Goal: Task Accomplishment & Management: Complete application form

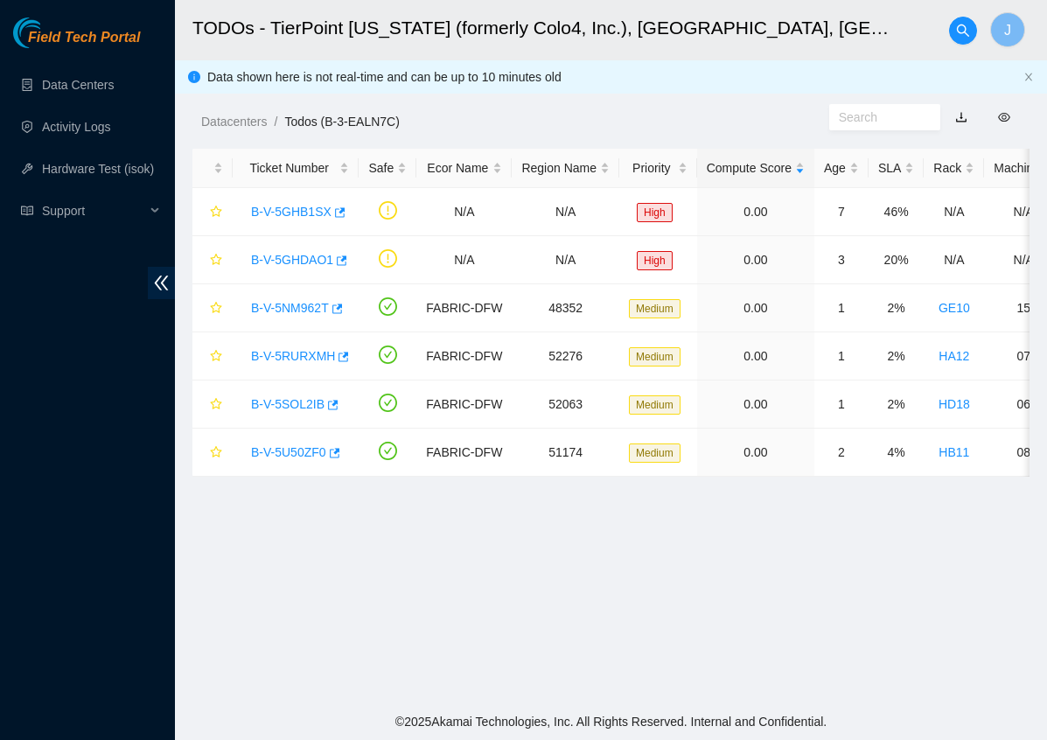
click at [490, 580] on main "TODOs - TierPoint Texas (formerly Colo4, Inc.), Dallas, TX J Data shown here is…" at bounding box center [611, 351] width 872 height 703
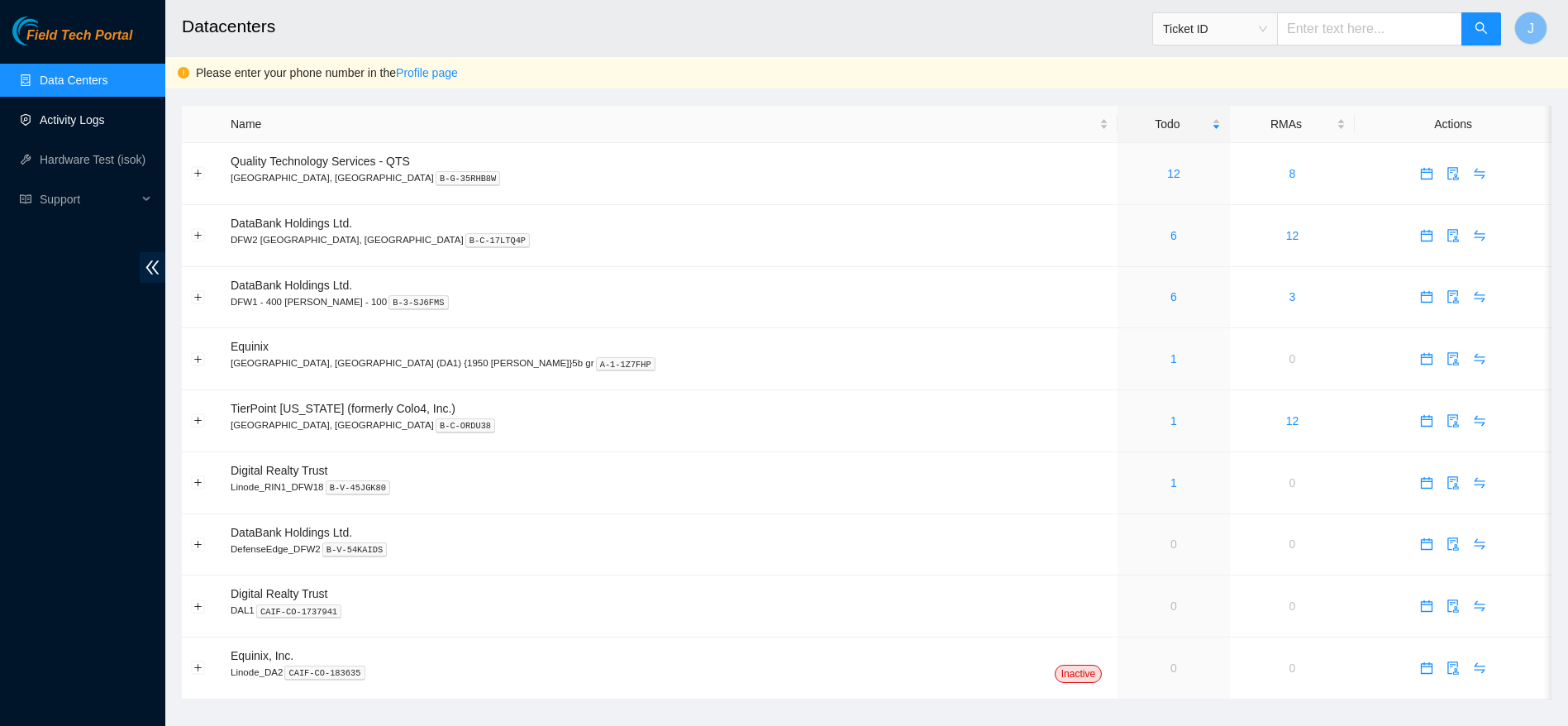
click at [51, 127] on link "Activity Logs" at bounding box center [72, 120] width 65 height 13
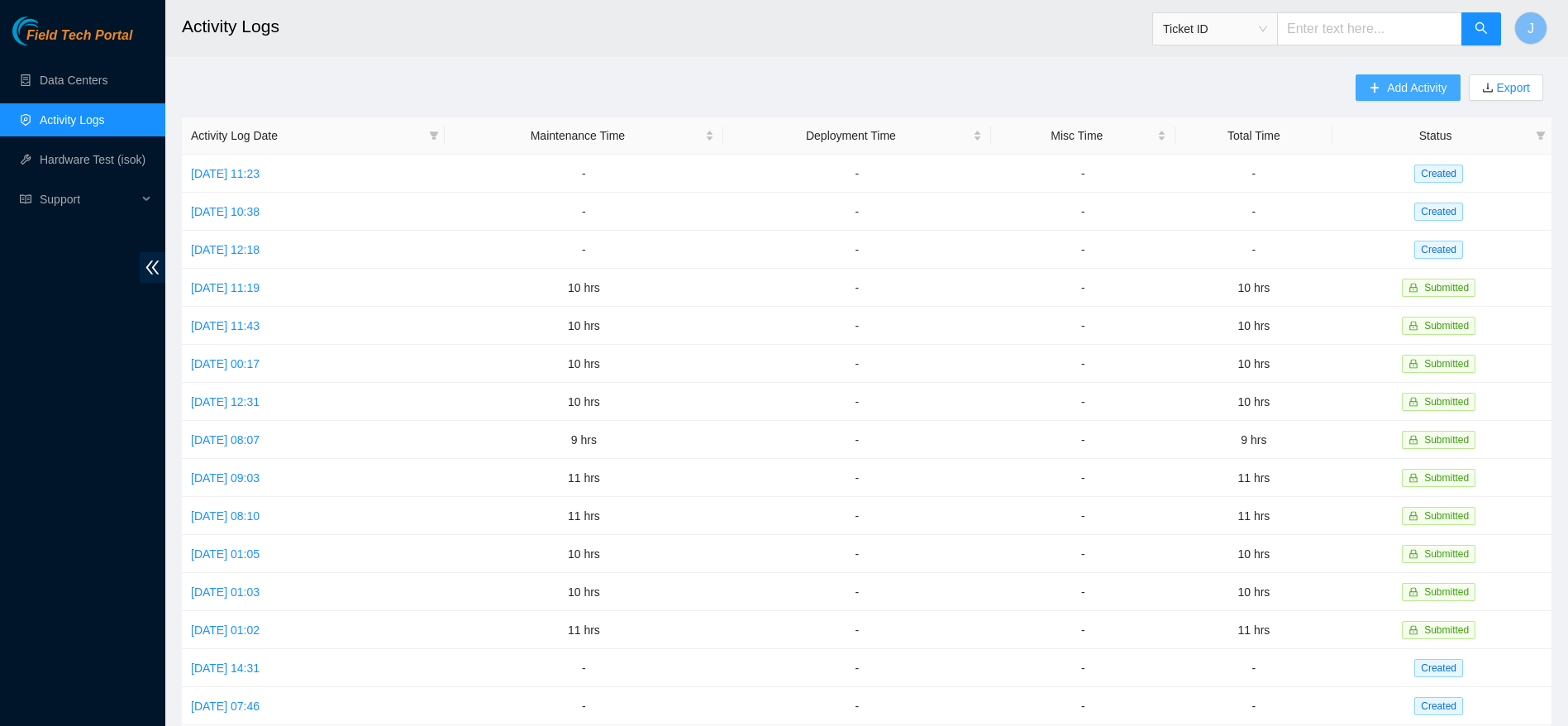
click at [1402, 86] on span "Add Activity" at bounding box center [1416, 87] width 60 height 18
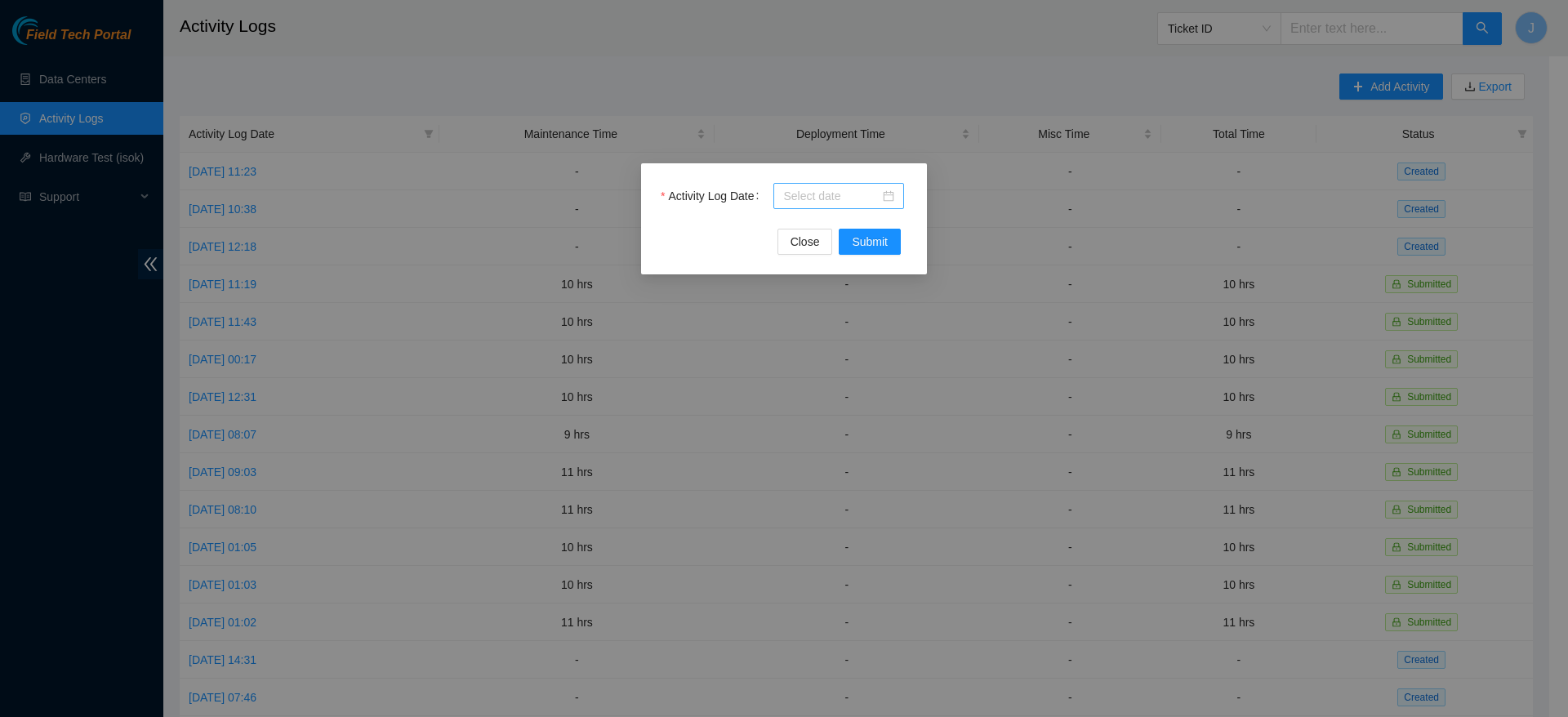
click at [835, 185] on div at bounding box center [839, 196] width 131 height 26
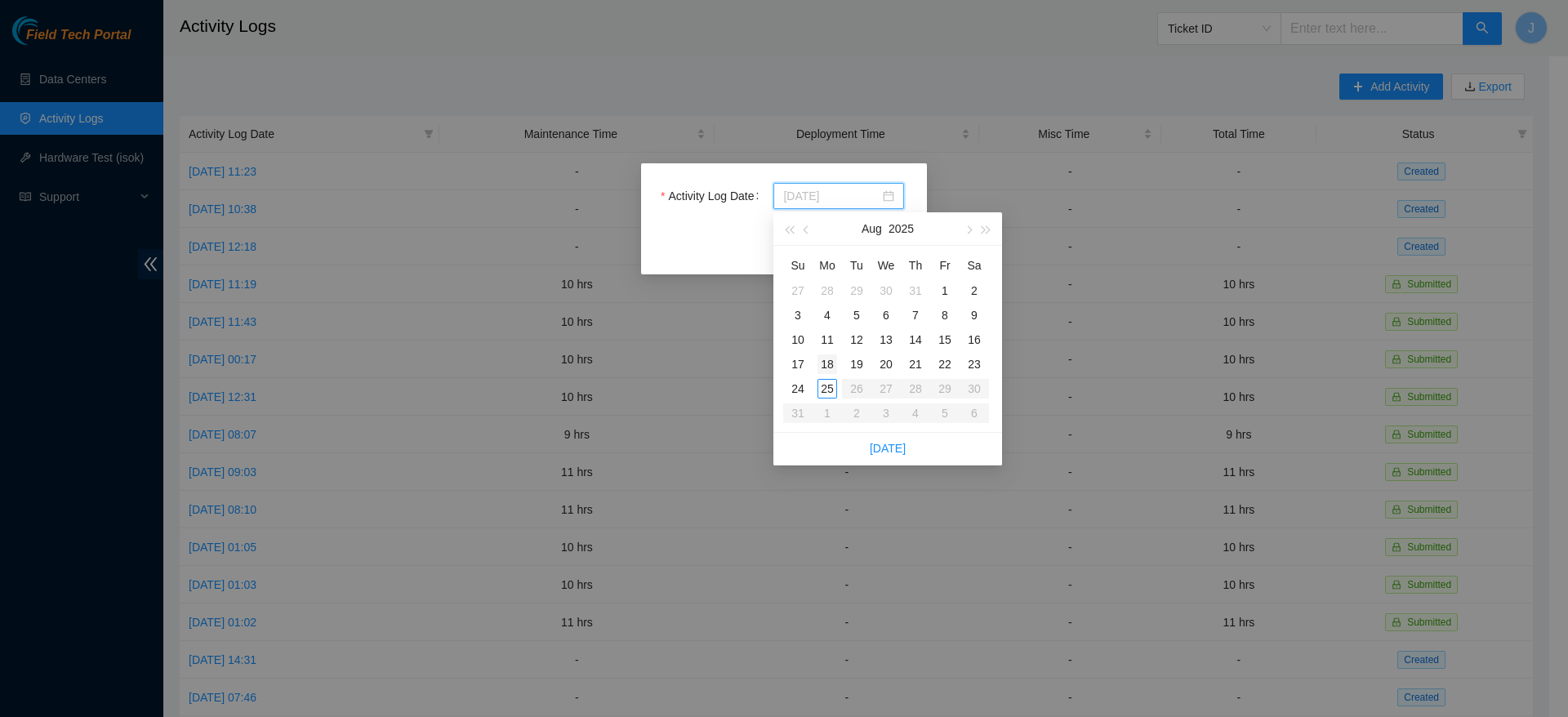
type input "2025-08-18"
click at [836, 365] on div "18" at bounding box center [826, 364] width 20 height 20
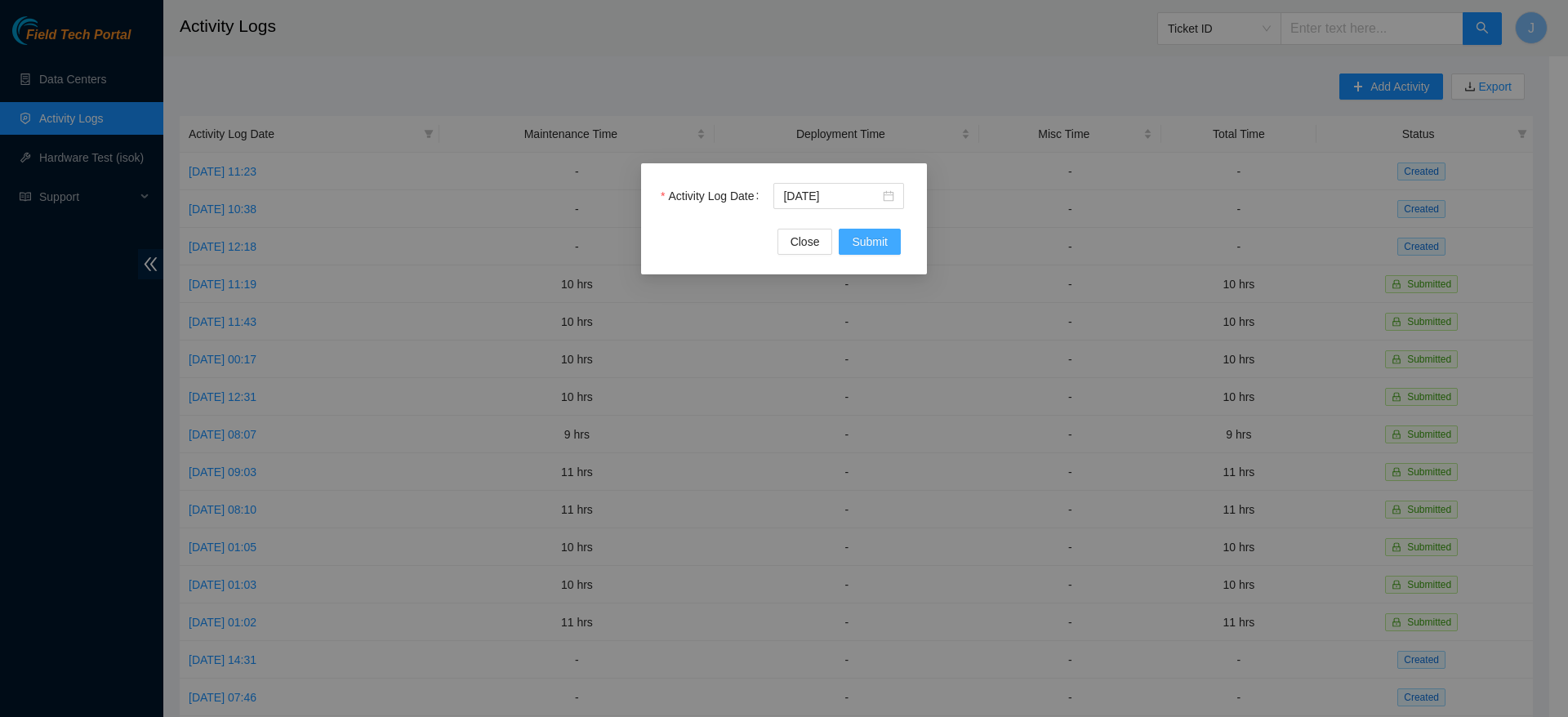
click at [878, 249] on span "Submit" at bounding box center [869, 241] width 35 height 18
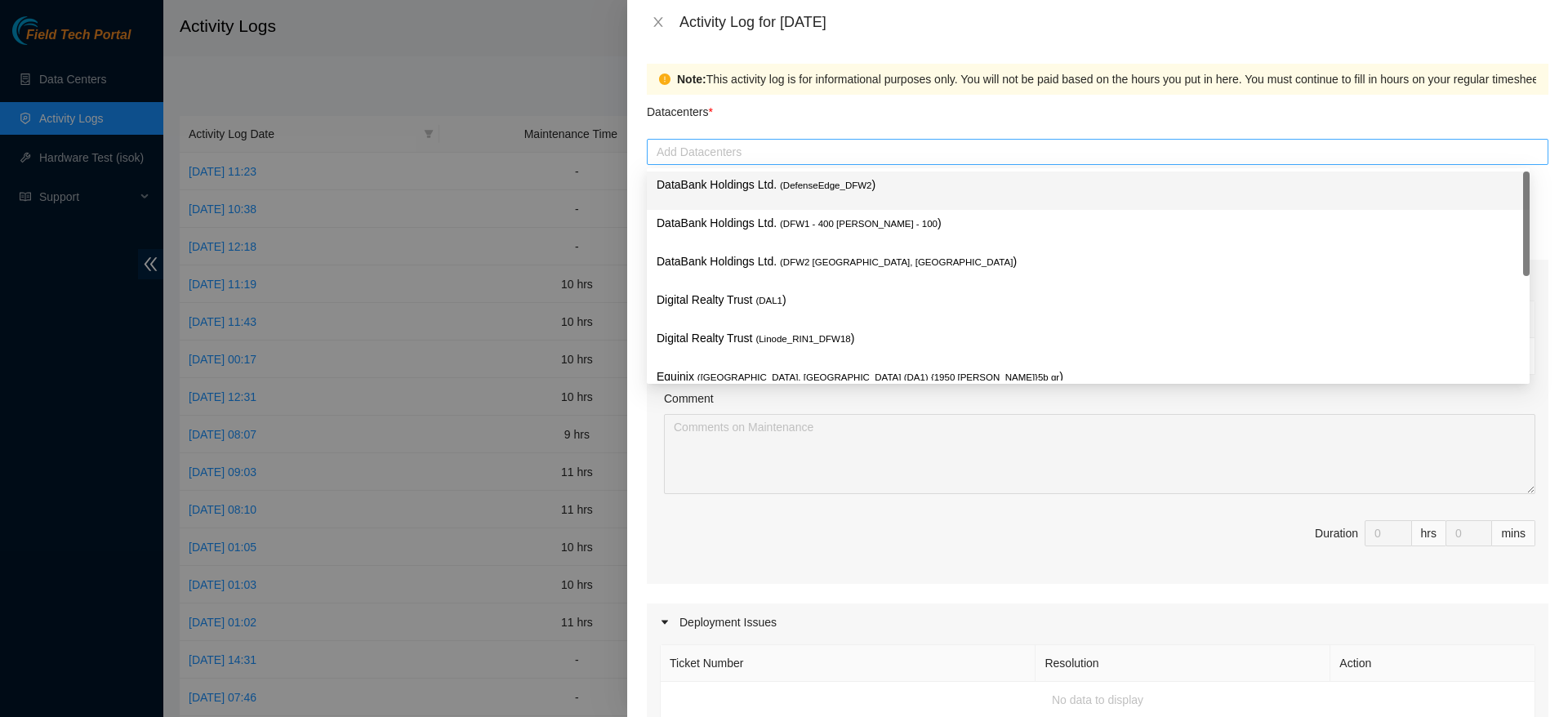
click at [734, 153] on div at bounding box center [1097, 151] width 894 height 20
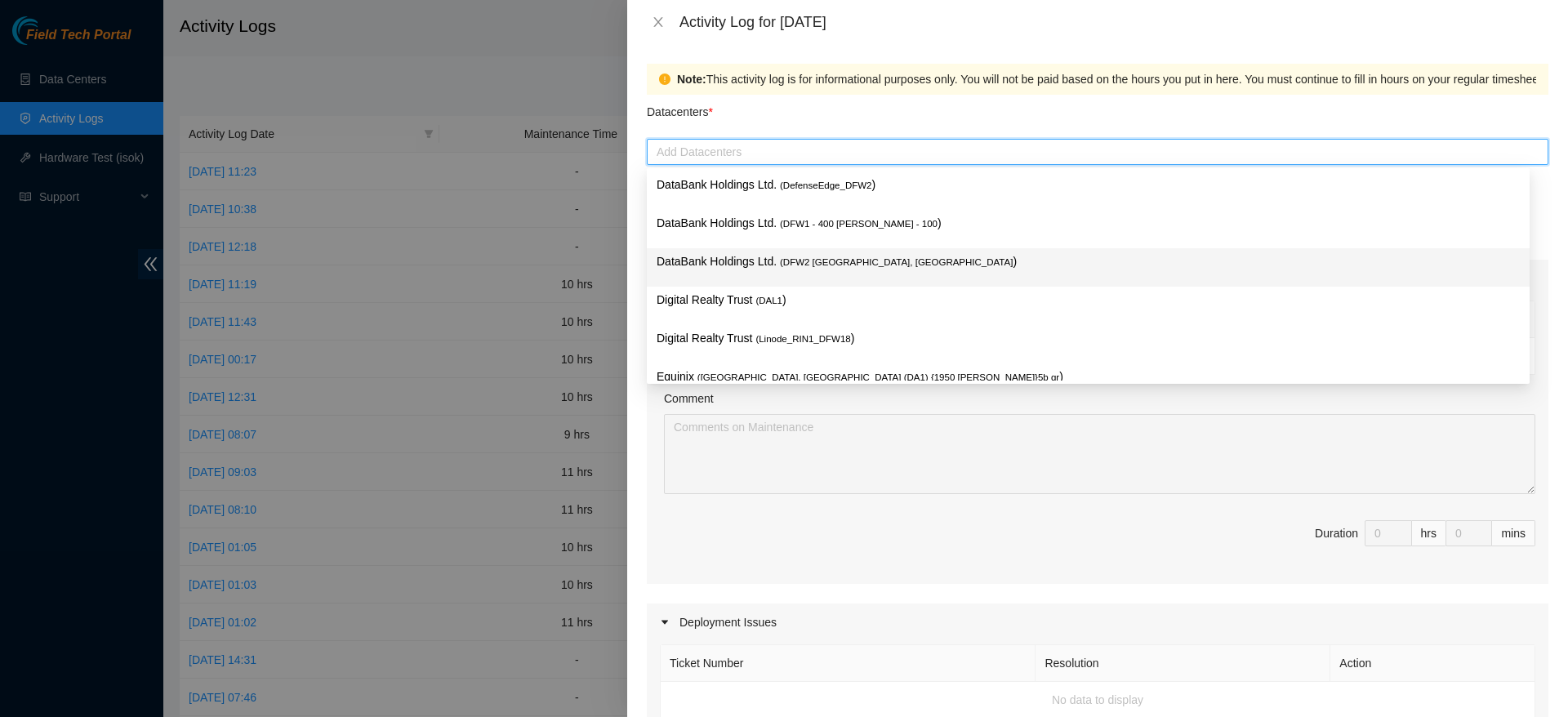
click at [882, 257] on p "DataBank Holdings Ltd. ( DFW2 Richardson, TX )" at bounding box center [1088, 261] width 863 height 19
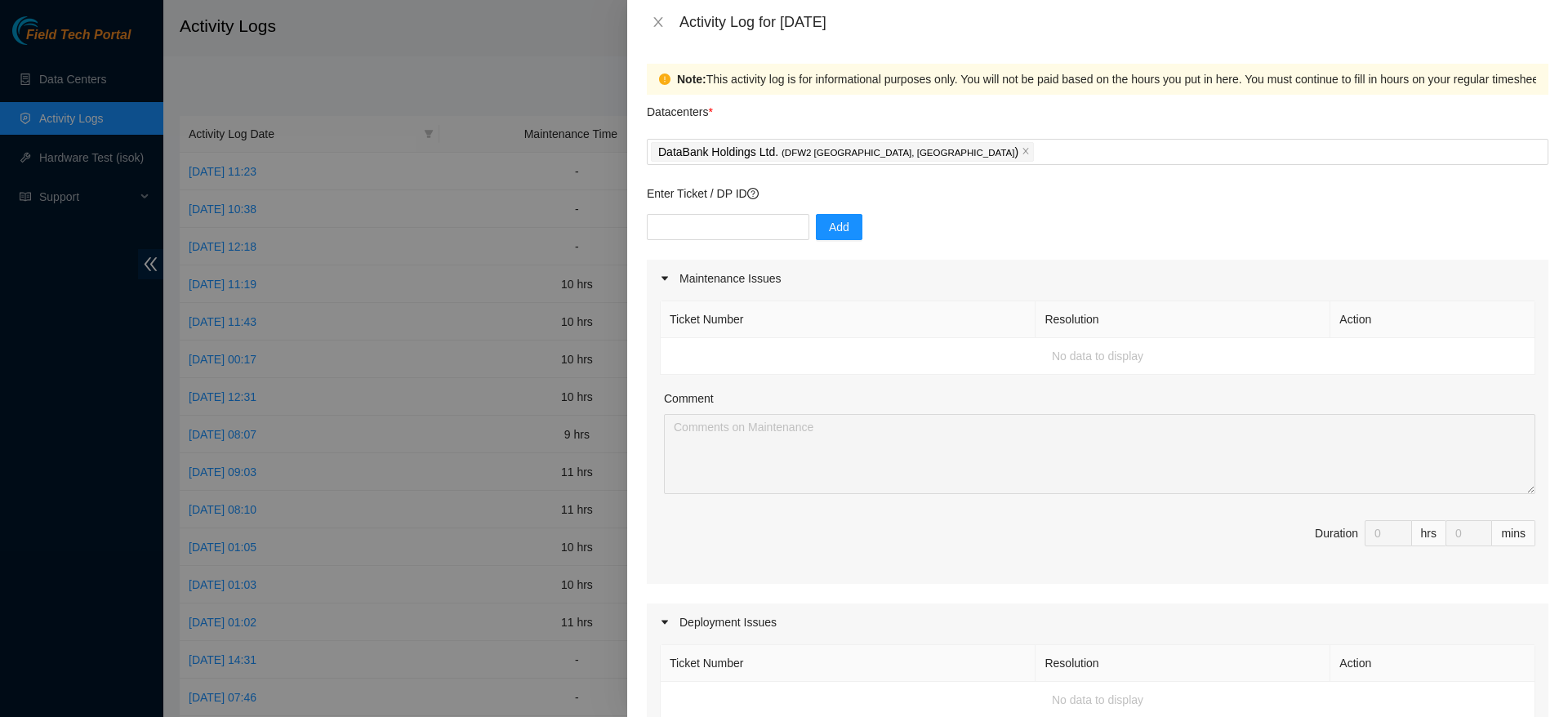
click at [985, 120] on div "Datacenters *" at bounding box center [1097, 116] width 901 height 44
click at [743, 236] on input "text" at bounding box center [728, 227] width 162 height 26
paste input "DP74132"
type input "DP74132"
click at [842, 227] on button "Add" at bounding box center [840, 227] width 47 height 26
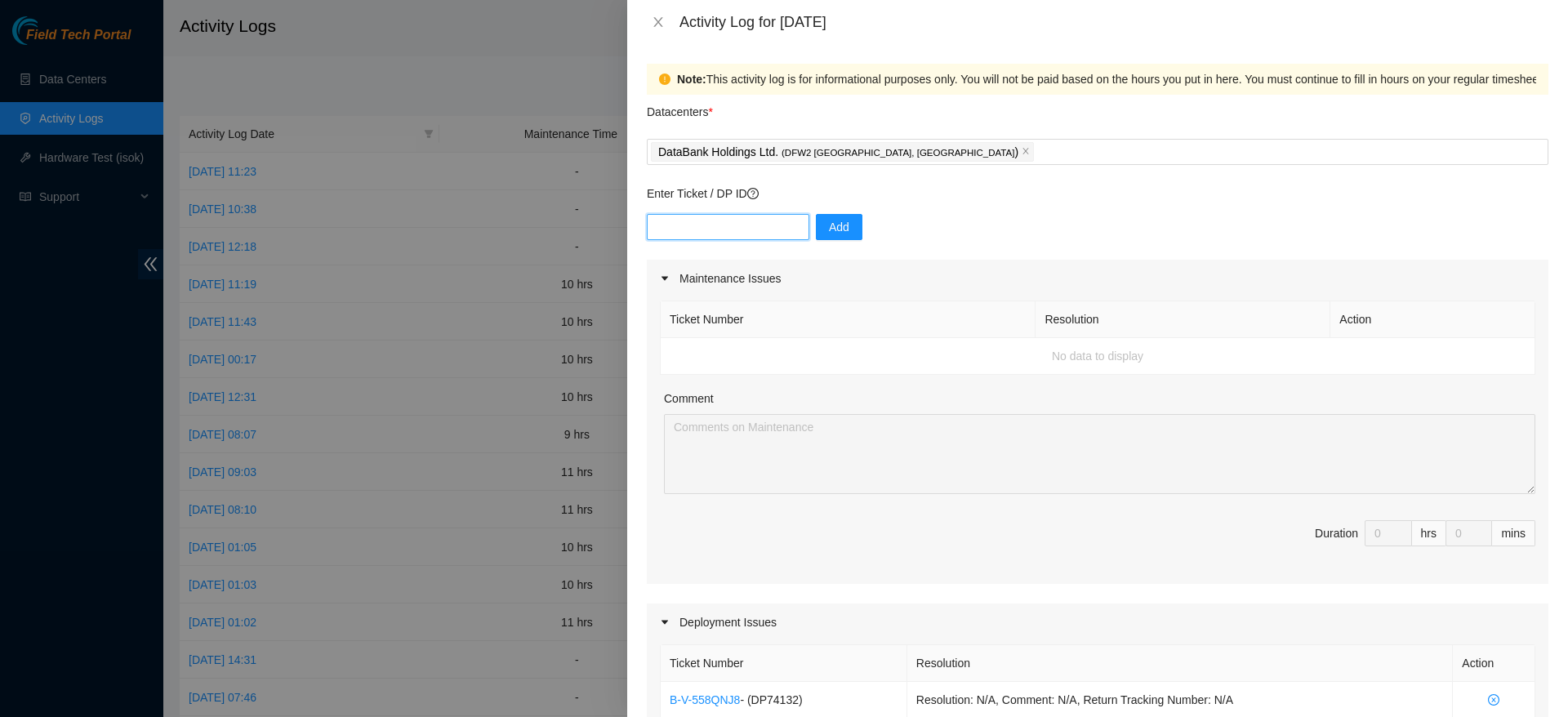
click at [741, 229] on input "text" at bounding box center [728, 227] width 162 height 26
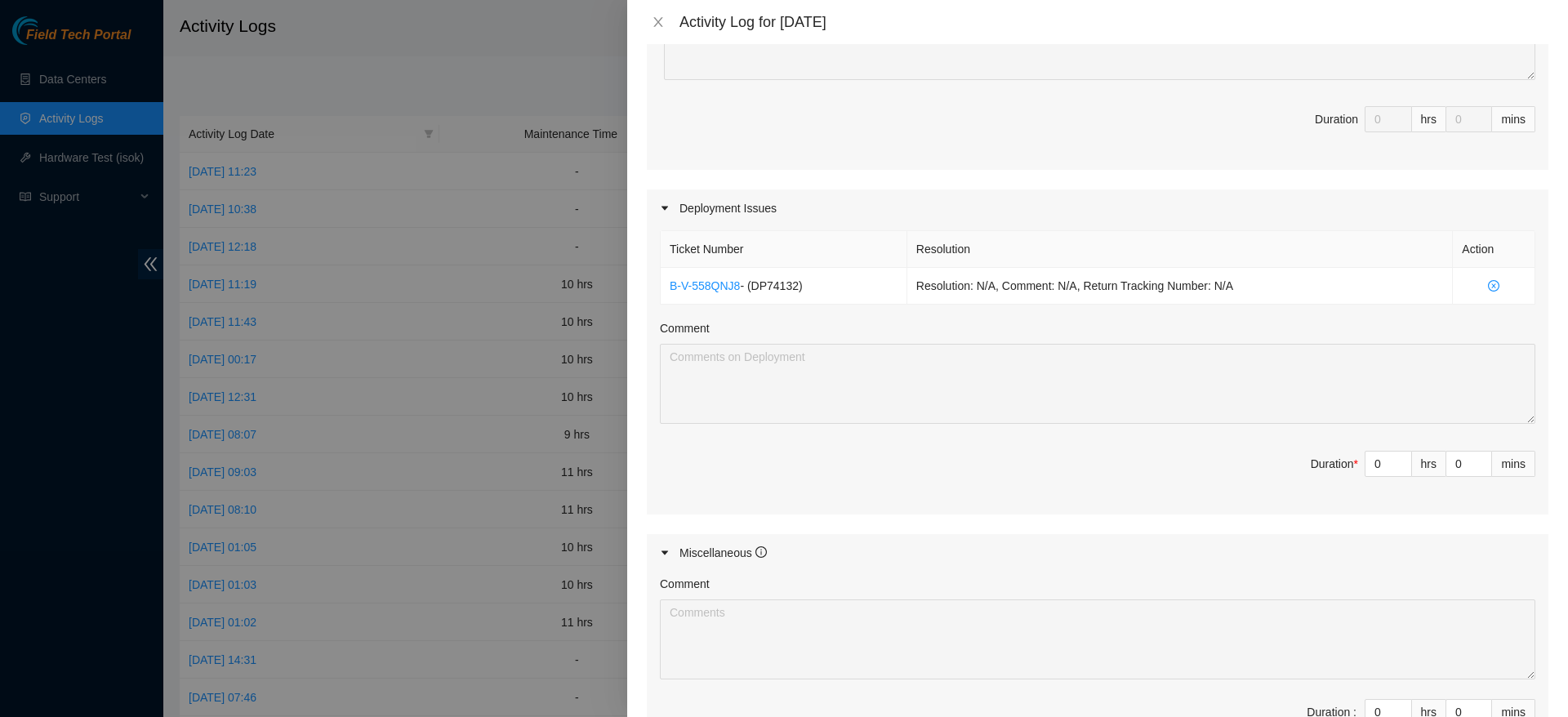
scroll to position [639, 0]
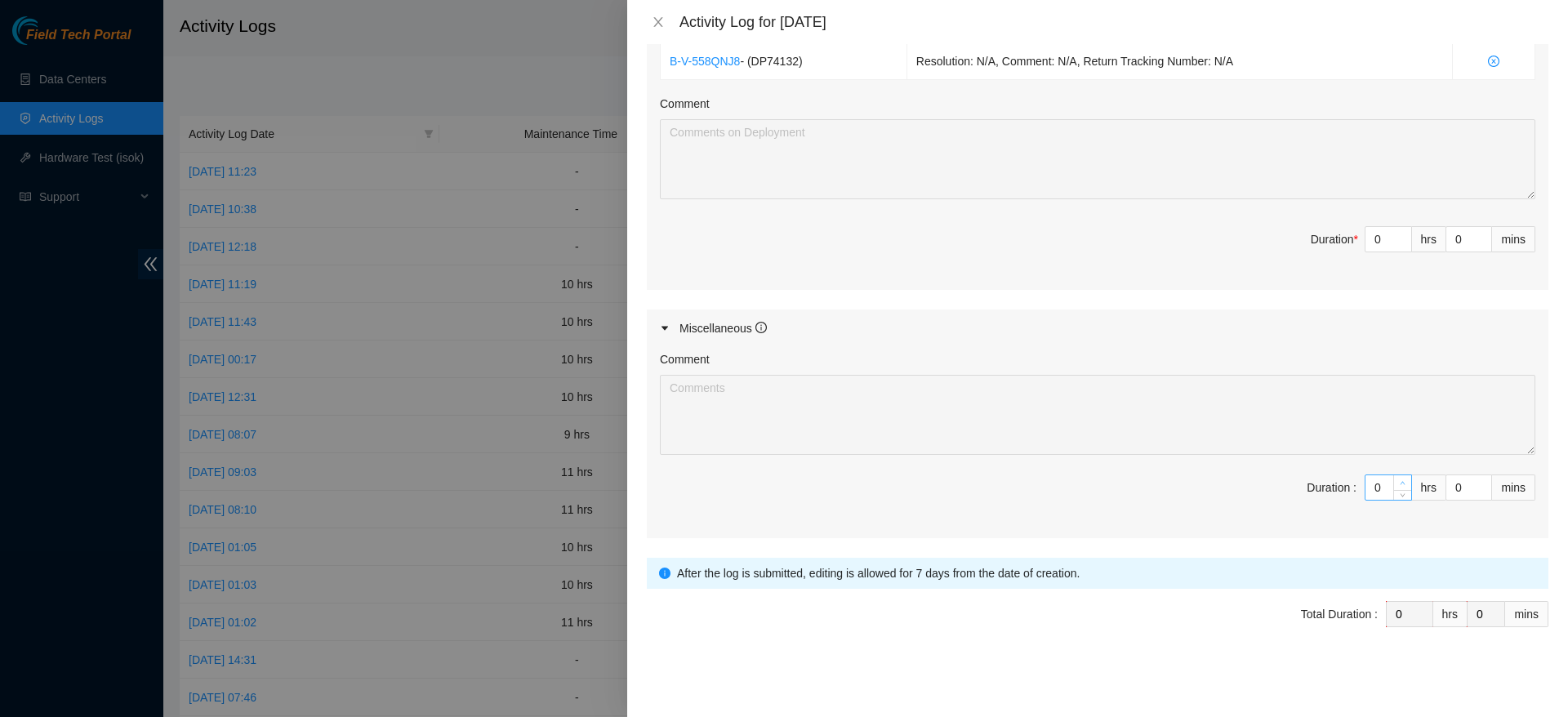
type input "1"
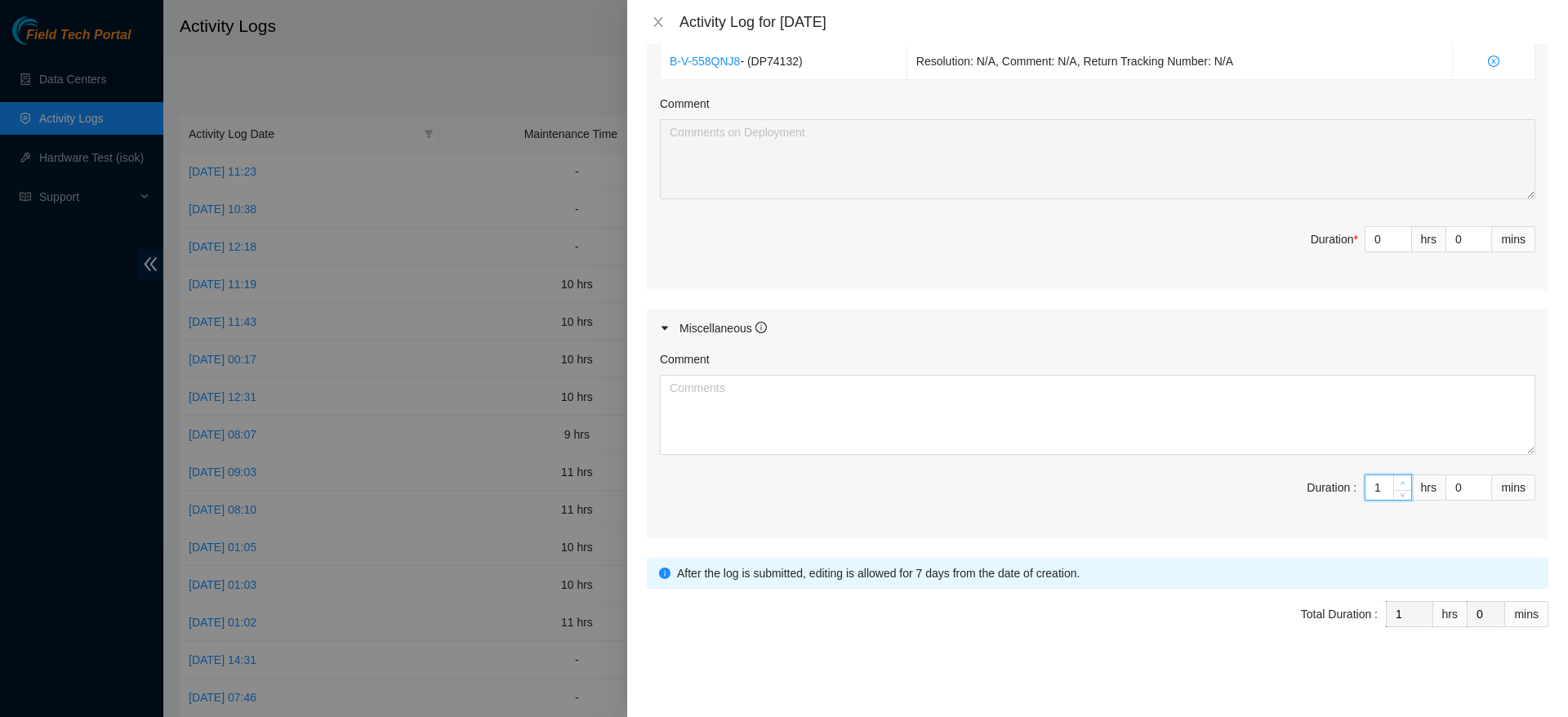
click at [1393, 478] on span "Increase Value" at bounding box center [1402, 483] width 18 height 15
type input "10"
click at [1282, 441] on textarea "Comment" at bounding box center [1097, 415] width 875 height 80
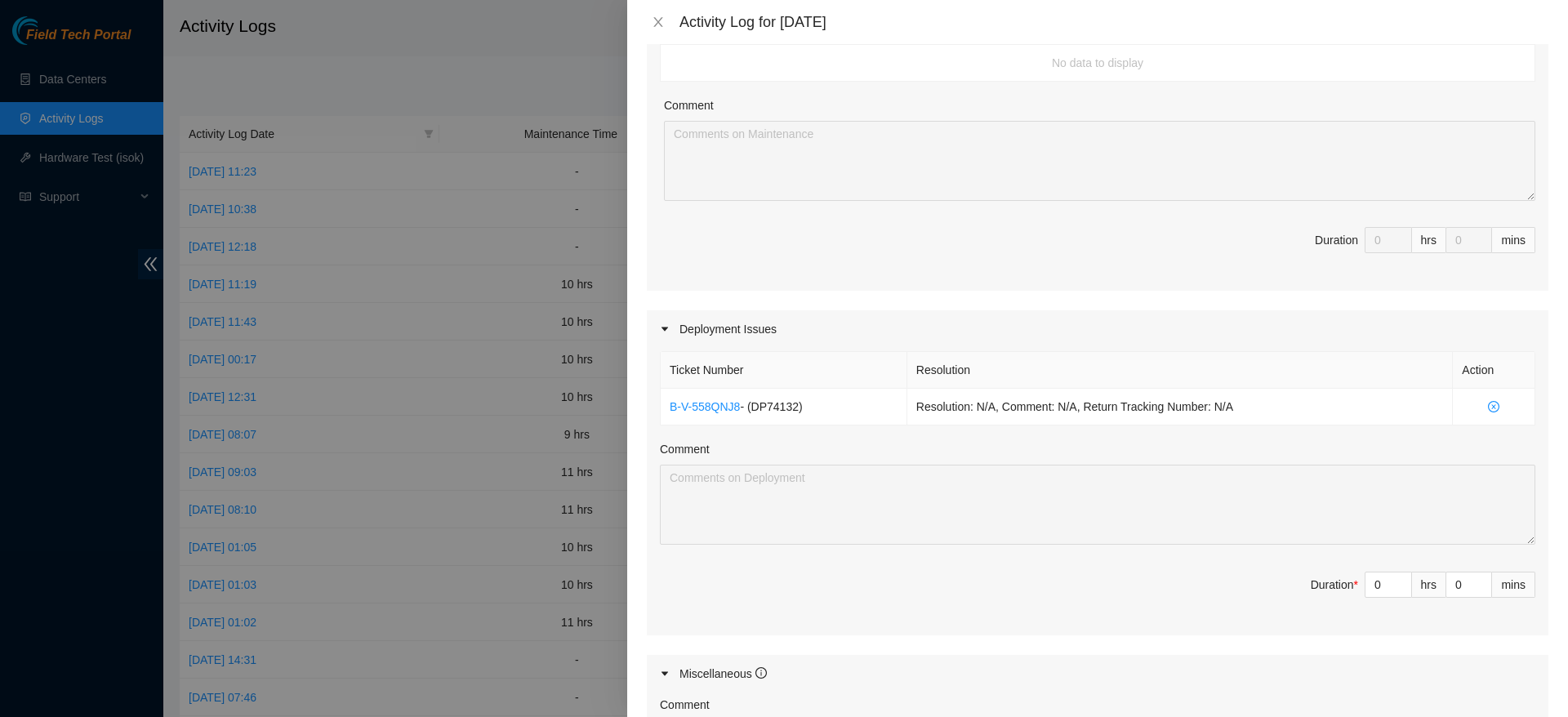
scroll to position [0, 0]
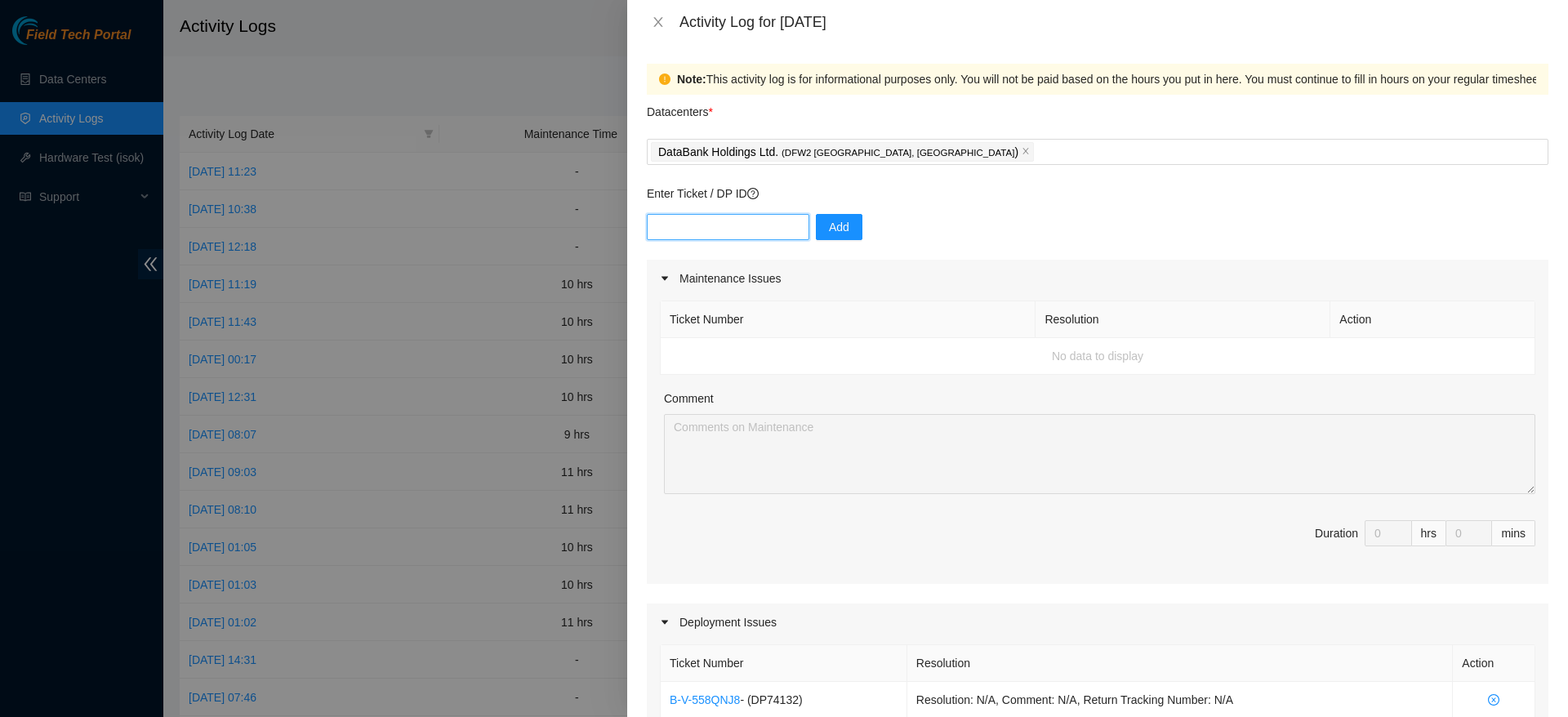
click at [738, 238] on input "text" at bounding box center [728, 227] width 162 height 26
paste input "DP79332"
type input "DP79332"
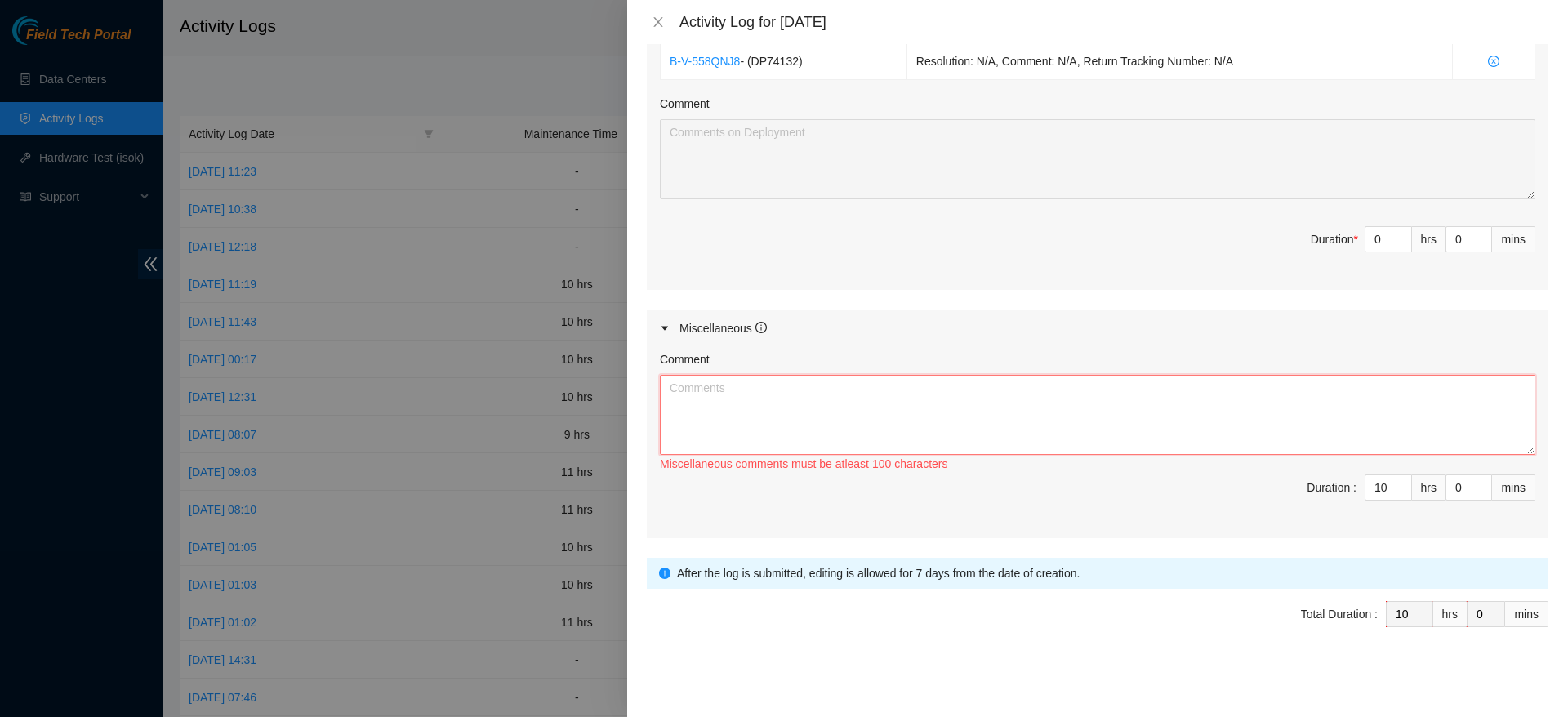
click at [872, 405] on textarea "Comment" at bounding box center [1097, 415] width 875 height 80
paste textarea "worked on dp74132 alongside vural for a maintenance ticket that involved moving…"
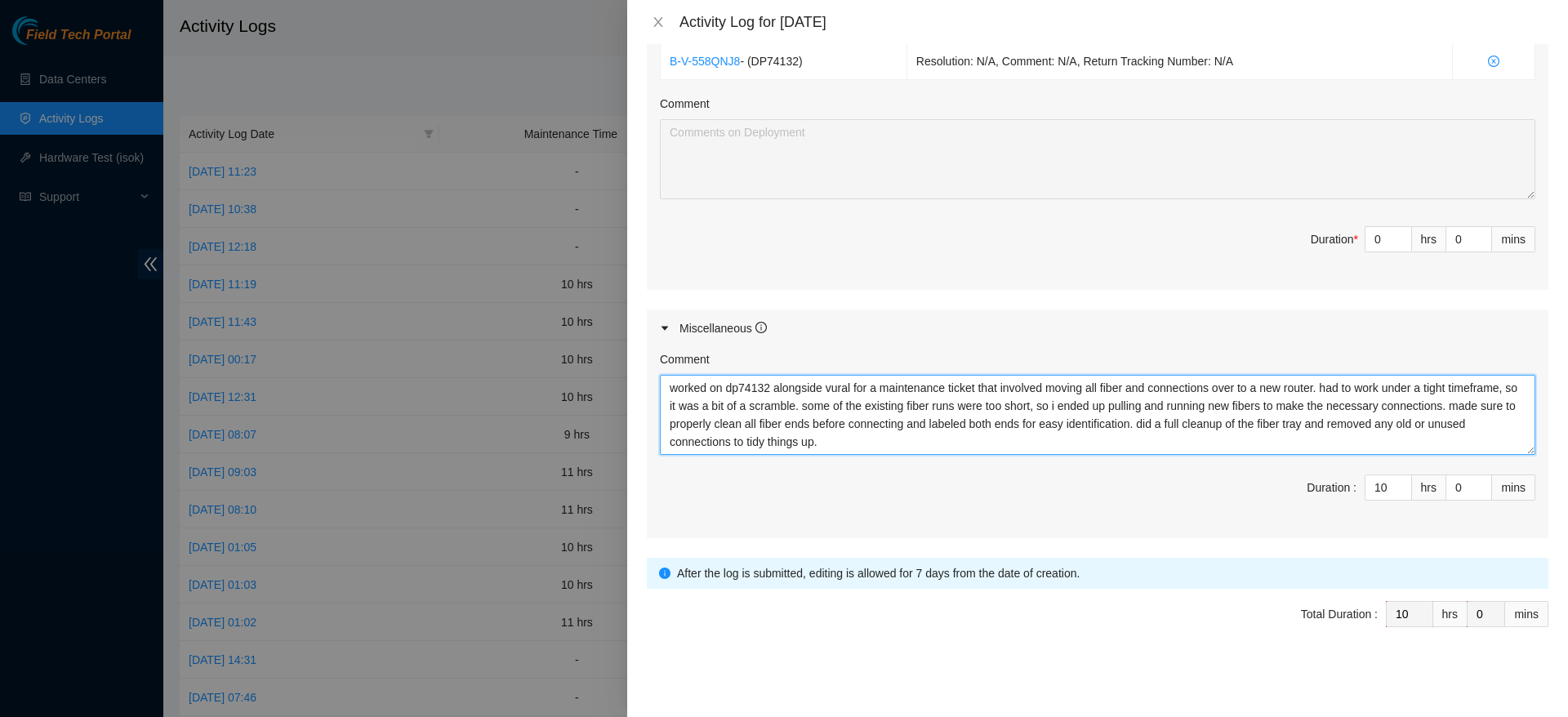
click at [1095, 438] on textarea "worked on dp74132 alongside vural for a maintenance ticket that involved moving…" at bounding box center [1097, 415] width 875 height 80
click at [1323, 424] on textarea "worked on dp74132 alongside vural for a maintenance ticket that involved moving…" at bounding box center [1097, 415] width 875 height 80
click at [1438, 429] on textarea "worked on dp74132 alongside vural for a maintenance ticket that involved moving…" at bounding box center [1097, 415] width 875 height 80
type textarea "worked on dp74132 alongside vural for a maintenance ticket that involved moving…"
click at [1321, 640] on div "Total Duration :" at bounding box center [1339, 624] width 77 height 46
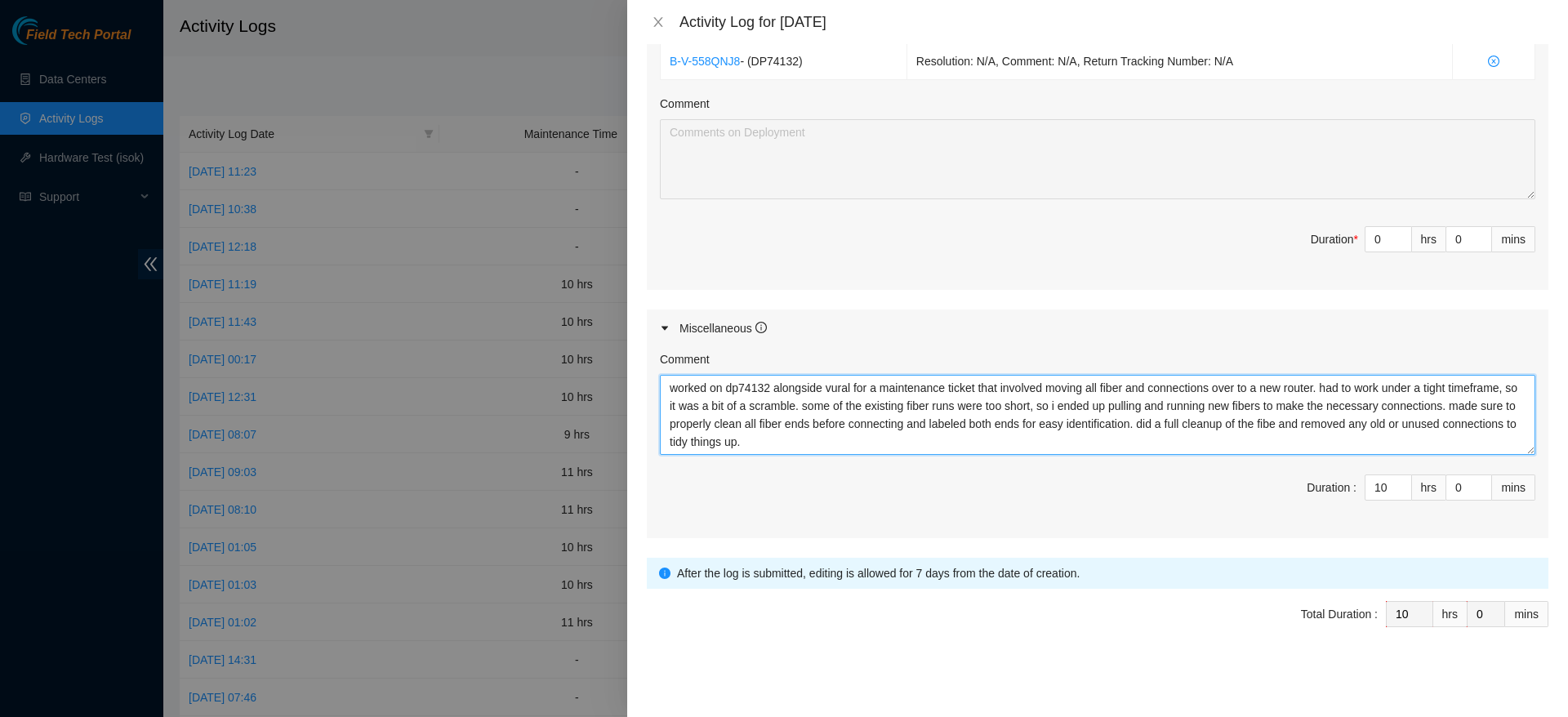
click at [1018, 418] on textarea "worked on dp74132 alongside vural for a maintenance ticket that involved moving…" at bounding box center [1097, 415] width 875 height 80
click at [662, 16] on icon "close" at bounding box center [658, 22] width 13 height 13
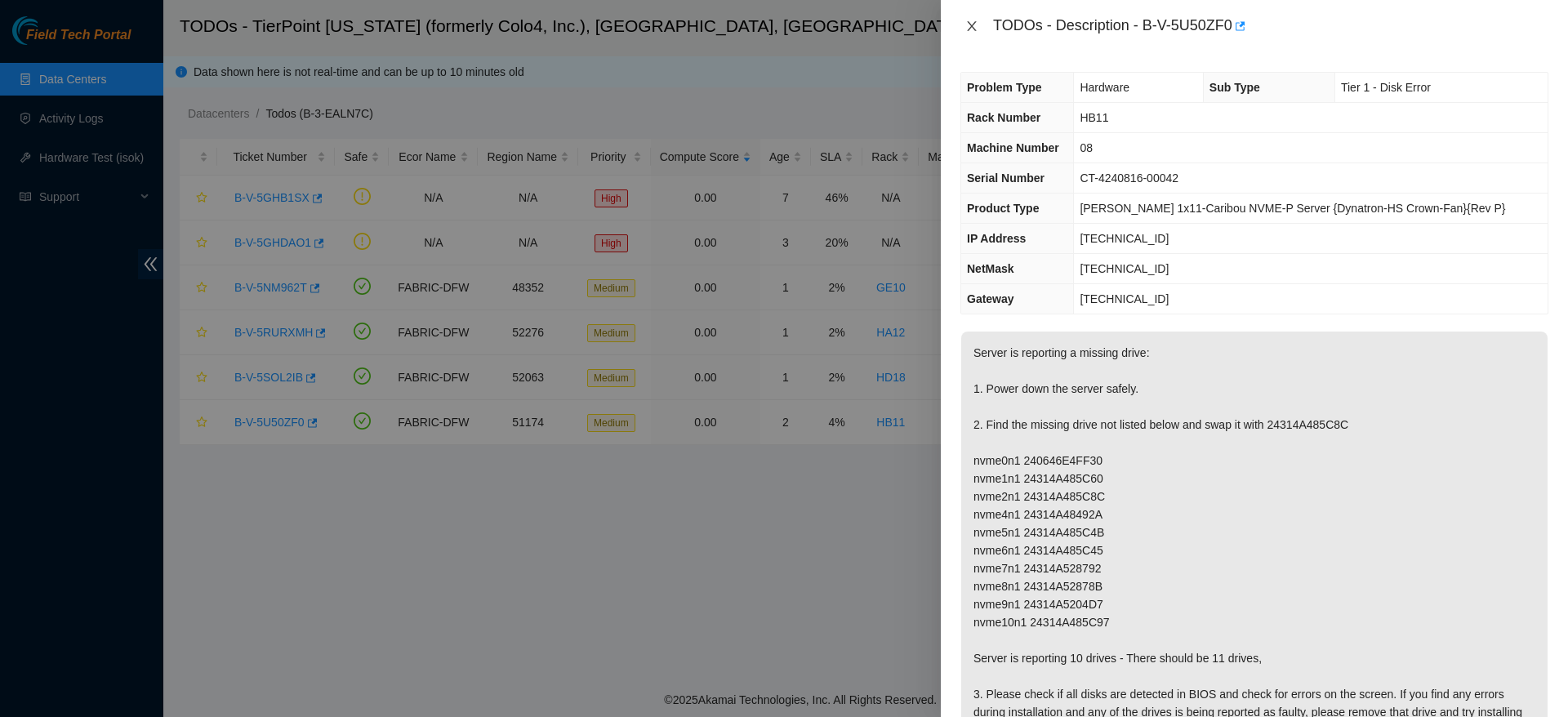
click at [966, 22] on icon "close" at bounding box center [972, 26] width 13 height 13
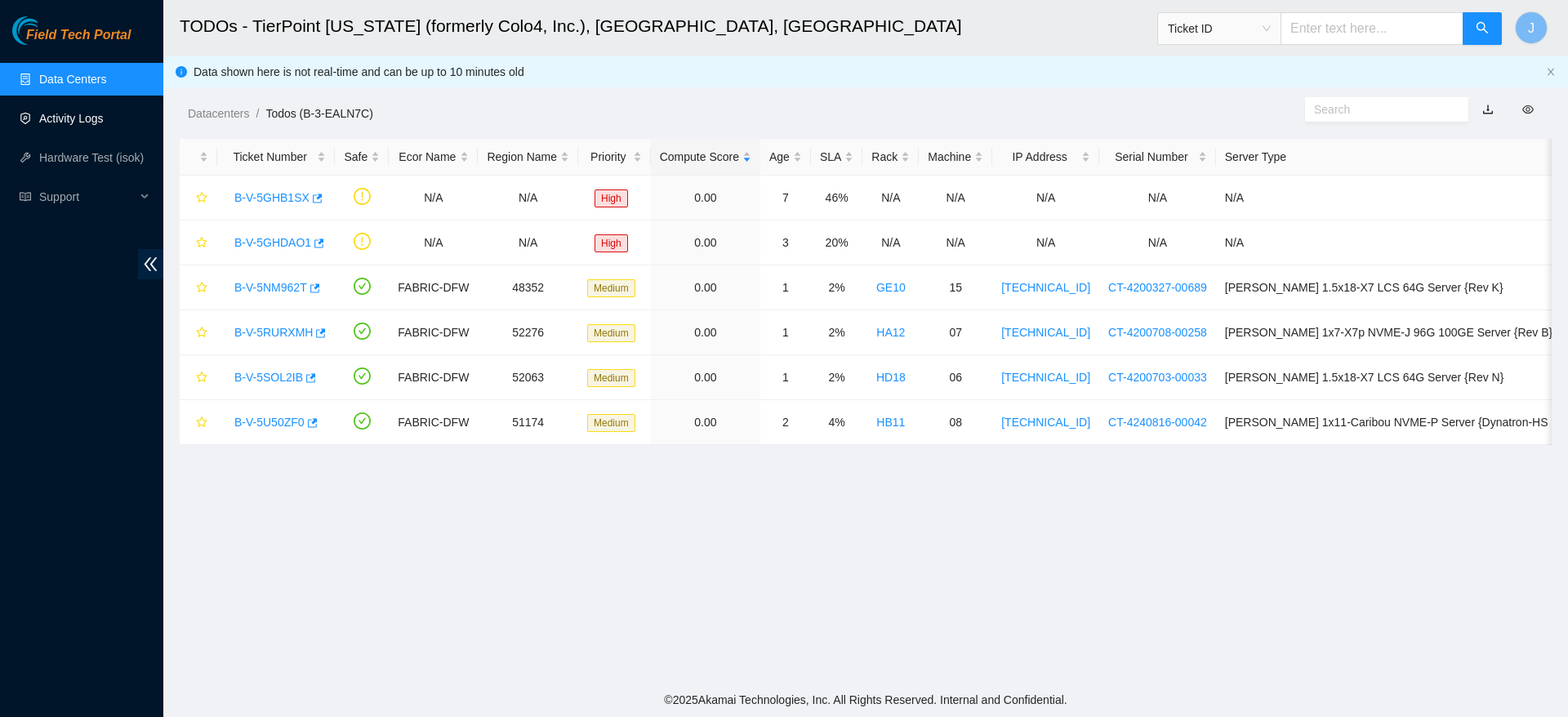
click at [100, 112] on link "Activity Logs" at bounding box center [71, 119] width 64 height 13
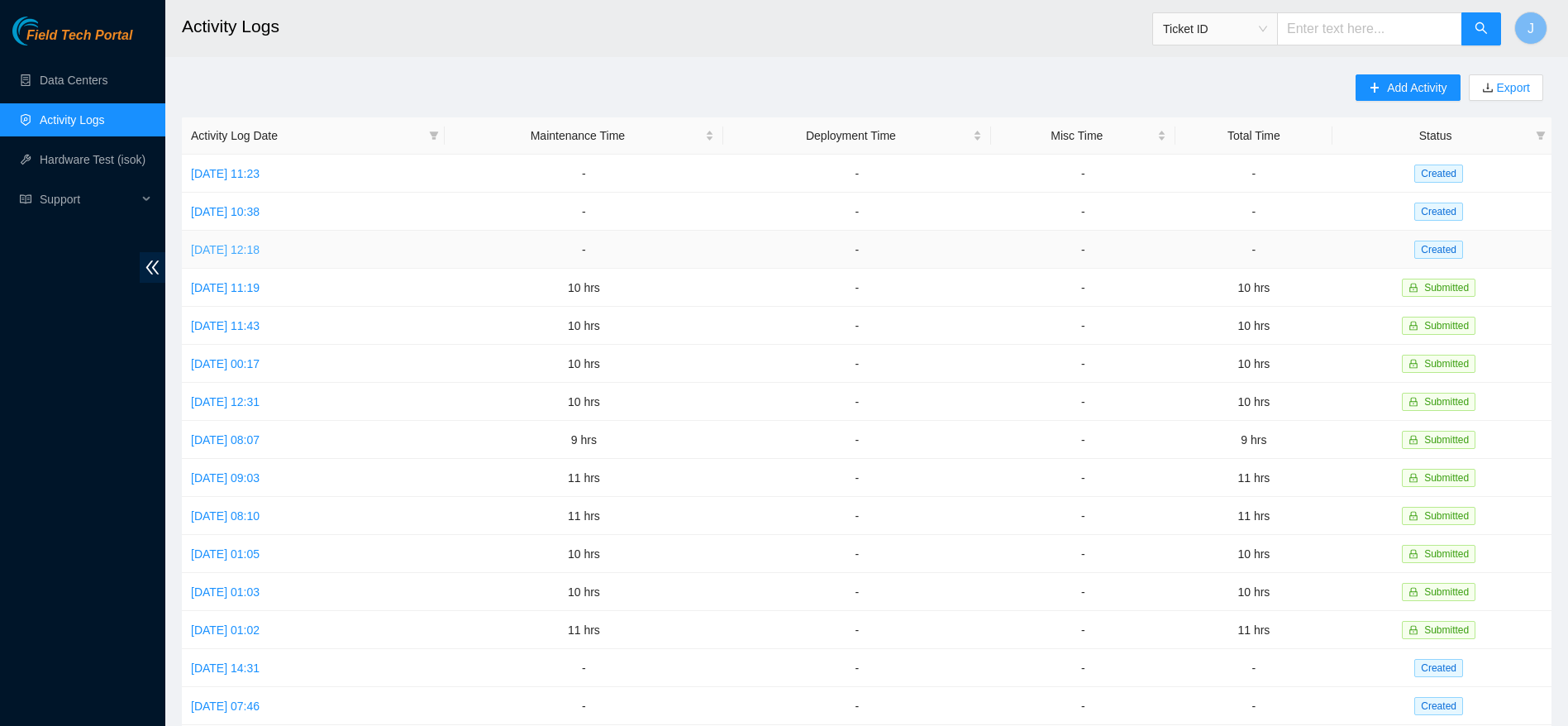
click at [260, 253] on link "[DATE] 12:18" at bounding box center [225, 250] width 69 height 13
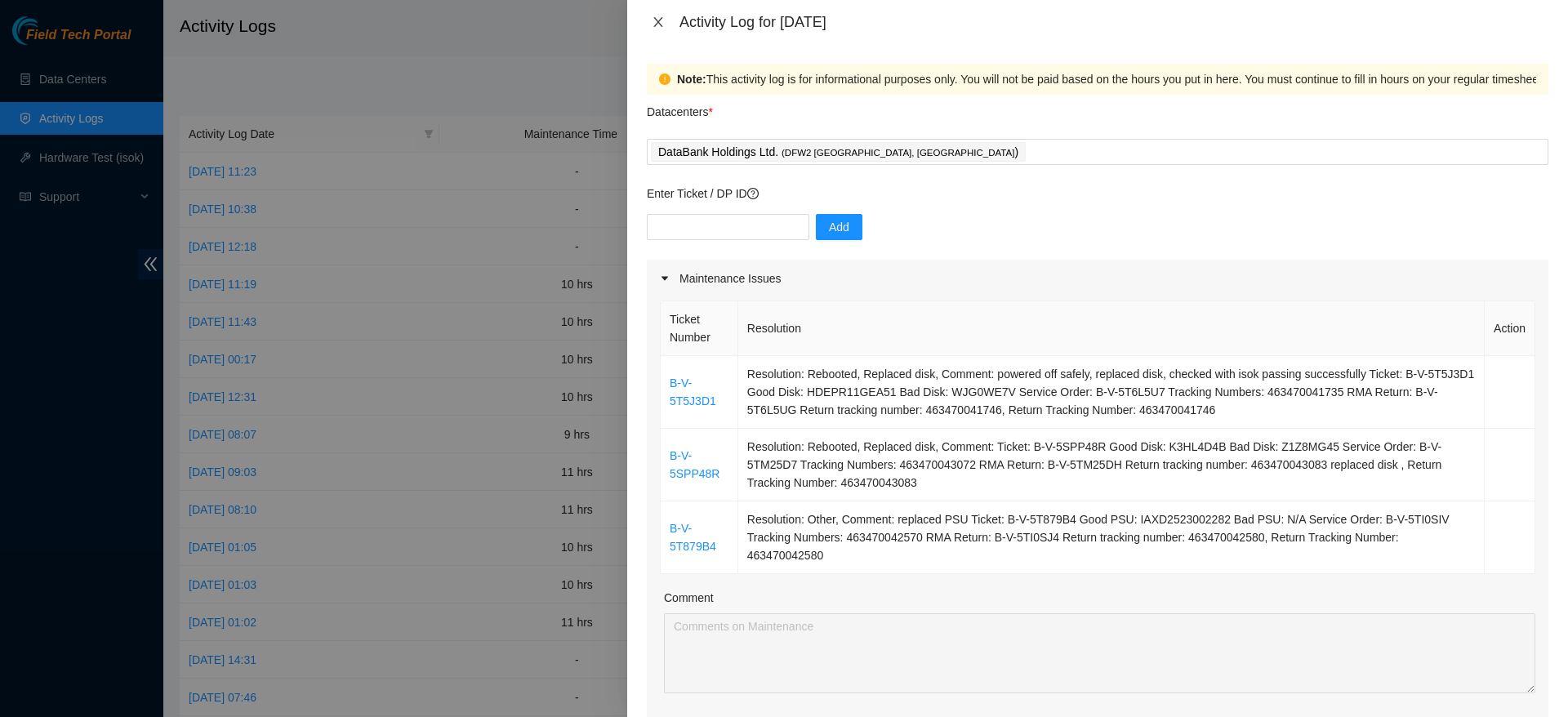
click at [657, 20] on icon "close" at bounding box center [658, 21] width 9 height 9
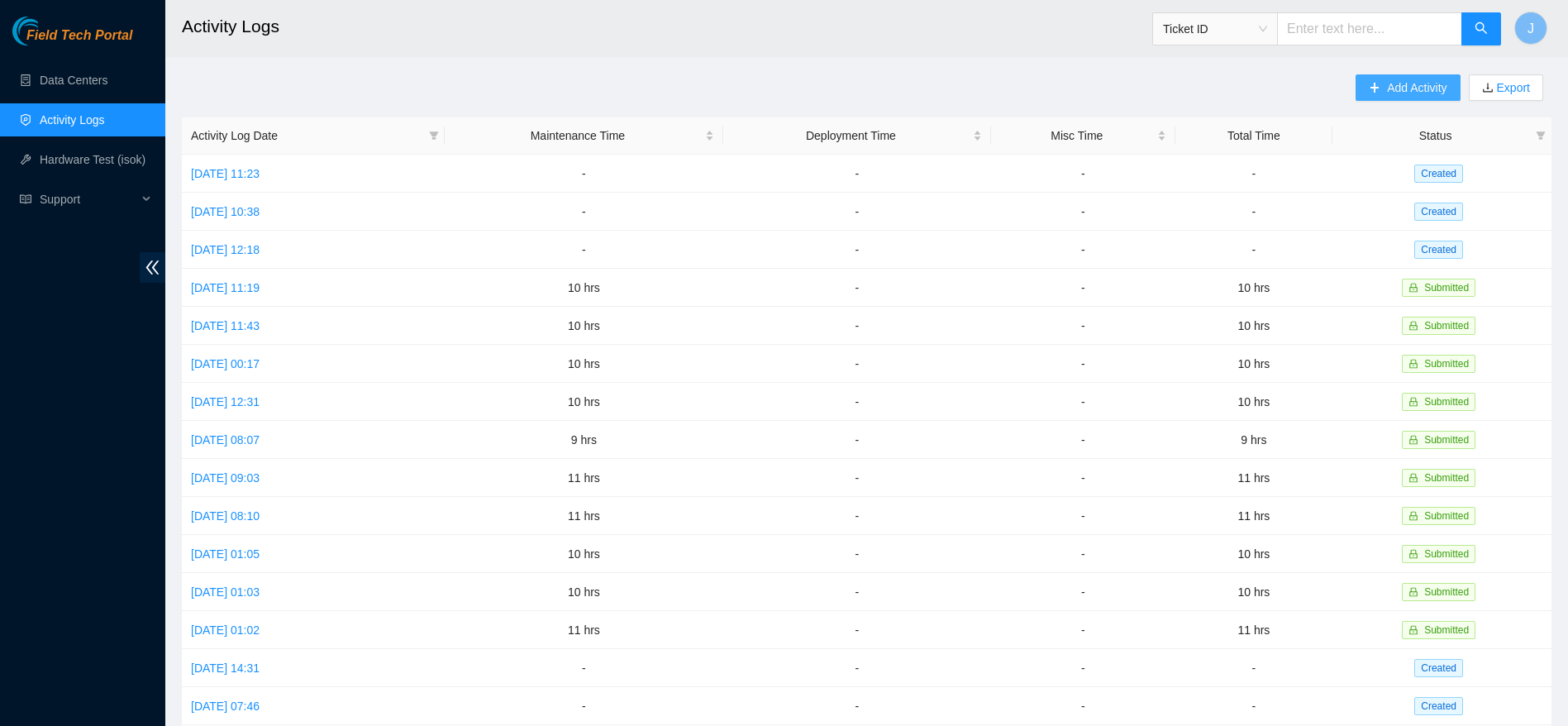
click at [1410, 94] on span "Add Activity" at bounding box center [1416, 87] width 60 height 18
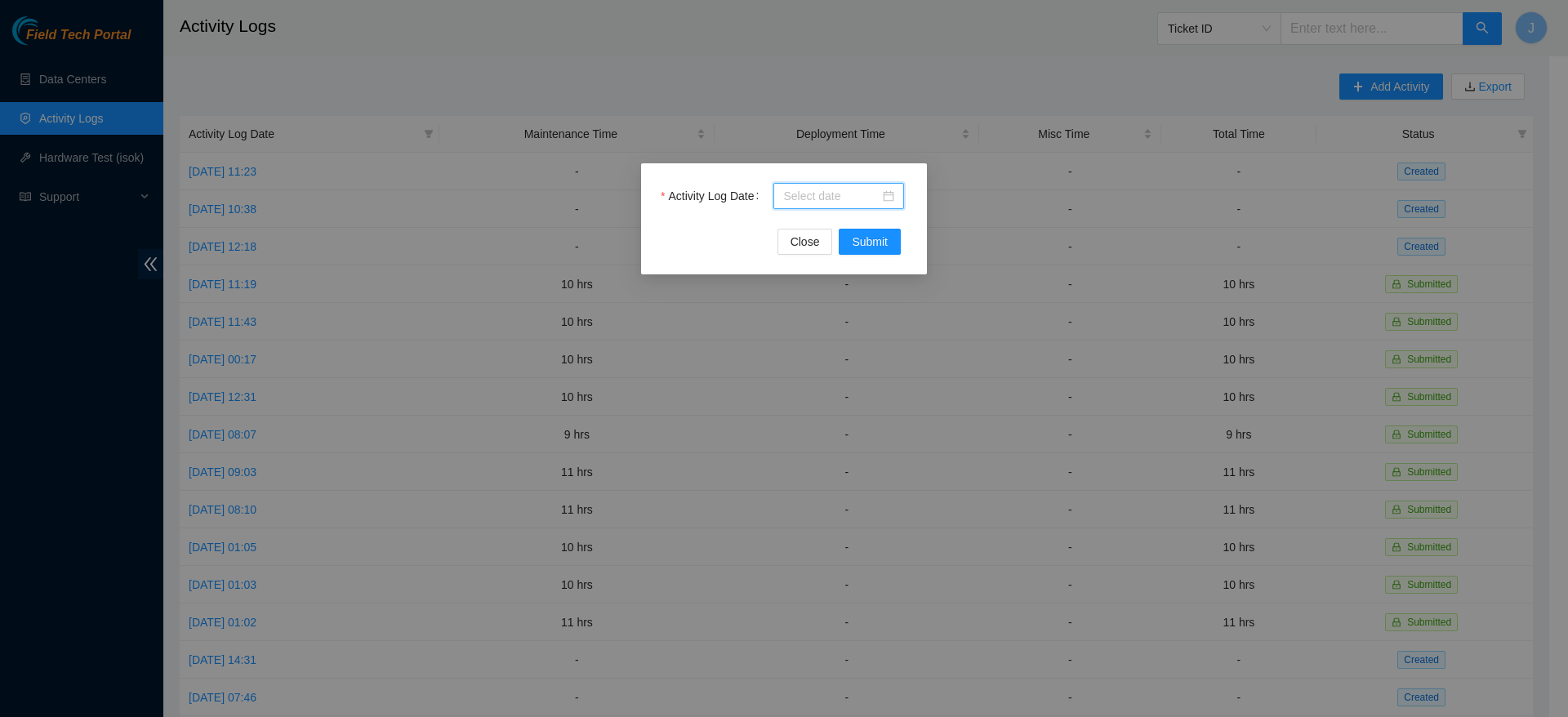
click at [793, 187] on input "Activity Log Date" at bounding box center [831, 195] width 96 height 18
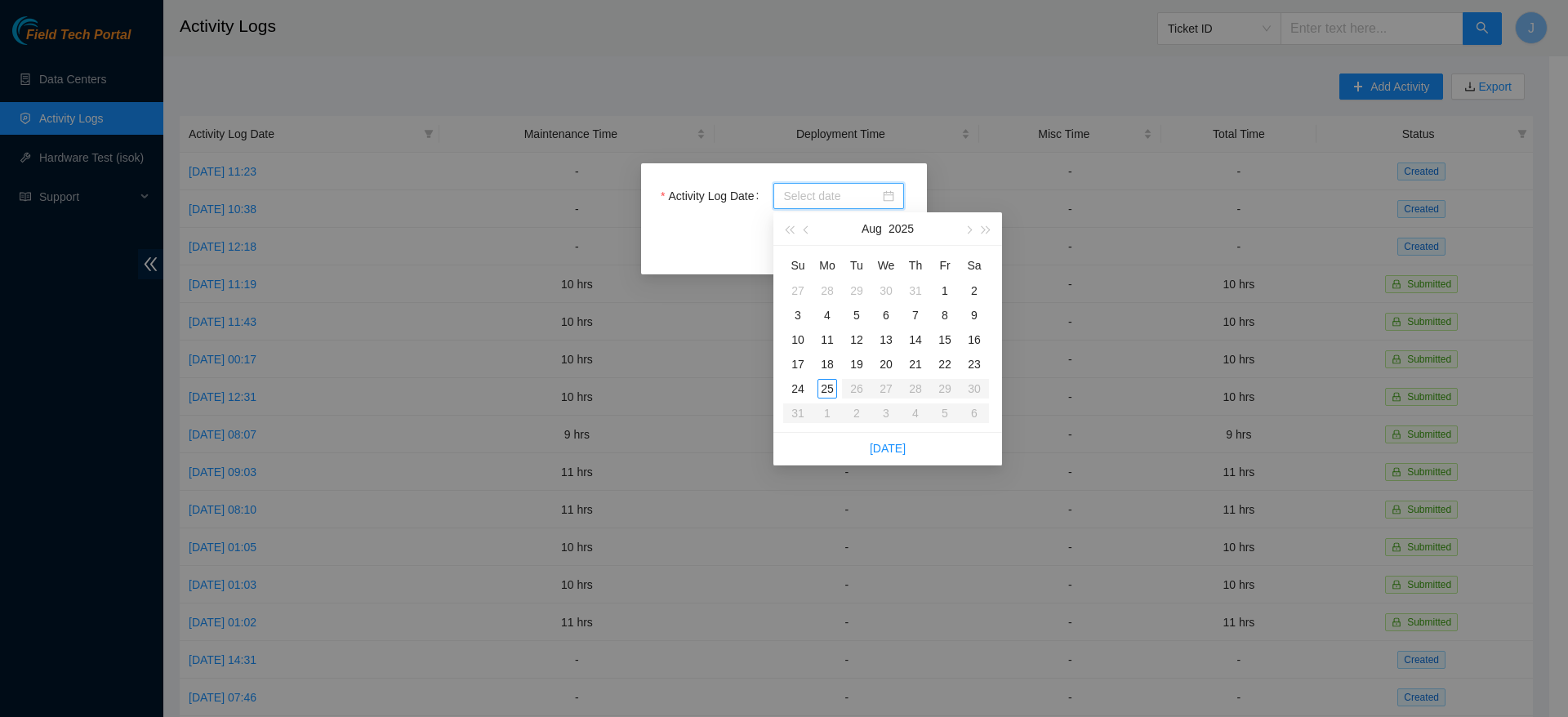
type input "2025-08-22"
type input "2025-08-23"
type input "2025-08-10"
type input "2025-08-17"
type input "2025-08-18"
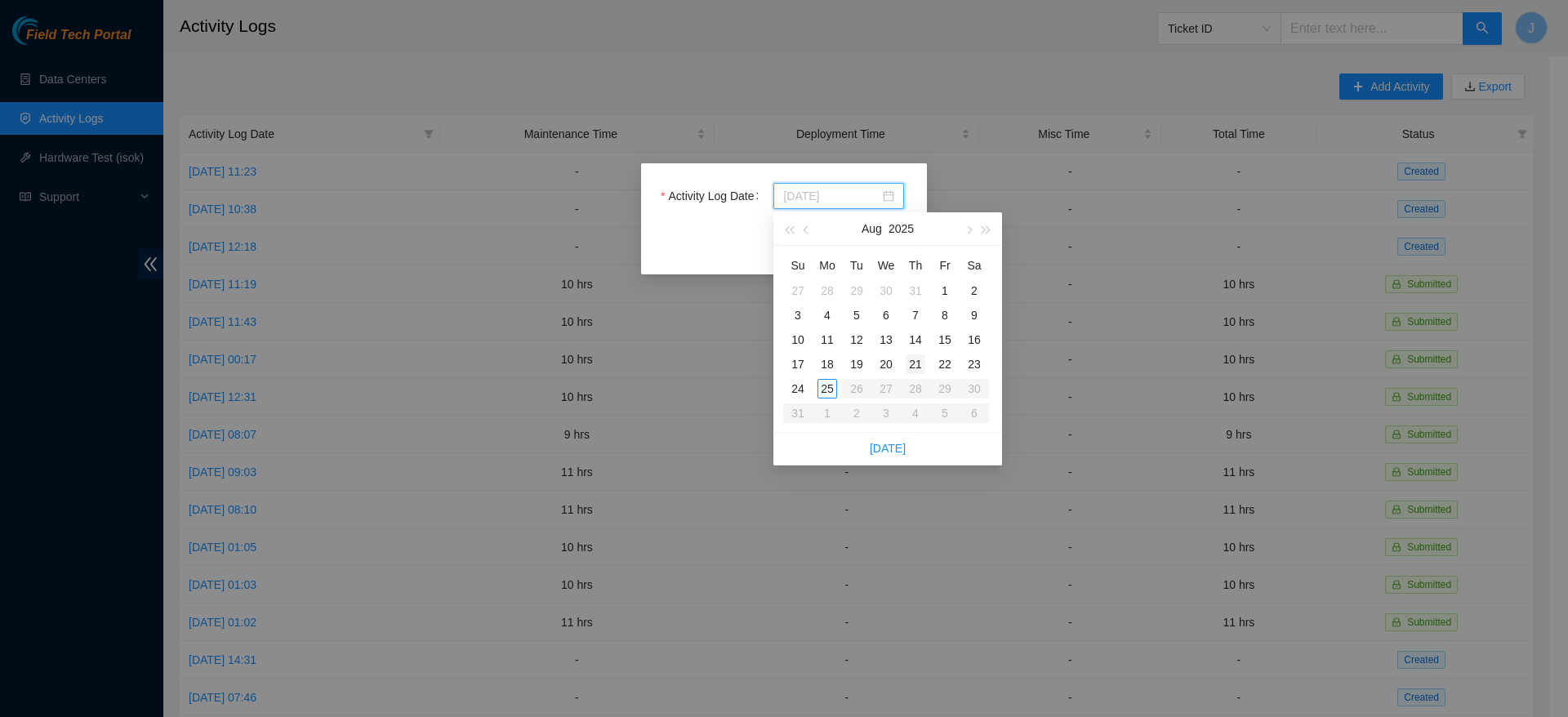
type input "2025-08-21"
type input "2025-08-11"
type input "2025-08-09"
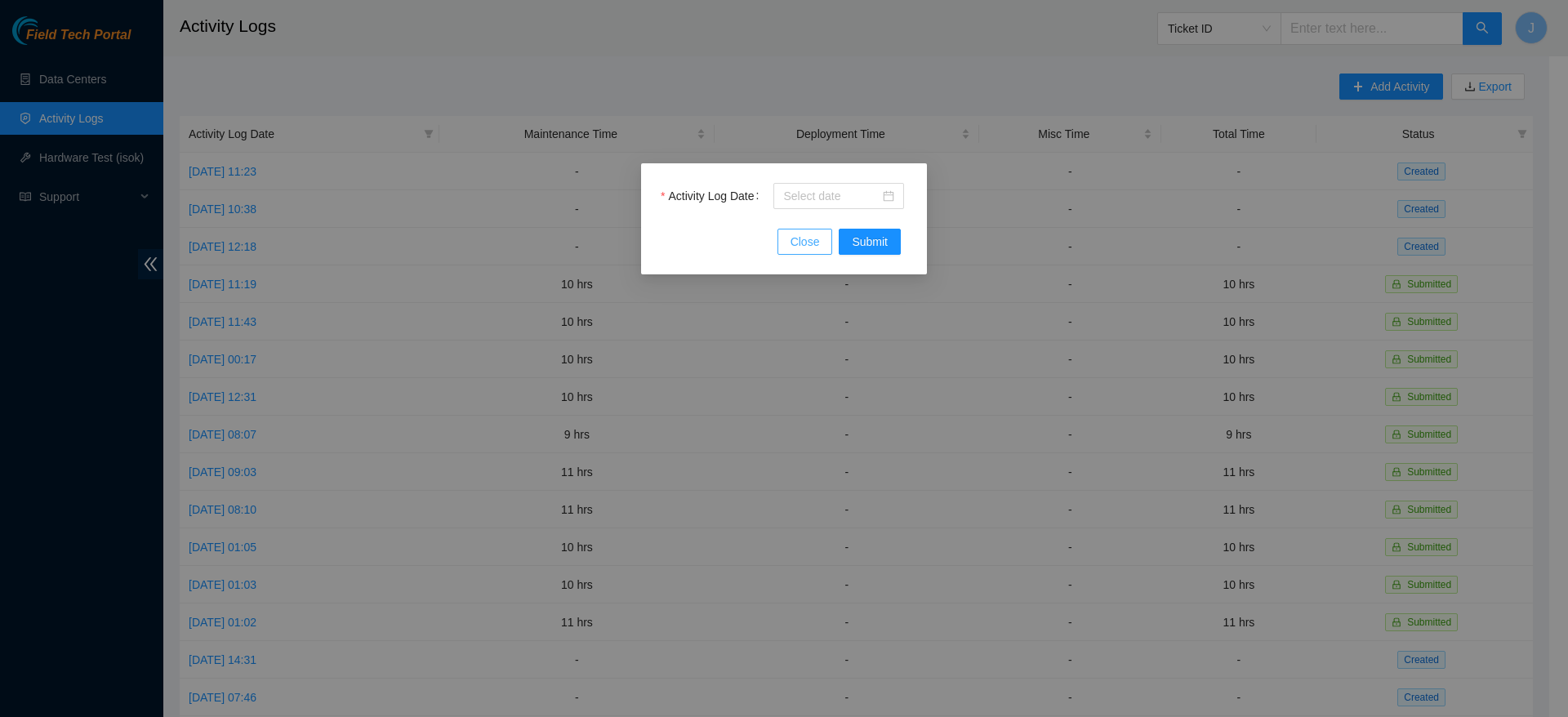
click at [806, 246] on span "Close" at bounding box center [804, 241] width 29 height 18
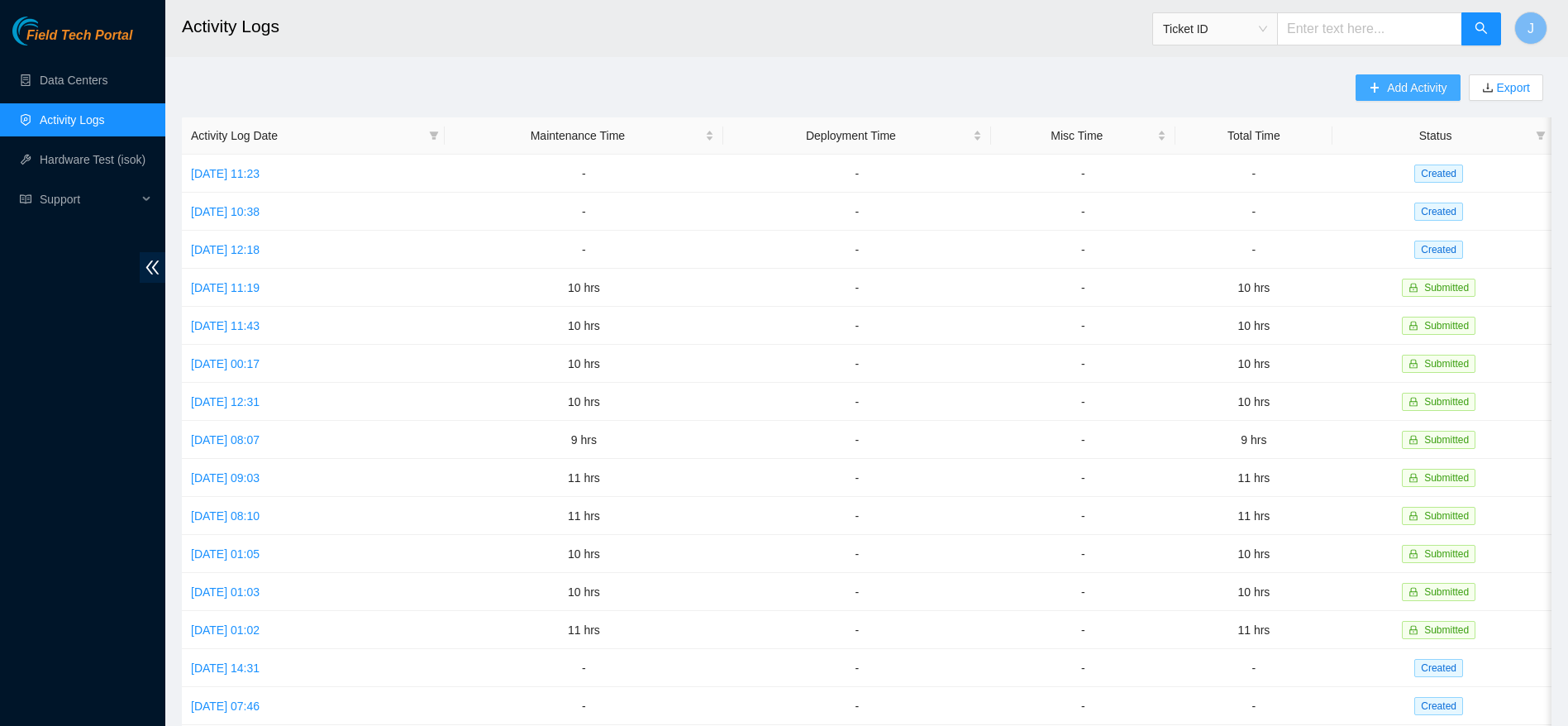
click at [1425, 87] on span "Add Activity" at bounding box center [1416, 87] width 60 height 18
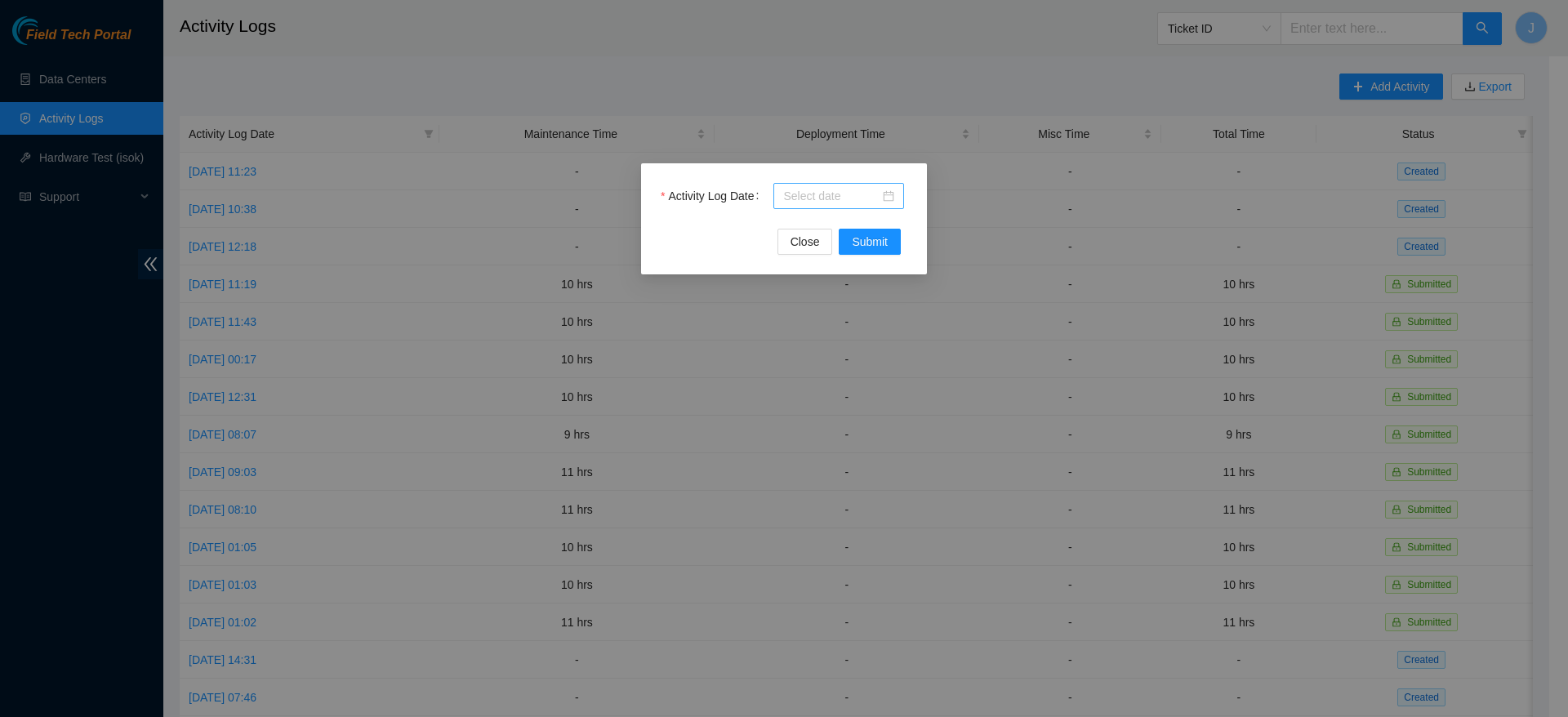
click at [833, 204] on div at bounding box center [839, 196] width 131 height 26
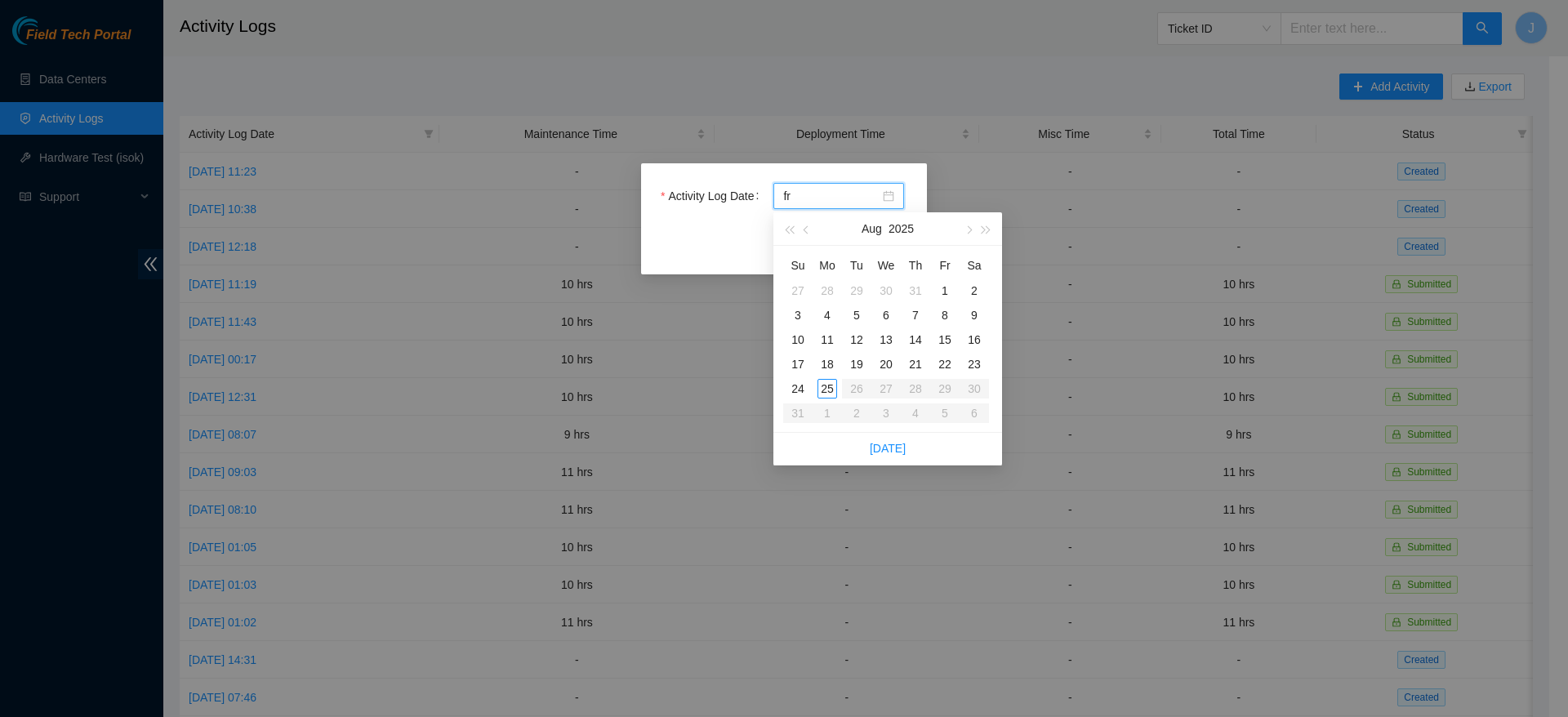
type input "f"
type input "2025-08-01"
type input "2025-08-18"
click at [825, 358] on div "18" at bounding box center [826, 364] width 20 height 20
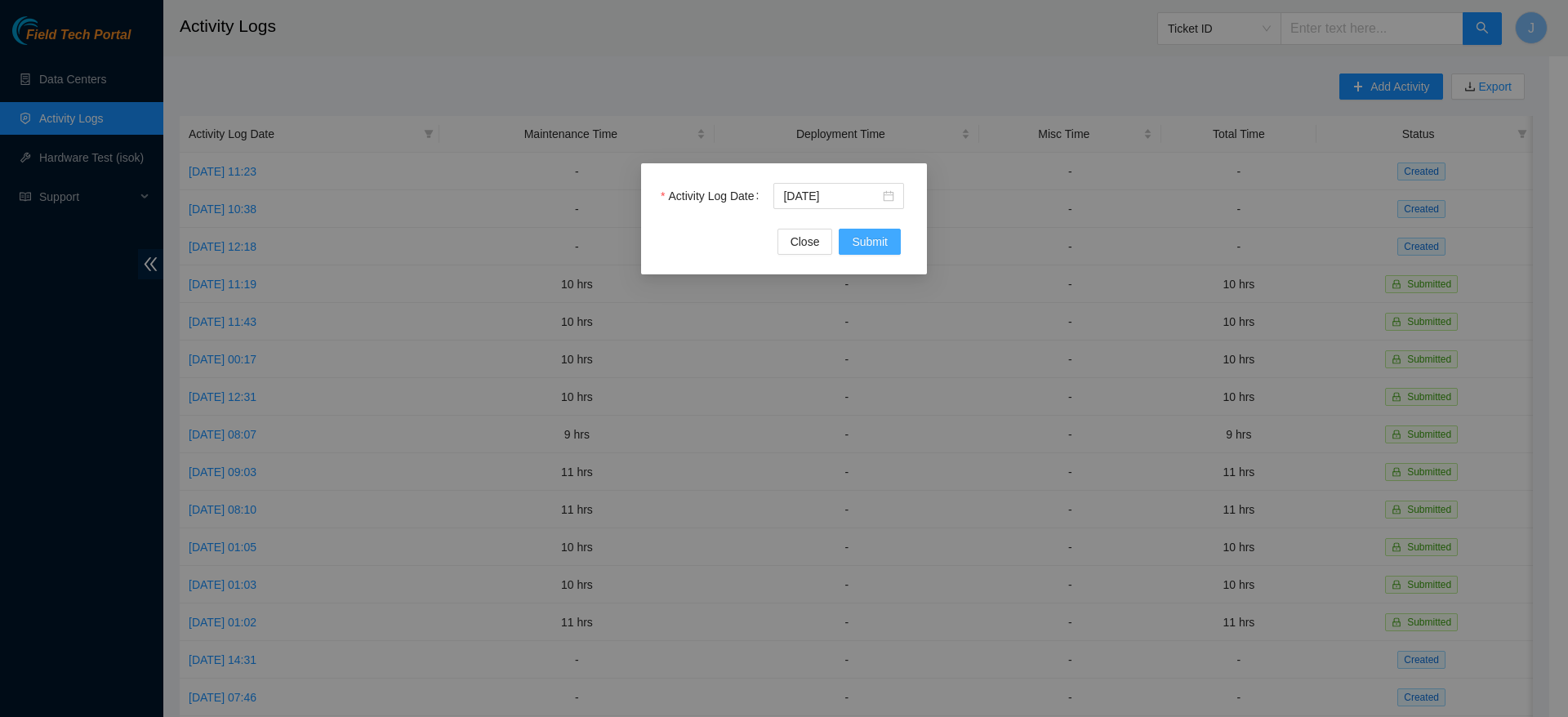
click at [866, 243] on span "Submit" at bounding box center [869, 241] width 35 height 18
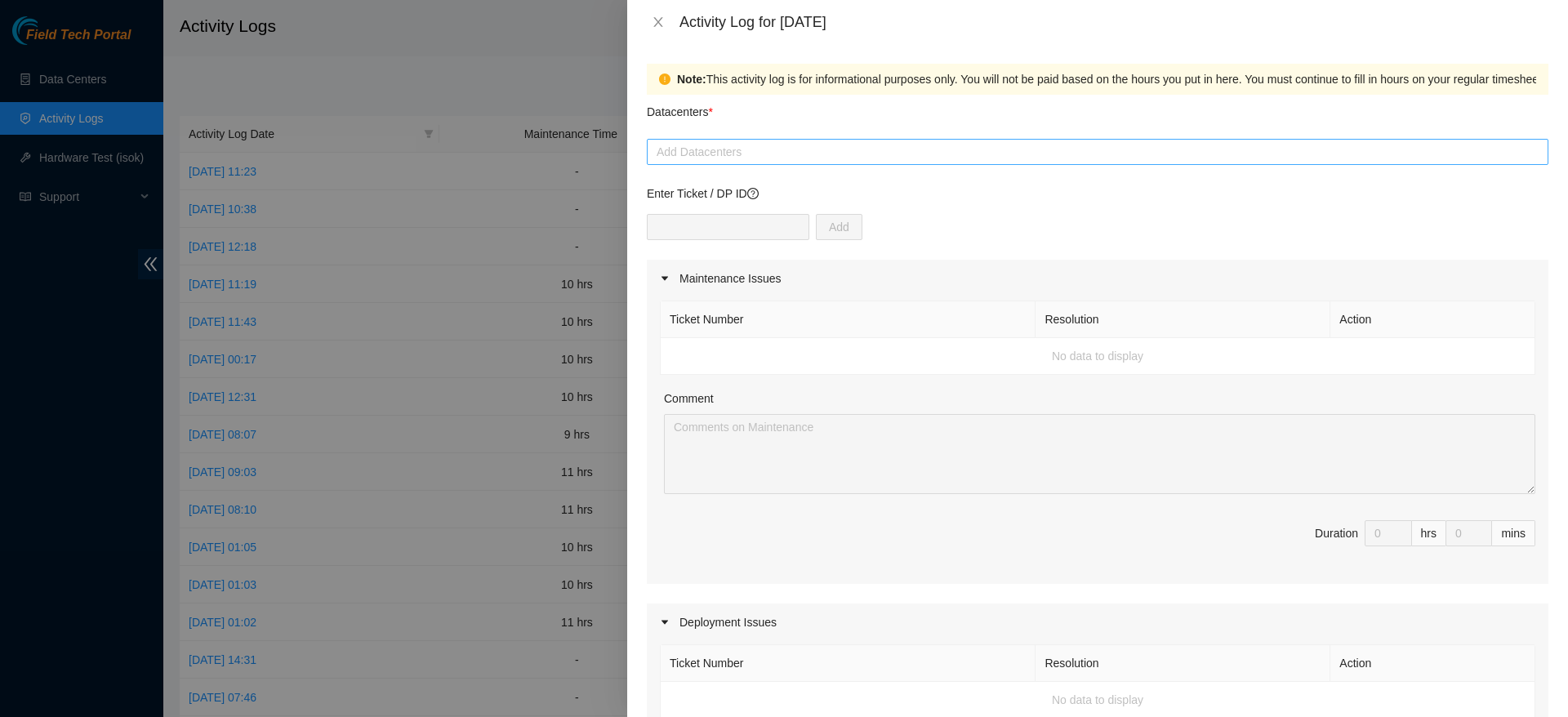
click at [753, 156] on div at bounding box center [1097, 151] width 894 height 20
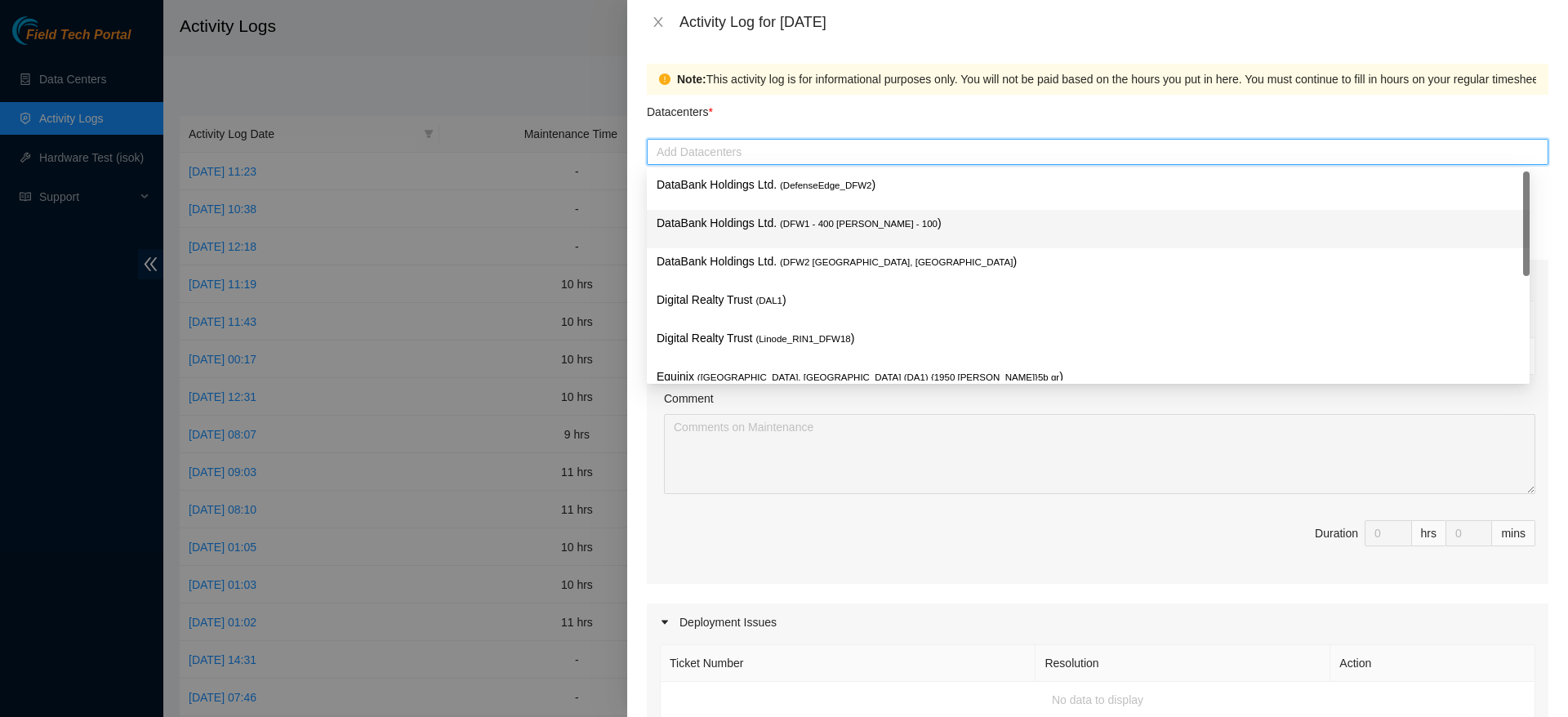
type input "d"
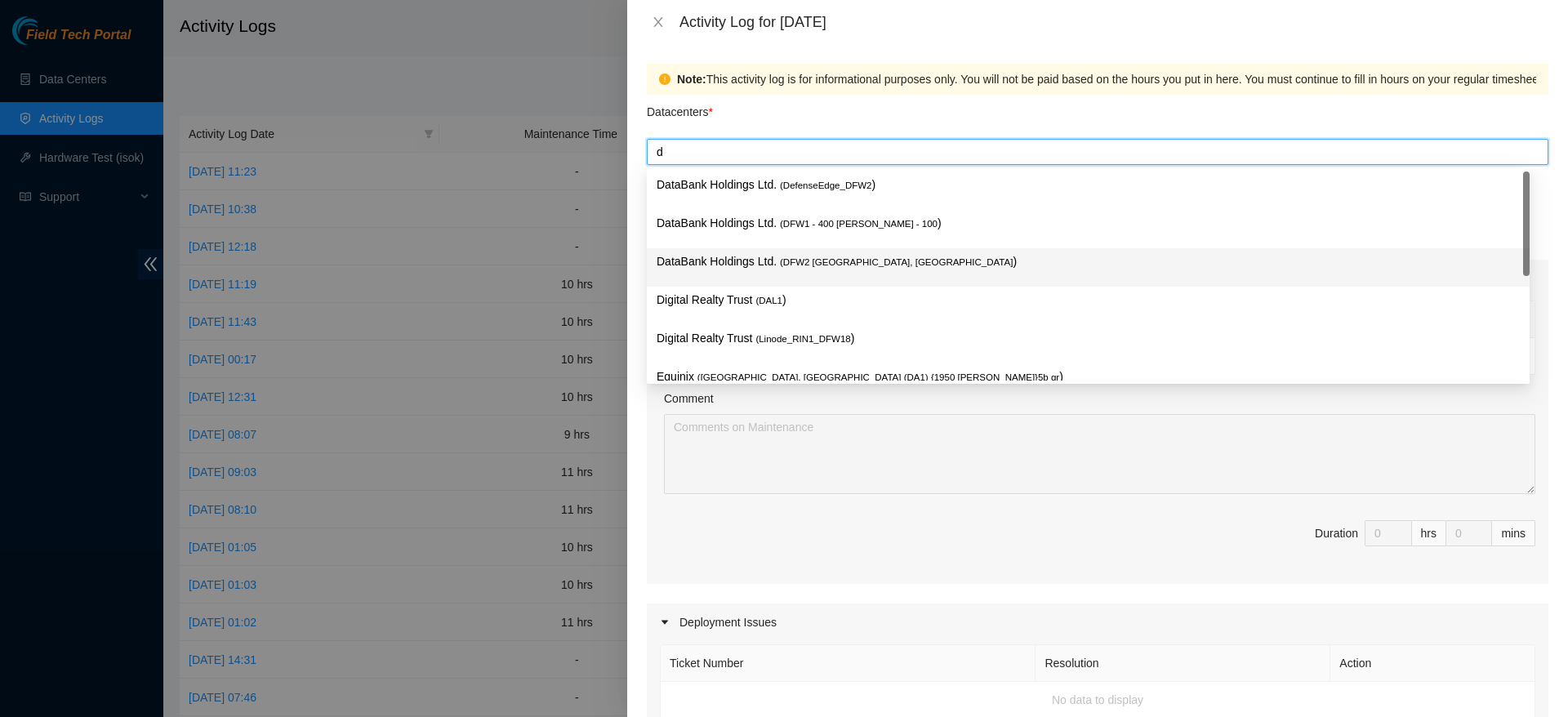
click at [841, 266] on span "( DFW2 Richardson, TX" at bounding box center [896, 261] width 233 height 9
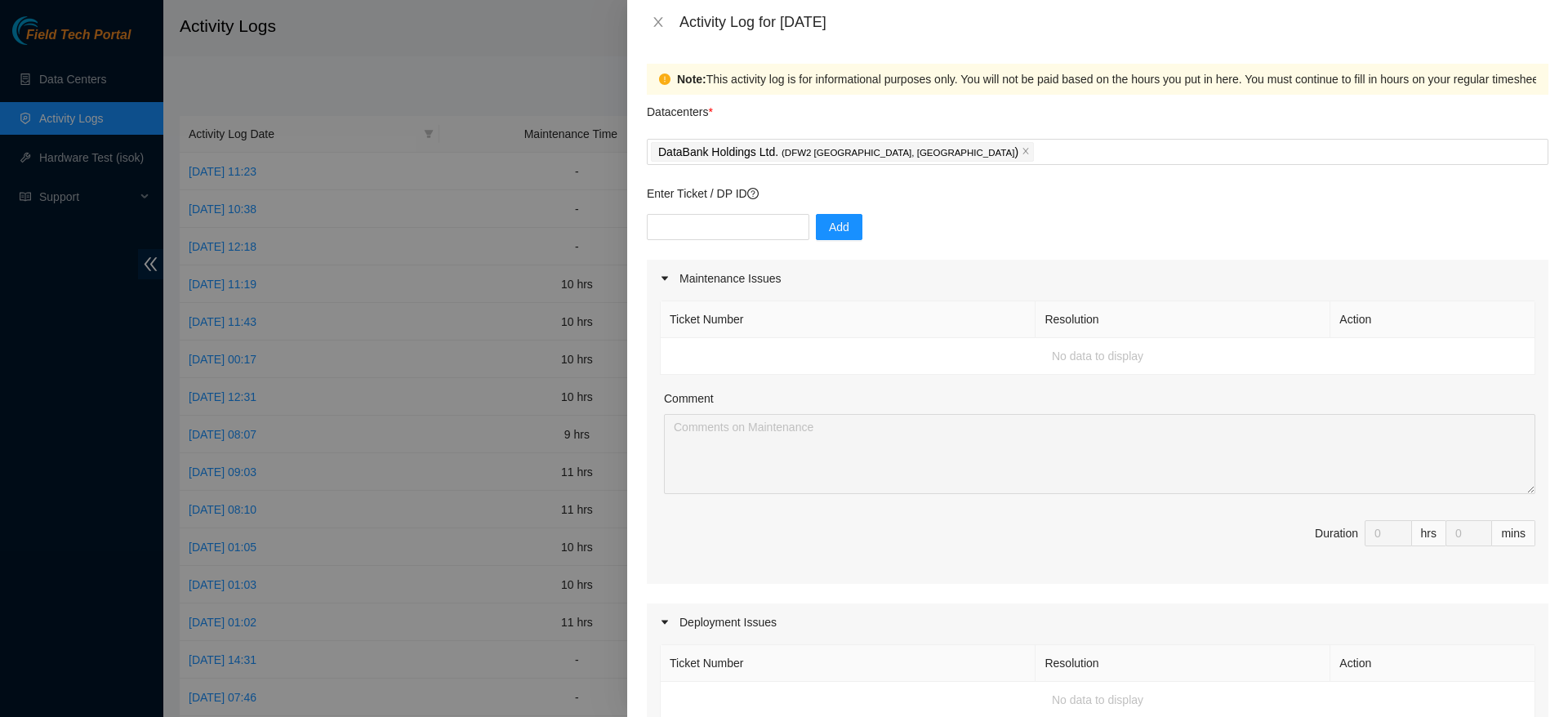
click at [1547, 343] on div "Note: This activity log is for informational purposes only. You will not be pai…" at bounding box center [1097, 380] width 940 height 673
click at [737, 232] on input "text" at bounding box center [728, 227] width 162 height 26
type input "DP79332"
drag, startPoint x: 659, startPoint y: 210, endPoint x: 673, endPoint y: 218, distance: 16.1
click at [673, 218] on div "Enter Ticket / DP ID DP79332 Add" at bounding box center [1097, 222] width 901 height 75
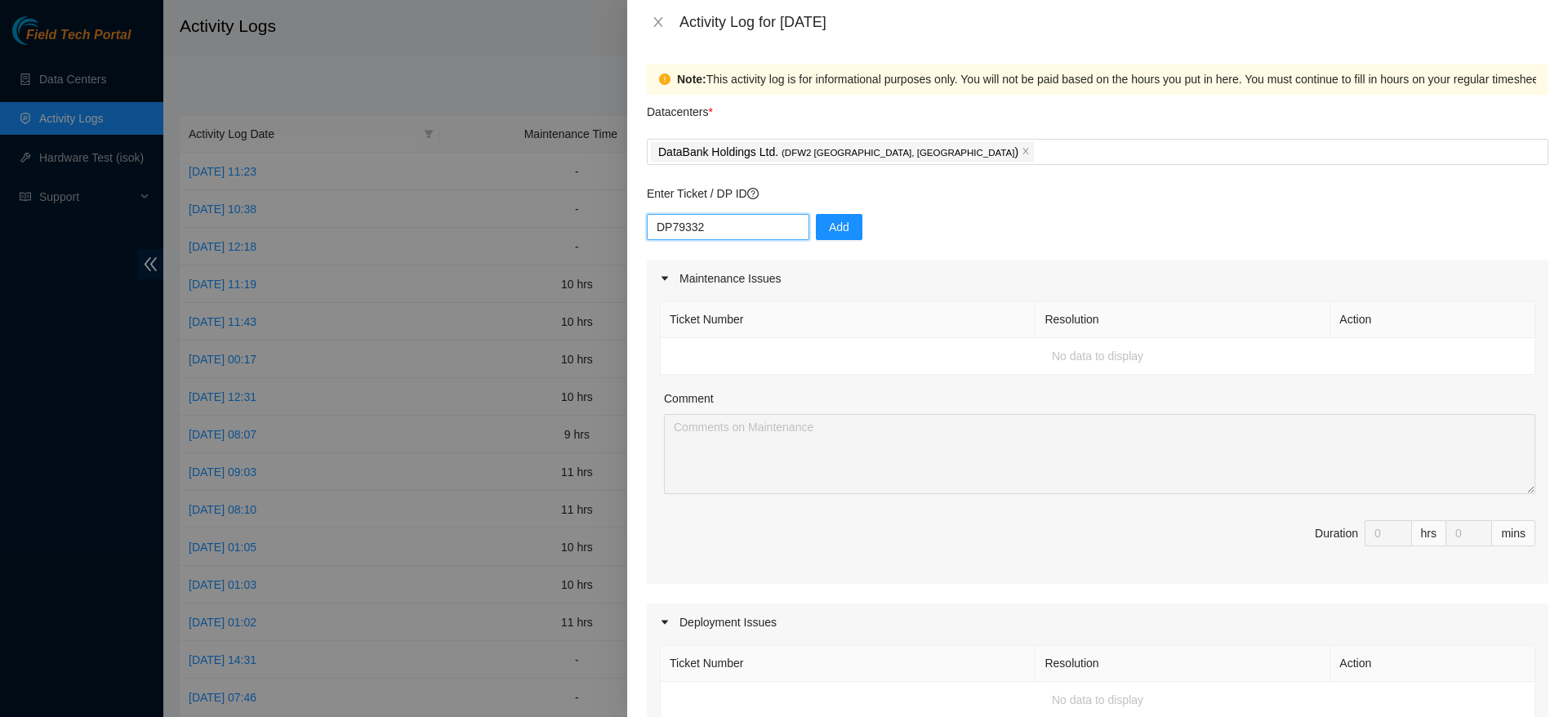
click at [673, 218] on input "DP79332" at bounding box center [728, 227] width 162 height 26
paste input "dp74132"
type input "dp74132"
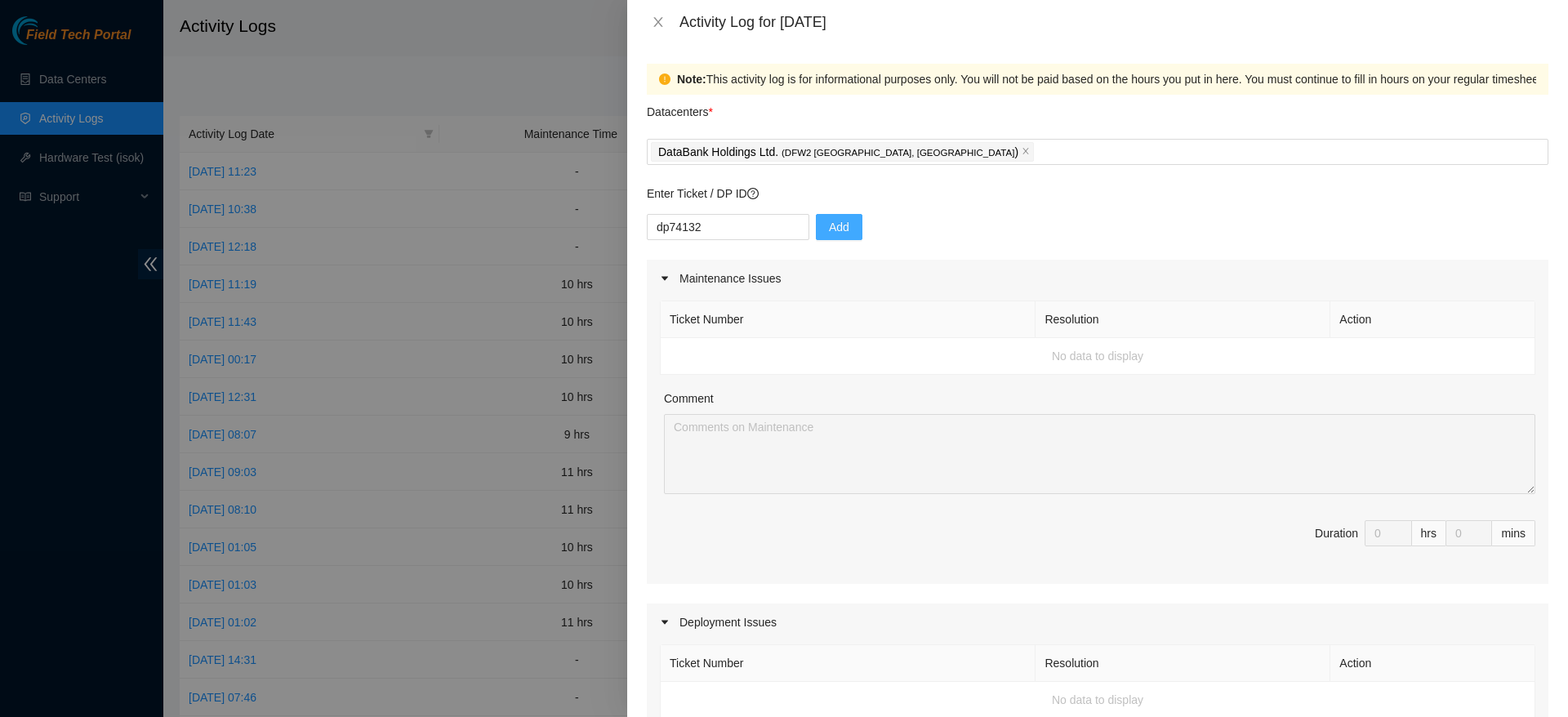
click at [839, 237] on button "Add" at bounding box center [840, 227] width 47 height 26
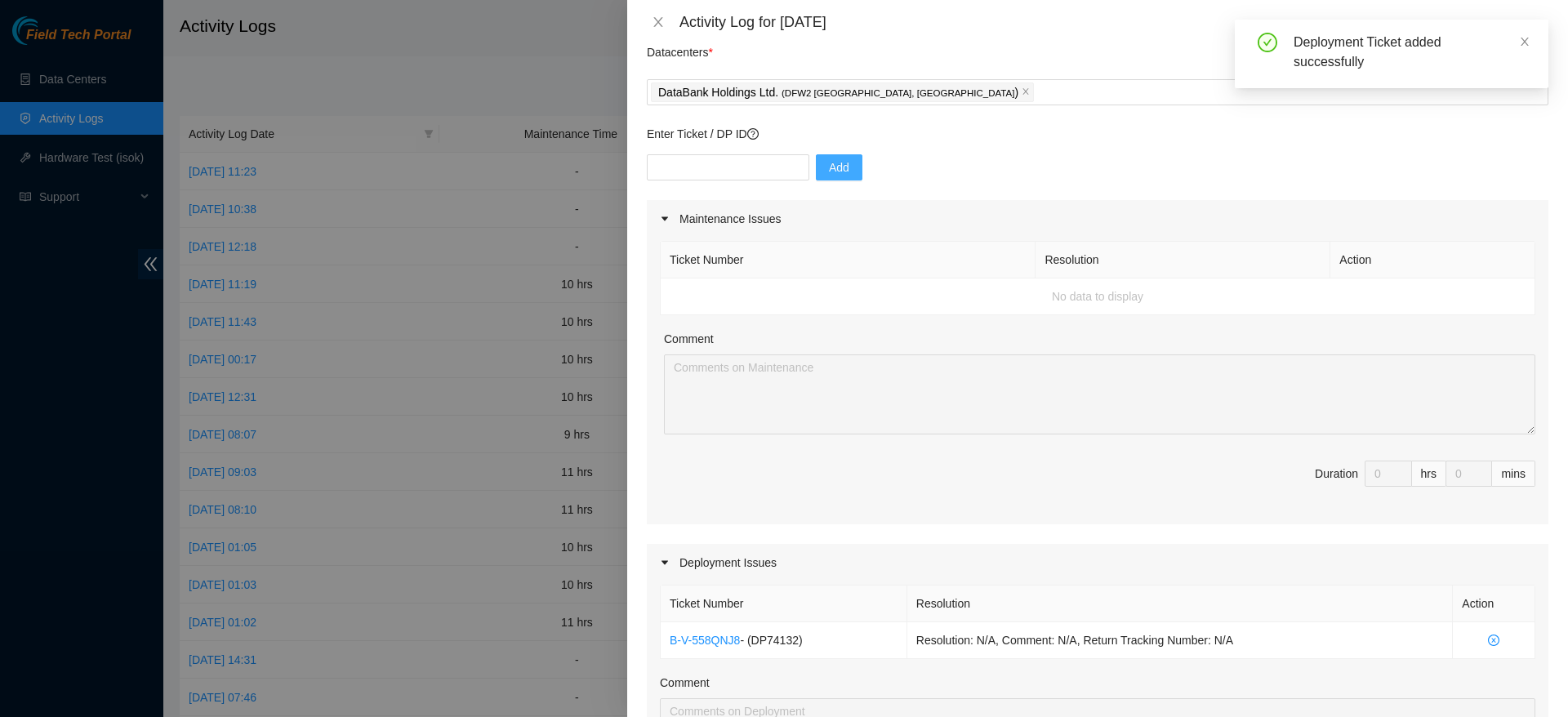
scroll to position [43, 0]
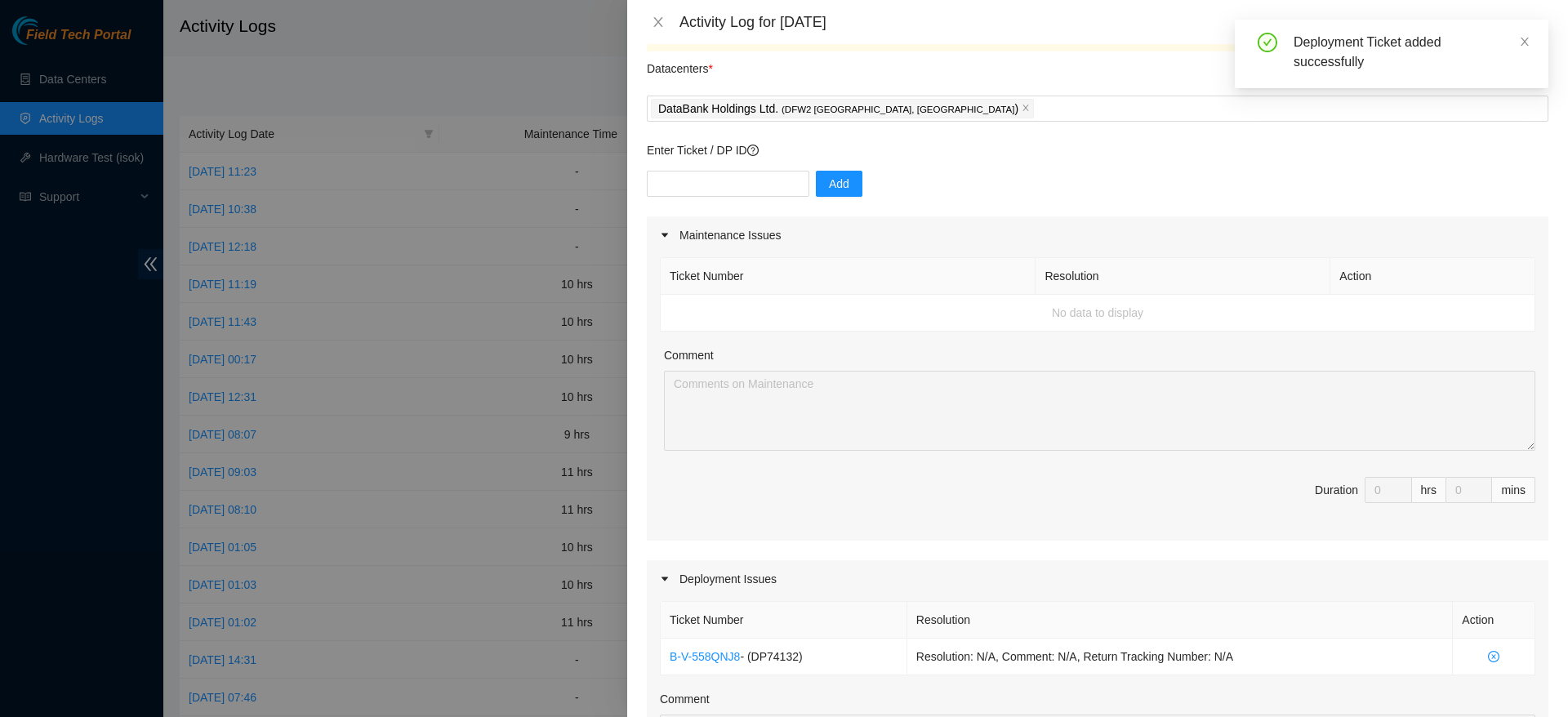
click at [1163, 424] on div "Ticket Number Resolution Action No data to display Comment Duration 0 hrs 0 mins" at bounding box center [1097, 397] width 901 height 287
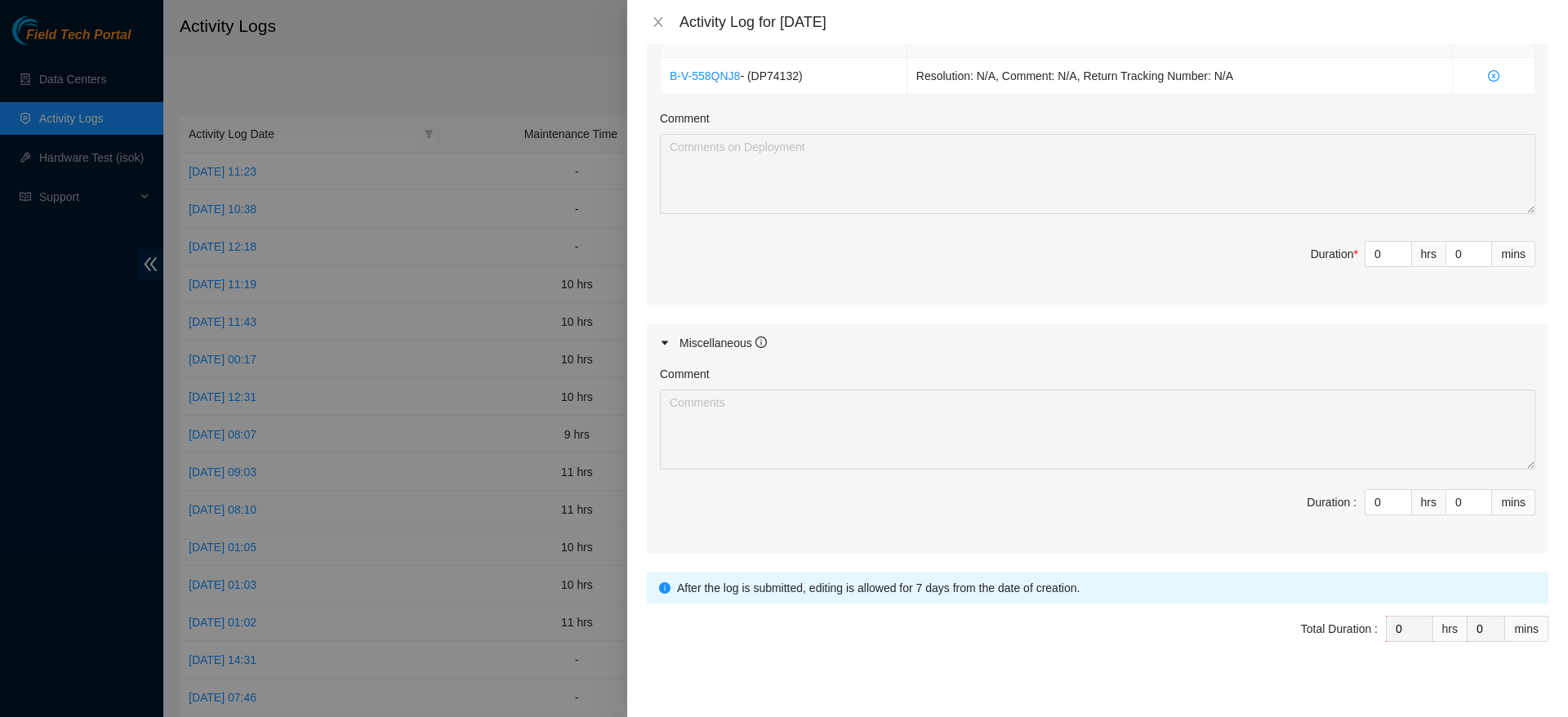
scroll to position [639, 0]
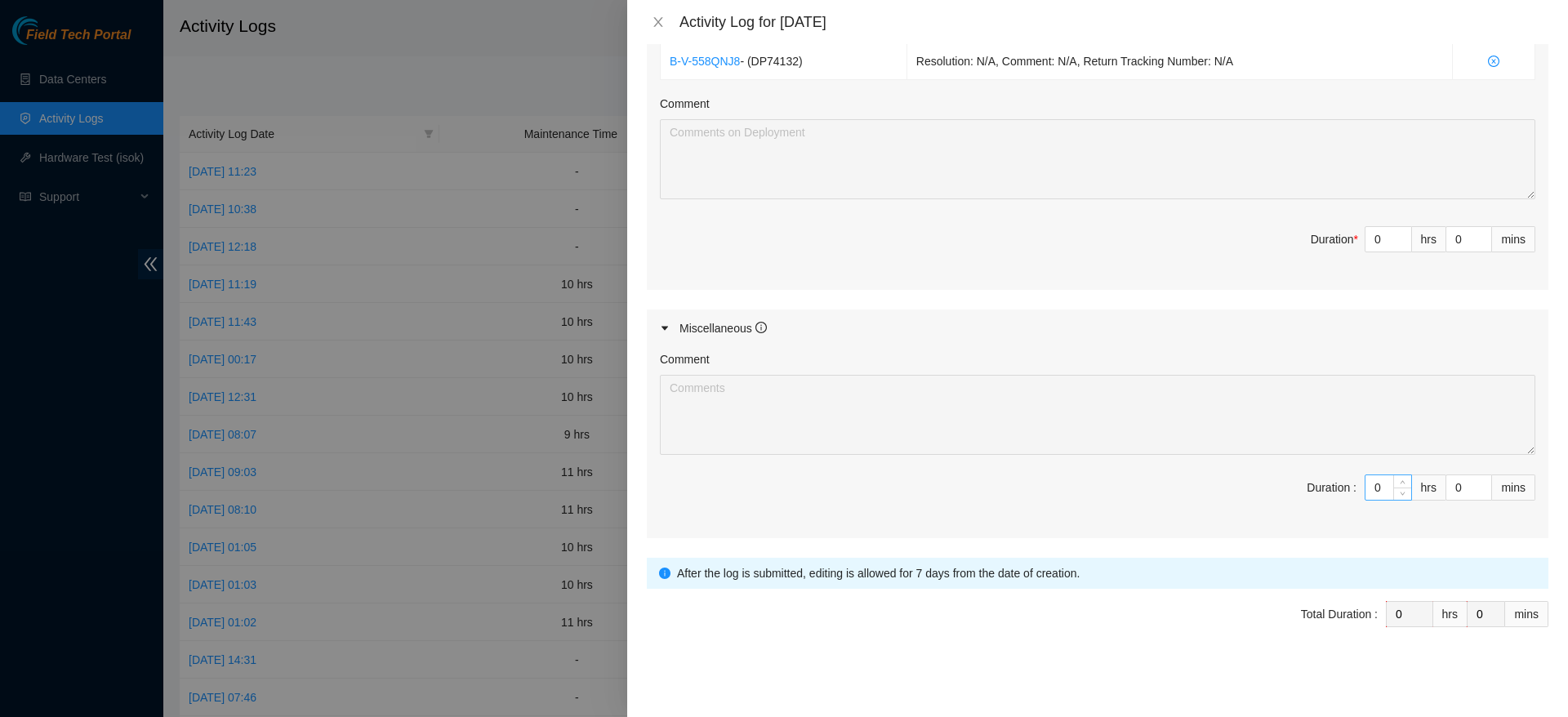
click at [1371, 488] on input "0" at bounding box center [1388, 487] width 46 height 24
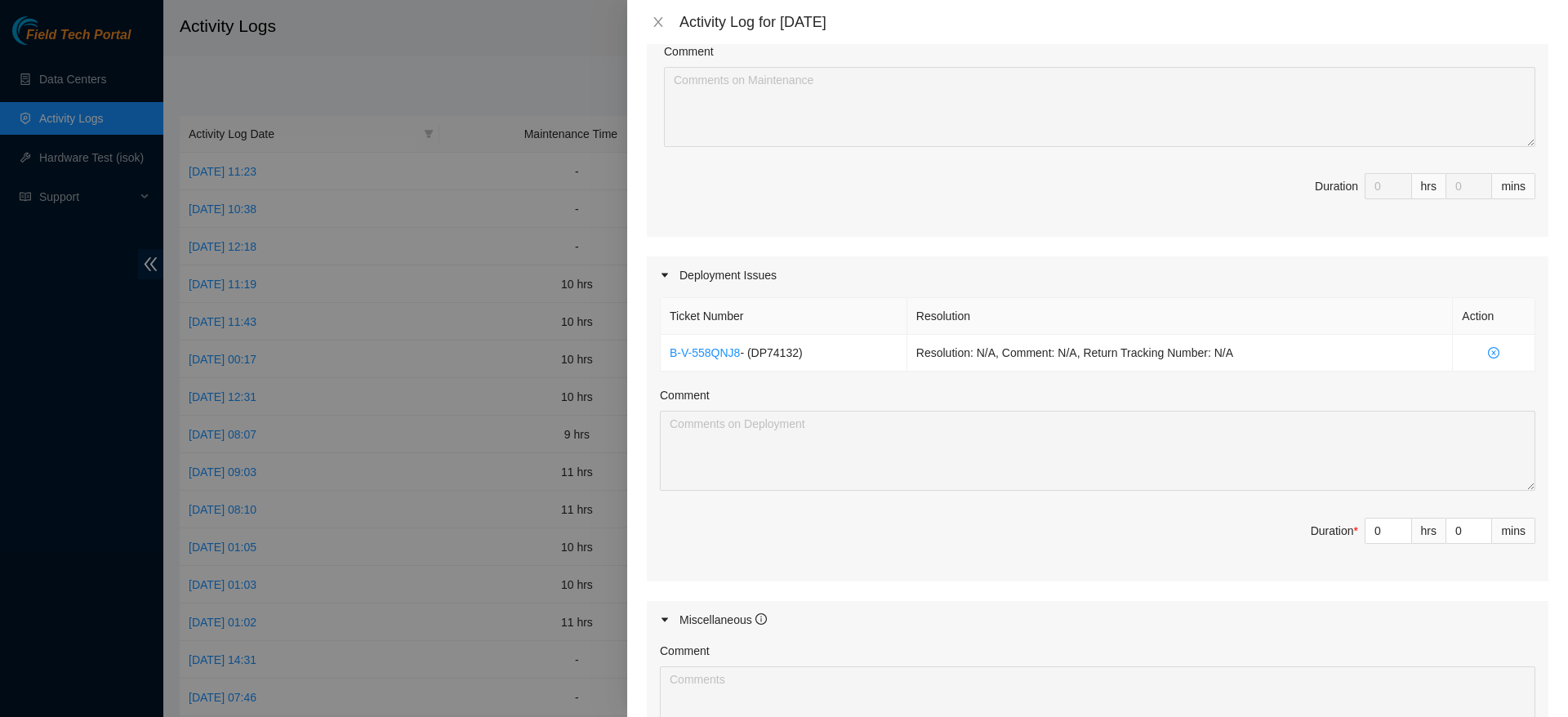
scroll to position [396, 0]
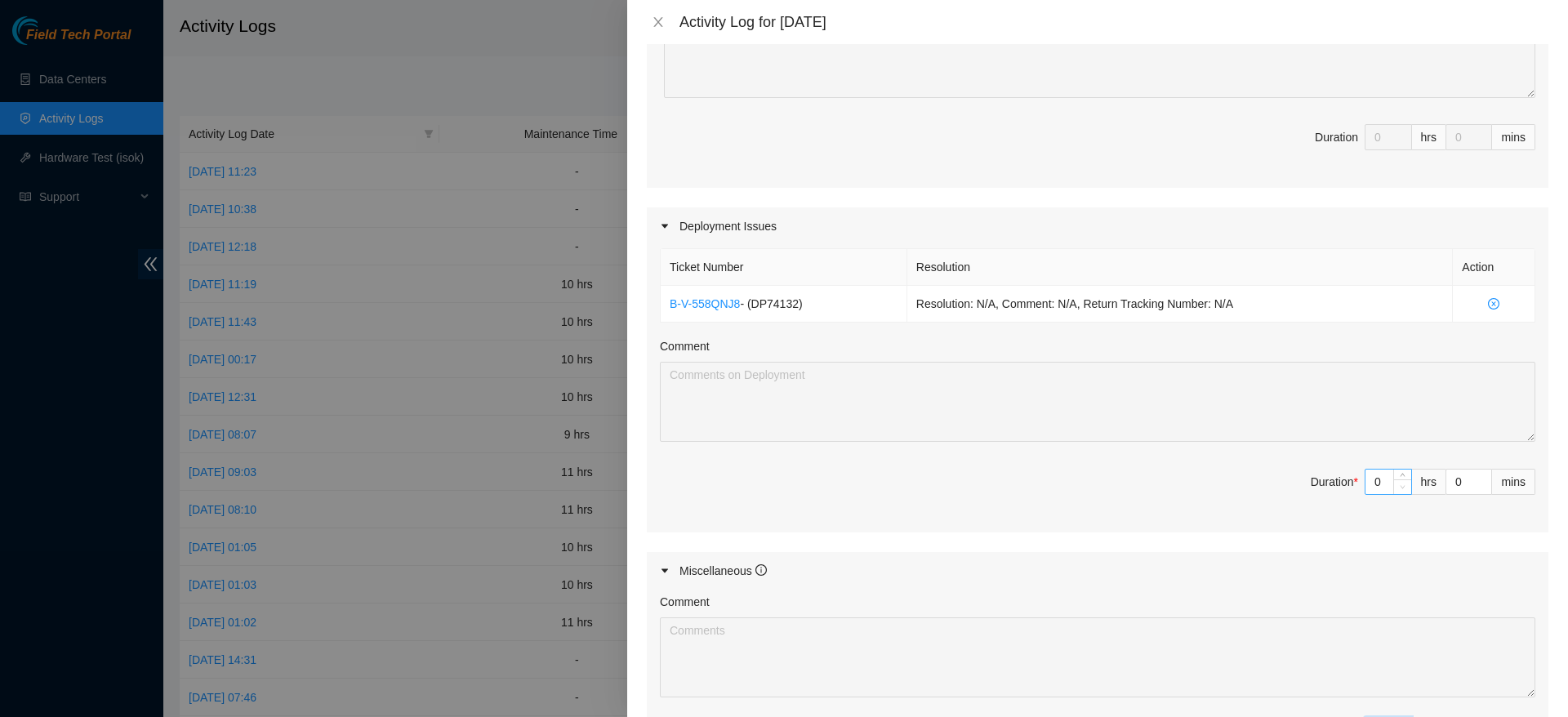
click at [1400, 485] on icon "down" at bounding box center [1403, 487] width 6 height 6
click at [1365, 471] on input "0" at bounding box center [1388, 482] width 46 height 24
type input "10"
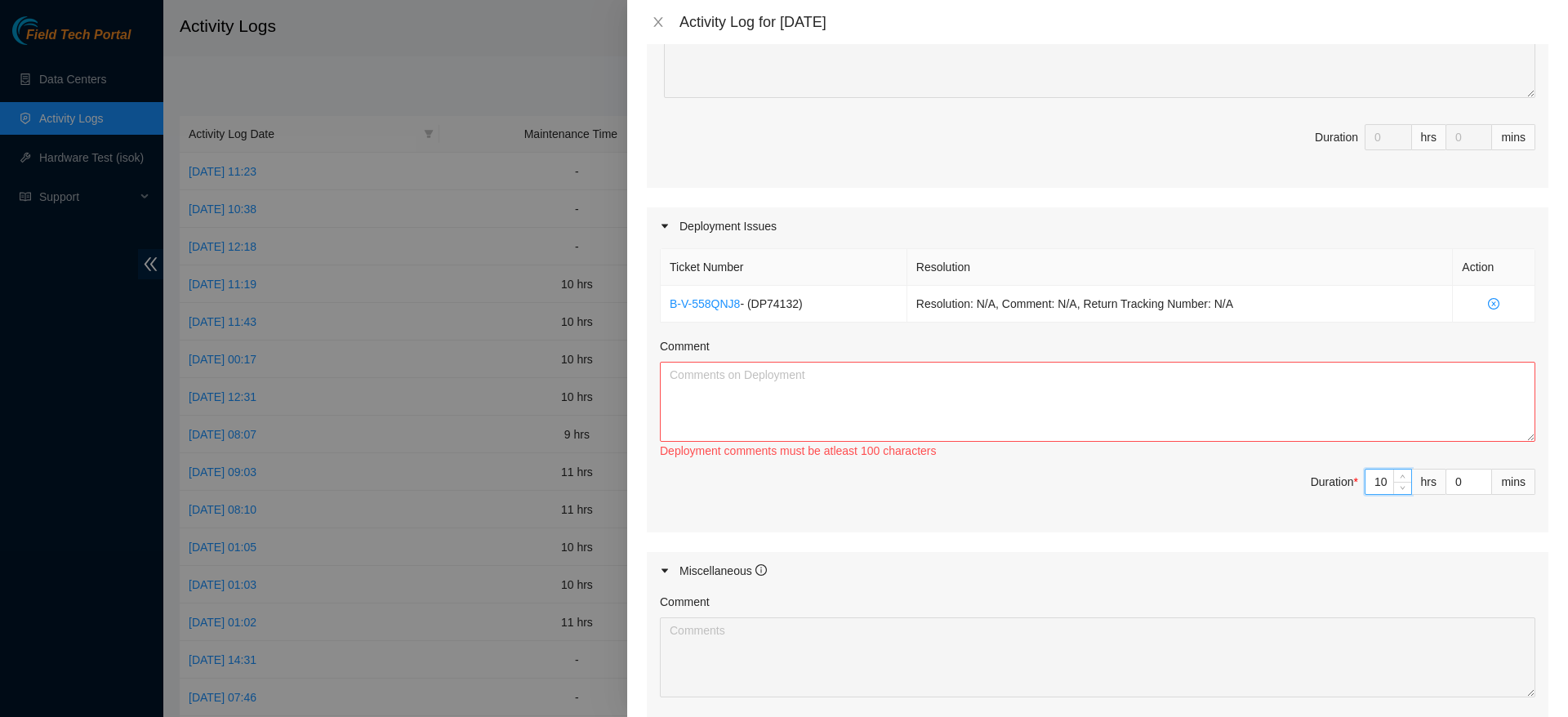
type input "10"
click at [1105, 364] on textarea "Comment" at bounding box center [1097, 401] width 875 height 80
paste textarea "worked on dp74132 alongside vural for a maintenance ticket that involved moving…"
click at [955, 413] on textarea "Comment" at bounding box center [1097, 401] width 875 height 80
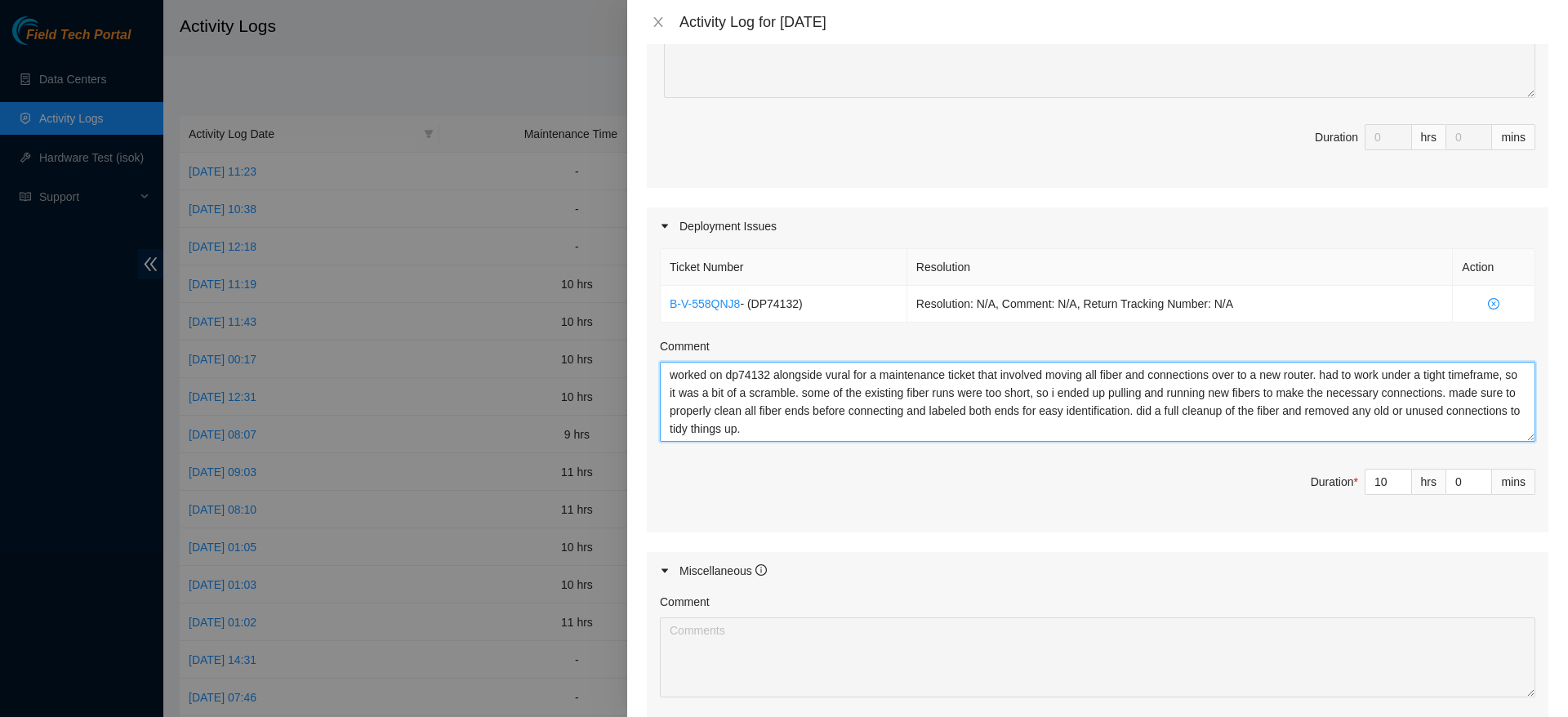
scroll to position [639, 0]
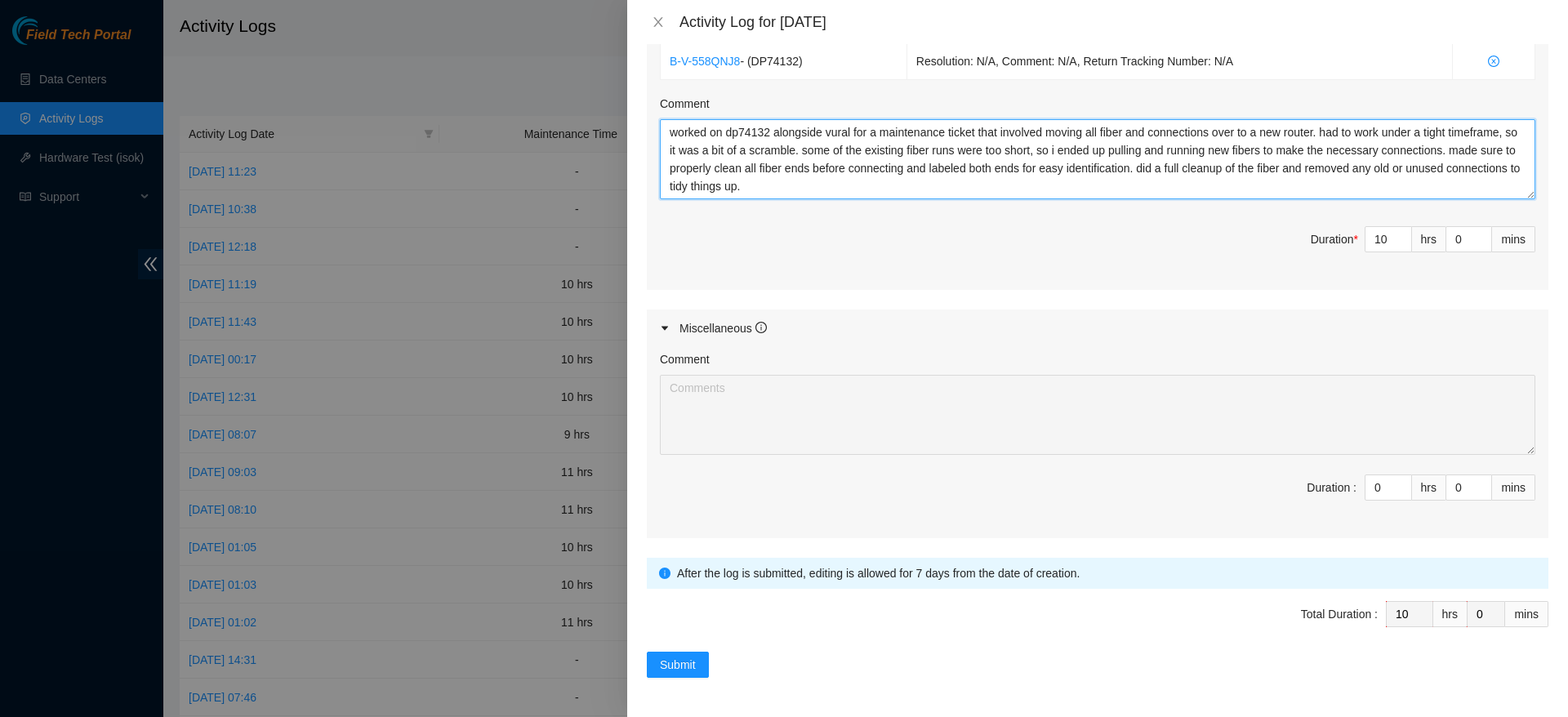
type textarea "worked on dp74132 alongside vural for a maintenance ticket that involved moving…"
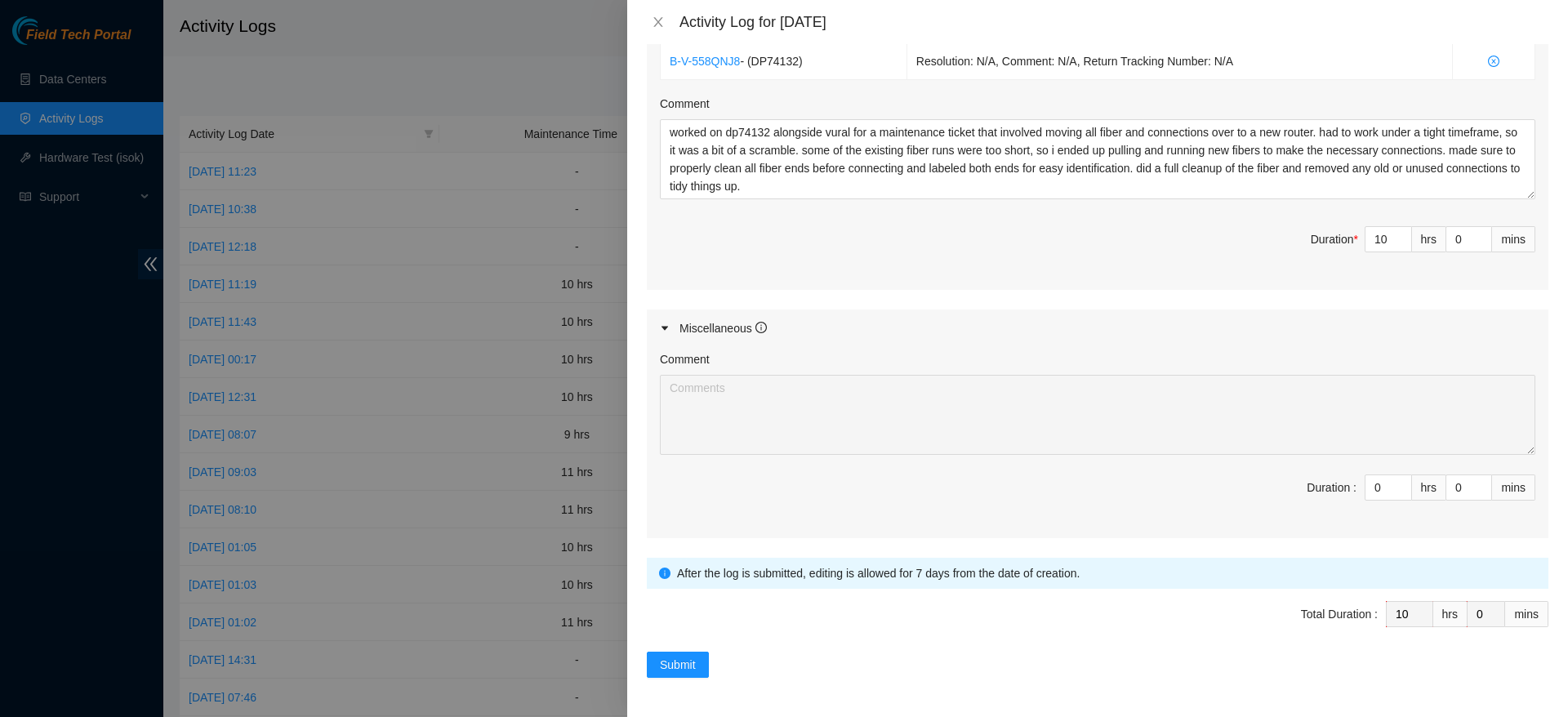
click at [933, 658] on div "Submit" at bounding box center [1097, 665] width 901 height 26
click at [684, 650] on form "Datacenters * DataBank Holdings Ltd. ( DFW2 Richardson, TX ) Enter Ticket / DP …" at bounding box center [1097, 67] width 901 height 1221
click at [684, 652] on button "Submit" at bounding box center [678, 665] width 62 height 26
type input "0"
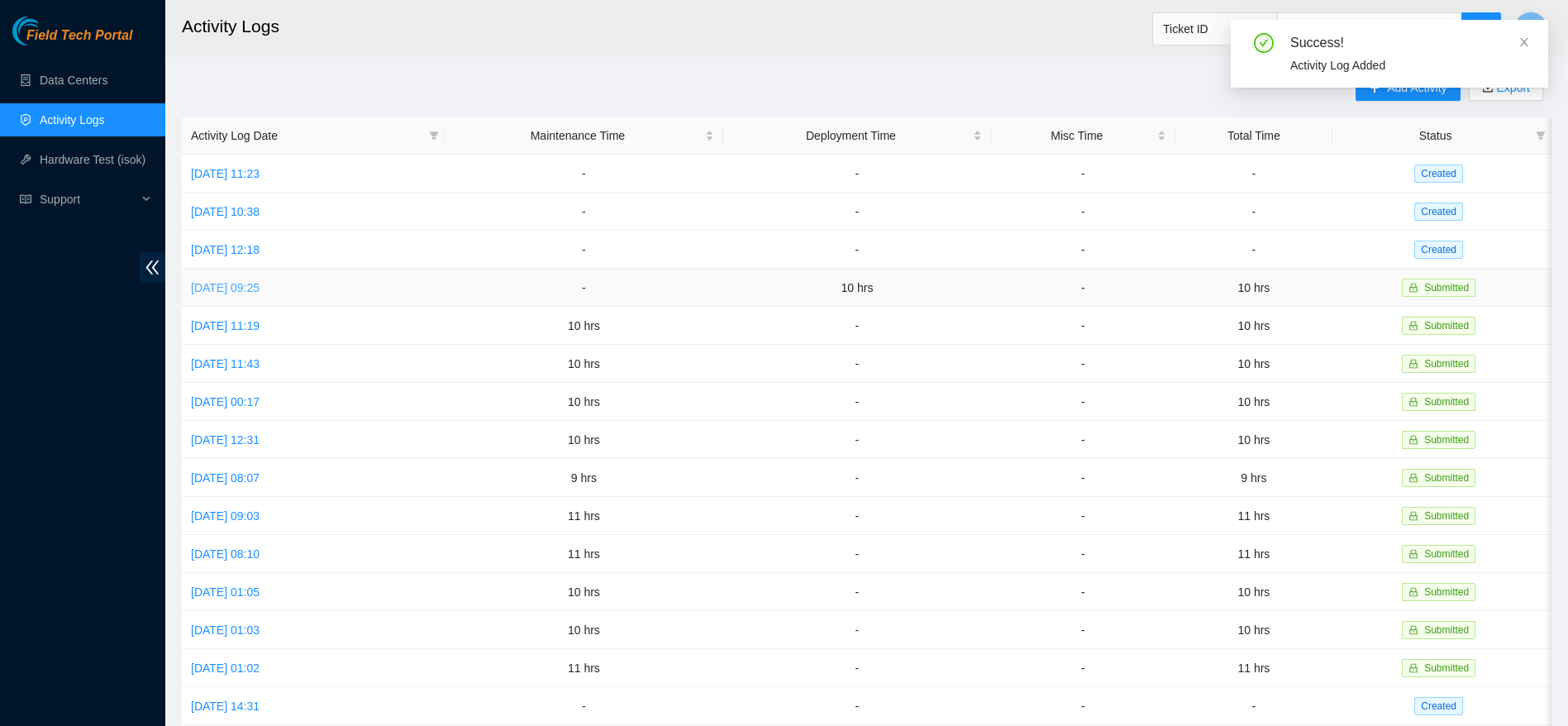
click at [260, 281] on link "[DATE] 09:25" at bounding box center [225, 287] width 69 height 13
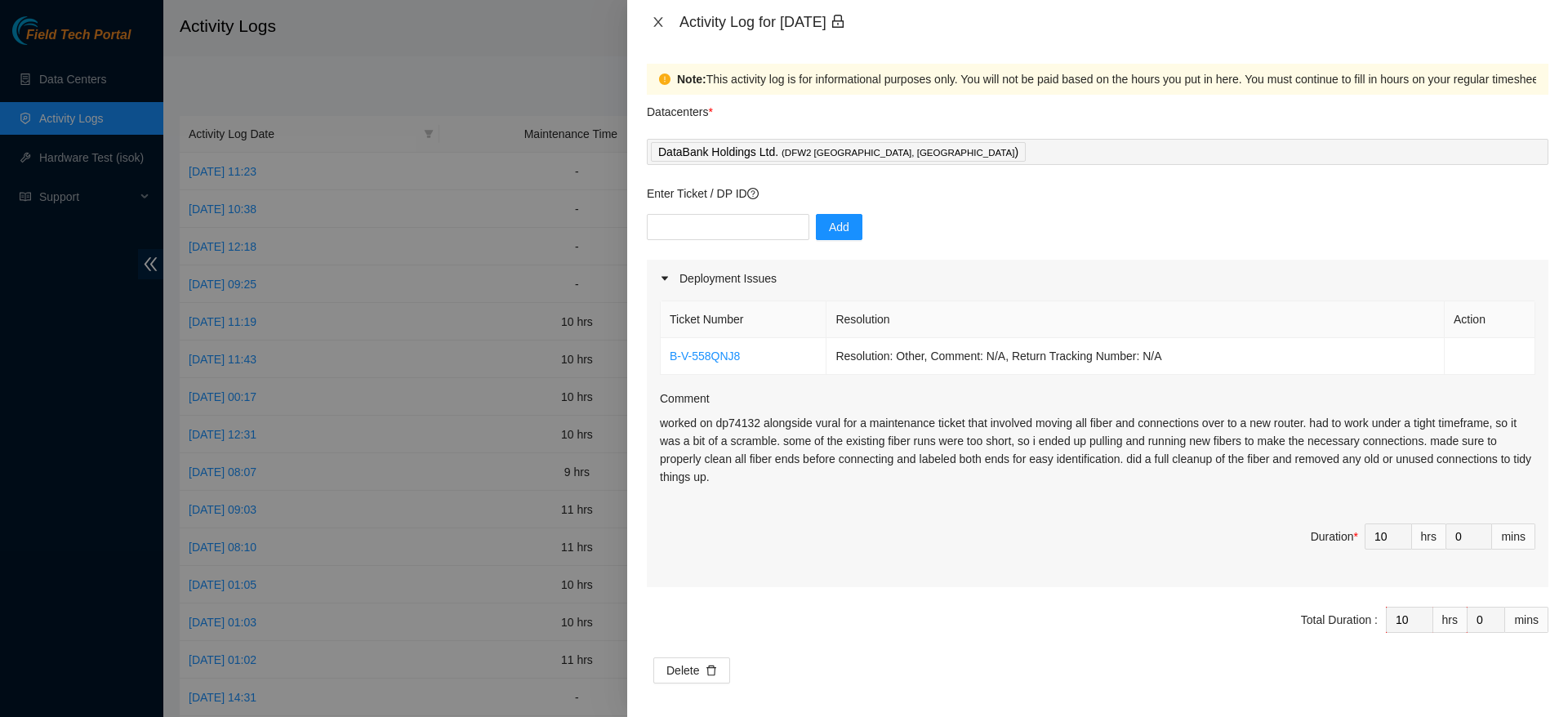
click at [660, 22] on icon "close" at bounding box center [658, 22] width 13 height 13
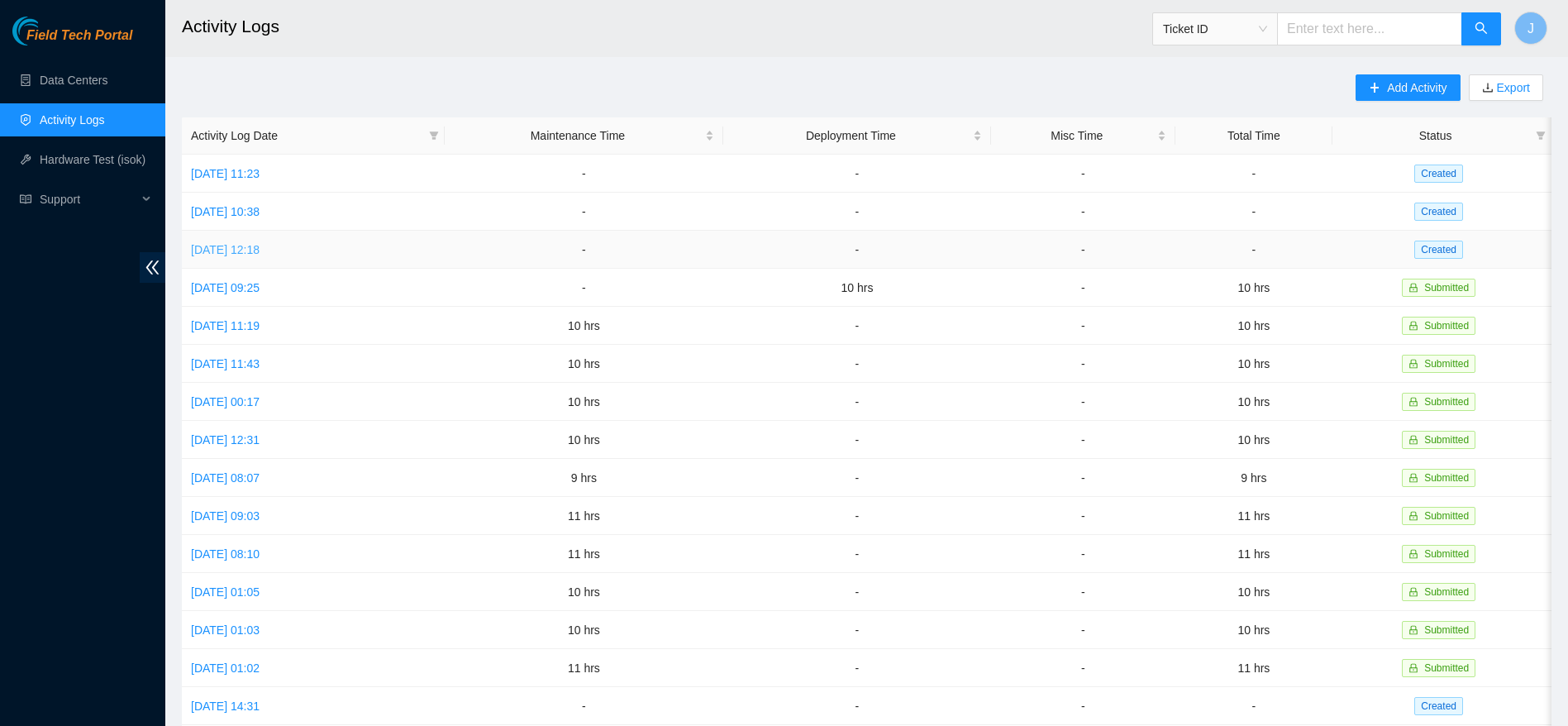
click at [260, 243] on link "[DATE] 12:18" at bounding box center [225, 250] width 69 height 13
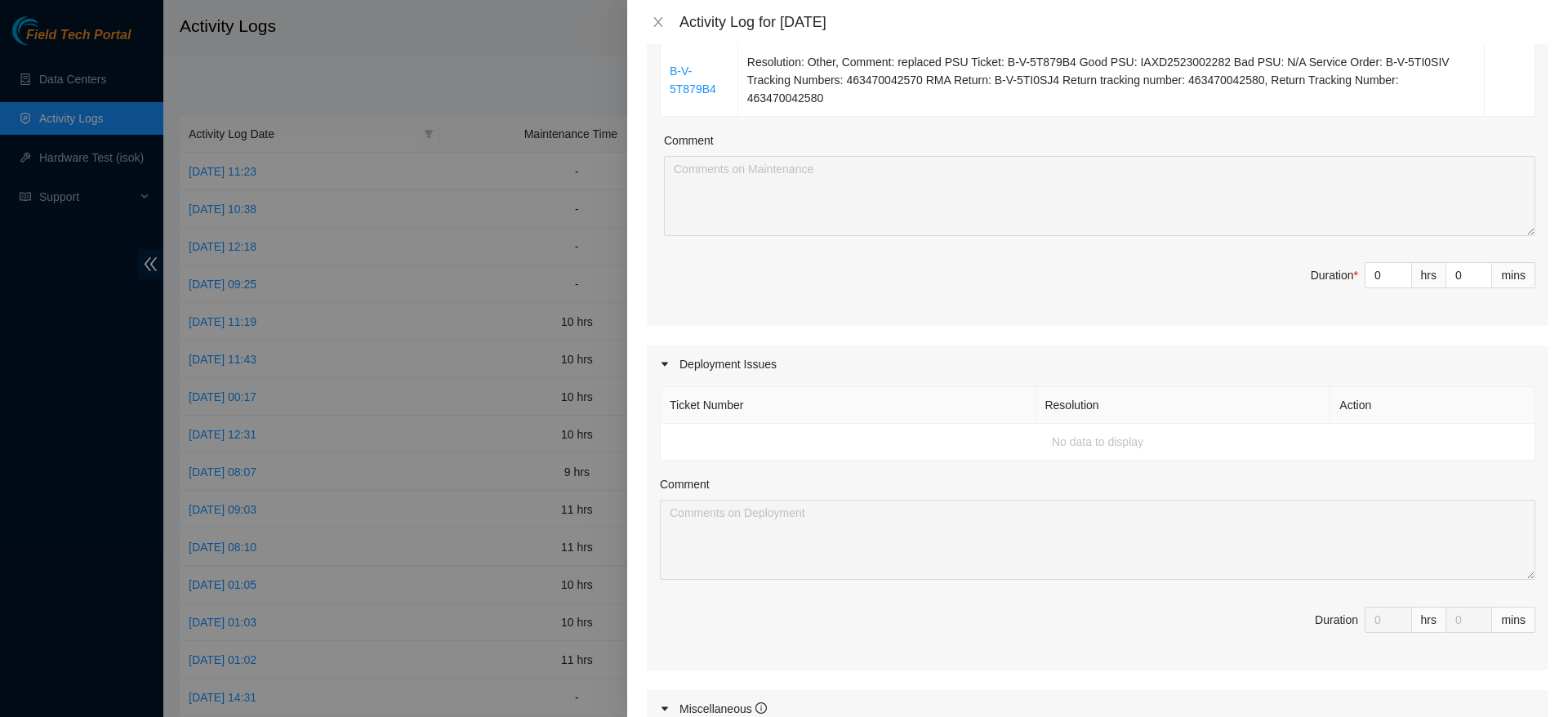
scroll to position [459, 0]
click at [1366, 274] on input "0" at bounding box center [1388, 273] width 46 height 24
type input "1"
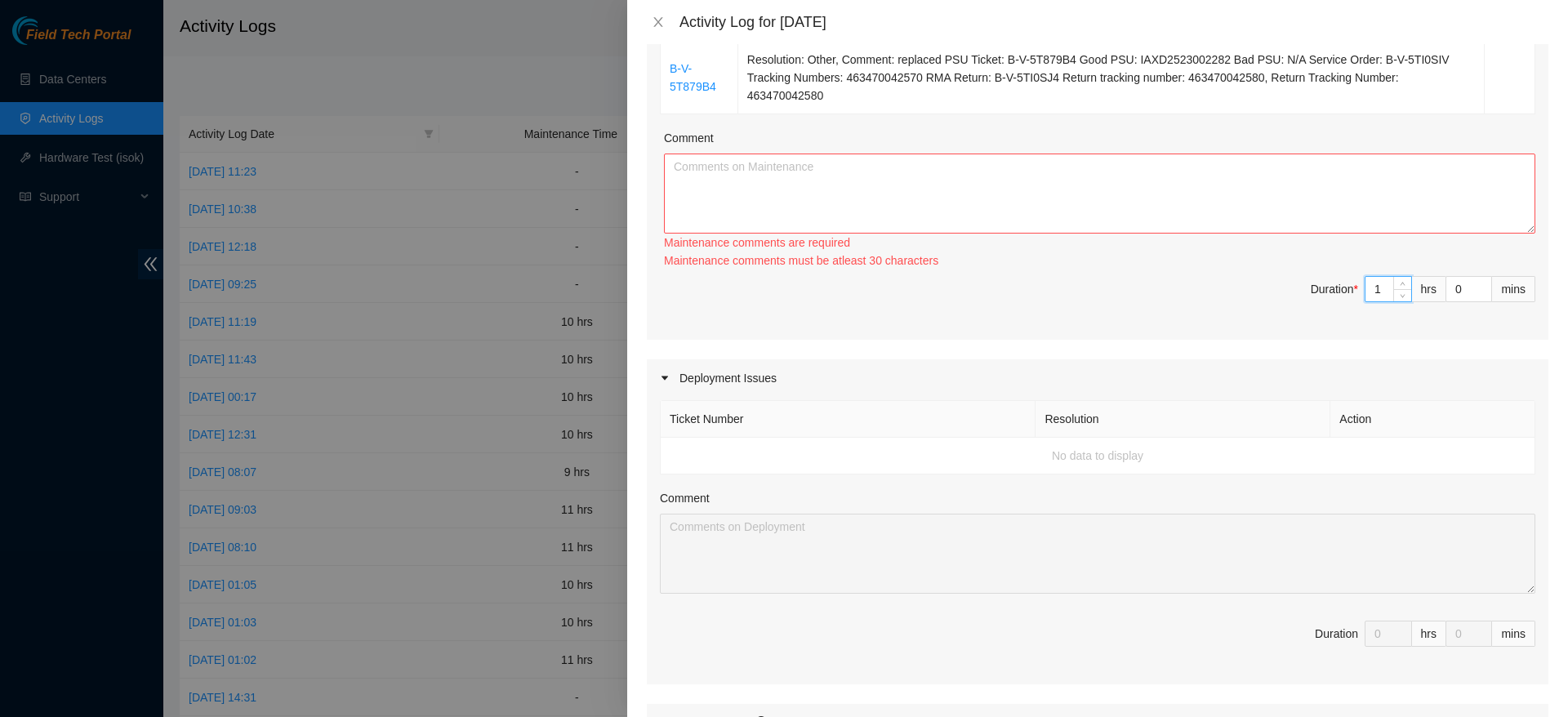
type input "1"
type input "0"
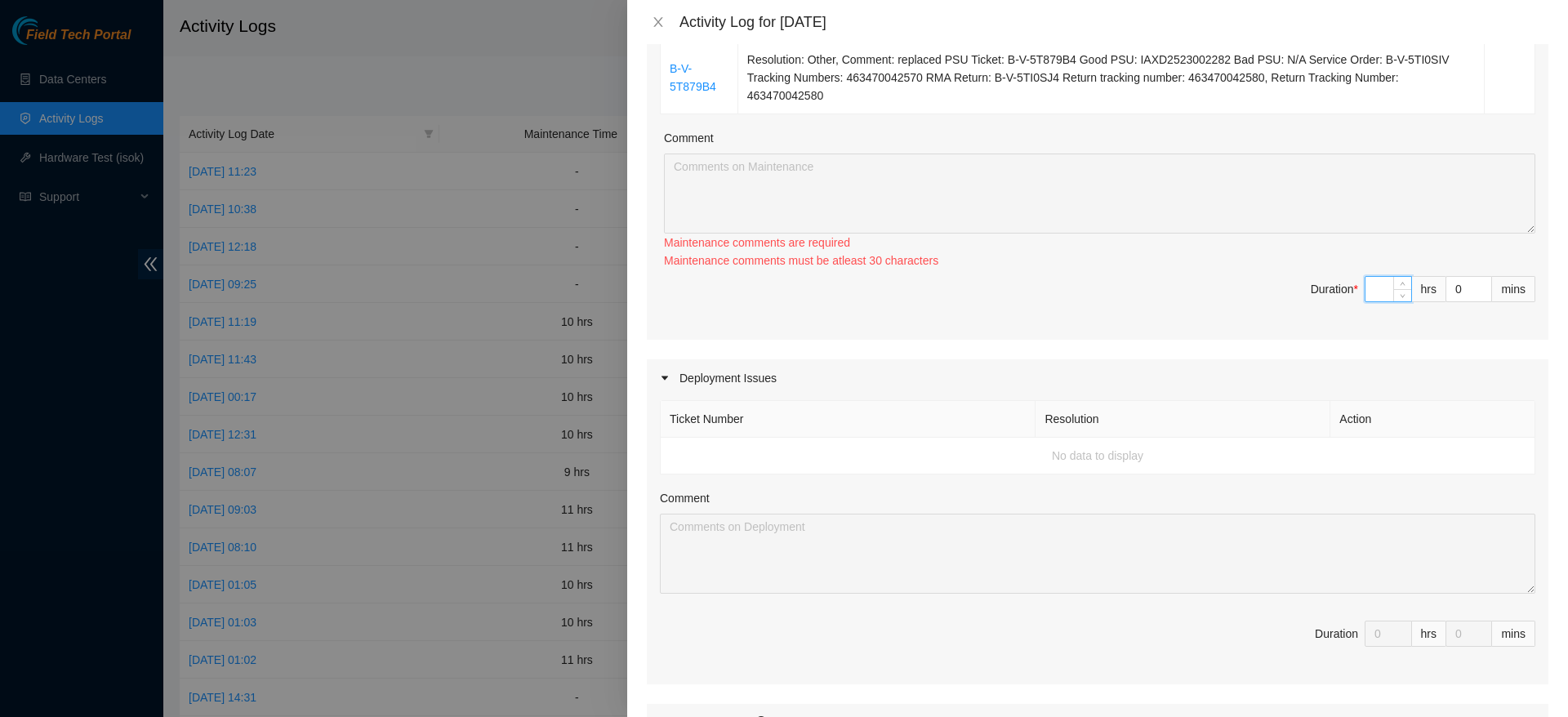
type input "9"
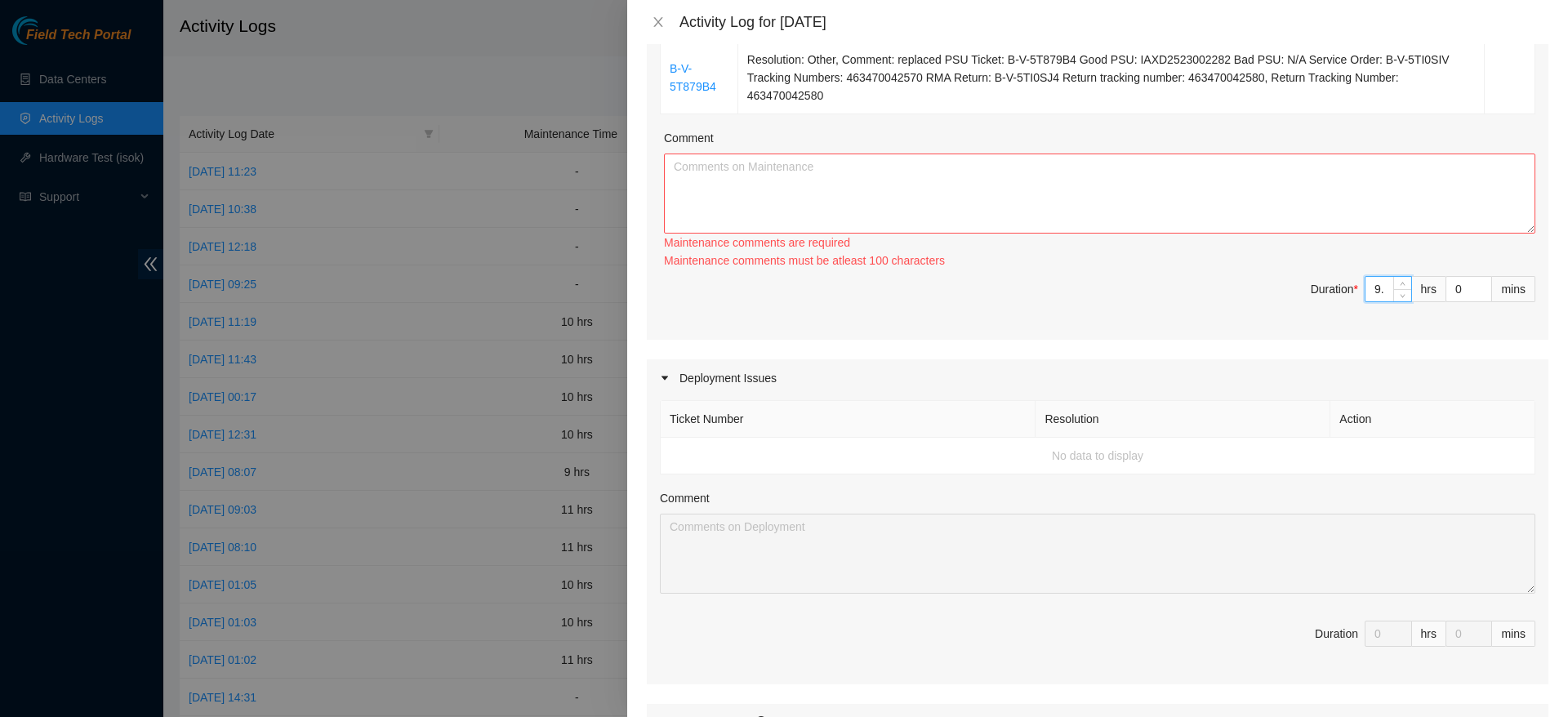
type input "9.5"
click at [1096, 178] on textarea "Comment" at bounding box center [1099, 193] width 871 height 80
paste textarea "came back to finish up work on dp74132. tackled any leftover issues and trouble…"
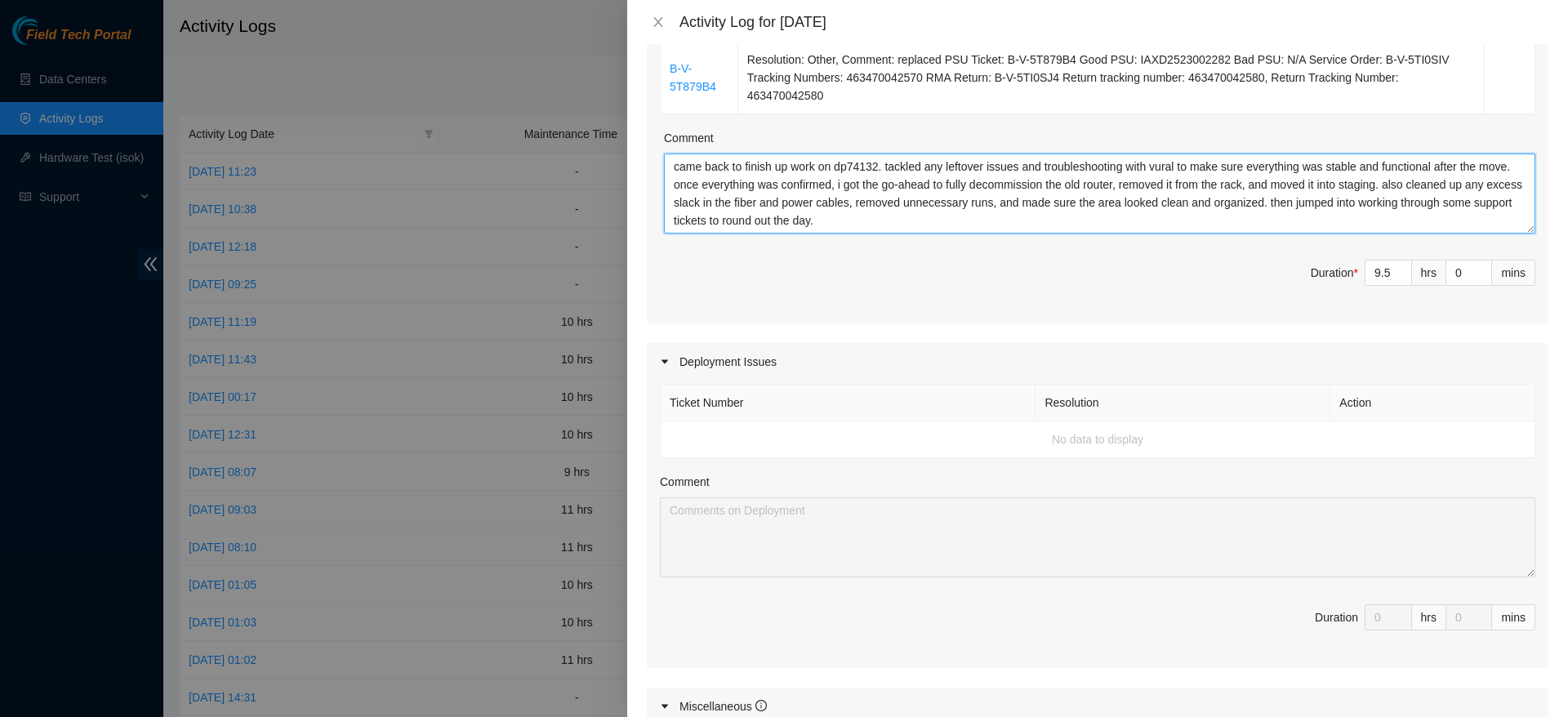
drag, startPoint x: 834, startPoint y: 168, endPoint x: 878, endPoint y: 169, distance: 44.0
click at [878, 169] on textarea "came back to finish up work on dp74132. tackled any leftover issues and trouble…" at bounding box center [1099, 193] width 871 height 80
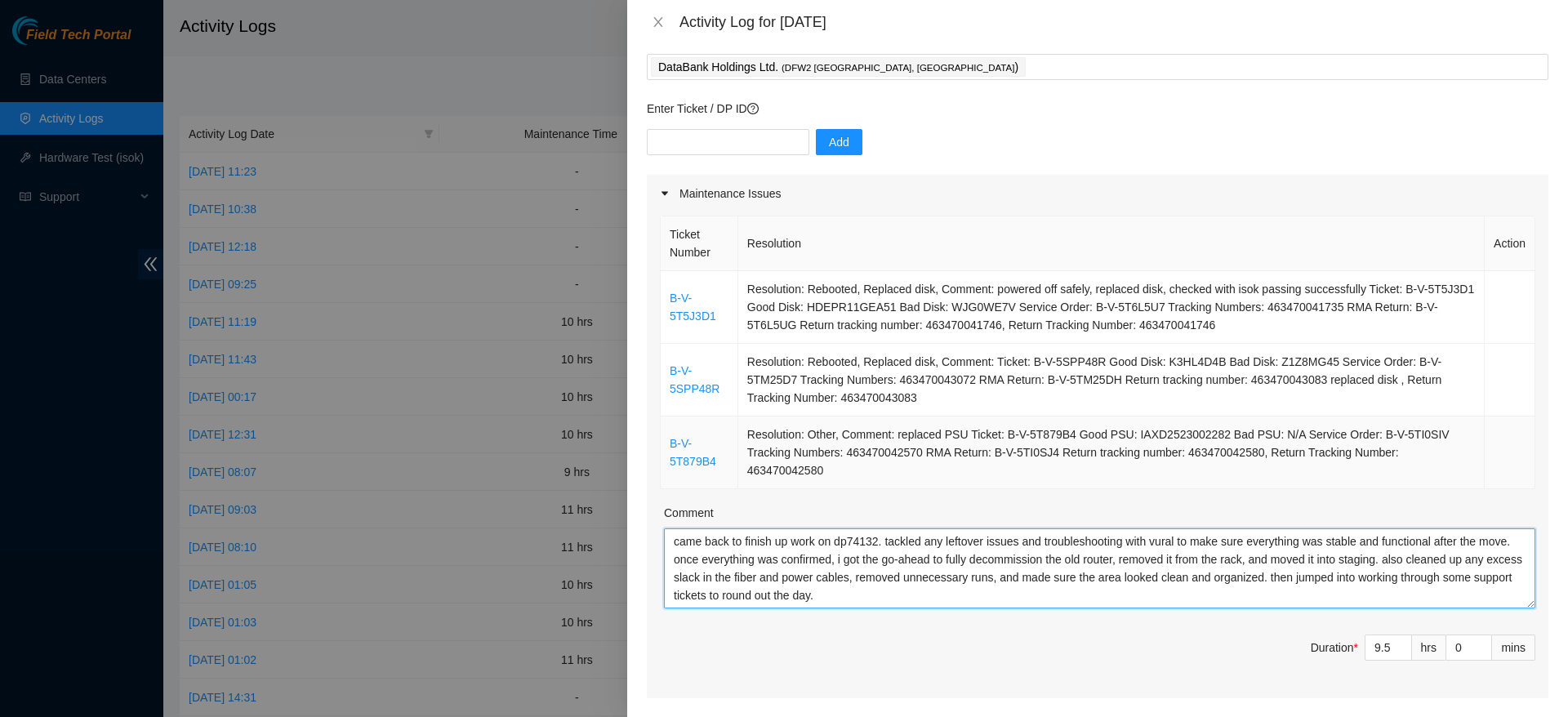
scroll to position [75, 0]
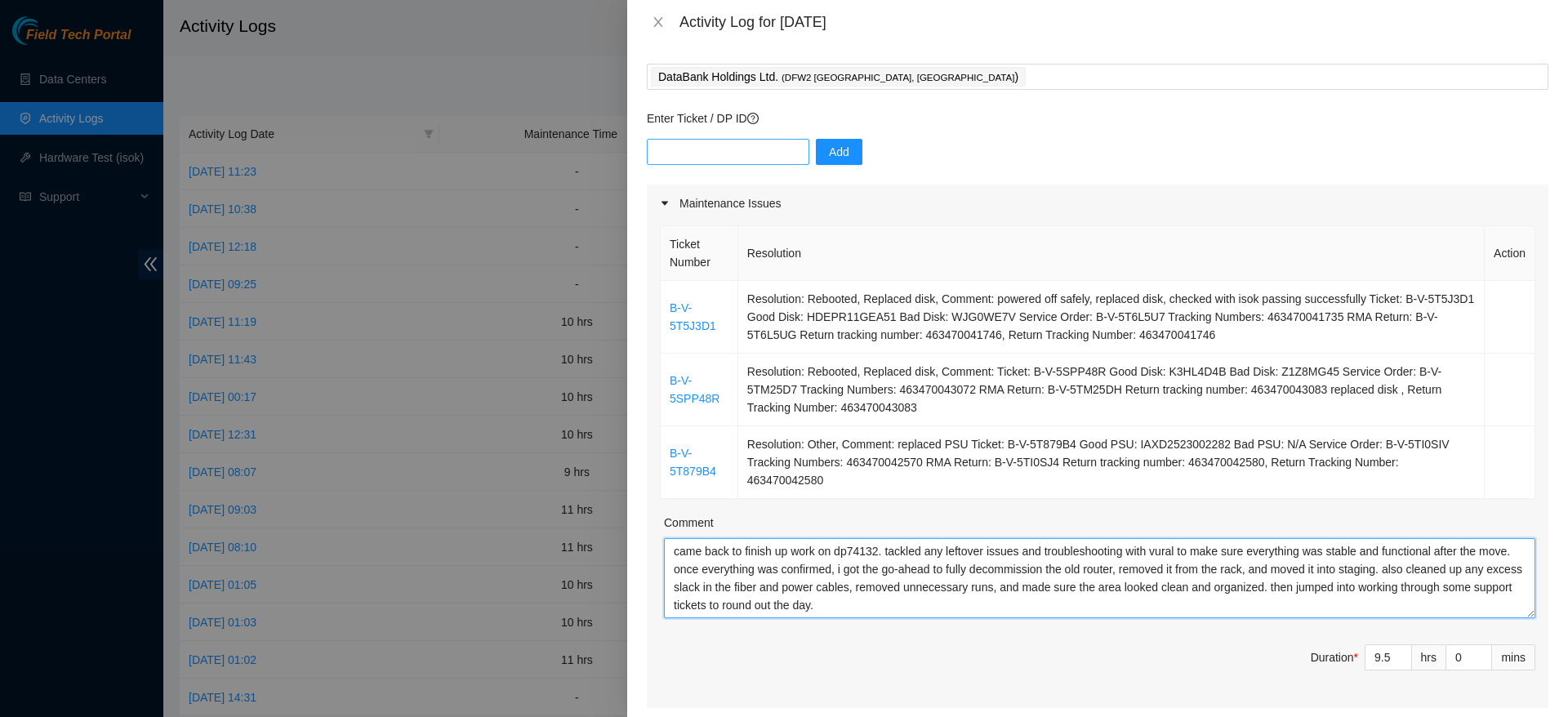
type textarea "came back to finish up work on dp74132. tackled any leftover issues and trouble…"
click at [719, 155] on input "text" at bounding box center [728, 152] width 162 height 26
paste input "dp74132"
type input "dp74132"
click at [838, 153] on button "Add" at bounding box center [840, 152] width 47 height 26
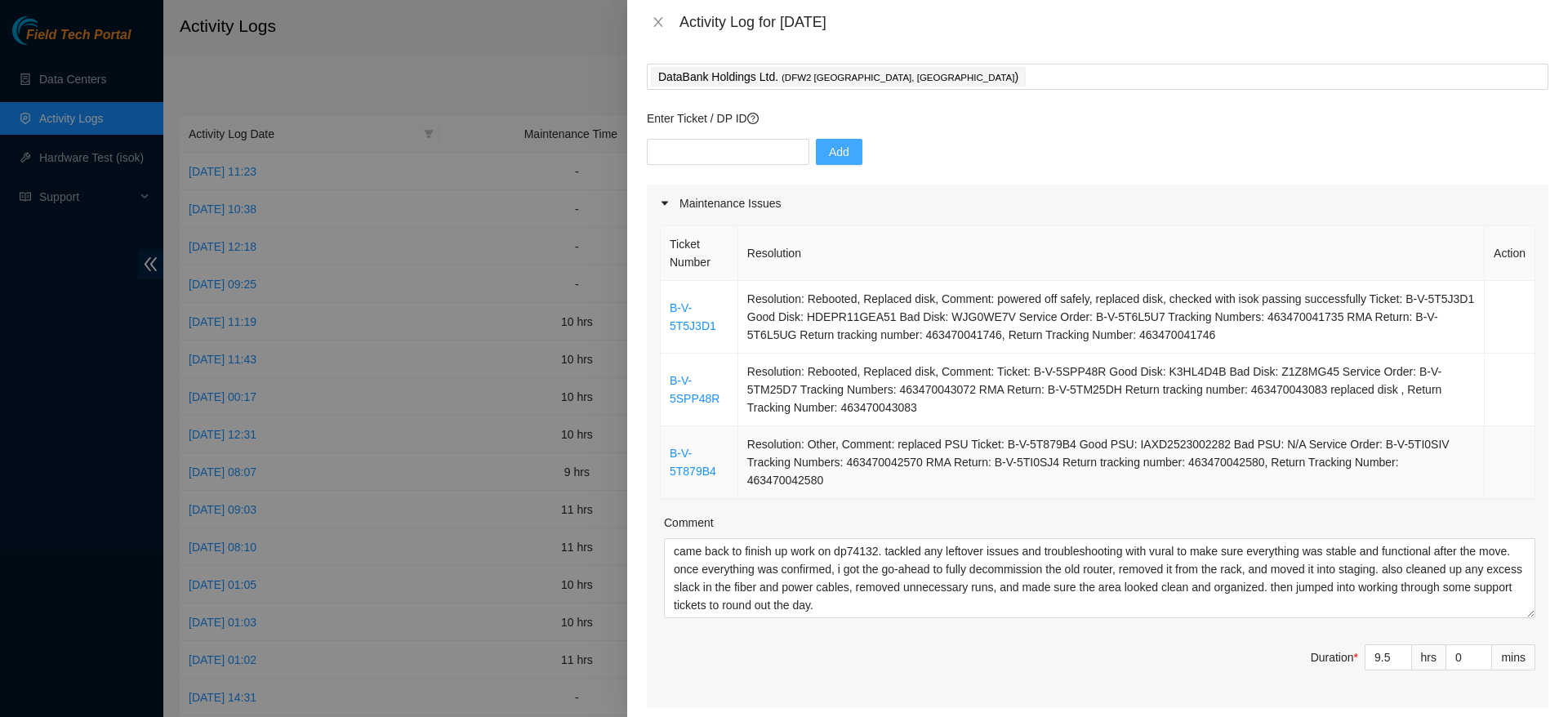
scroll to position [222, 0]
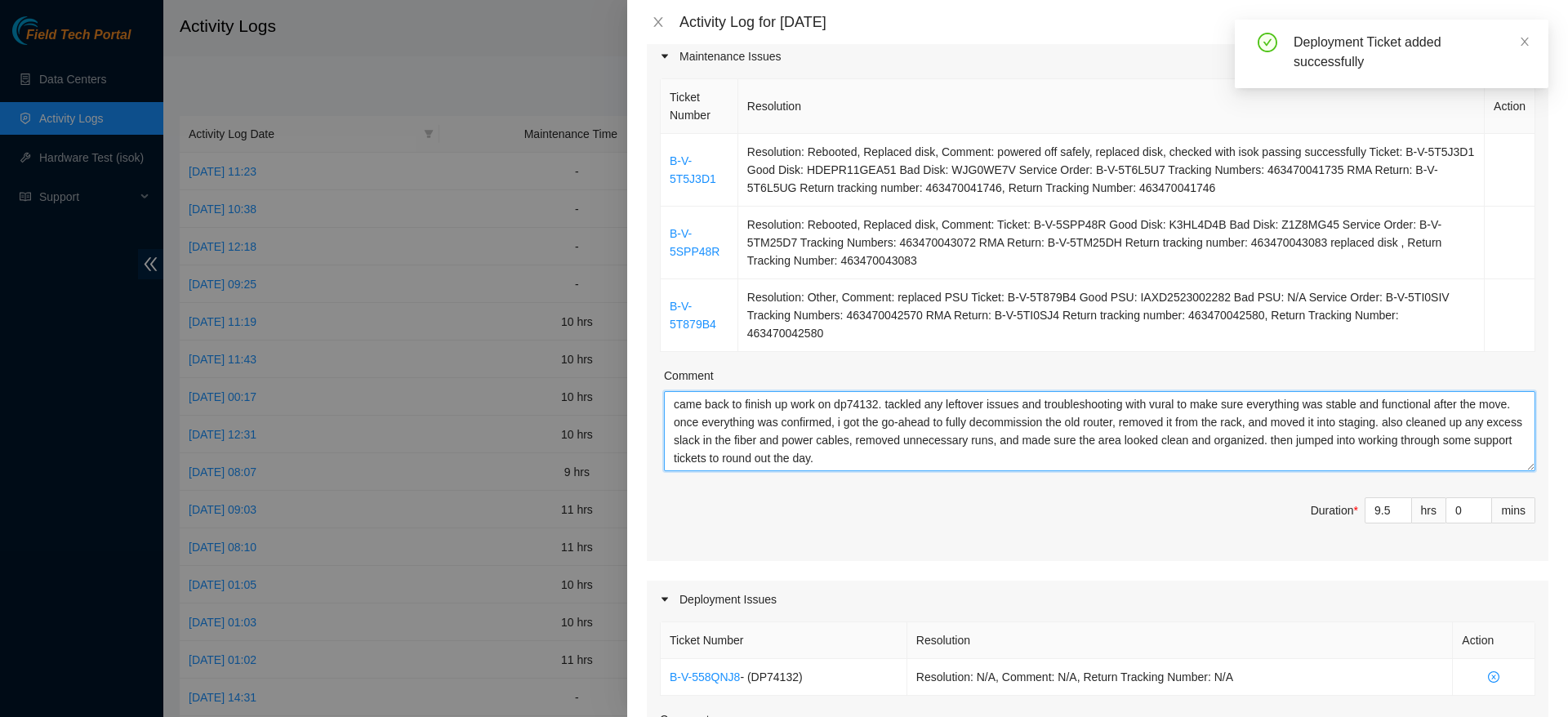
click at [1154, 404] on textarea "came back to finish up work on dp74132. tackled any leftover issues and trouble…" at bounding box center [1099, 431] width 871 height 80
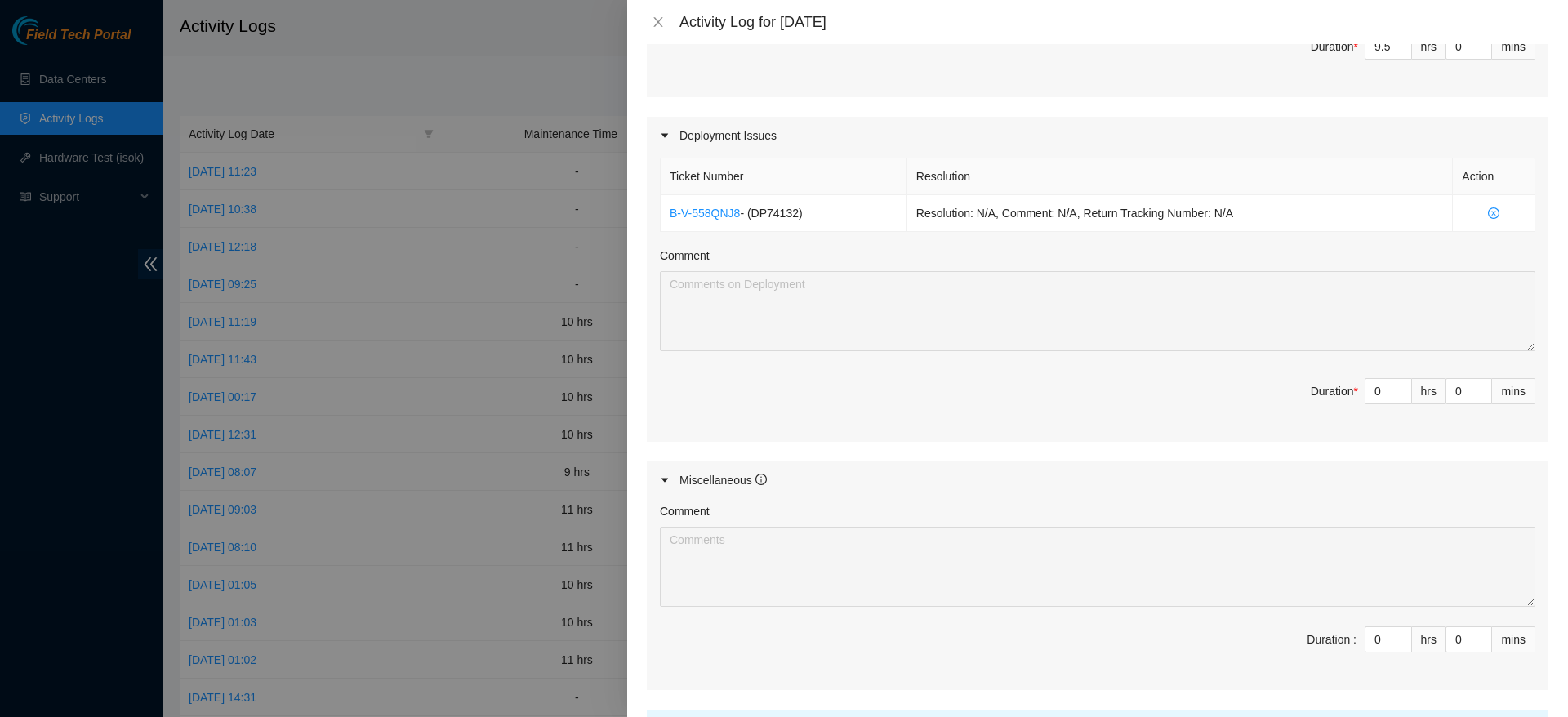
scroll to position [837, 0]
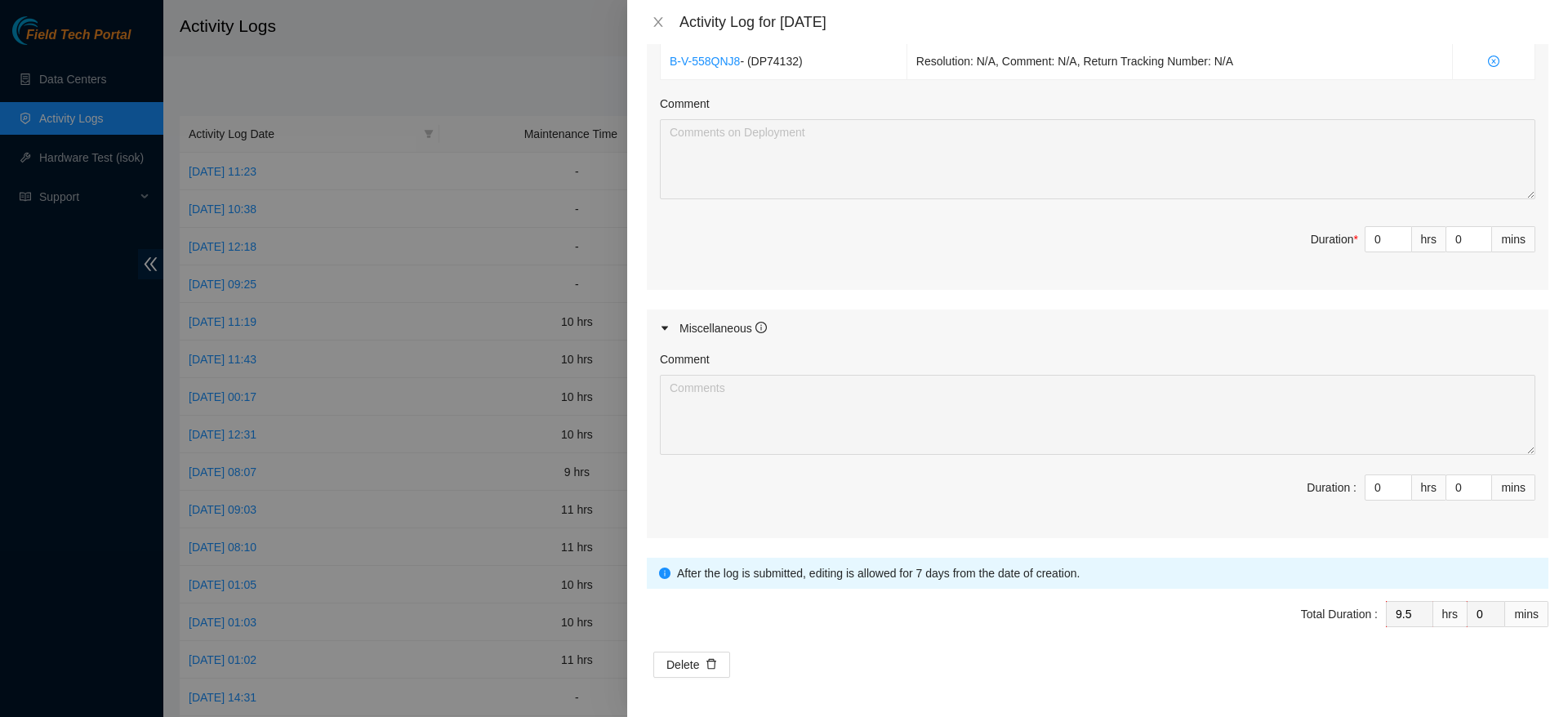
click at [1116, 642] on span "Total Duration : 9.5 hrs 0 mins" at bounding box center [1097, 624] width 901 height 46
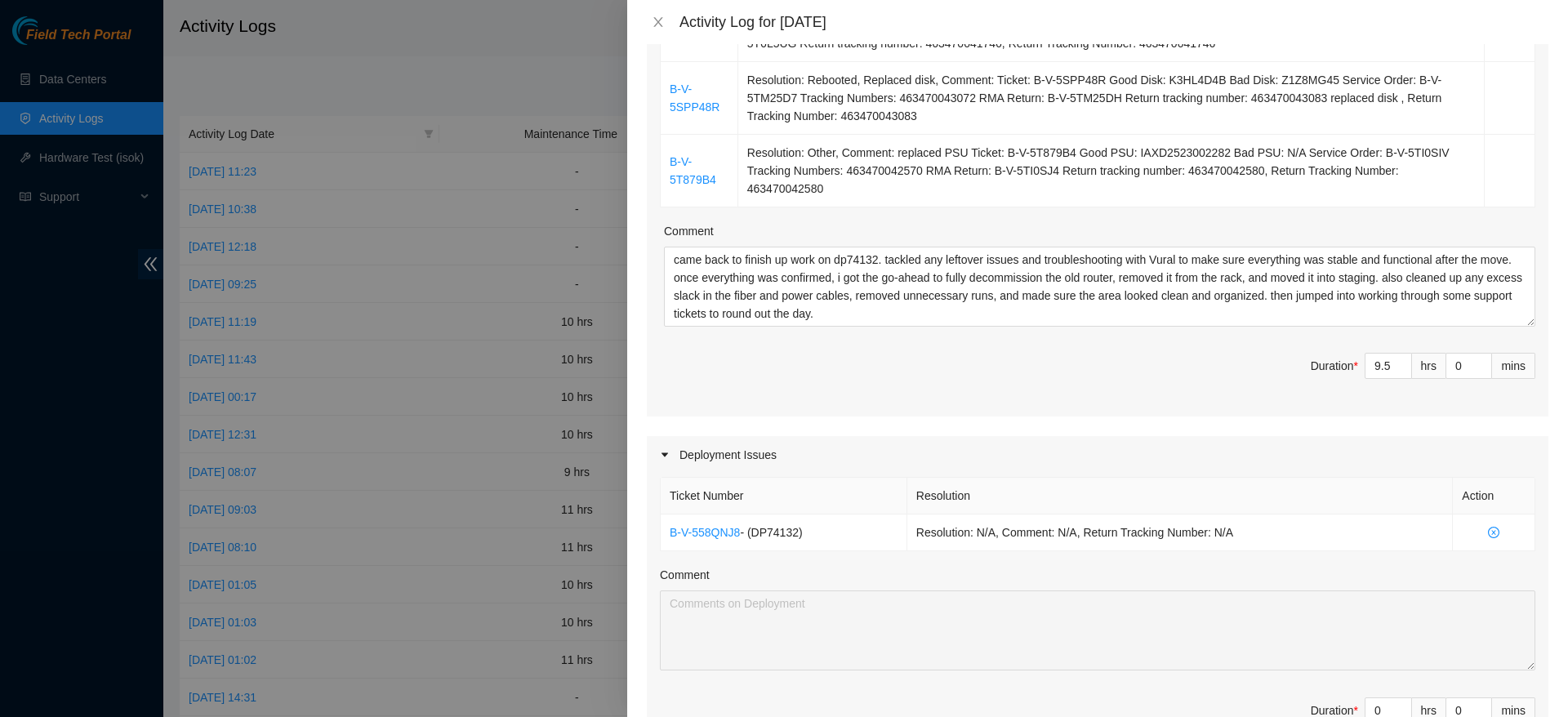
scroll to position [344, 0]
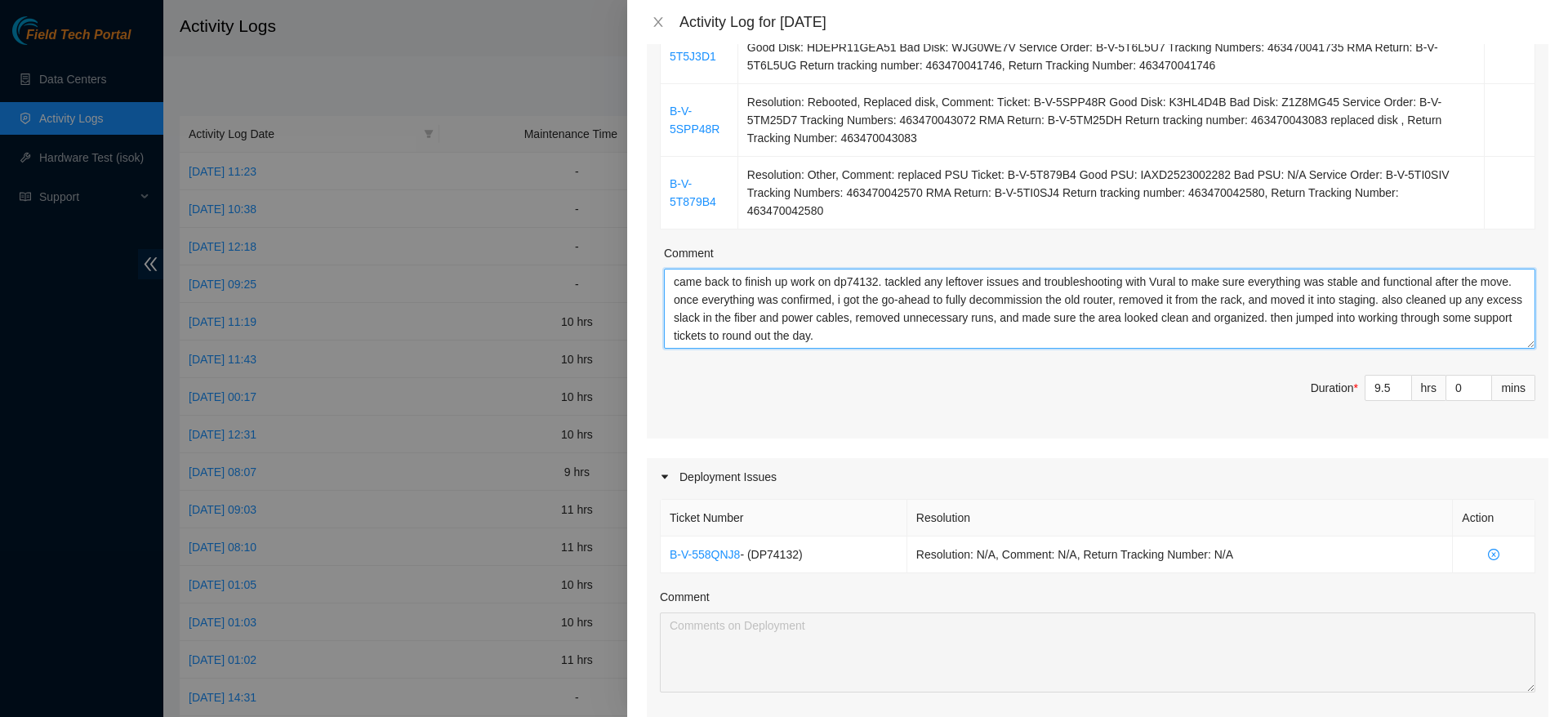
click at [1293, 336] on textarea "came back to finish up work on dp74132. tackled any leftover issues and trouble…" at bounding box center [1099, 309] width 871 height 80
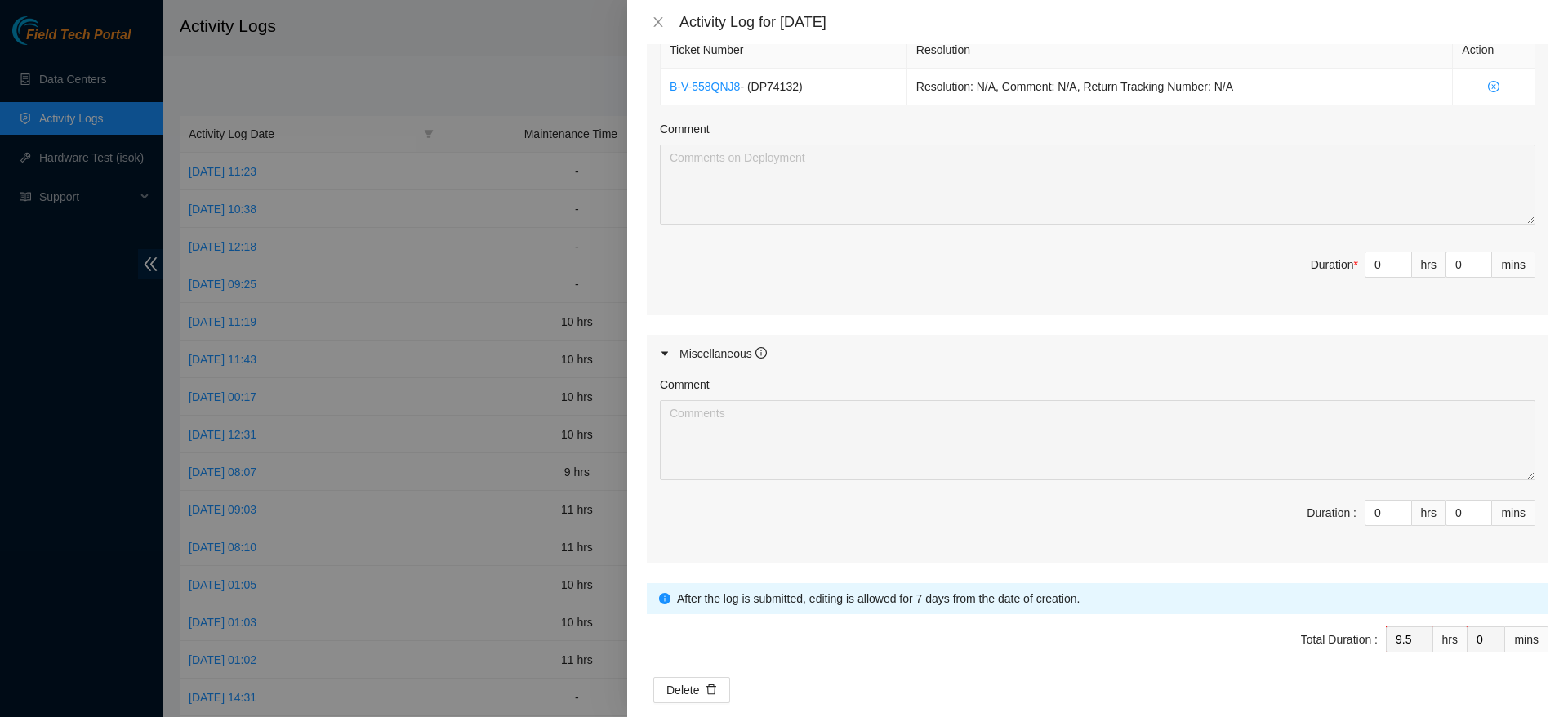
scroll to position [837, 0]
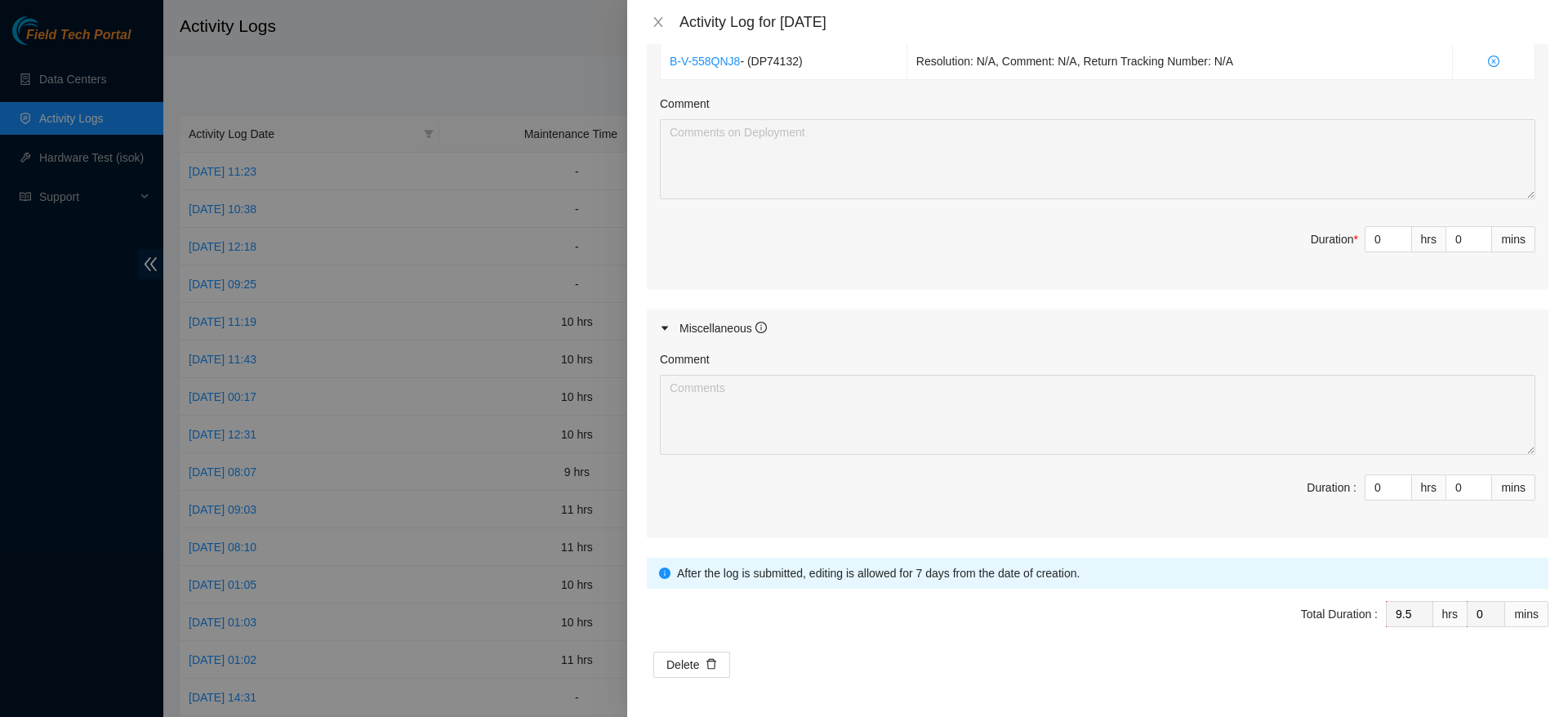
type textarea "came back to finish up work on dp74132. tackled any leftover issues and trouble…"
click at [1197, 661] on div "Delete" at bounding box center [1097, 665] width 901 height 26
click at [655, 22] on icon "close" at bounding box center [658, 22] width 13 height 13
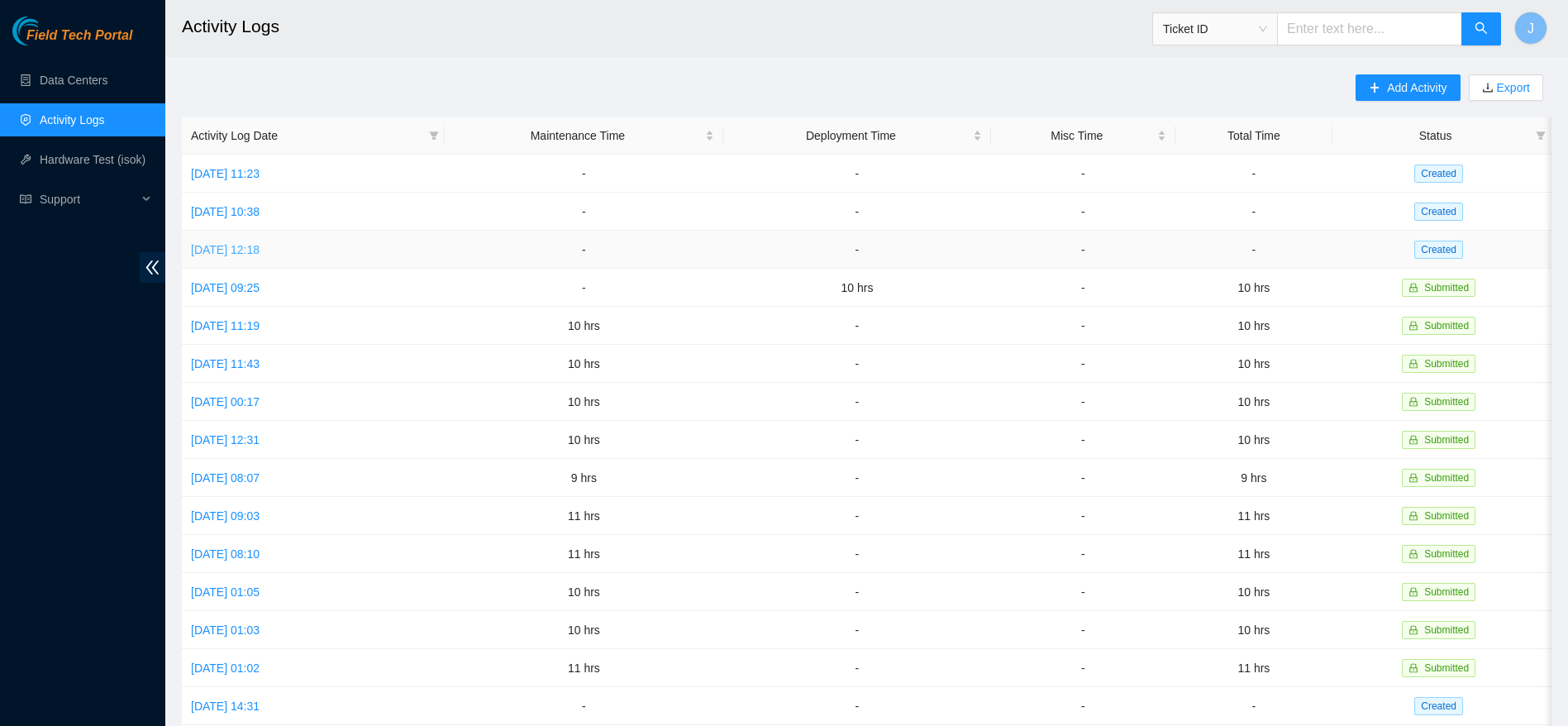
click at [259, 243] on link "Tue, 19 Aug 2025 12:18" at bounding box center [225, 250] width 69 height 13
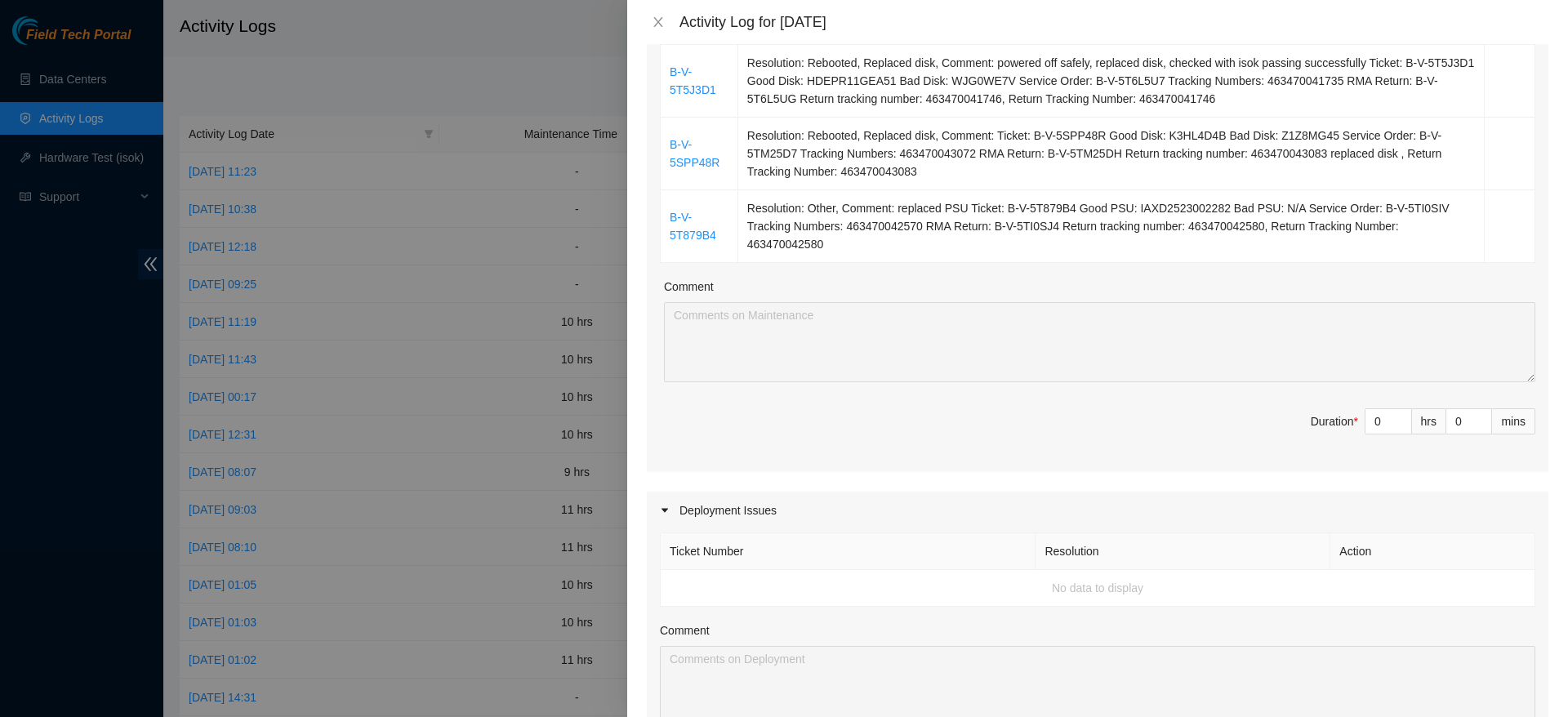
scroll to position [0, 0]
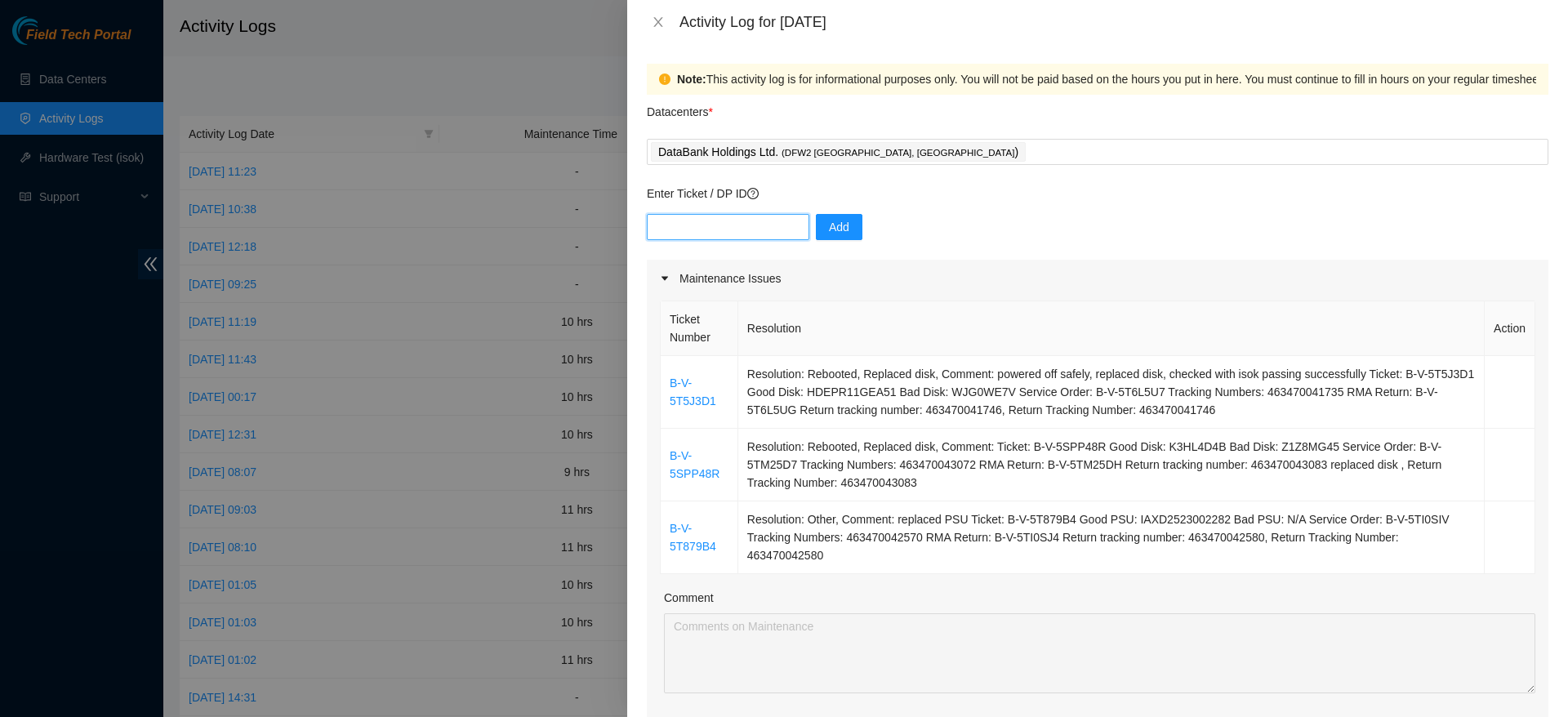
click at [780, 218] on input "text" at bounding box center [728, 227] width 162 height 26
type input "DP79332"
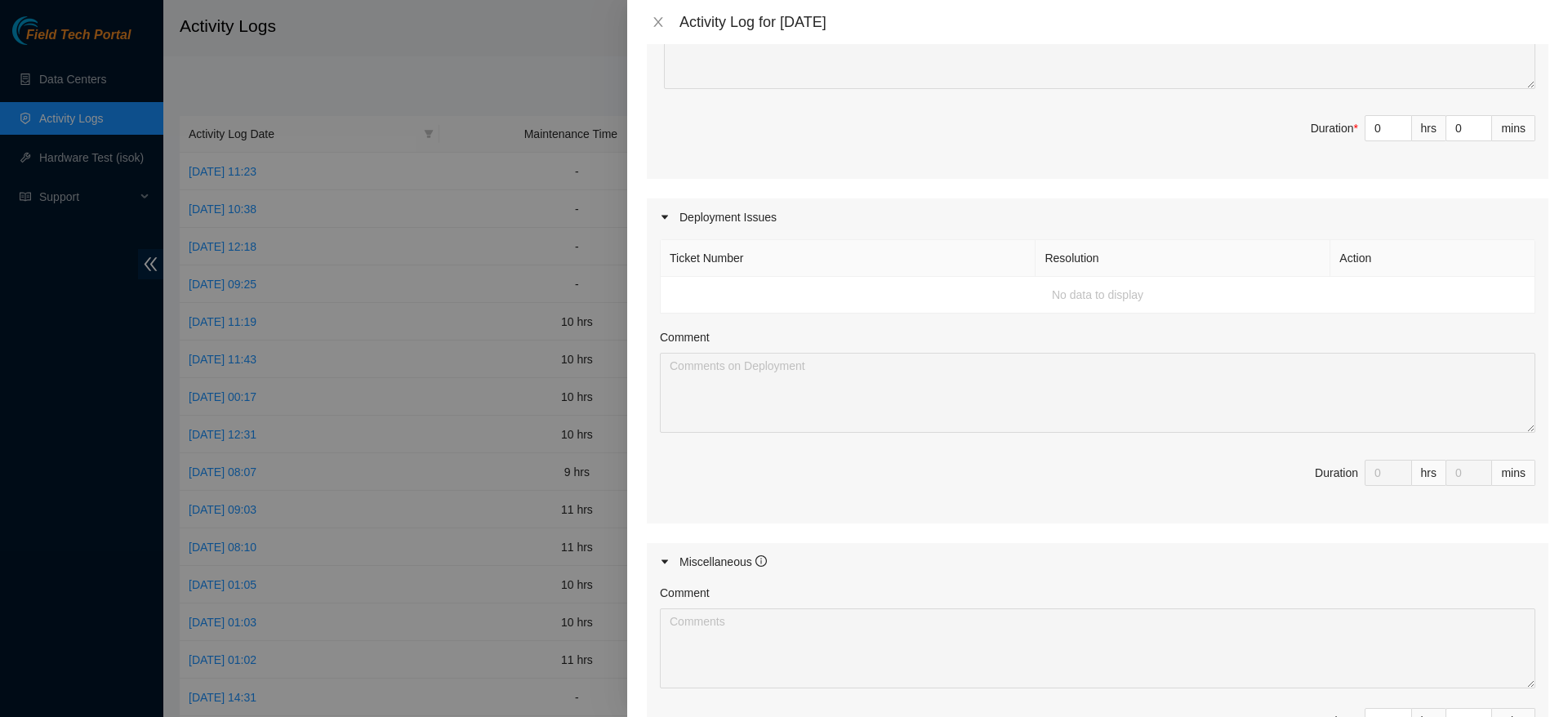
scroll to position [605, 0]
click at [1371, 124] on input "0" at bounding box center [1388, 127] width 46 height 24
type input "9"
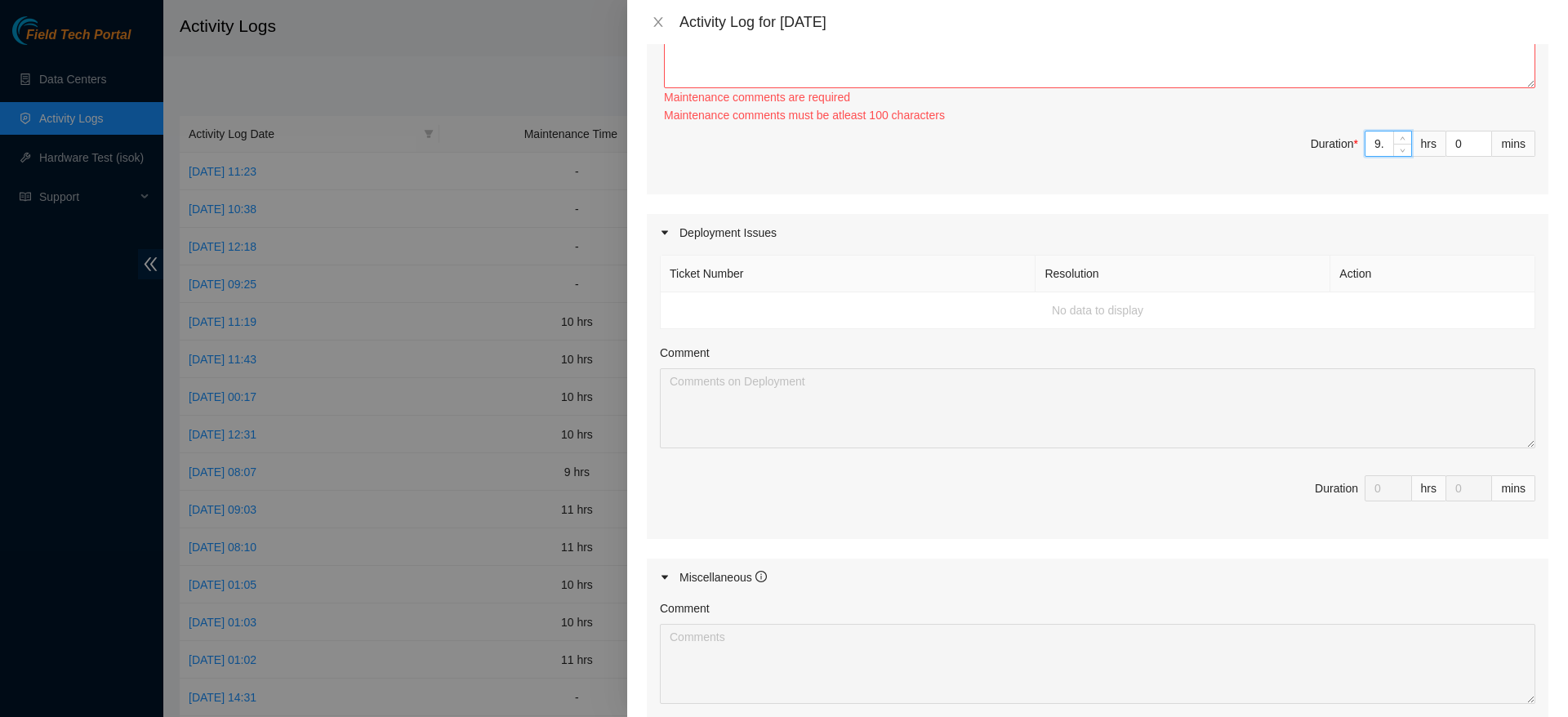
type input "9.5"
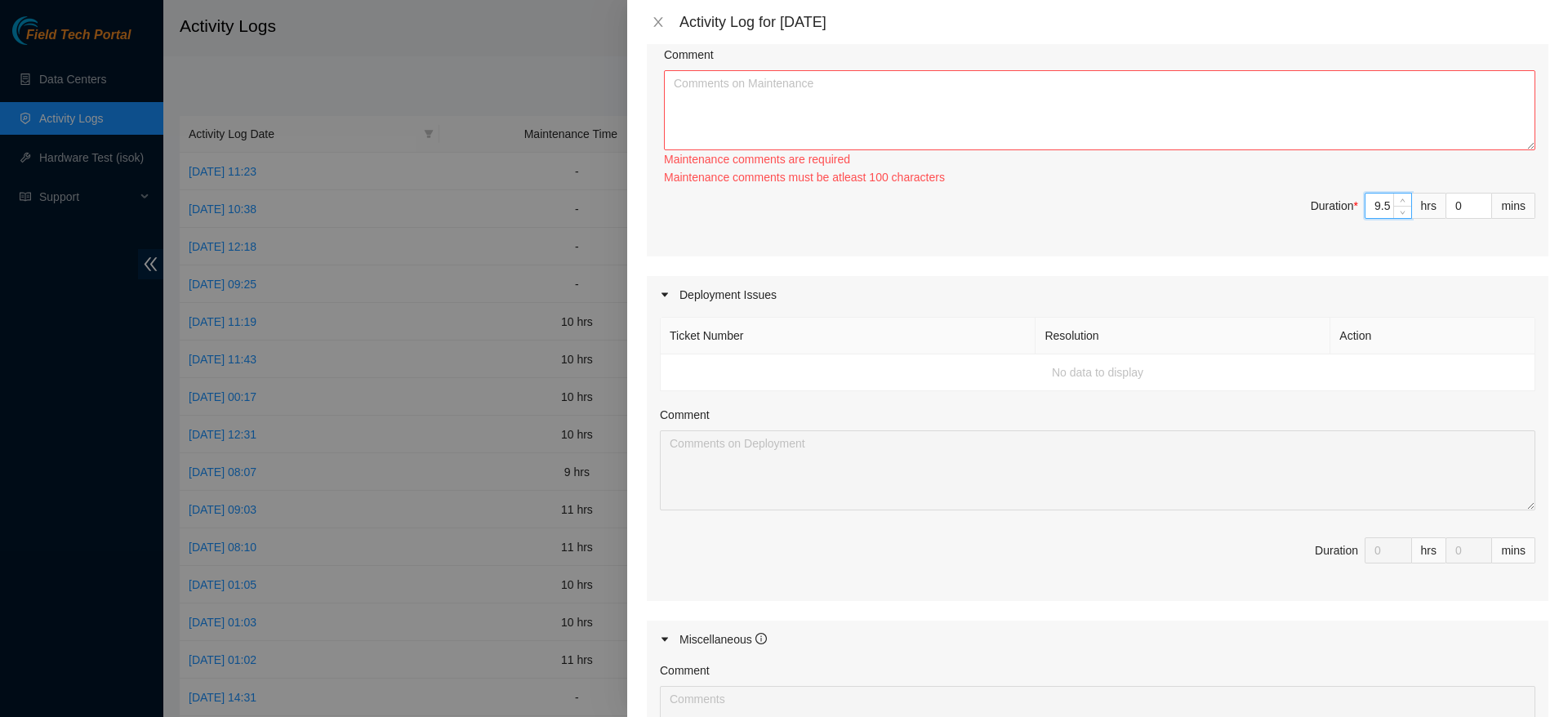
scroll to position [432, 0]
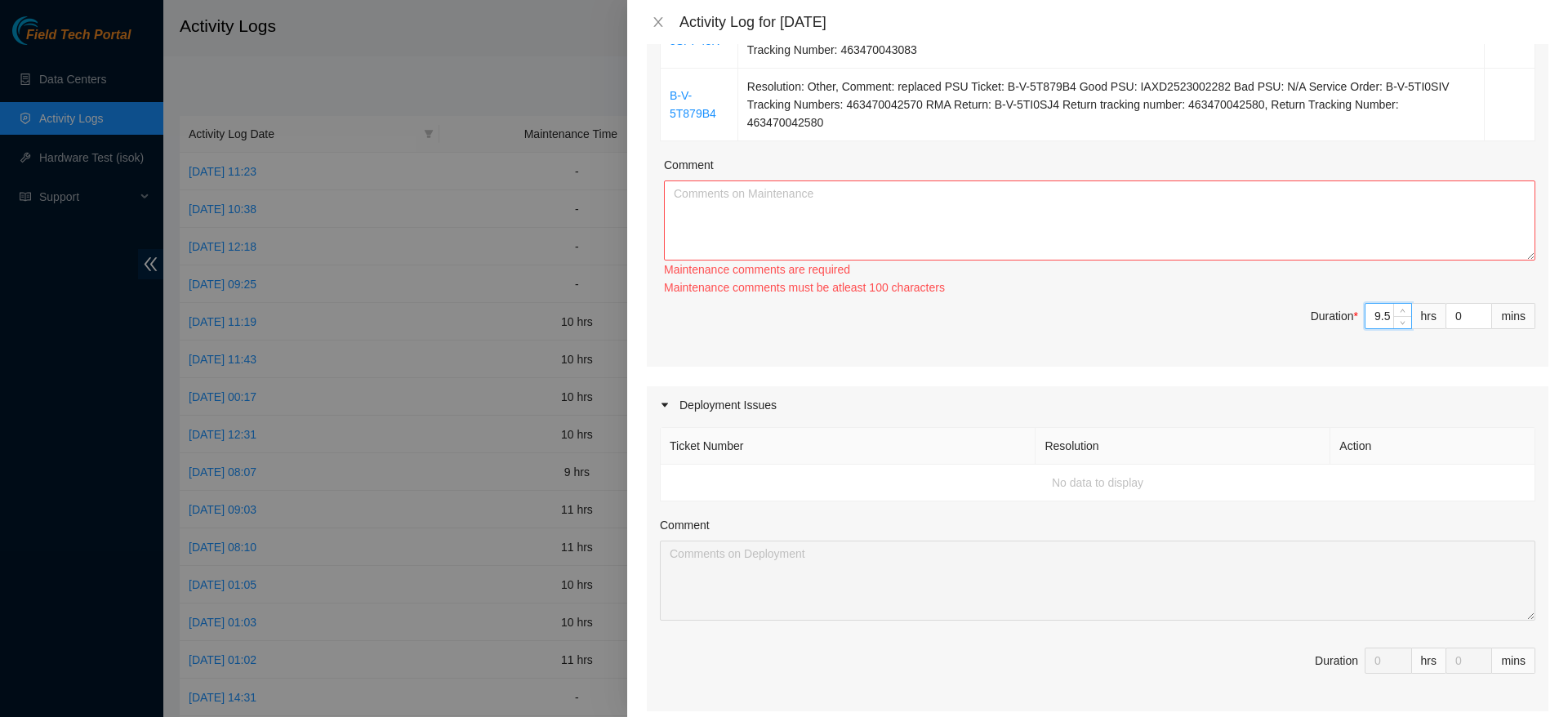
type input "9.5"
click at [900, 219] on textarea "Comment" at bounding box center [1099, 220] width 871 height 80
paste textarea "dp74132"
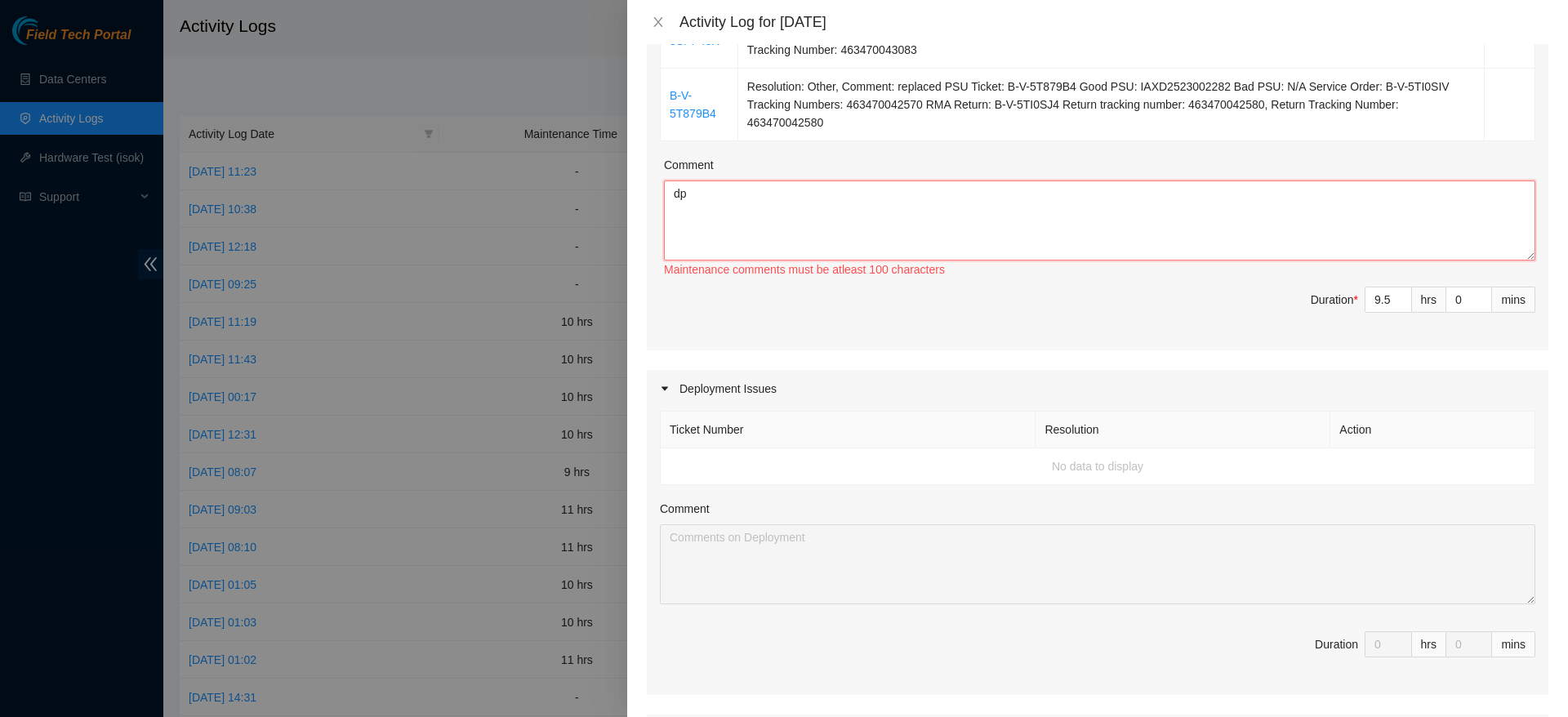
type textarea "d"
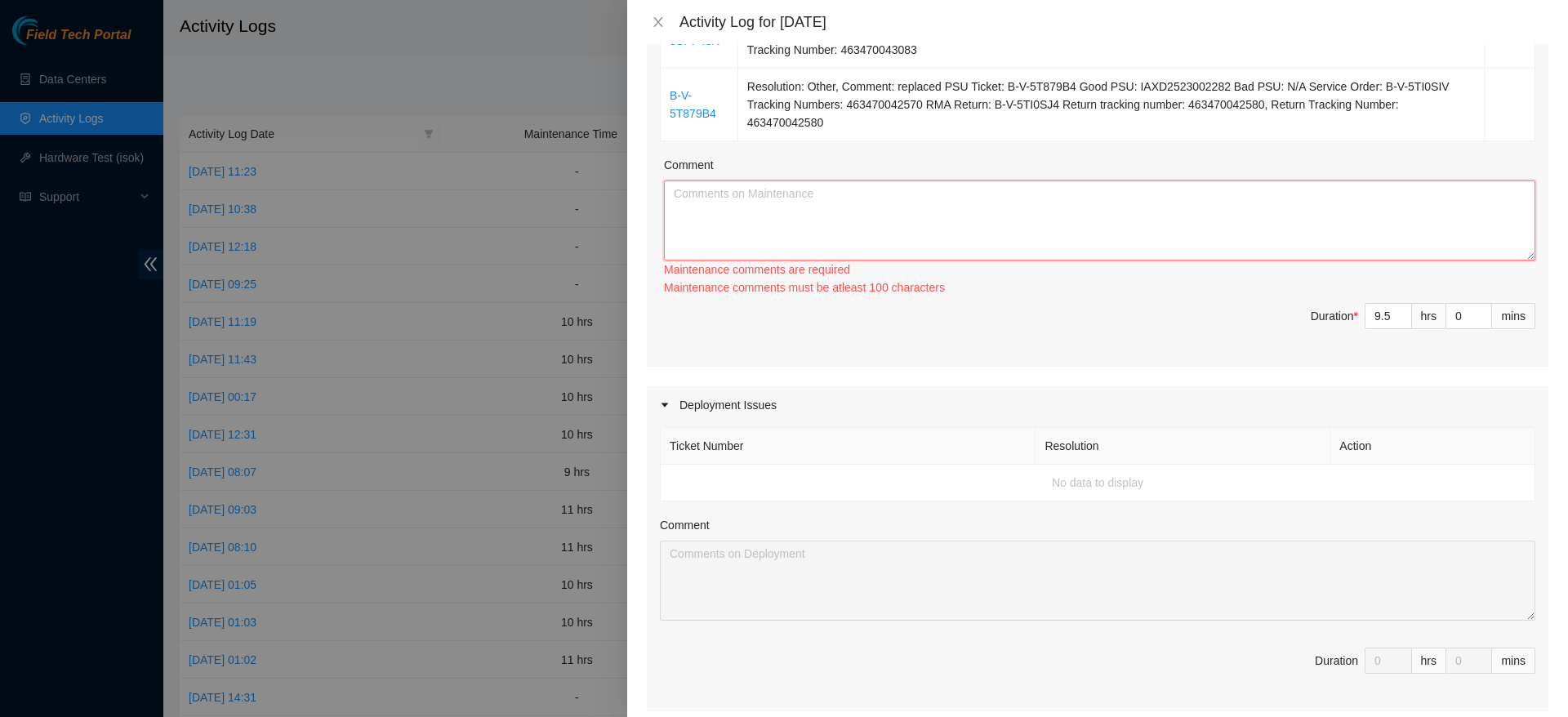
click at [847, 233] on textarea "Comment" at bounding box center [1099, 220] width 871 height 80
paste textarea "came back to finish up work on dp74132. tackled any leftover issues and trouble…"
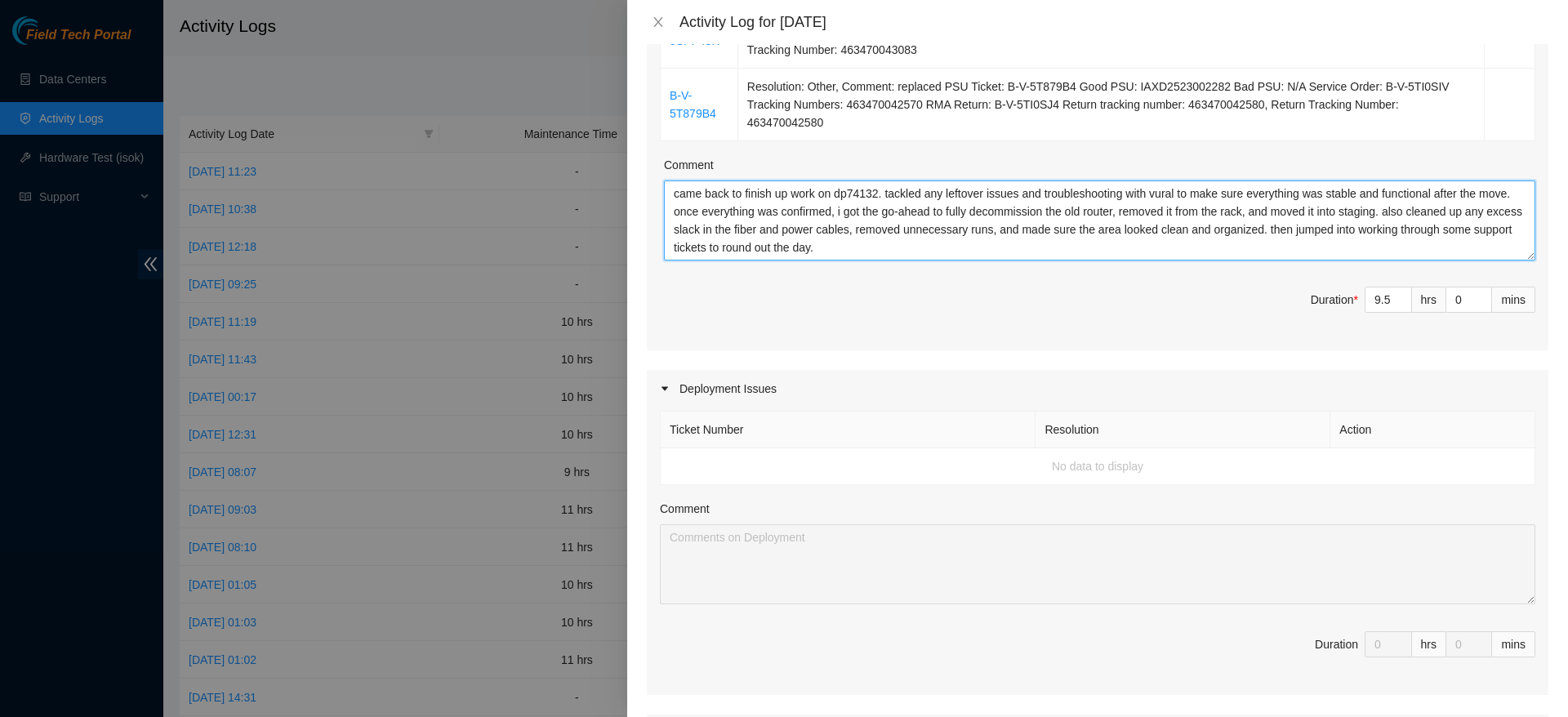
scroll to position [837, 0]
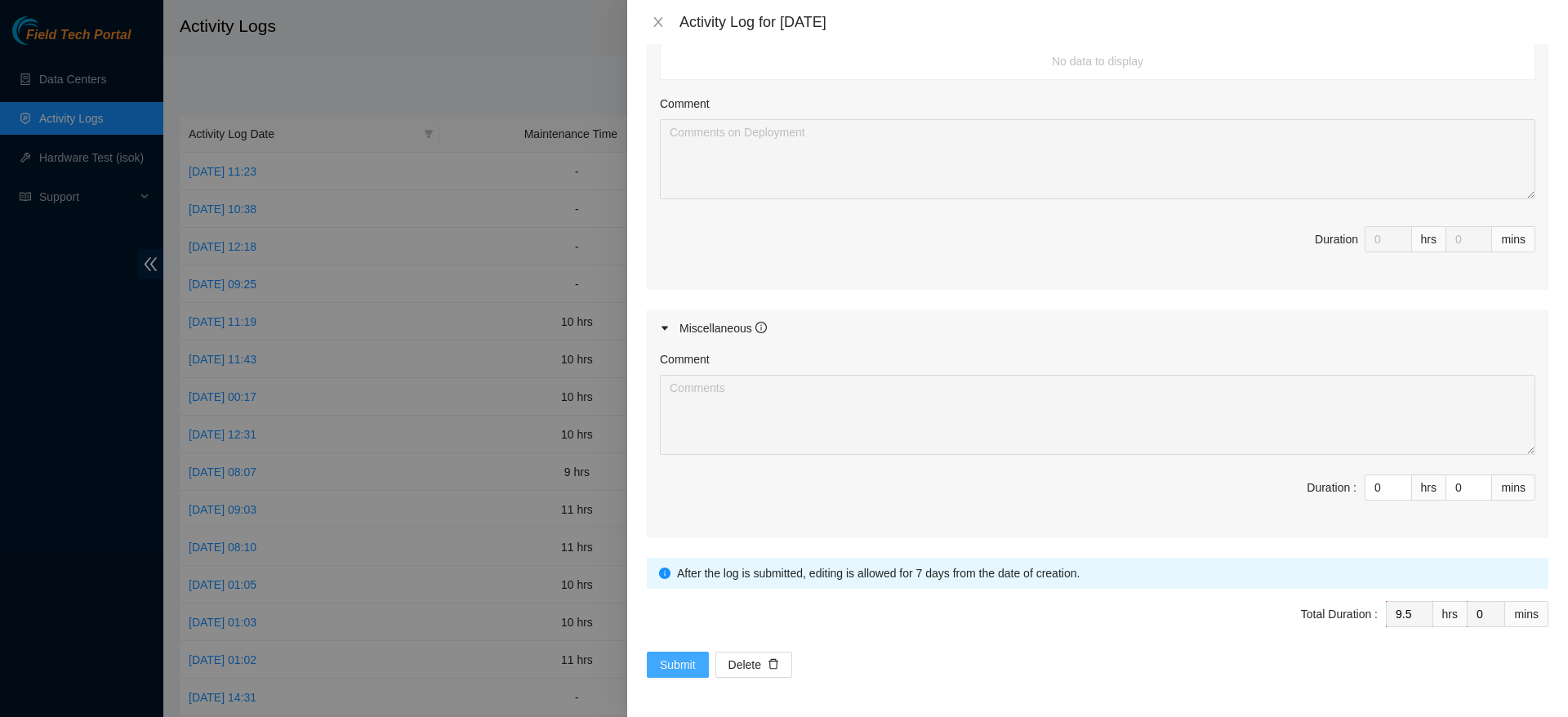
type textarea "came back to finish up work on dp74132. tackled any leftover issues and trouble…"
click at [682, 663] on span "Submit" at bounding box center [678, 664] width 35 height 18
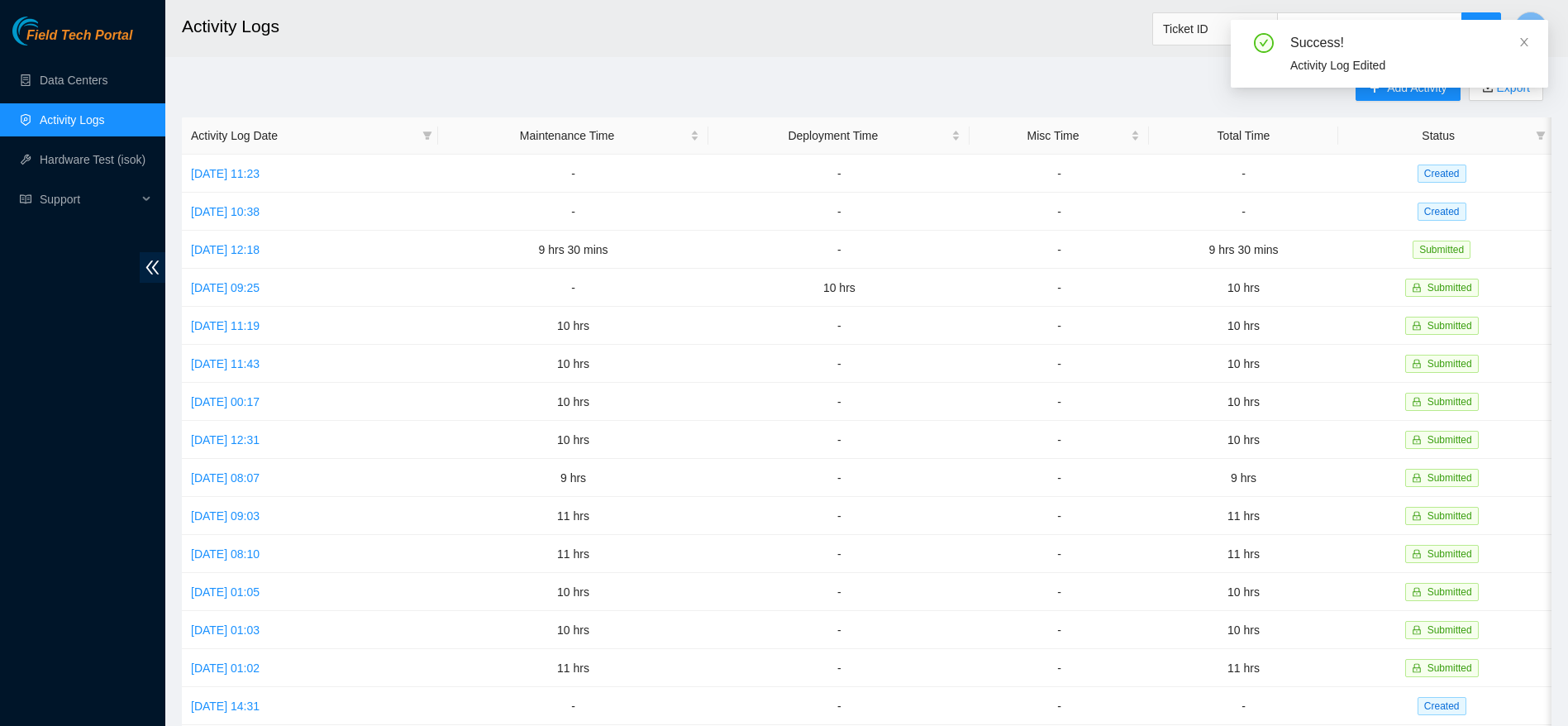
click at [1530, 47] on div "Success! Activity Log Edited" at bounding box center [1389, 54] width 318 height 68
click at [1527, 42] on icon "close" at bounding box center [1524, 42] width 11 height 11
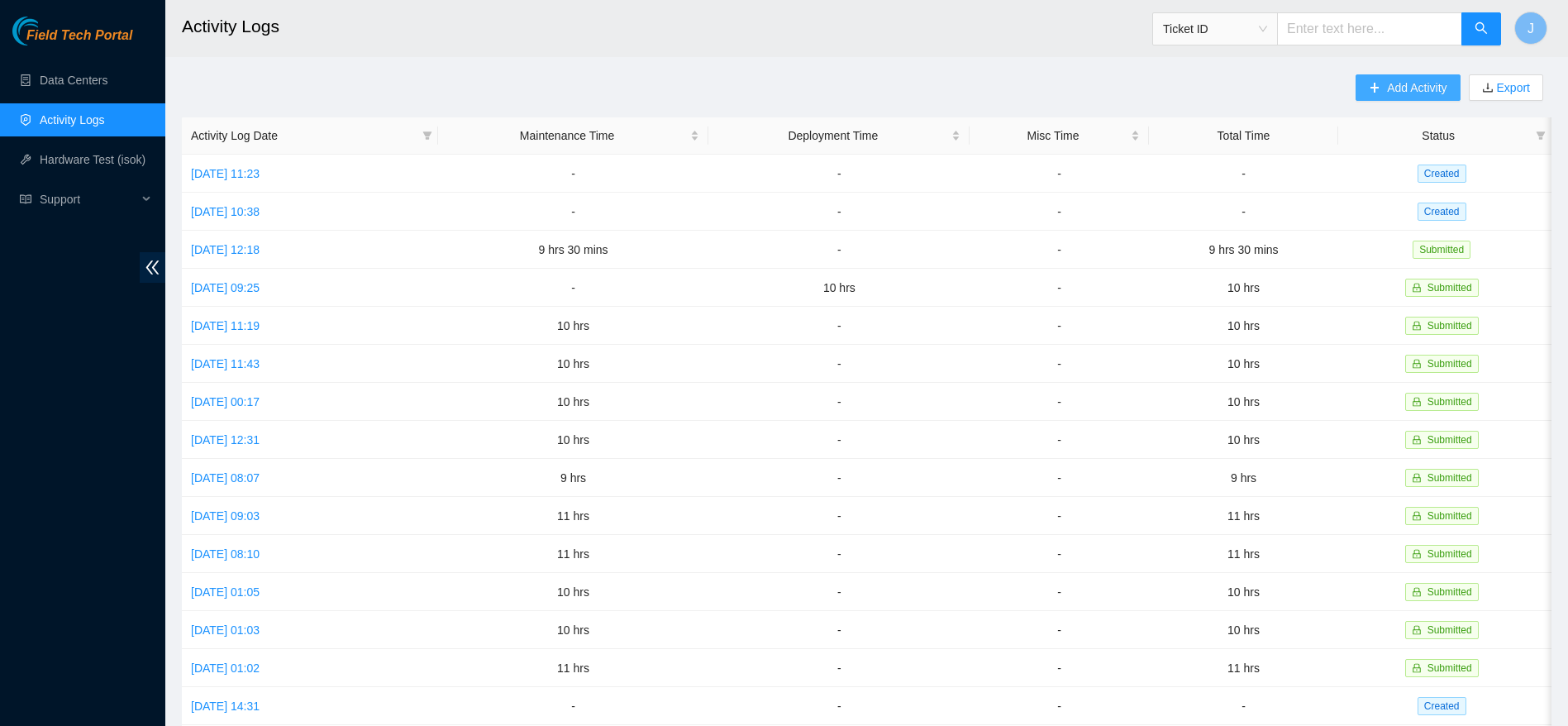
click at [1404, 82] on span "Add Activity" at bounding box center [1416, 87] width 60 height 18
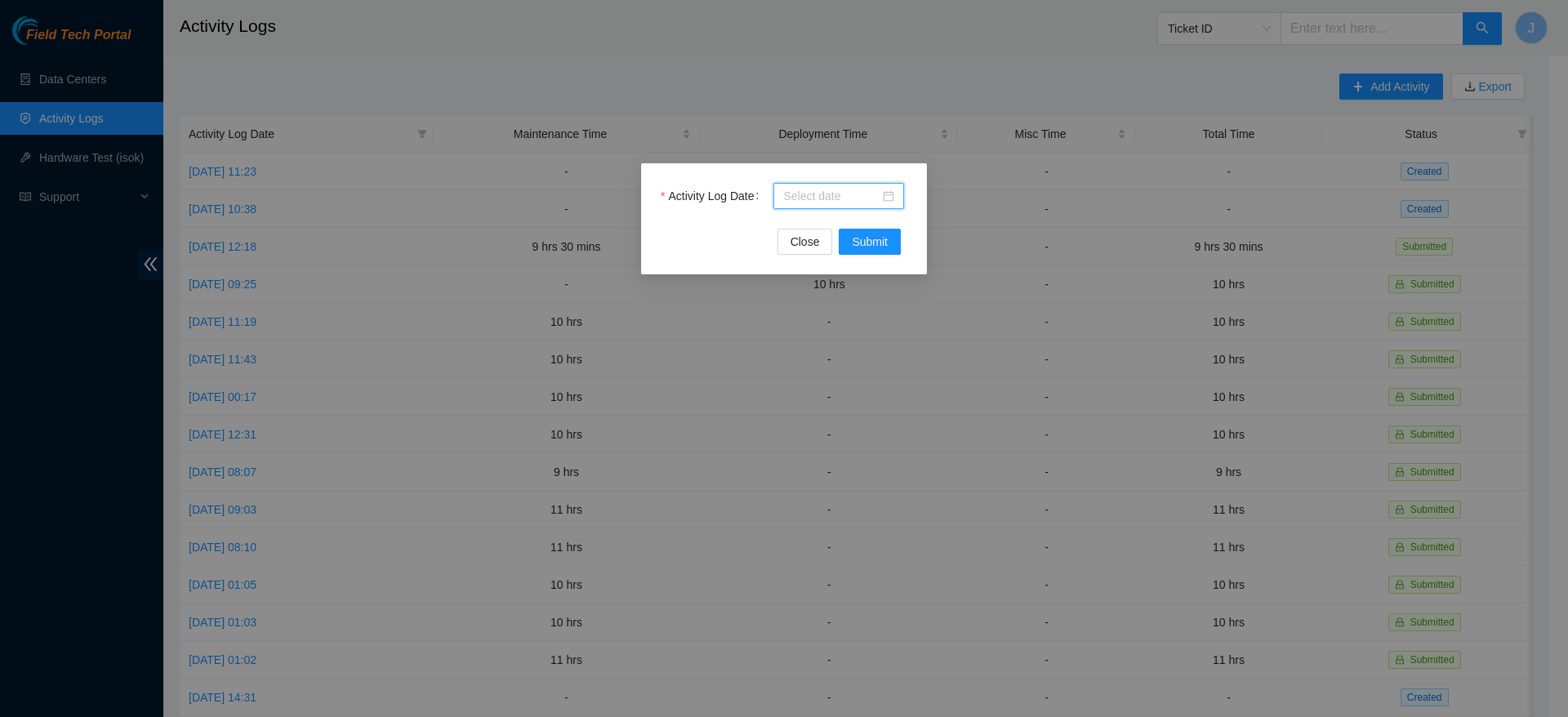
click at [832, 192] on input "Activity Log Date" at bounding box center [831, 195] width 96 height 18
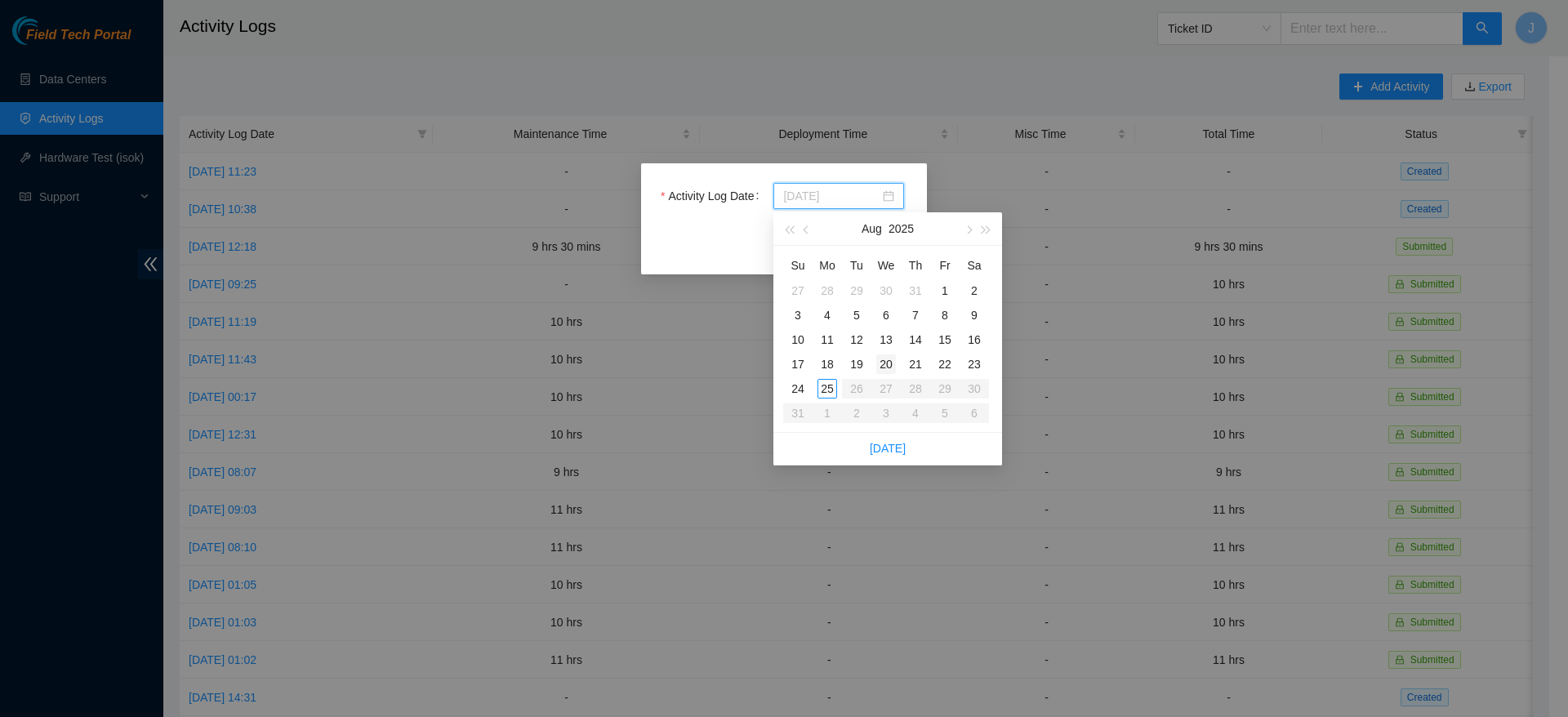
type input "2025-08-20"
click at [882, 362] on div "20" at bounding box center [885, 364] width 20 height 20
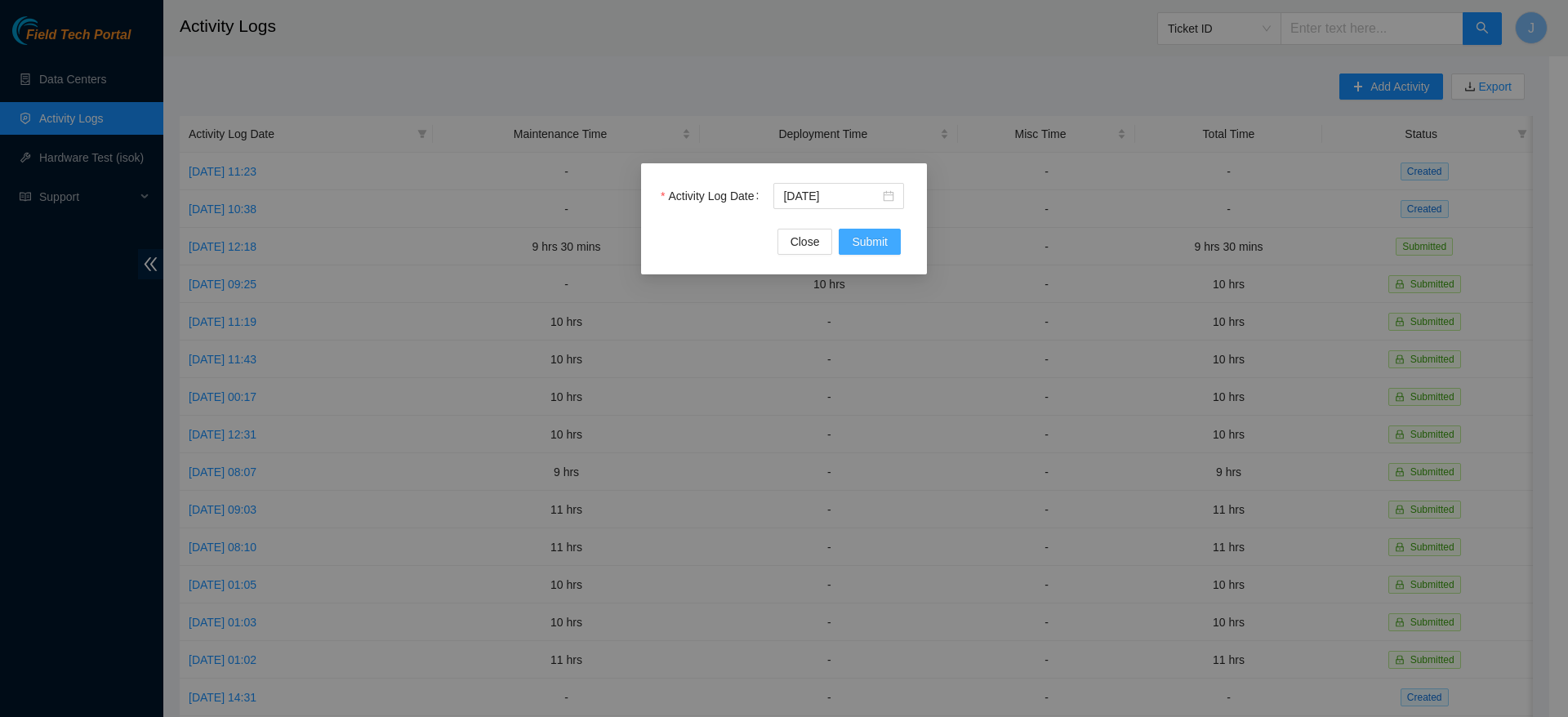
click at [885, 245] on span "Submit" at bounding box center [869, 241] width 35 height 18
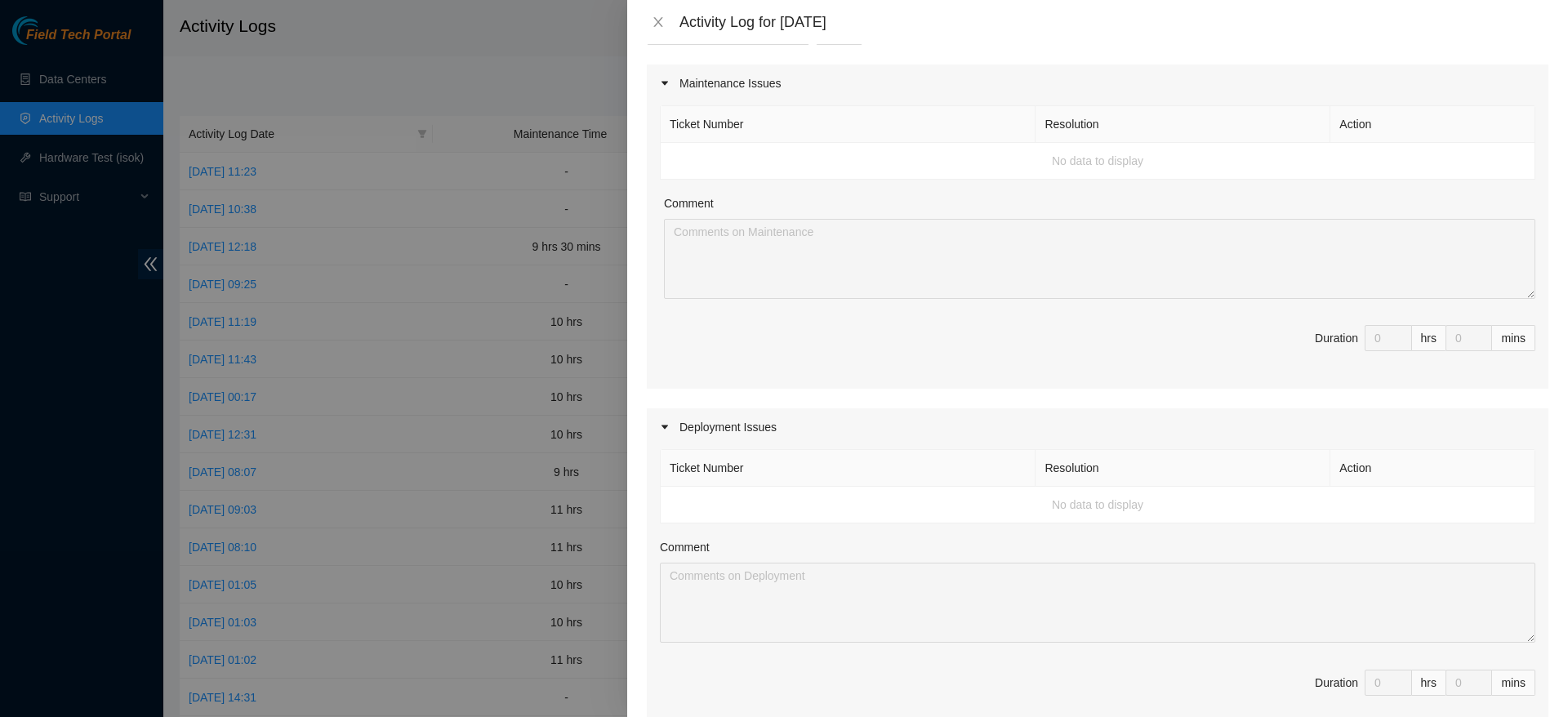
scroll to position [0, 0]
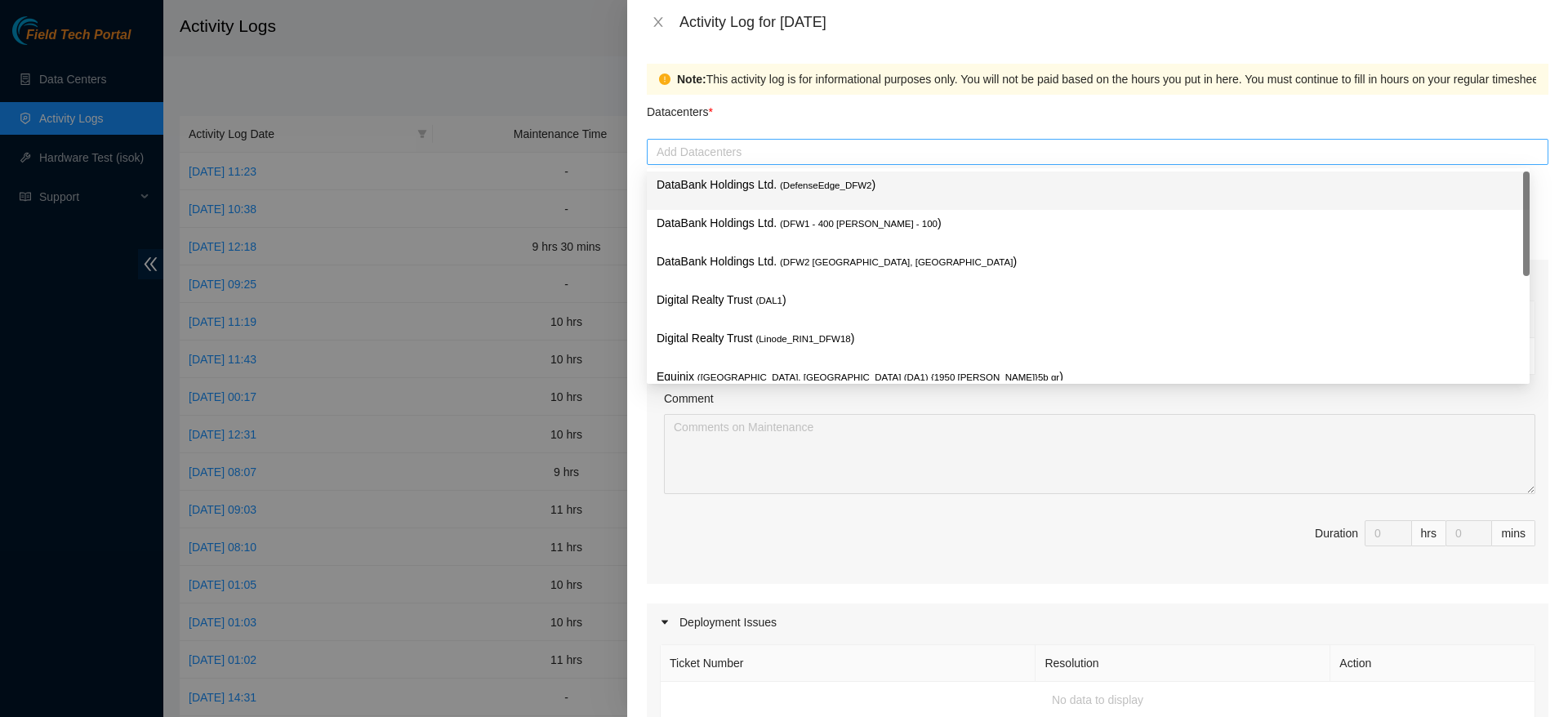
click at [792, 157] on div at bounding box center [1097, 151] width 894 height 20
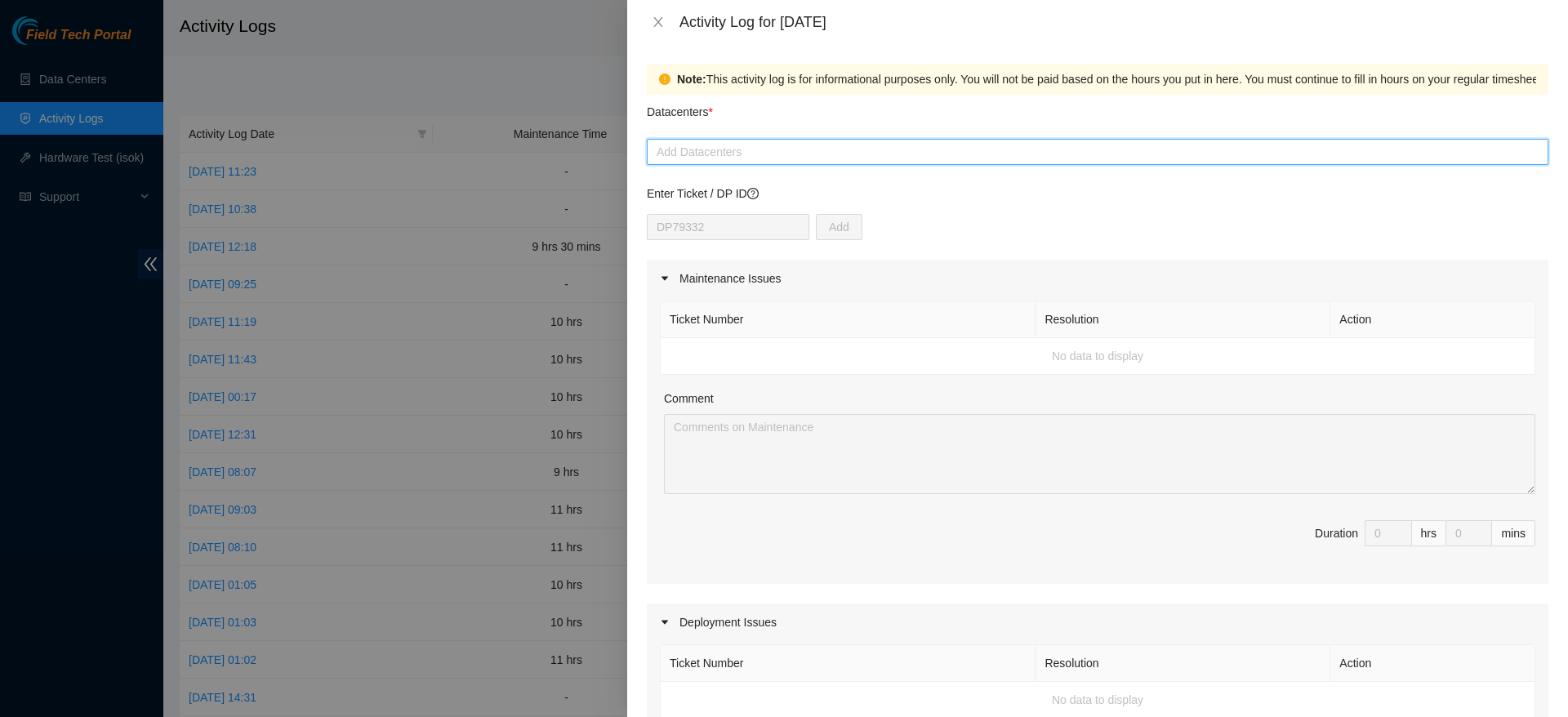
click at [865, 154] on div at bounding box center [1097, 151] width 894 height 20
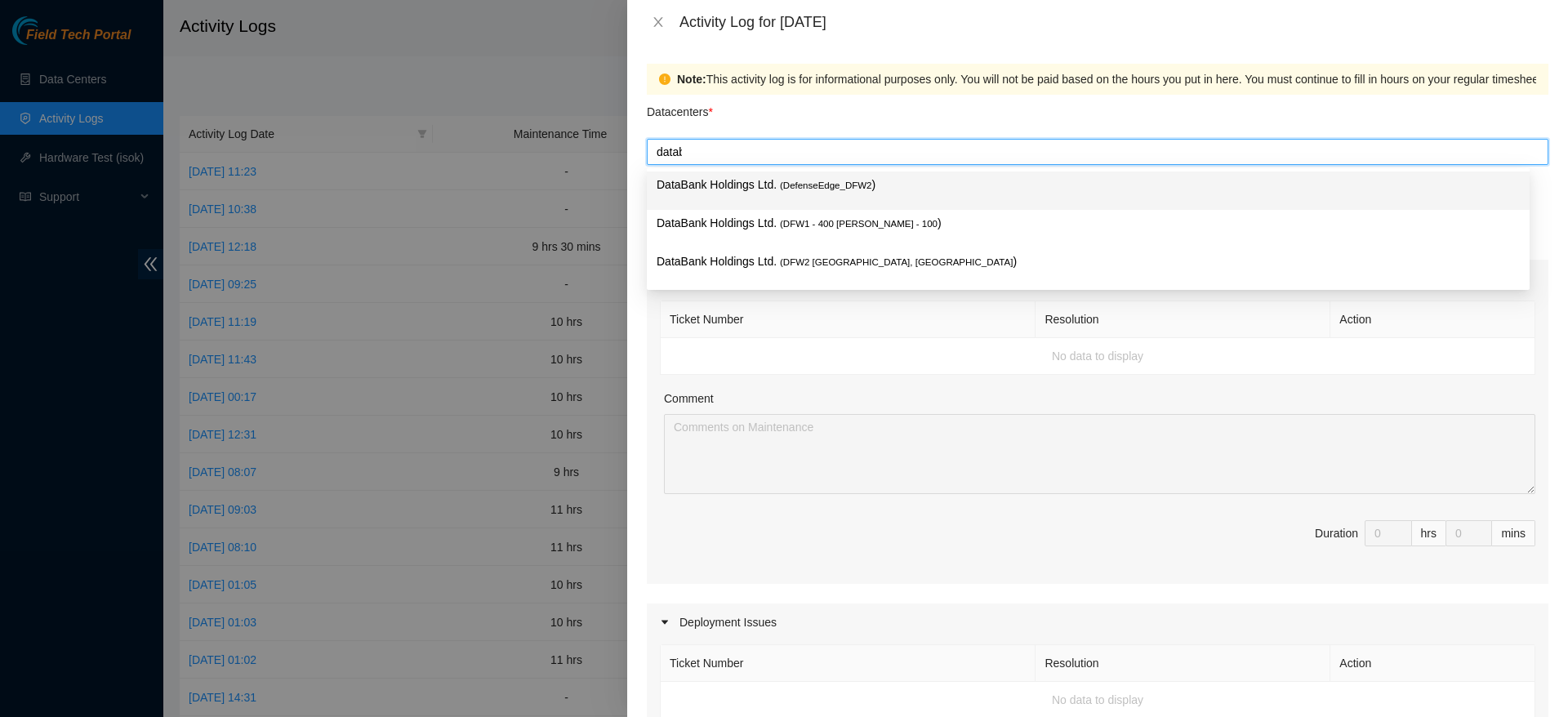
type input "databa"
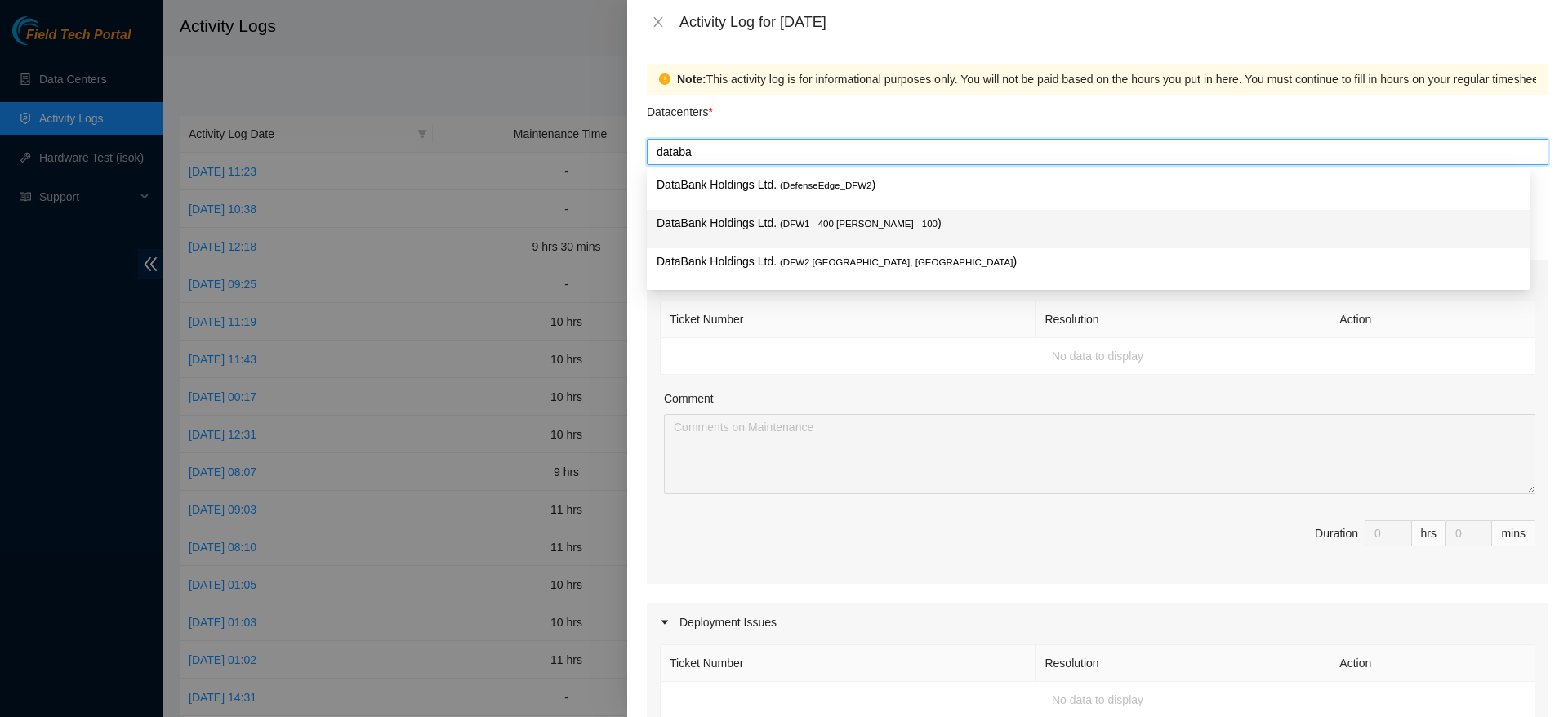
click at [906, 227] on p "DataBank Holdings Ltd. ( DFW1 - 400 S. Akard - 100 )" at bounding box center [1088, 223] width 863 height 19
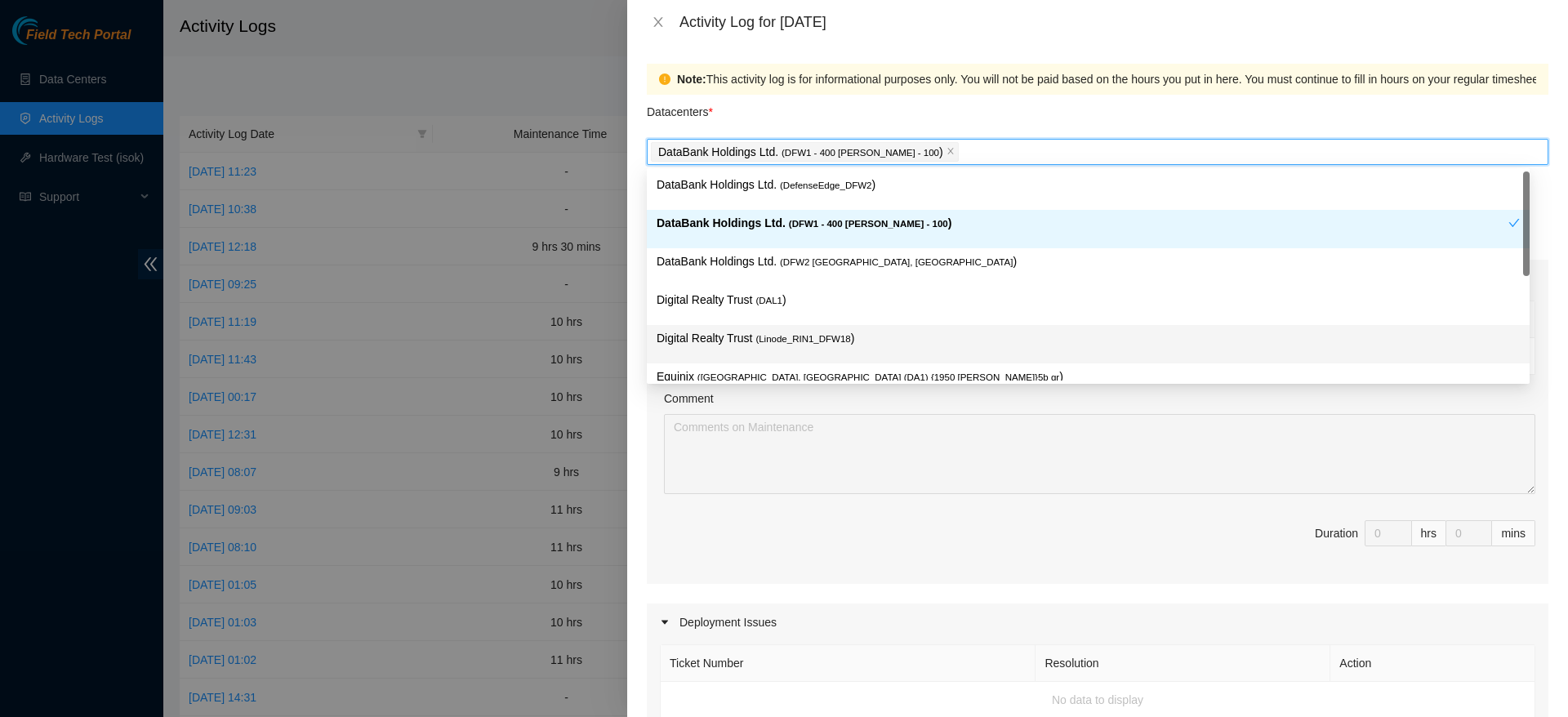
click at [952, 549] on span "Duration 0 hrs 0 mins" at bounding box center [1097, 542] width 875 height 46
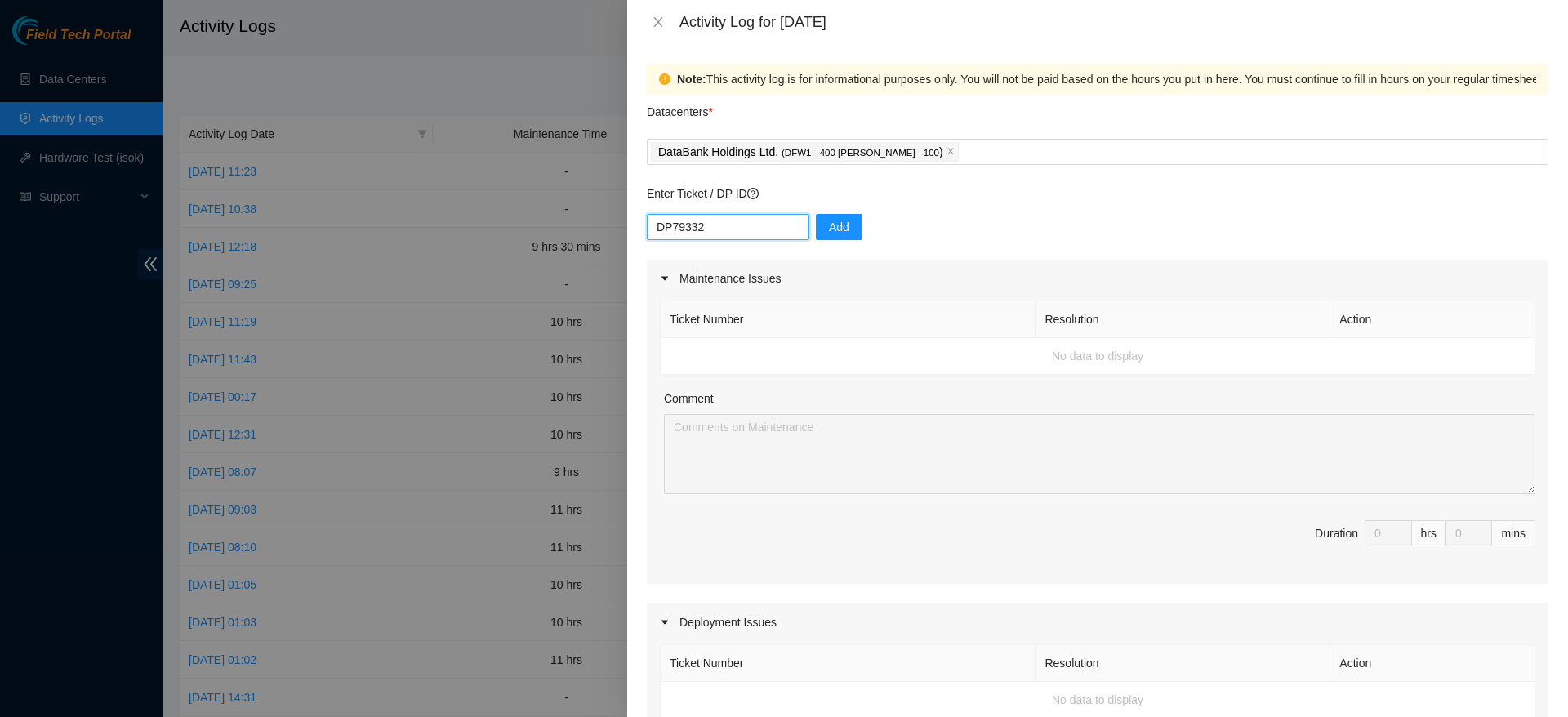
click at [744, 224] on input "DP79332" at bounding box center [728, 227] width 162 height 26
type input "D"
click at [972, 262] on div "Maintenance Issues" at bounding box center [1097, 278] width 901 height 37
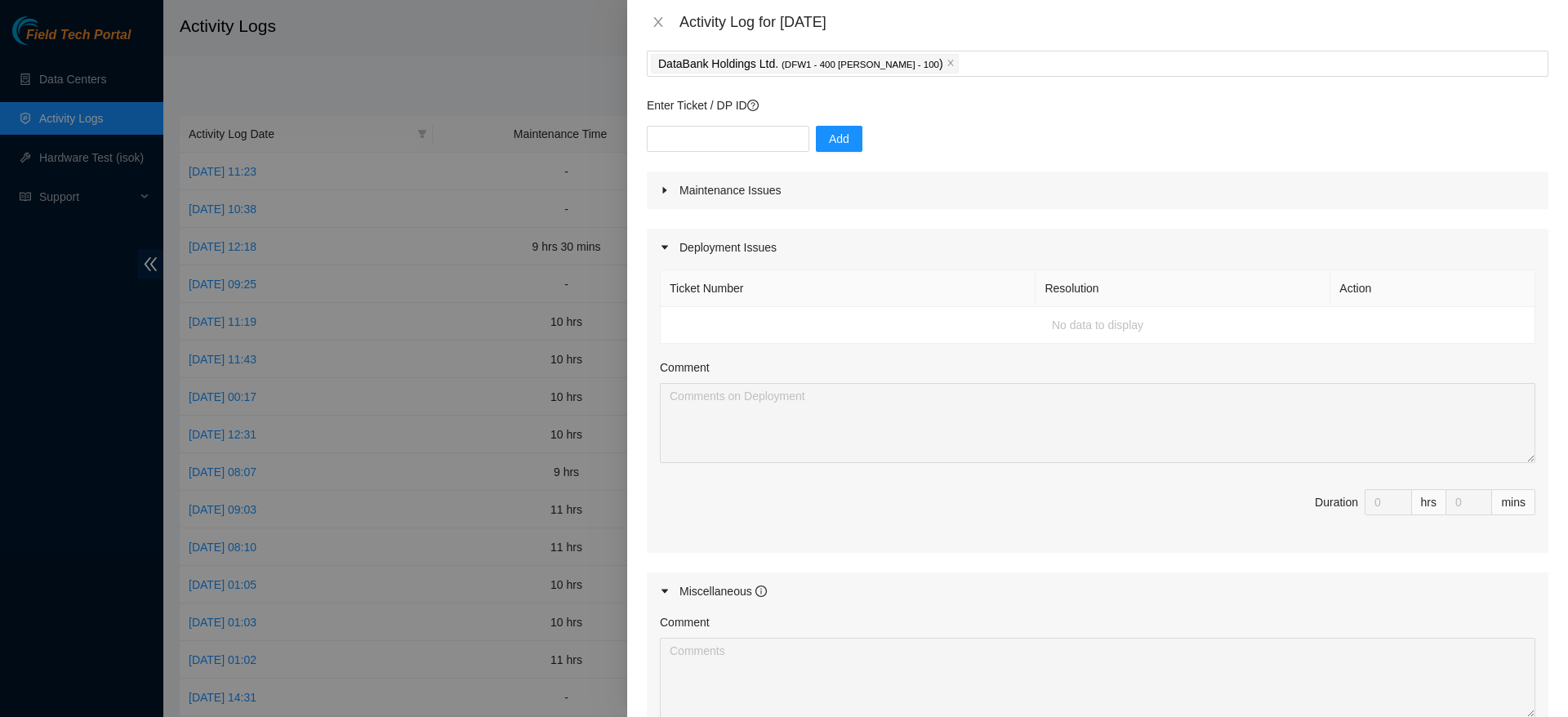
scroll to position [88, 0]
click at [1011, 179] on div "Maintenance Issues" at bounding box center [1097, 190] width 901 height 37
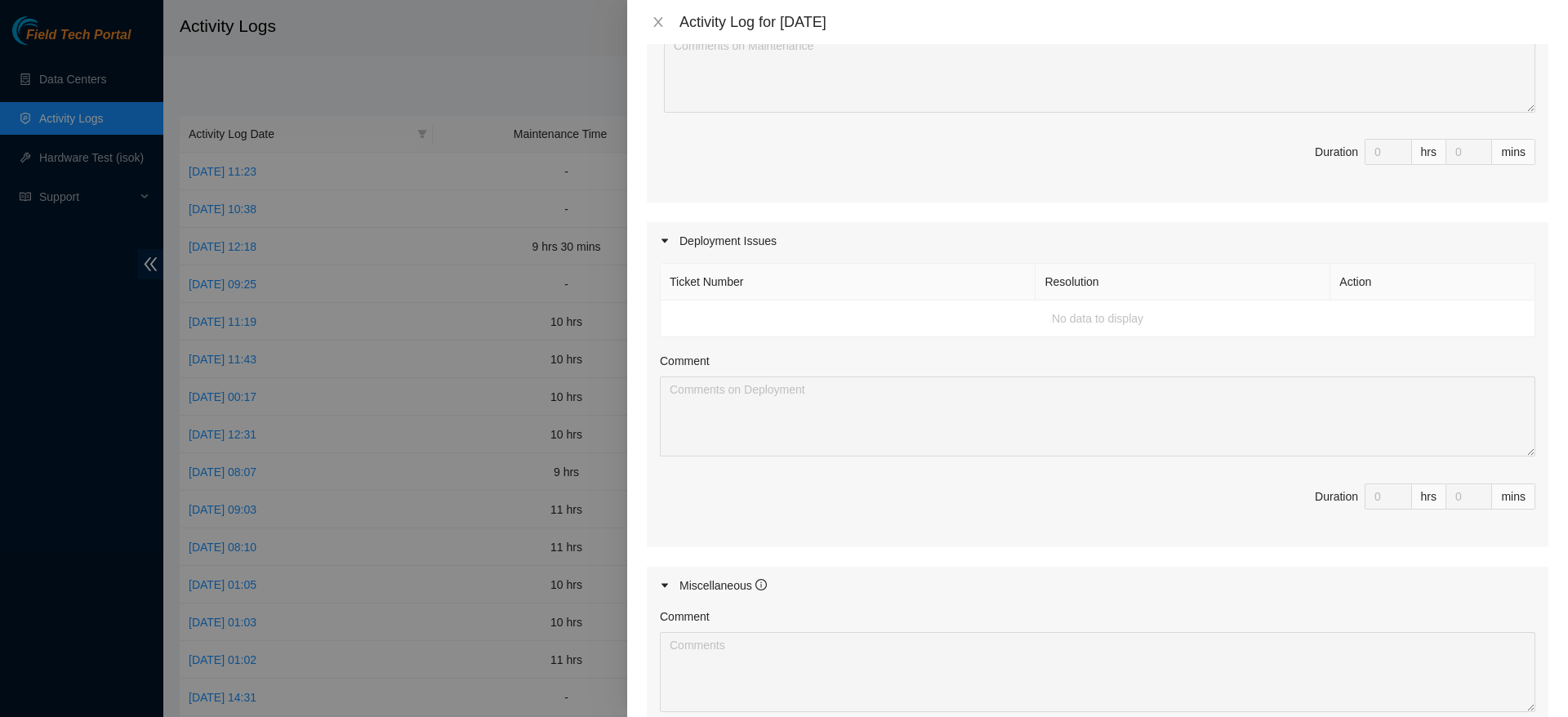
scroll to position [639, 0]
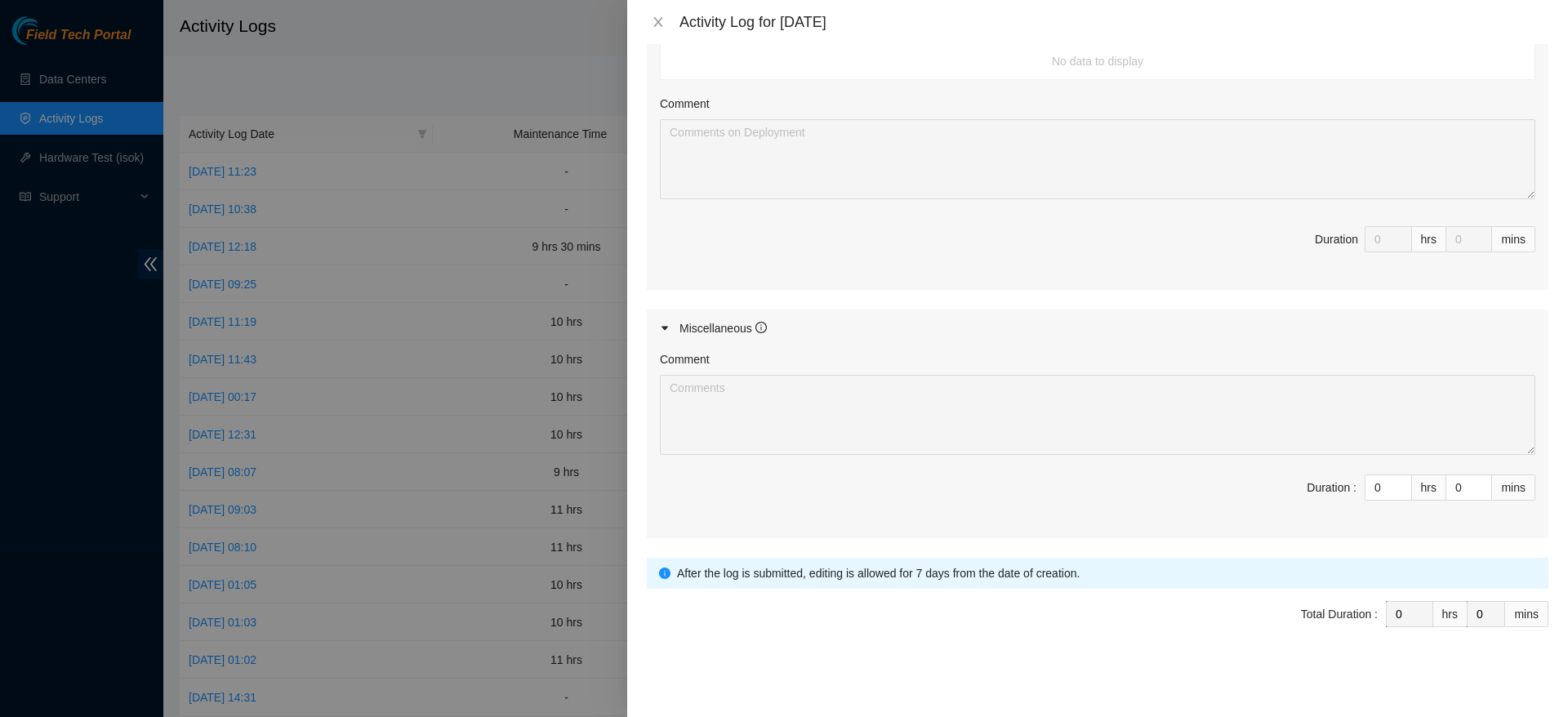
click at [1209, 373] on div "Comment" at bounding box center [1097, 362] width 875 height 24
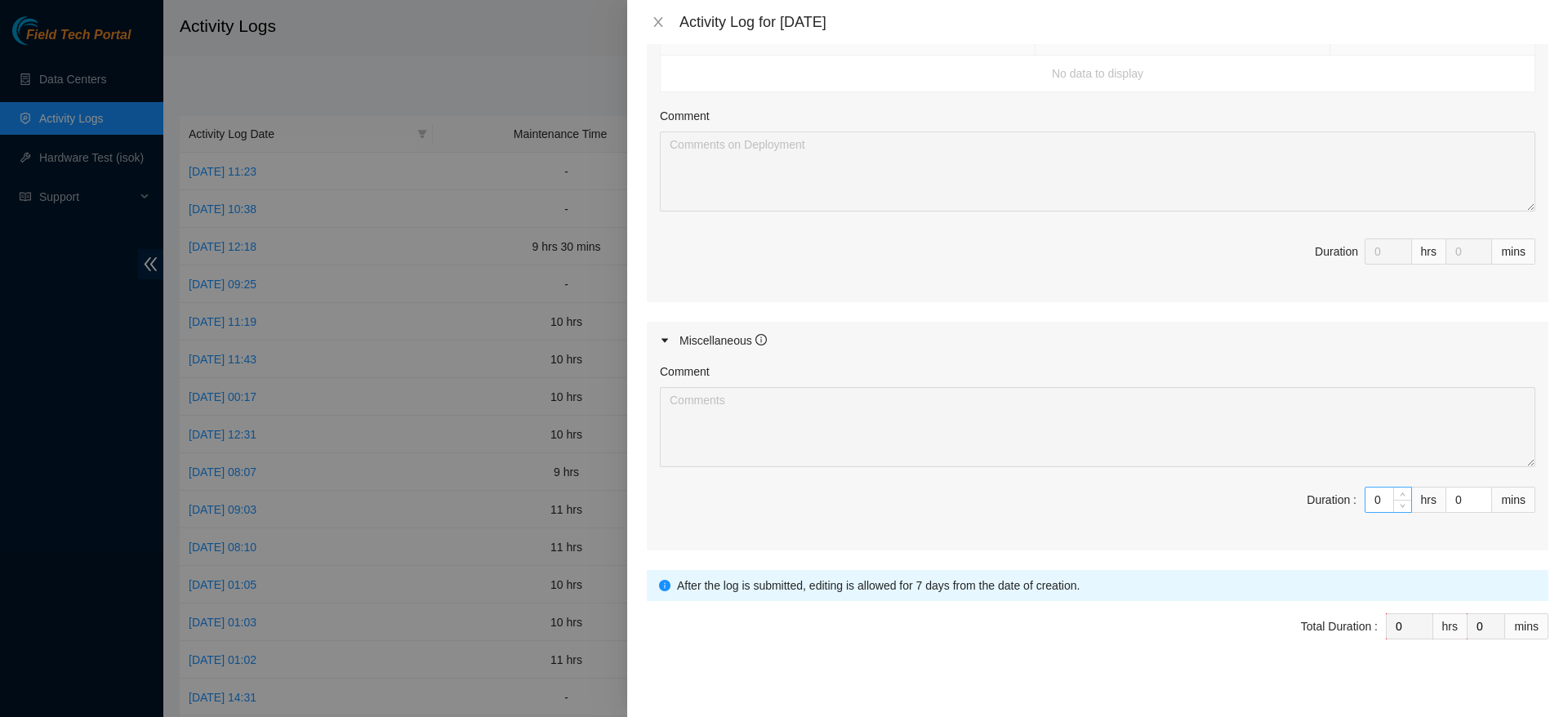
click at [1367, 499] on input "0" at bounding box center [1388, 499] width 46 height 24
type input "1"
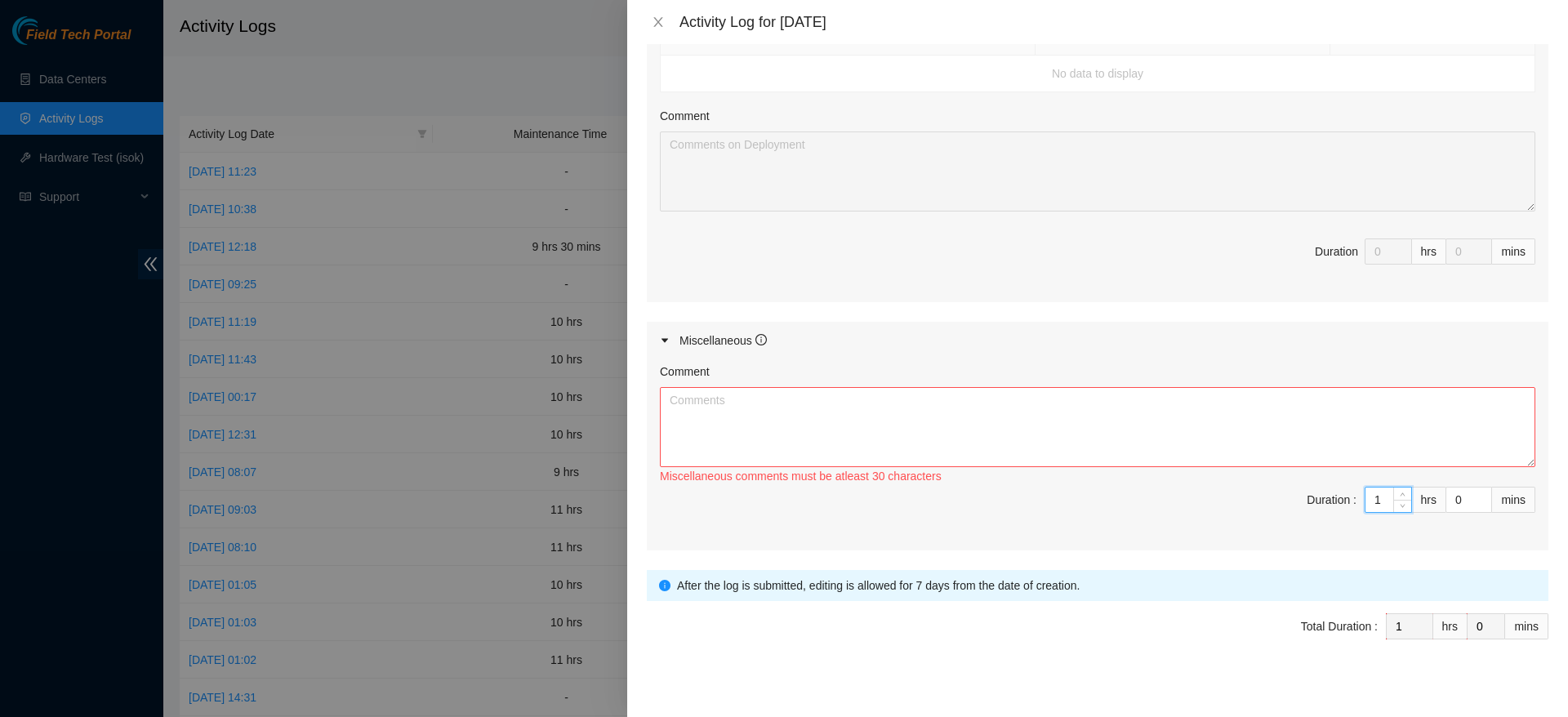
type input "10"
click at [1250, 449] on textarea "Comment" at bounding box center [1097, 427] width 875 height 80
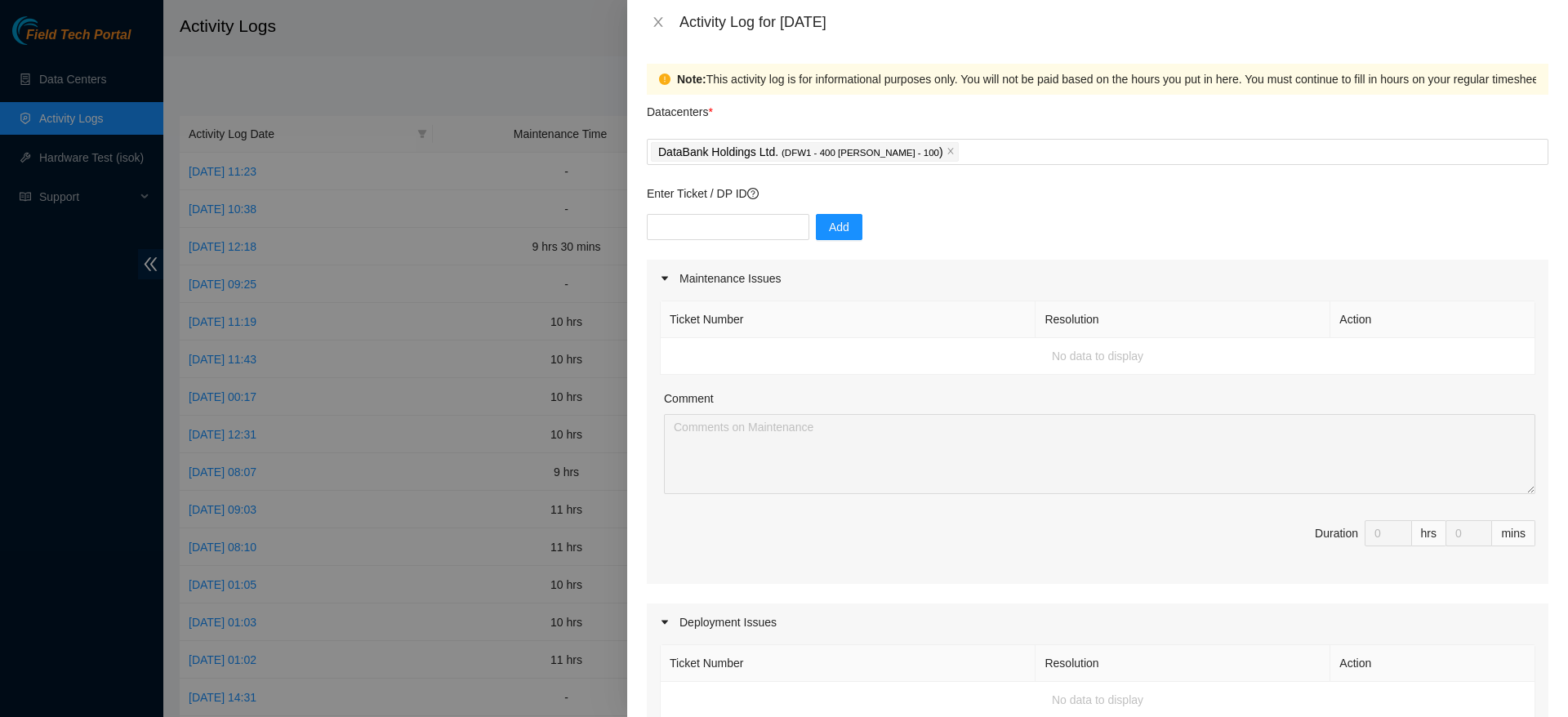
scroll to position [639, 0]
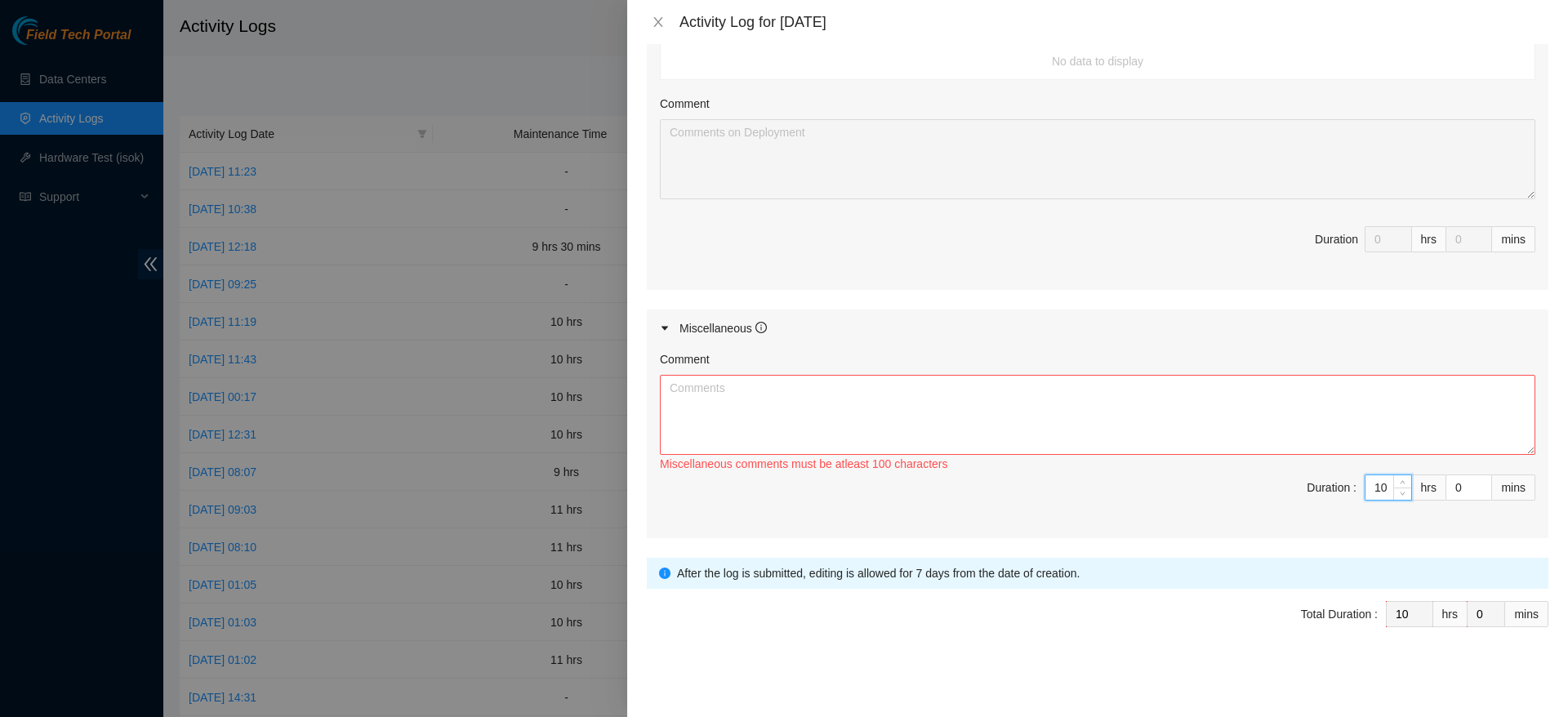
click at [1373, 487] on input "10" at bounding box center [1388, 487] width 46 height 24
type input "1"
type input "0"
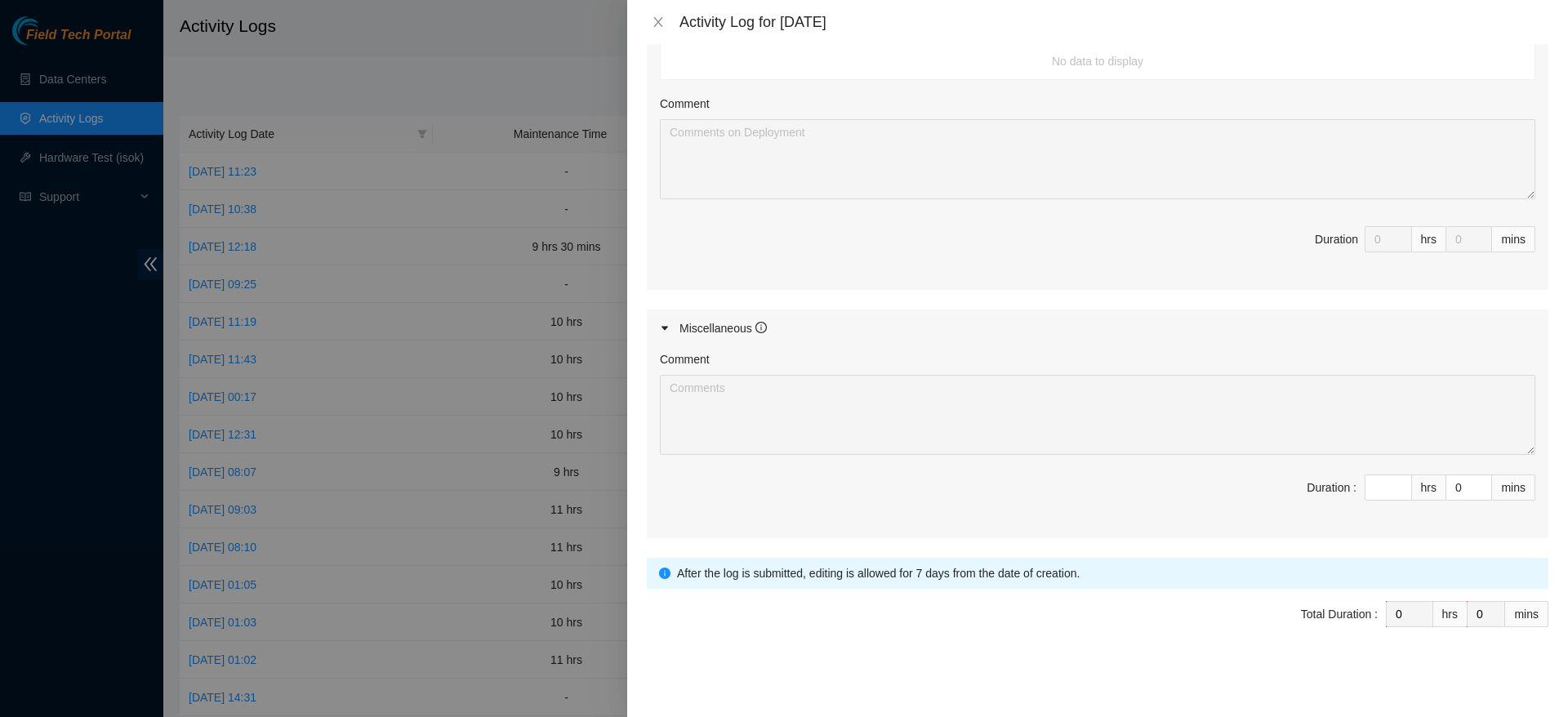
click at [1375, 508] on span "Duration : hrs 0 mins" at bounding box center [1097, 497] width 875 height 46
type input "0"
click at [1393, 498] on span "Decrease Value" at bounding box center [1402, 492] width 18 height 15
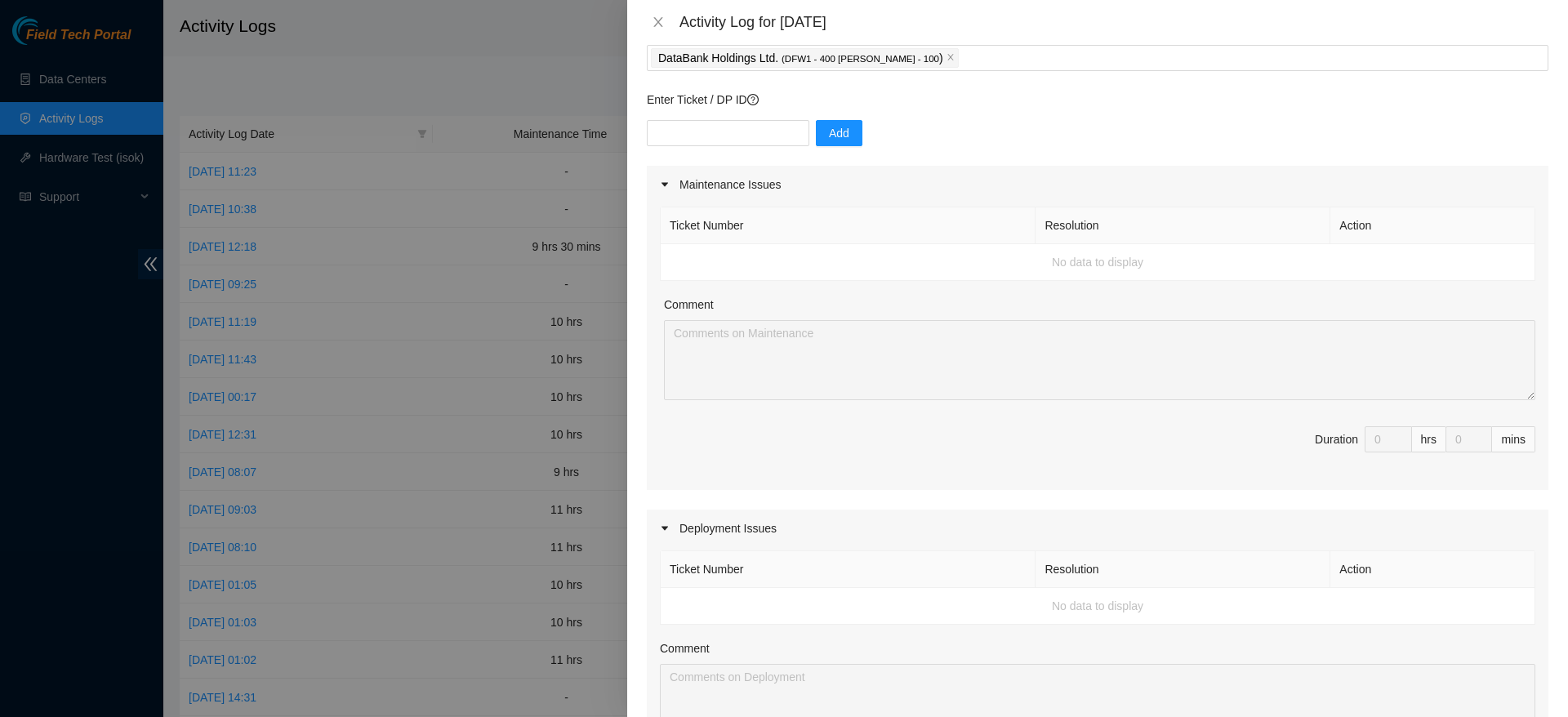
scroll to position [0, 0]
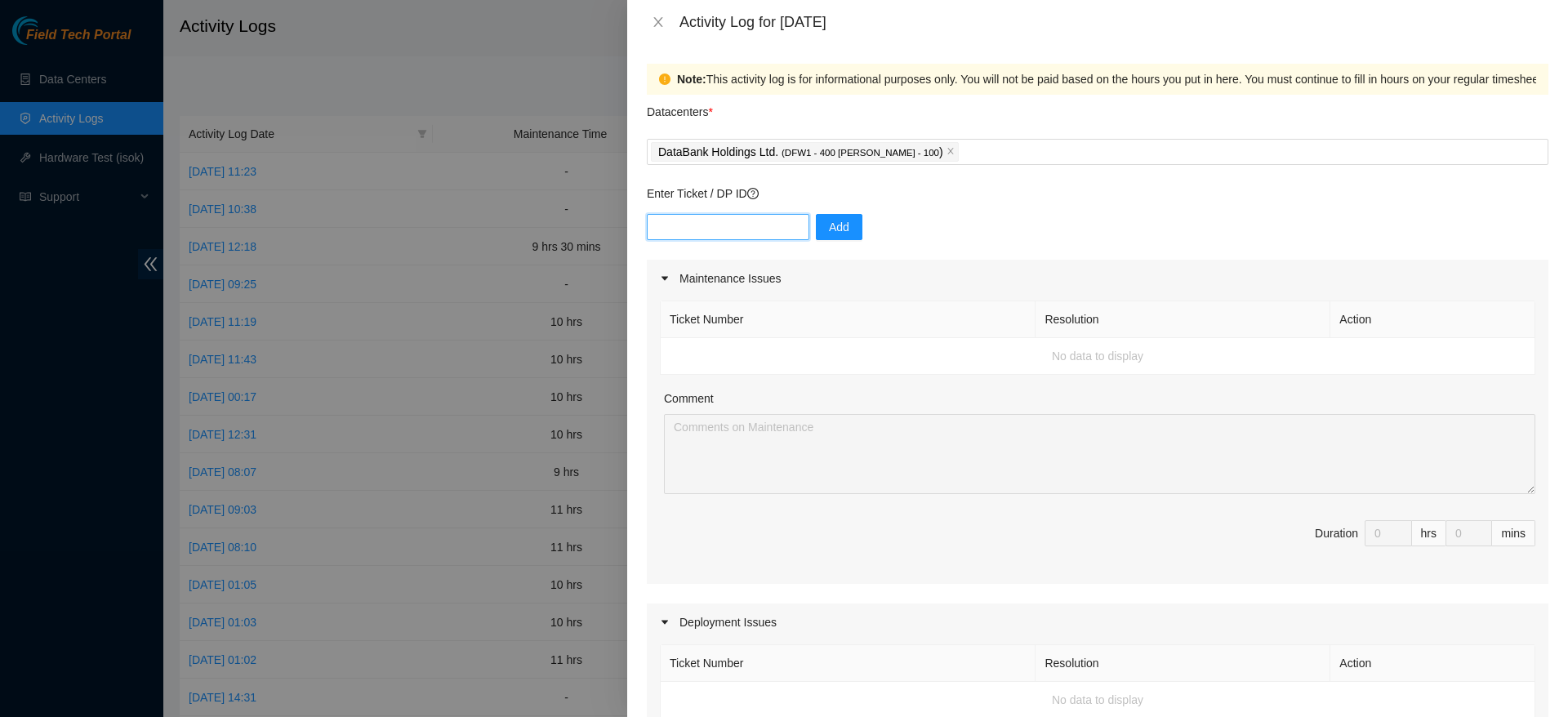
click at [744, 232] on input "text" at bounding box center [728, 227] width 162 height 26
type input "dp79333"
click at [829, 231] on span "Add" at bounding box center [840, 226] width 21 height 18
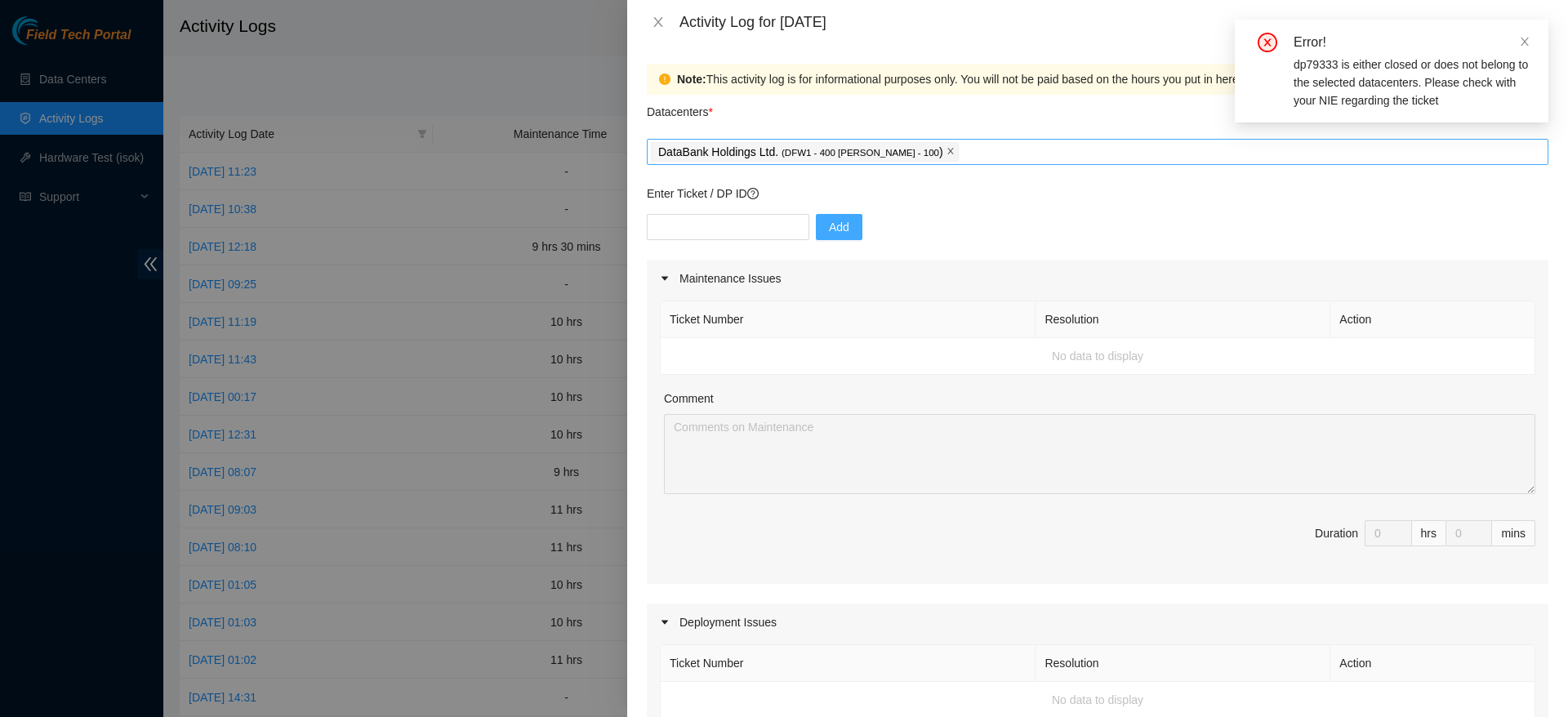
click at [946, 152] on icon "close" at bounding box center [950, 150] width 8 height 8
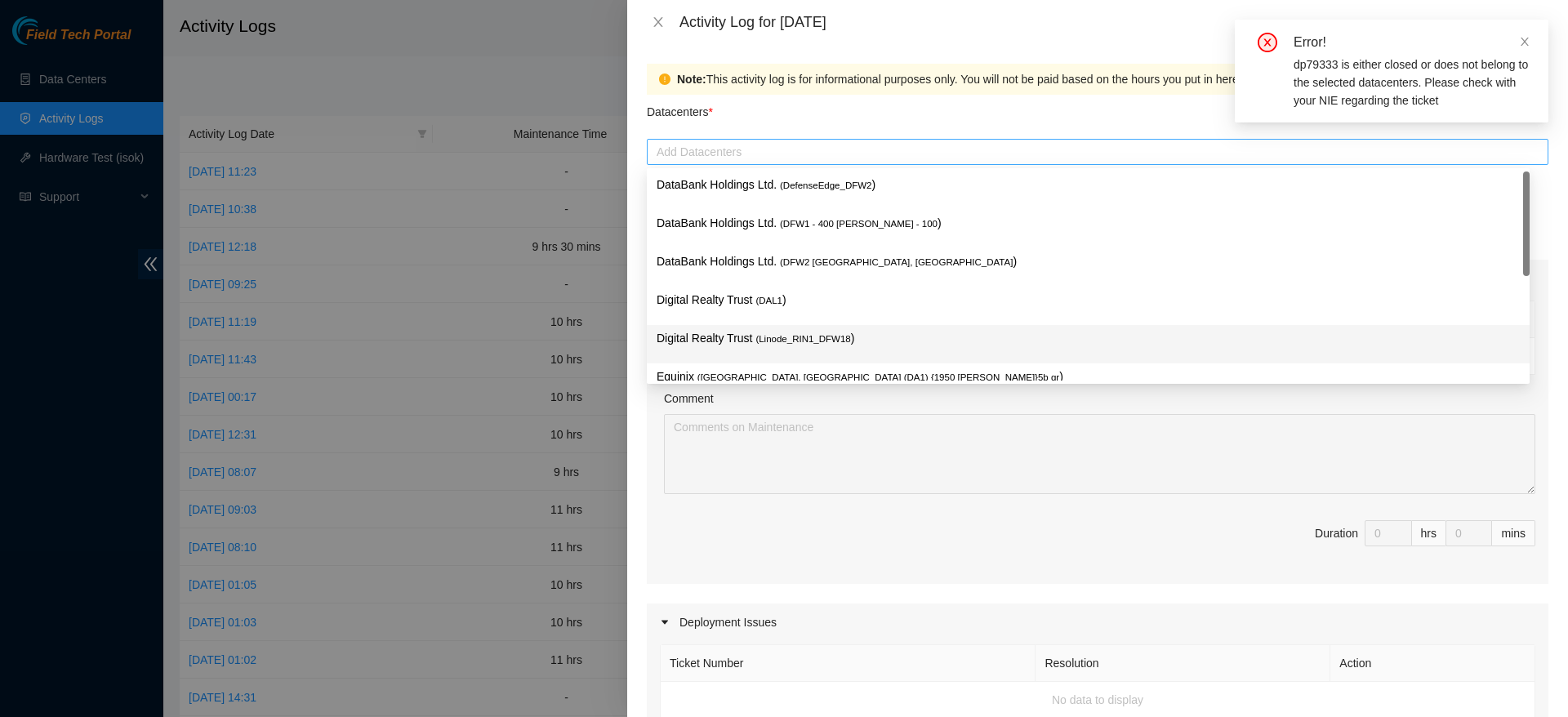
click at [751, 153] on div at bounding box center [1097, 151] width 894 height 20
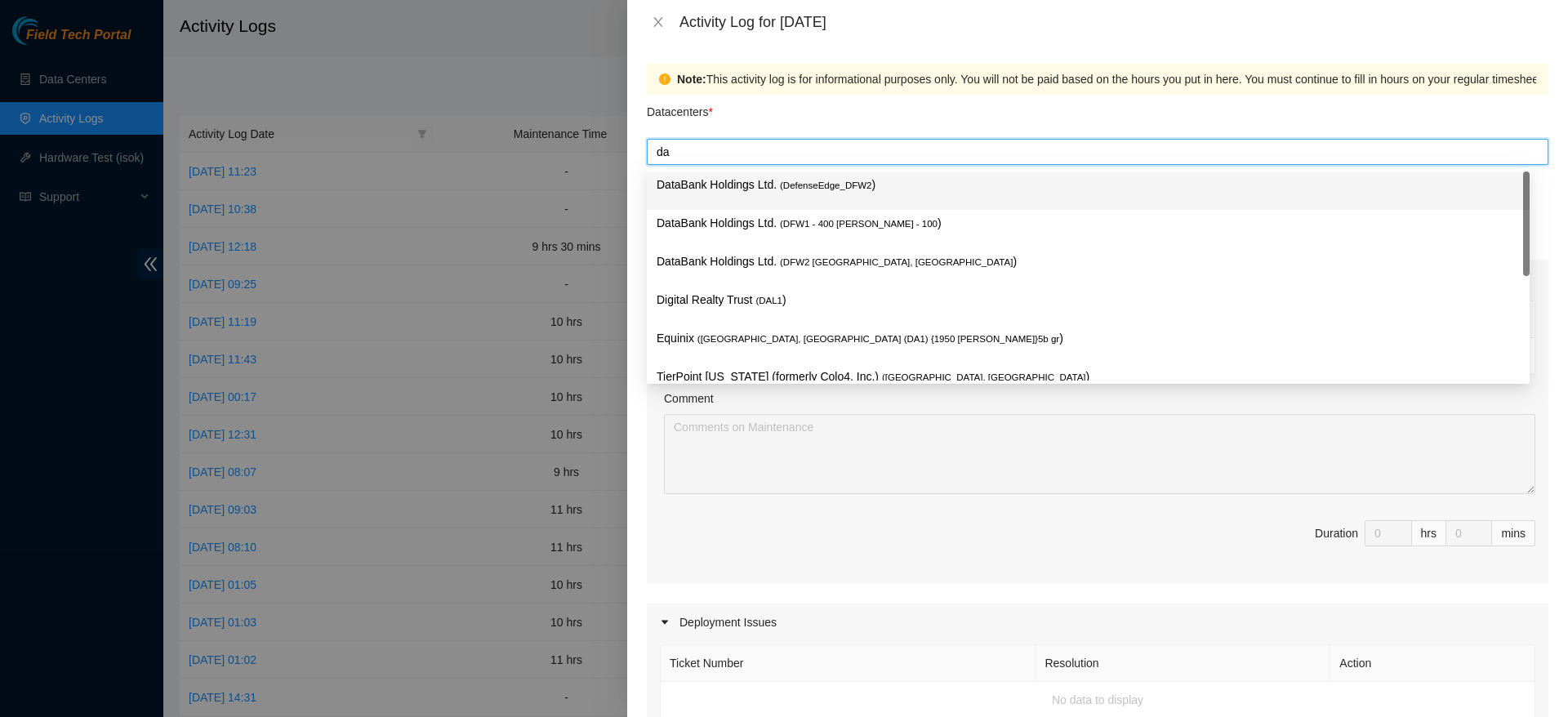
type input "d"
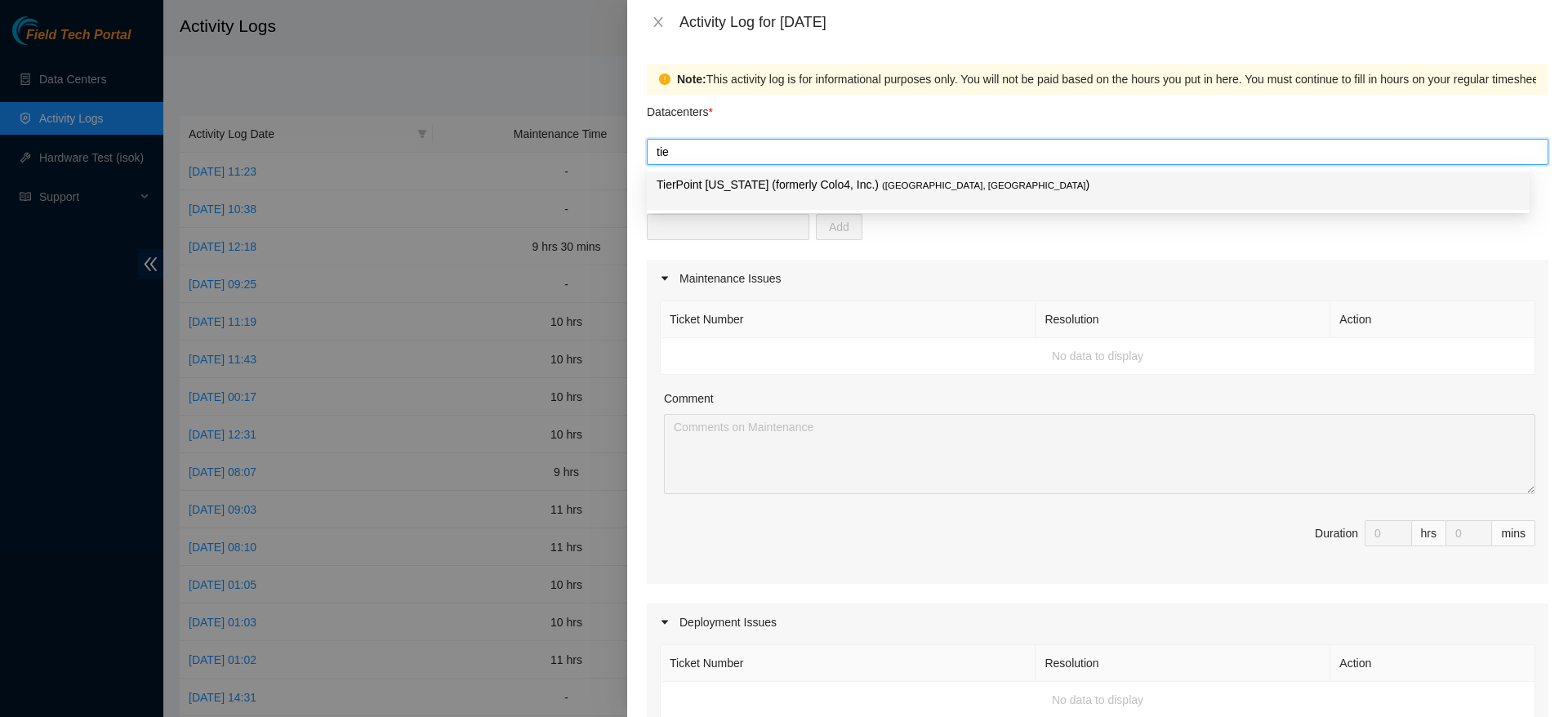
type input "tier"
click at [756, 181] on p "TierPoint Texas (formerly Colo4, Inc.) ( Dallas, TX )" at bounding box center [1088, 185] width 863 height 19
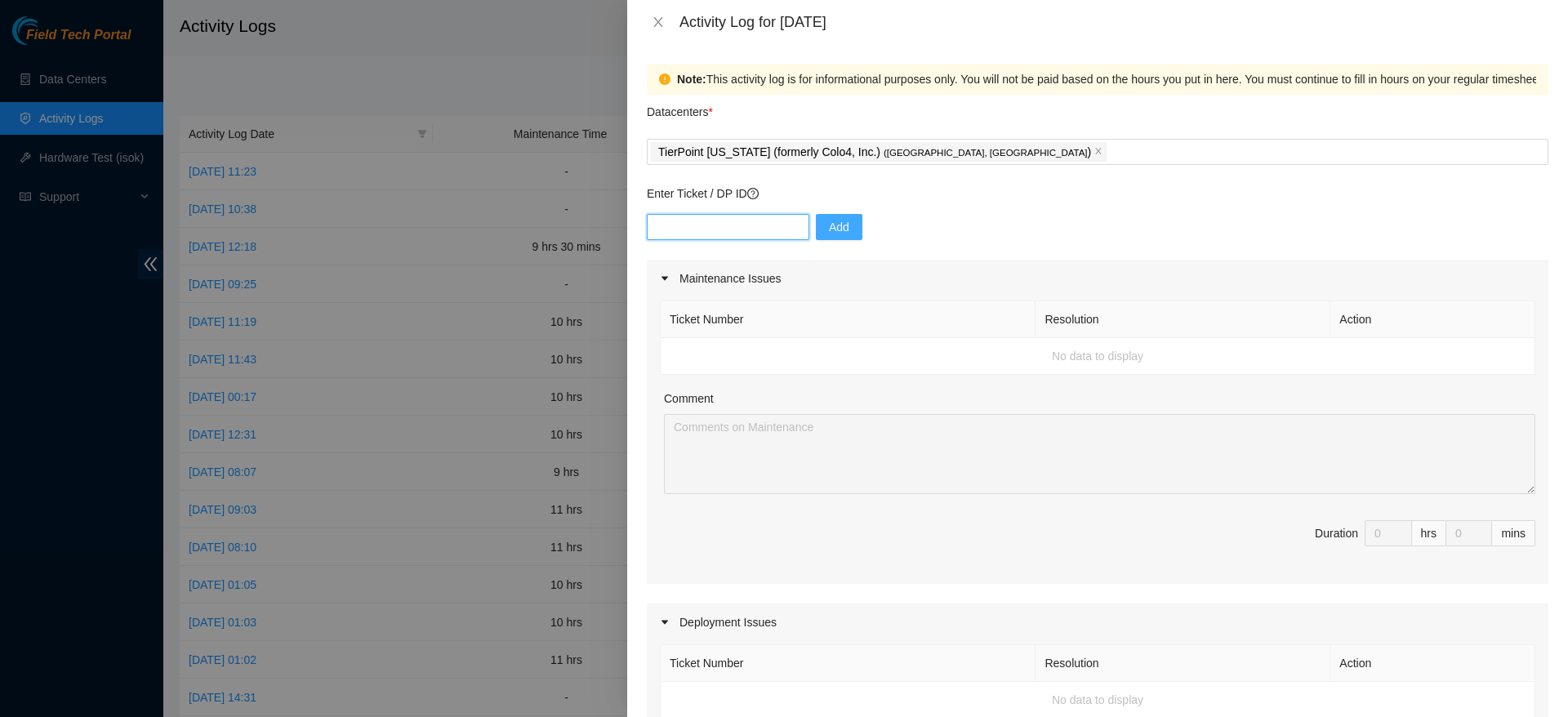
click at [751, 223] on input "text" at bounding box center [728, 227] width 162 height 26
type input "dp79333"
click at [829, 227] on span "Add" at bounding box center [840, 226] width 21 height 18
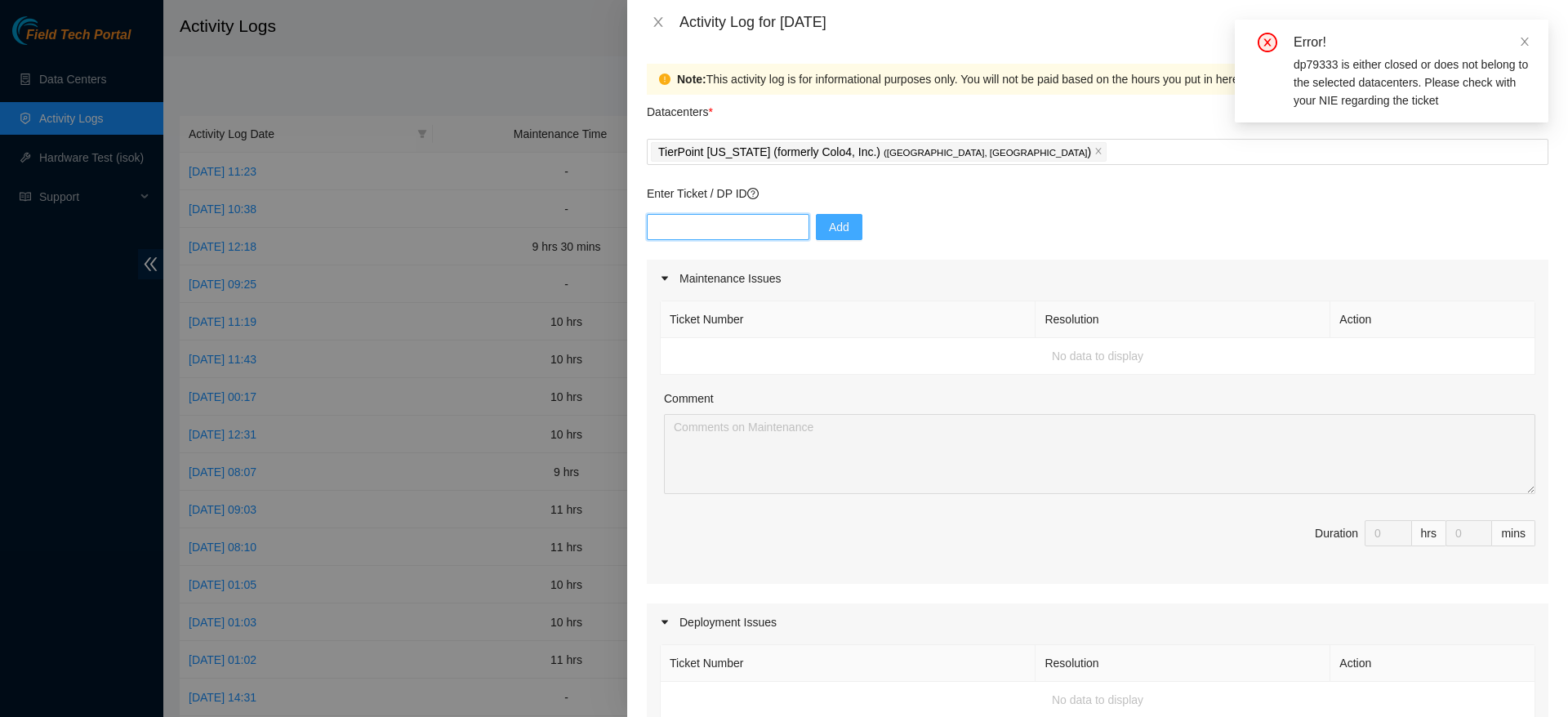
click at [727, 236] on input "text" at bounding box center [728, 227] width 162 height 26
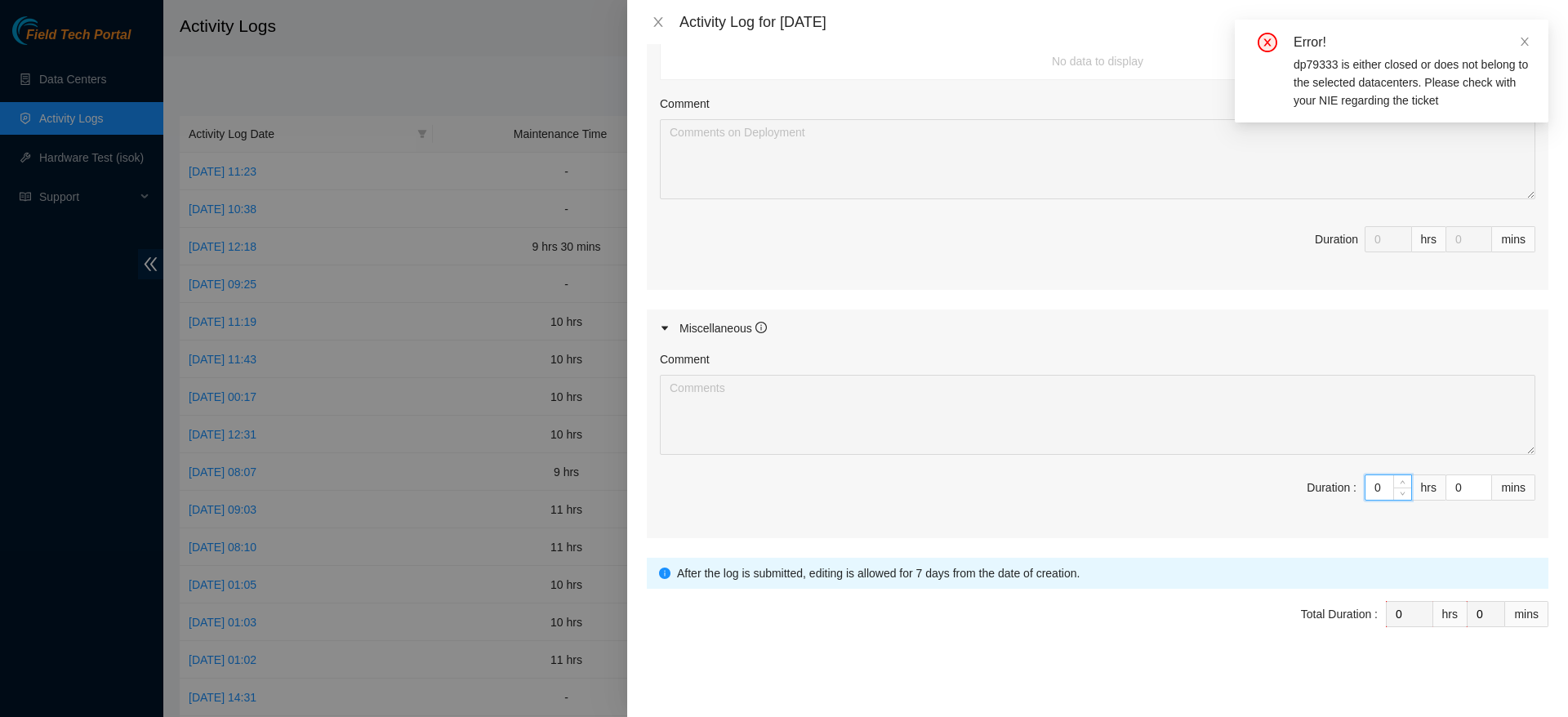
click at [1366, 478] on input "0" at bounding box center [1388, 487] width 46 height 24
type input "1"
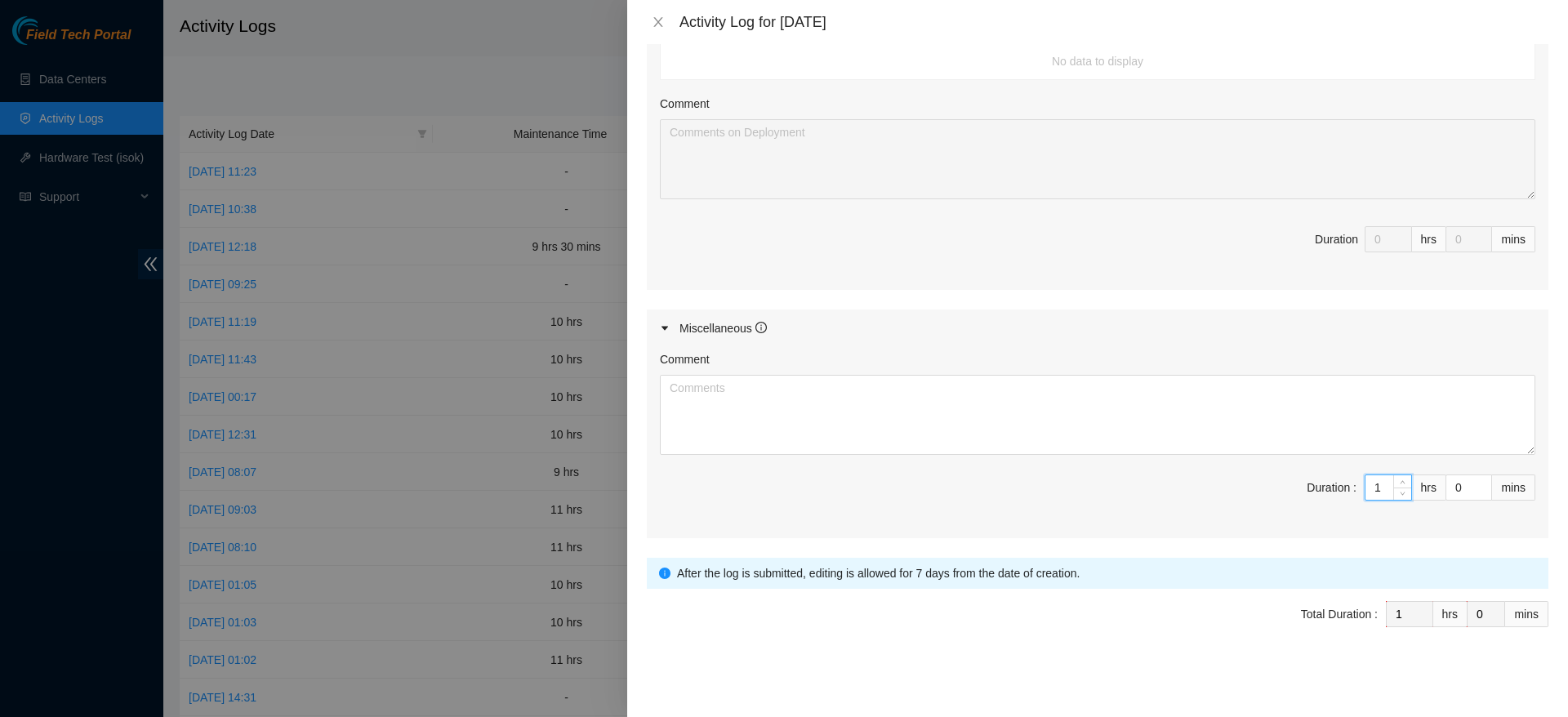
type input "10"
click at [826, 401] on textarea "Comment" at bounding box center [1097, 415] width 875 height 80
paste textarea "spent the day working on decommissioning dp79332 and dp79333 with pablo. both r…"
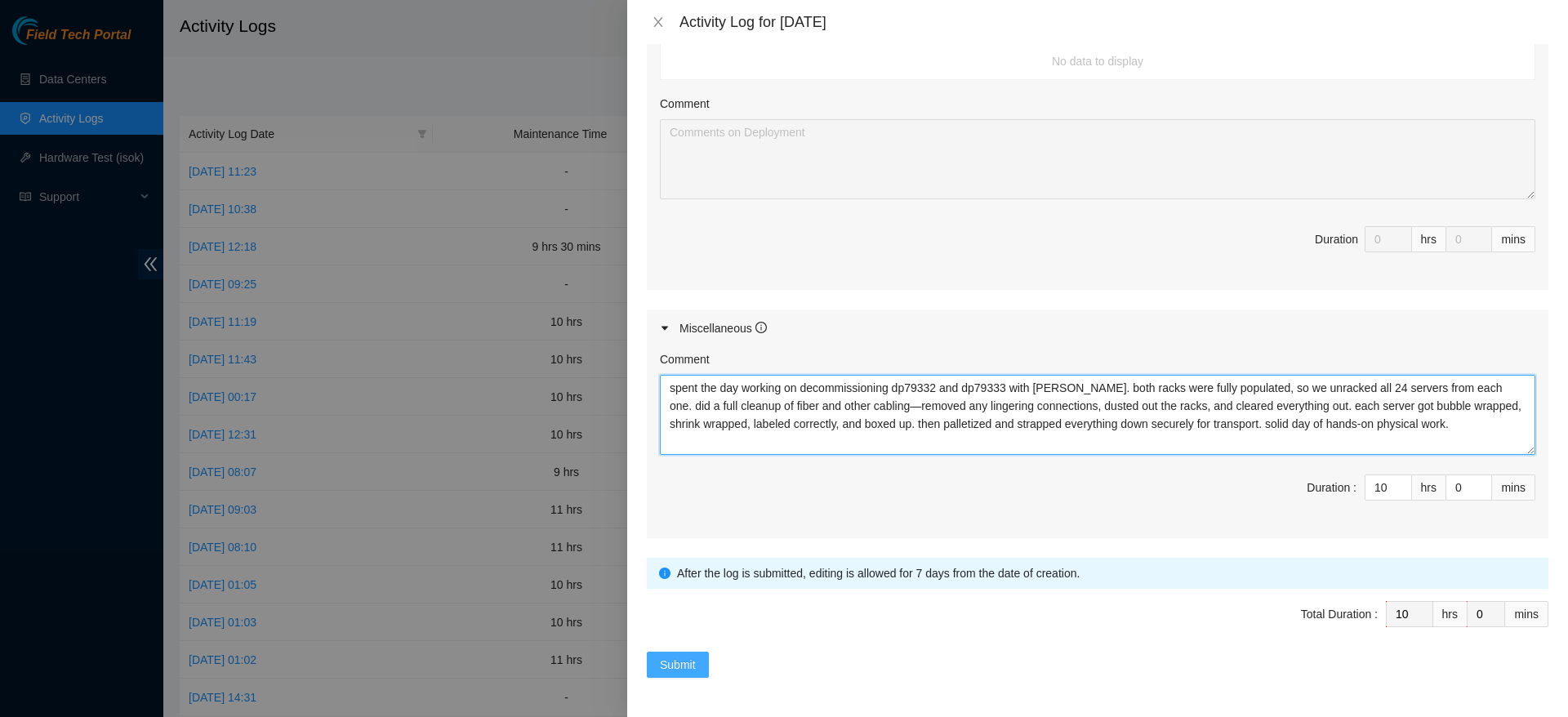
type textarea "spent the day working on decommissioning dp79332 and dp79333 with pablo. both r…"
click at [686, 660] on span "Submit" at bounding box center [678, 664] width 35 height 18
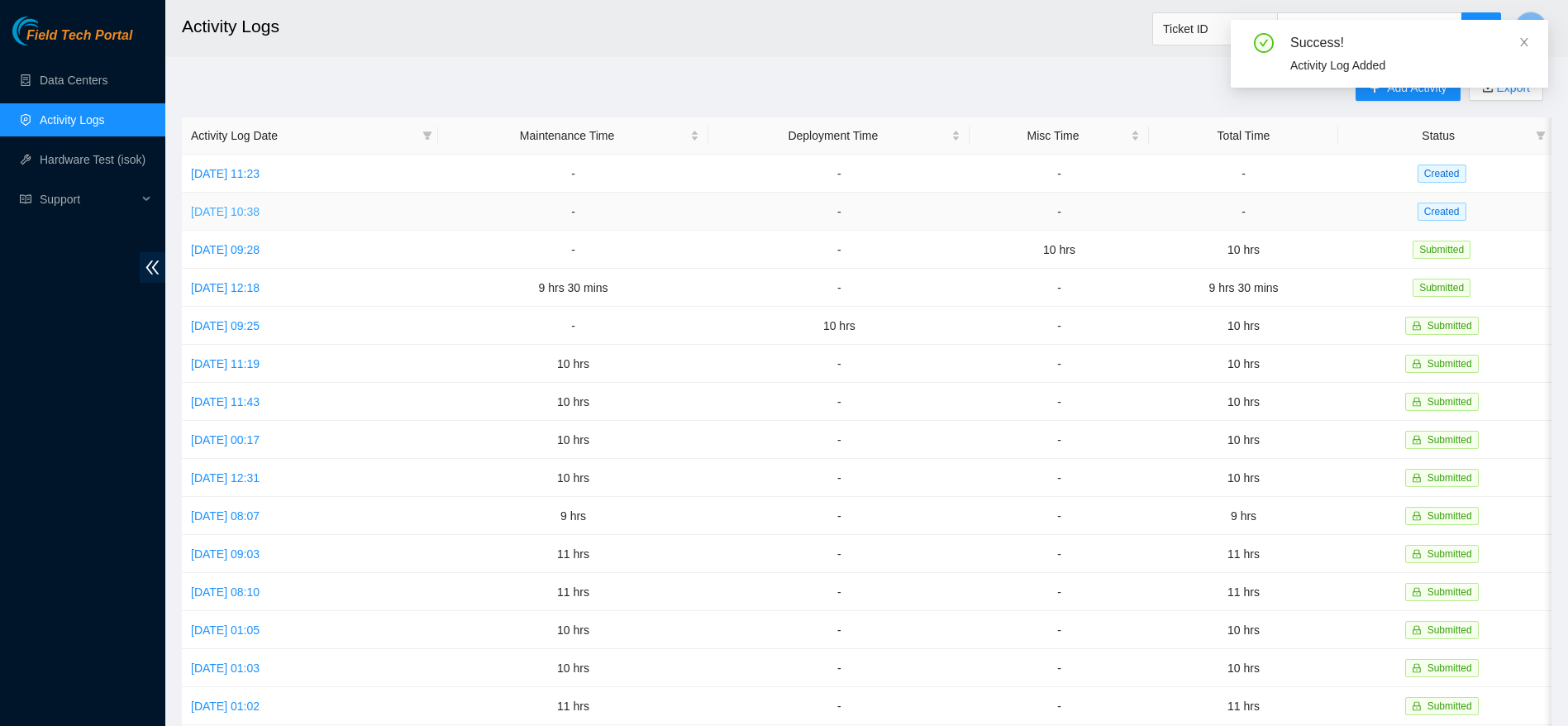
click at [260, 205] on link "Thu, 21 Aug 2025 10:38" at bounding box center [225, 212] width 69 height 13
click at [260, 205] on link "[DATE] 10:38" at bounding box center [225, 212] width 69 height 13
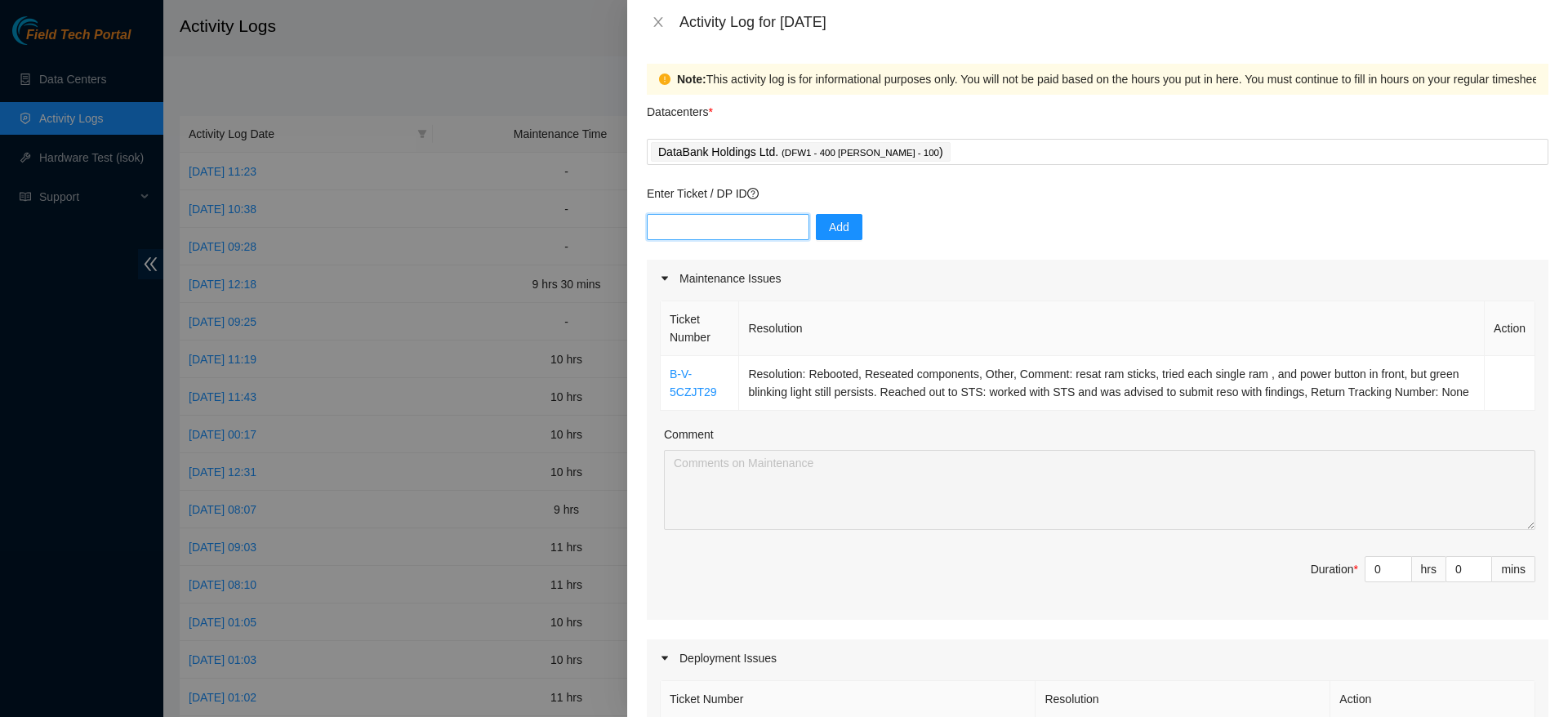
click at [726, 227] on input "text" at bounding box center [728, 227] width 162 height 26
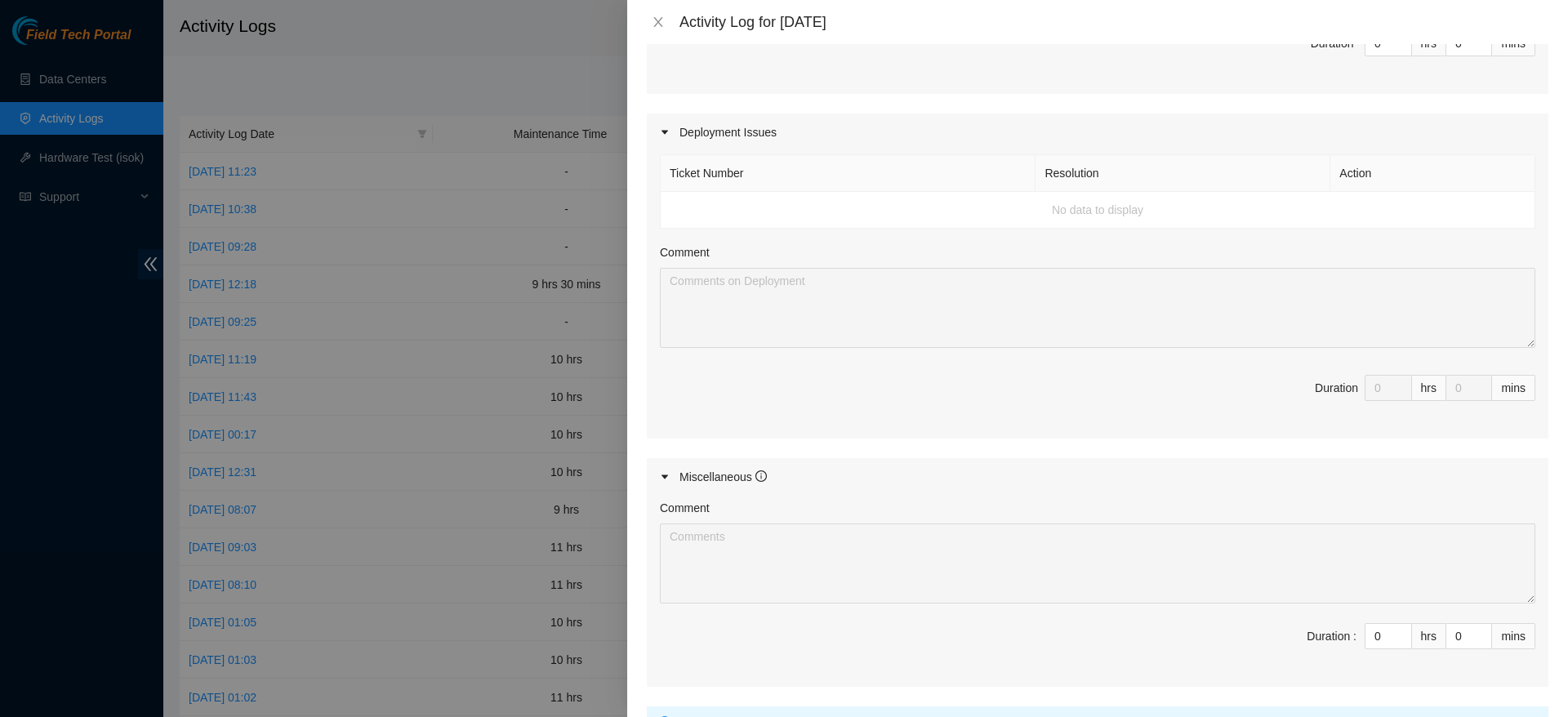
scroll to position [693, 0]
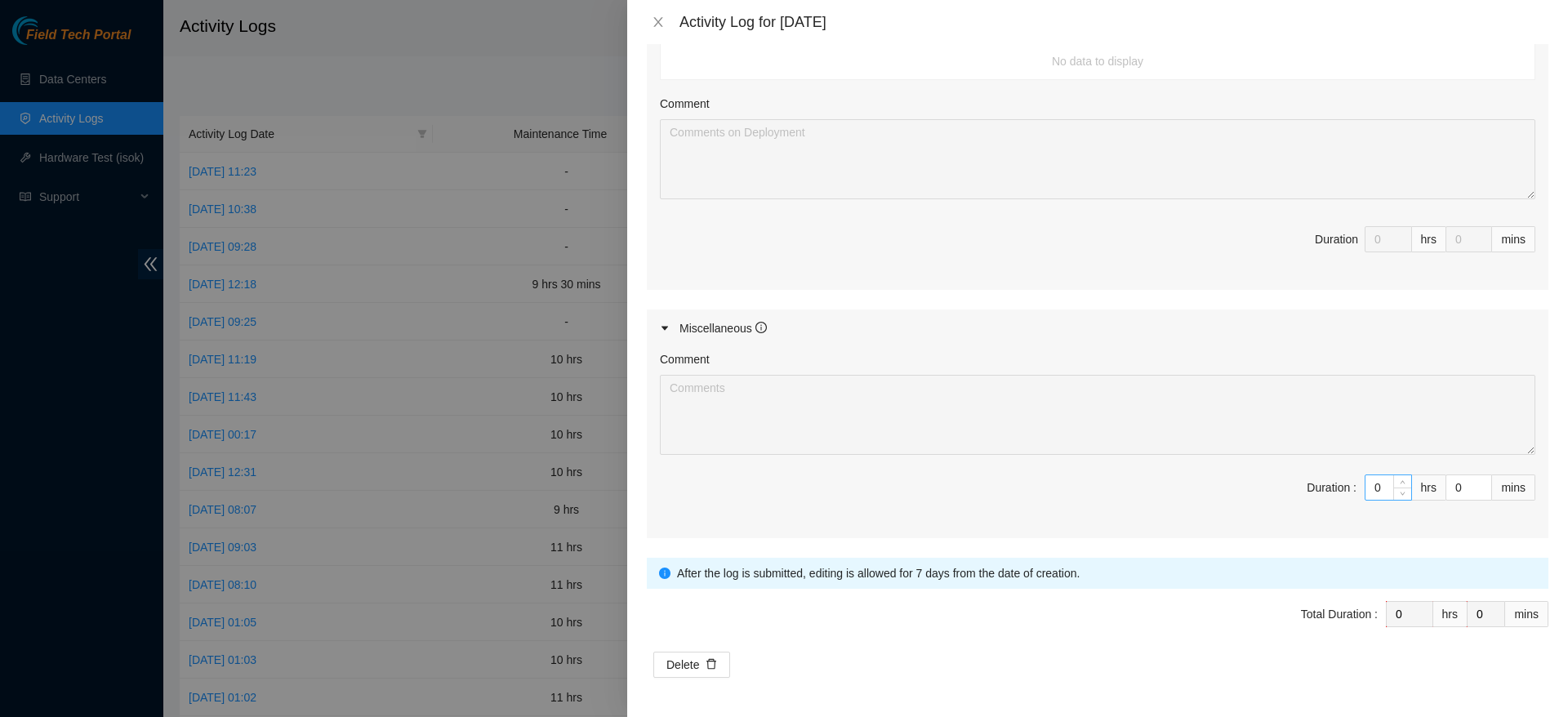
click at [1365, 484] on input "0" at bounding box center [1388, 487] width 46 height 24
type input "1"
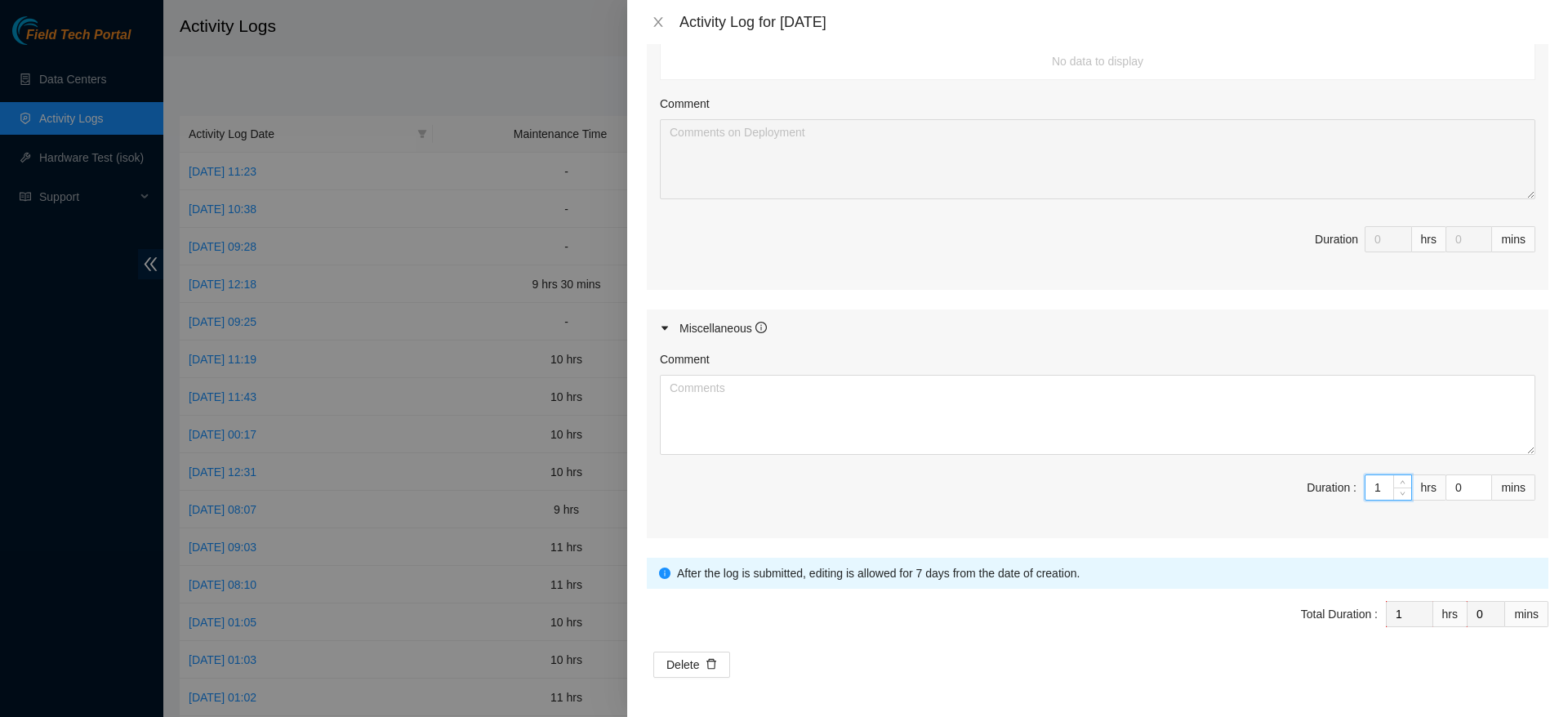
type input "10"
paste textarea "had another maintenance window with vural and [PERSON_NAME], working through a …"
click at [894, 400] on textarea "Comment" at bounding box center [1097, 415] width 875 height 80
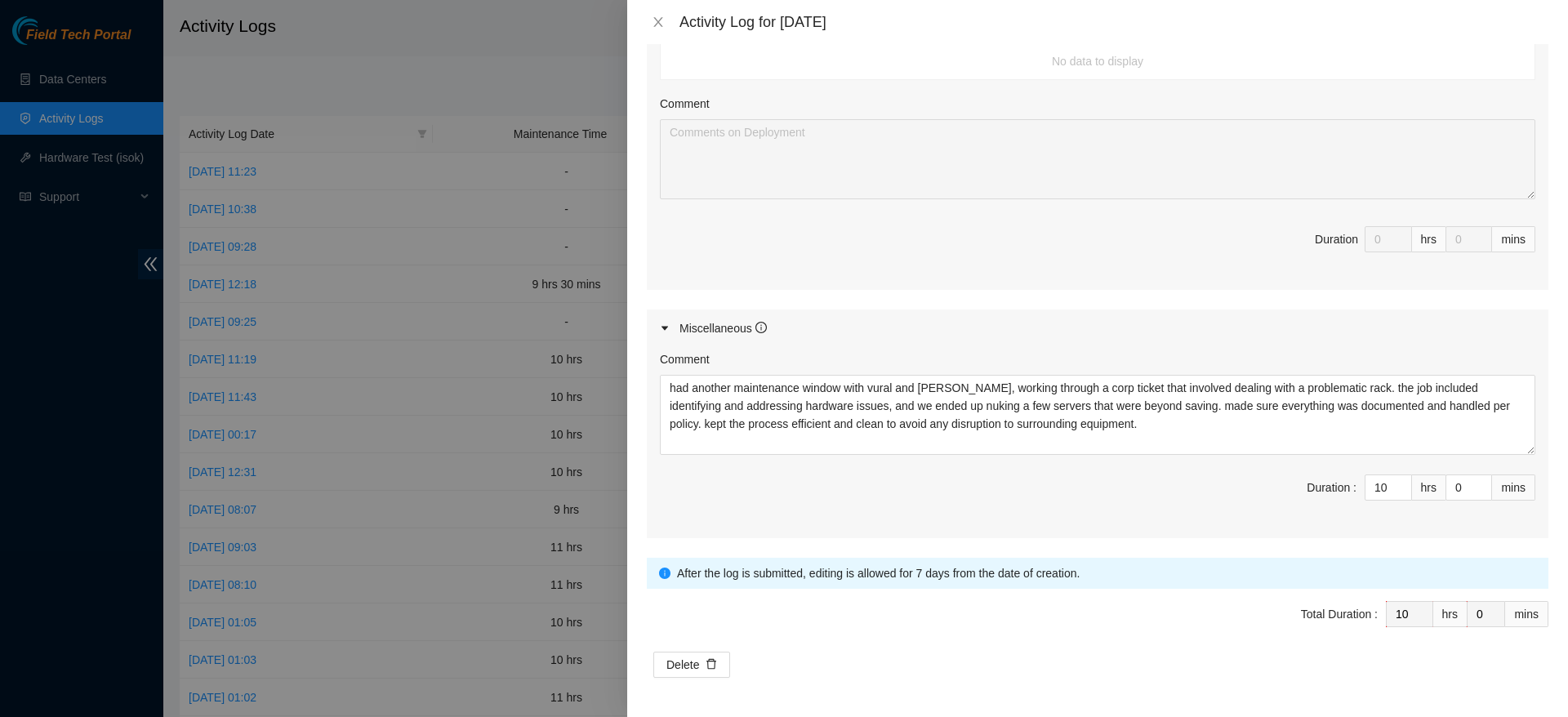
drag, startPoint x: 883, startPoint y: 391, endPoint x: 828, endPoint y: 370, distance: 58.9
click at [828, 370] on div "Comment" at bounding box center [1097, 362] width 875 height 24
click at [876, 385] on textarea "had another maintenance window with vural and Pablo, working through a corp tic…" at bounding box center [1097, 415] width 875 height 80
type textarea "had another maintenance window with [PERSON_NAME] and [PERSON_NAME], working th…"
click at [1122, 588] on form "Datacenters * DataBank Holdings Ltd. ( DFW1 - 400 S. Akard - 100 ) Enter Ticket…" at bounding box center [1097, 49] width 901 height 1258
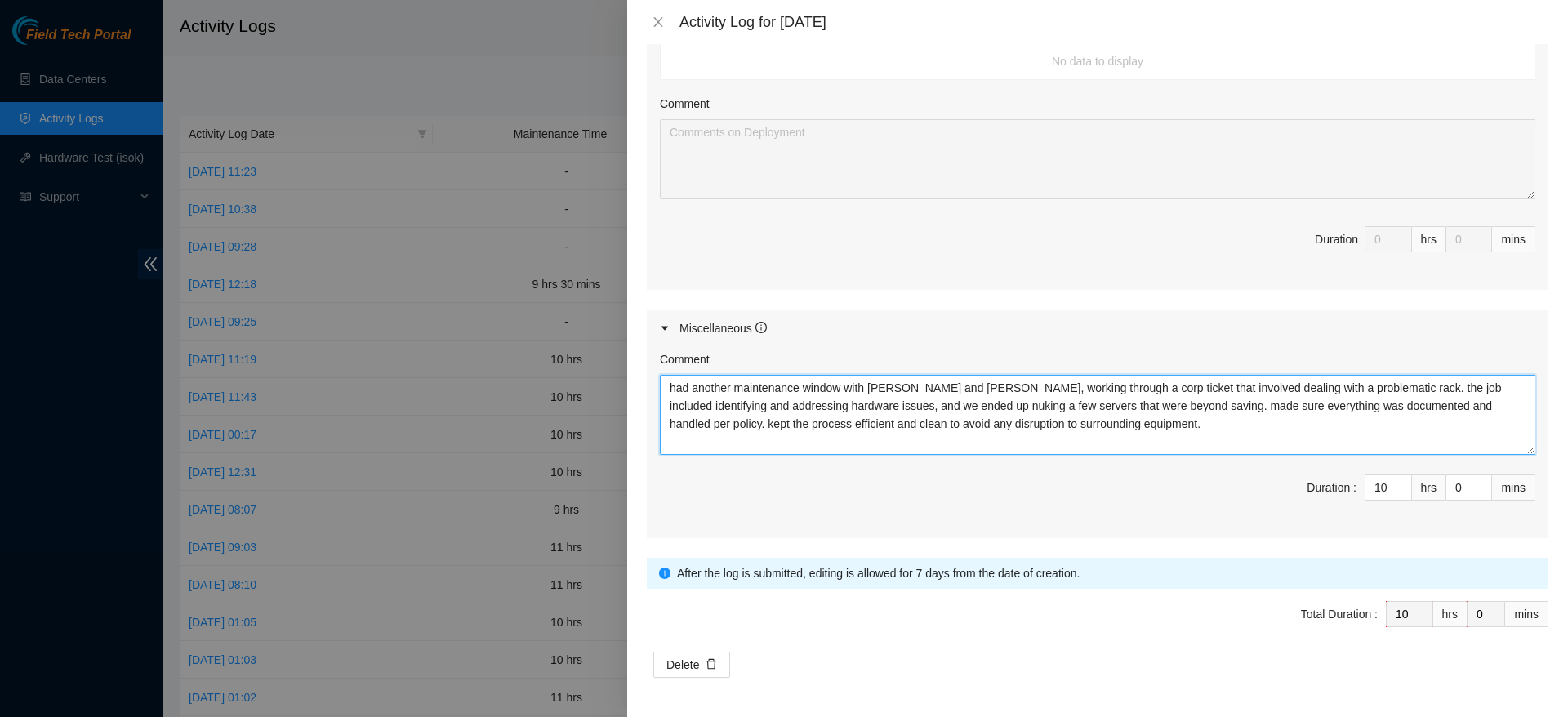
drag, startPoint x: 1132, startPoint y: 416, endPoint x: 622, endPoint y: 257, distance: 534.2
click at [622, 257] on div "Activity Log for [DATE] Note: This activity log is for informational purposes o…" at bounding box center [784, 358] width 1568 height 717
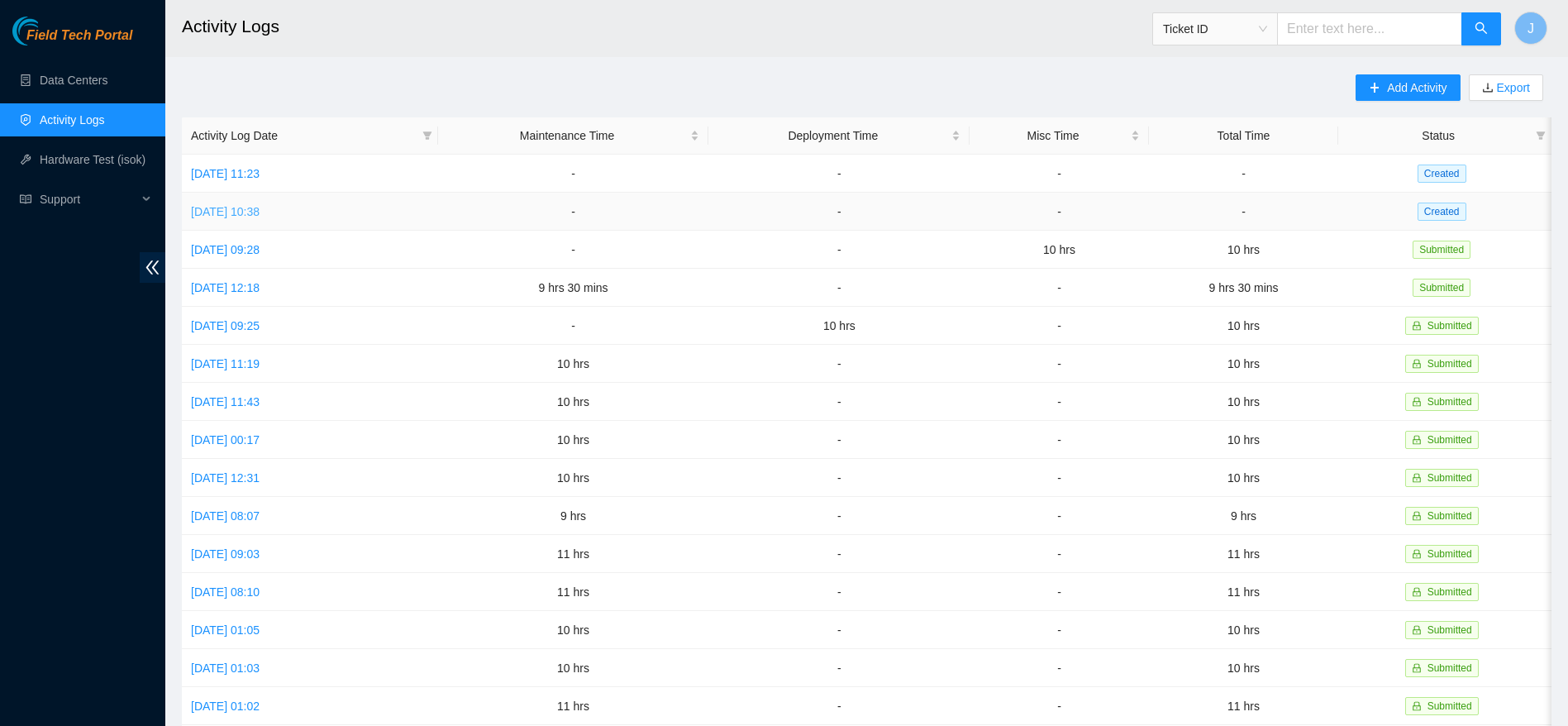
click at [253, 205] on link "[DATE] 10:38" at bounding box center [225, 212] width 69 height 13
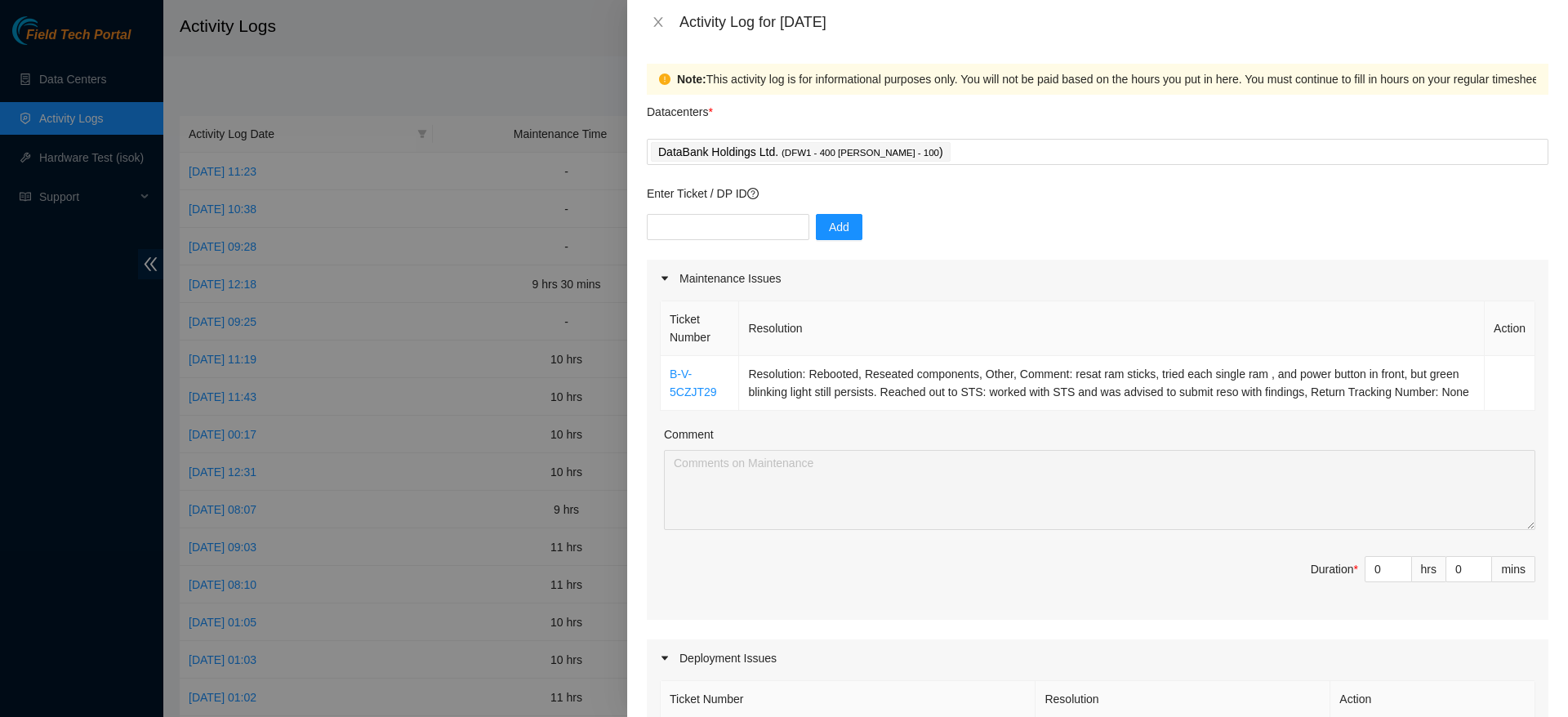
scroll to position [693, 0]
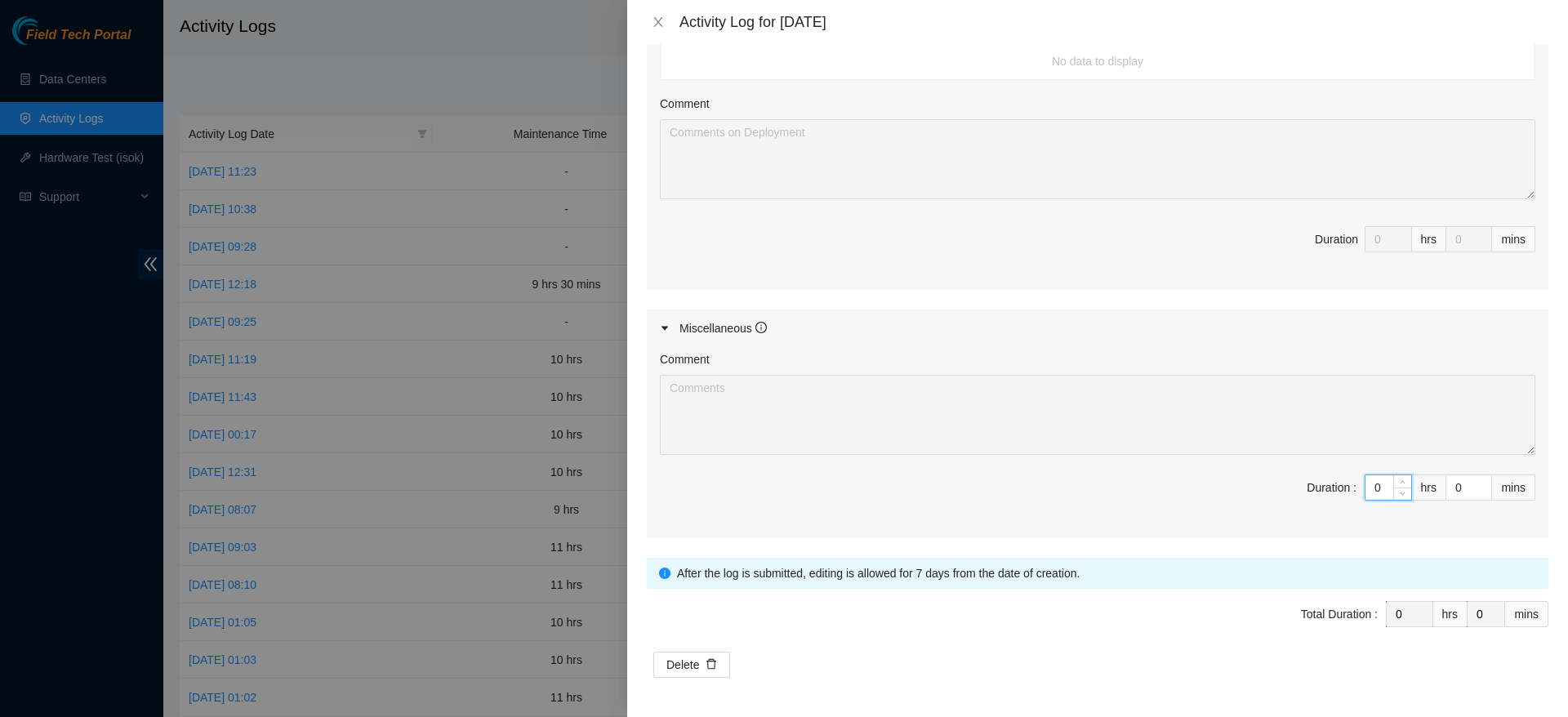
click at [1365, 486] on input "0" at bounding box center [1388, 487] width 46 height 24
type input "1"
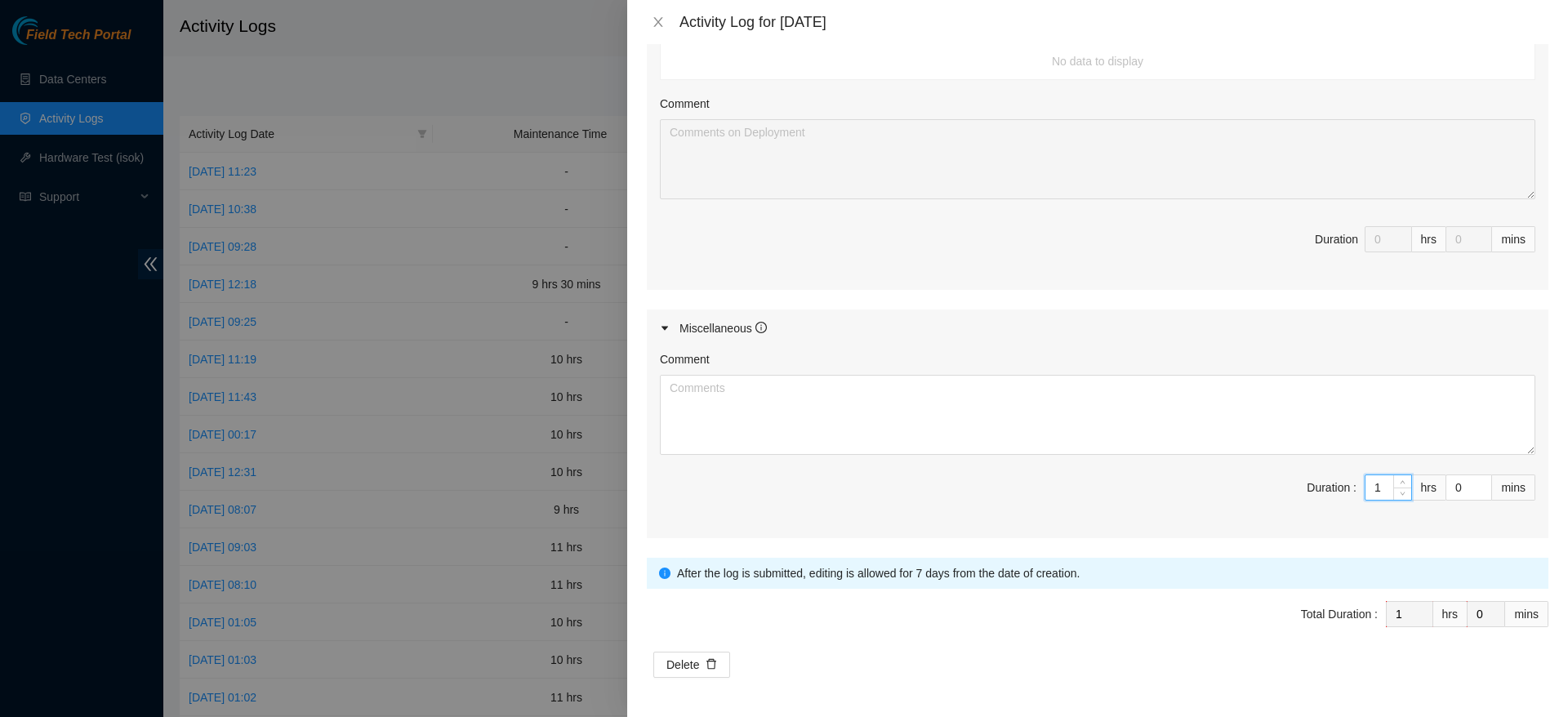
type input "10"
click at [1329, 416] on textarea "Comment" at bounding box center [1097, 415] width 875 height 80
paste textarea "had another maintenance window with [PERSON_NAME] and [PERSON_NAME], working th…"
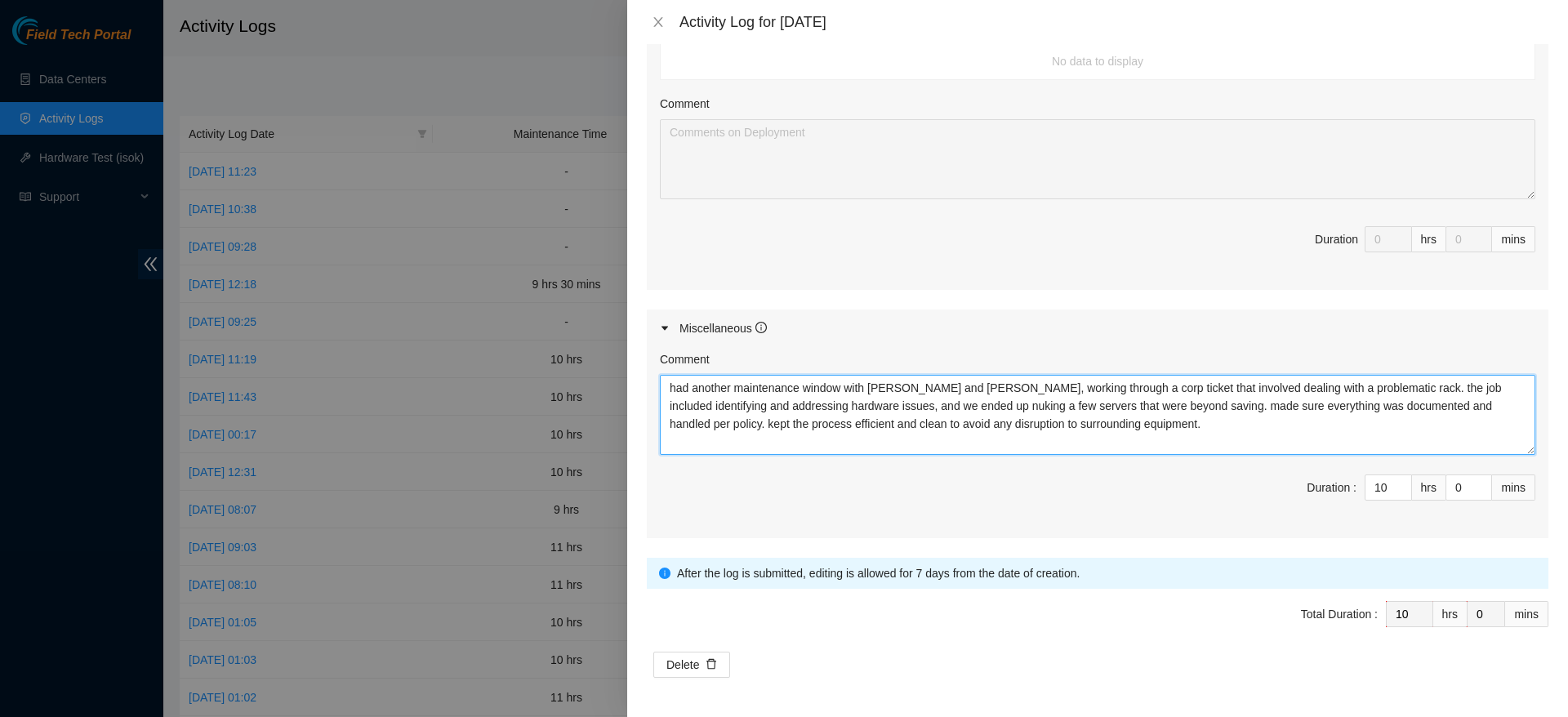
type textarea "had another maintenance window with [PERSON_NAME] and [PERSON_NAME], working th…"
click at [1188, 517] on span "Duration : 10 hrs 0 mins" at bounding box center [1097, 497] width 875 height 46
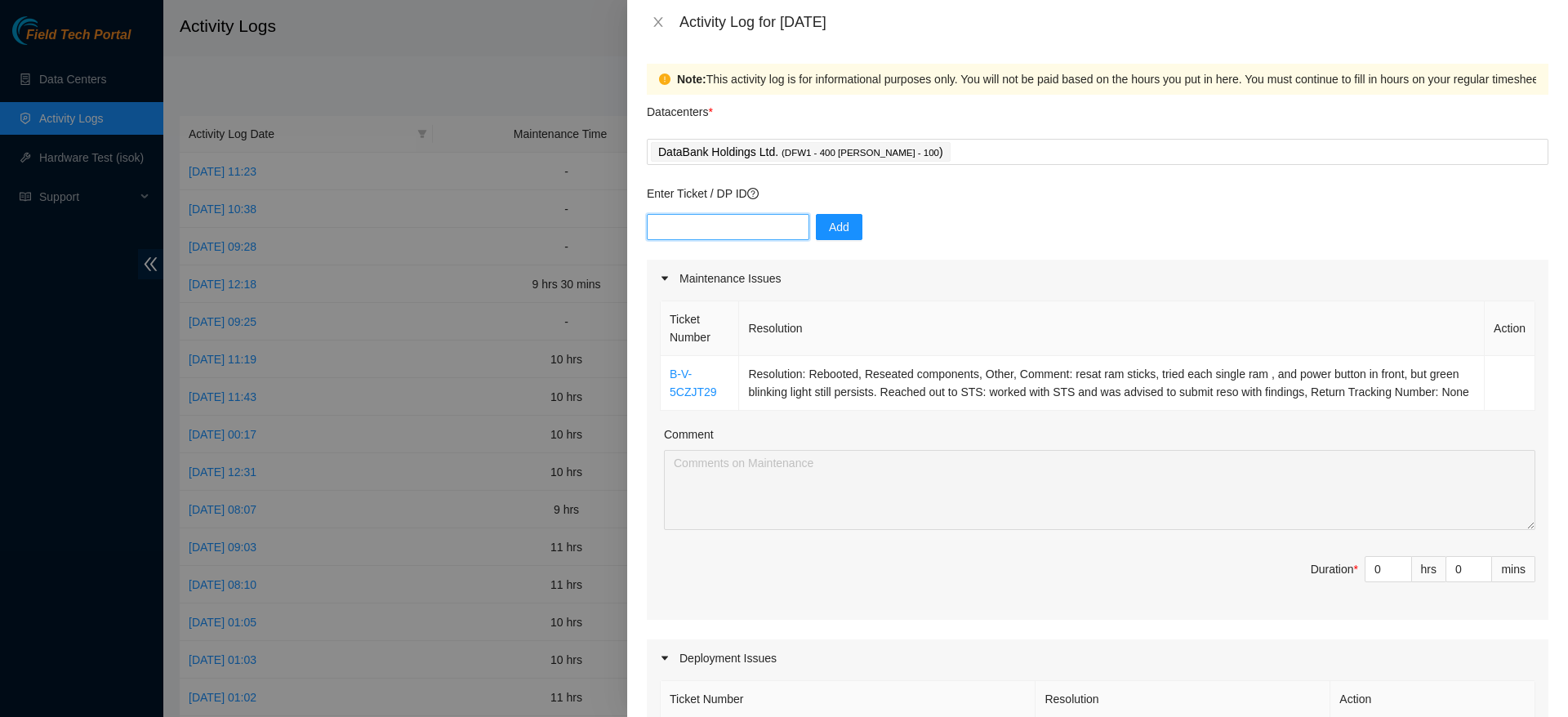
click at [708, 231] on input "text" at bounding box center [728, 227] width 162 height 26
click at [905, 146] on div "DataBank Holdings Ltd. ( DFW1 - 400 S. Akard - 100 )" at bounding box center [802, 151] width 303 height 22
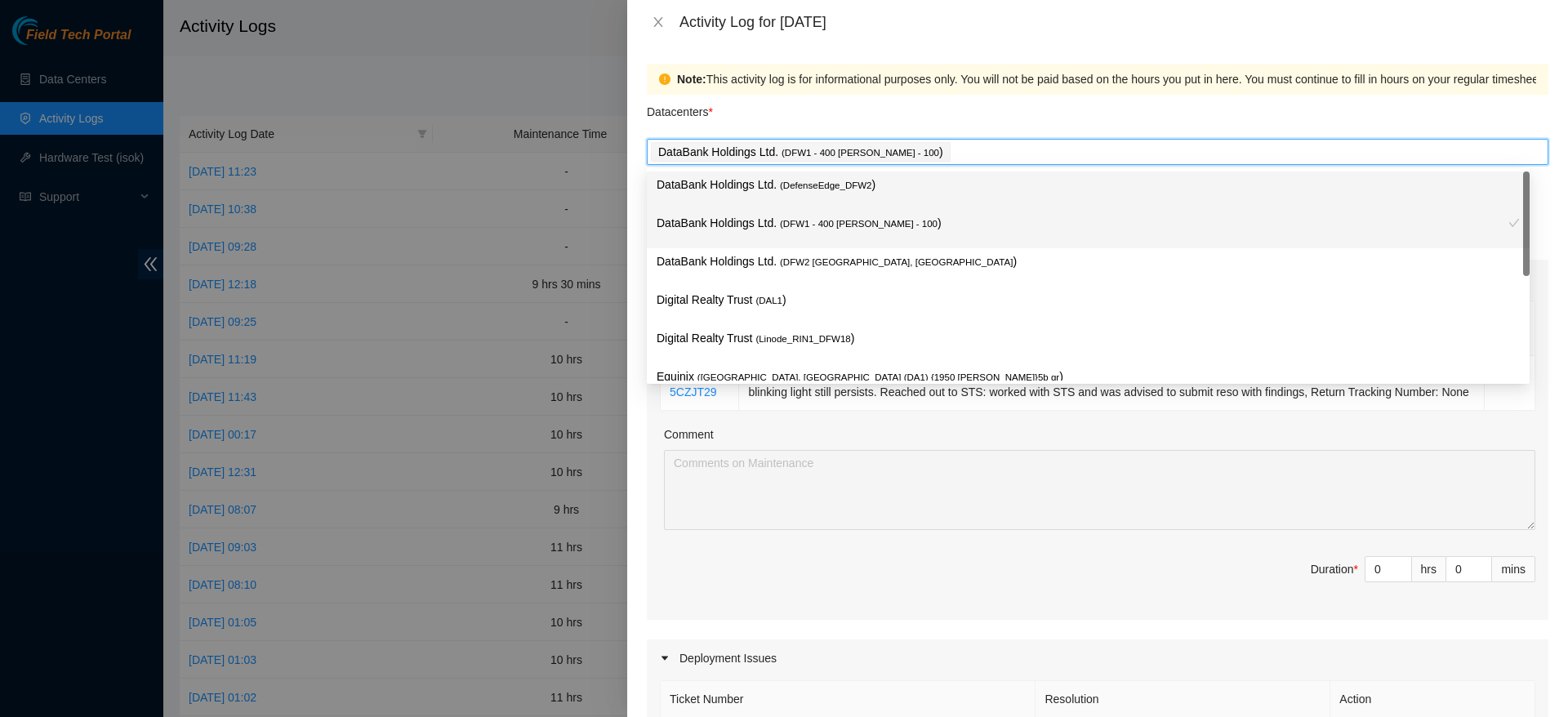
click at [906, 190] on p "DataBank Holdings Ltd. ( DefenseEdge_DFW2 )" at bounding box center [1088, 185] width 863 height 19
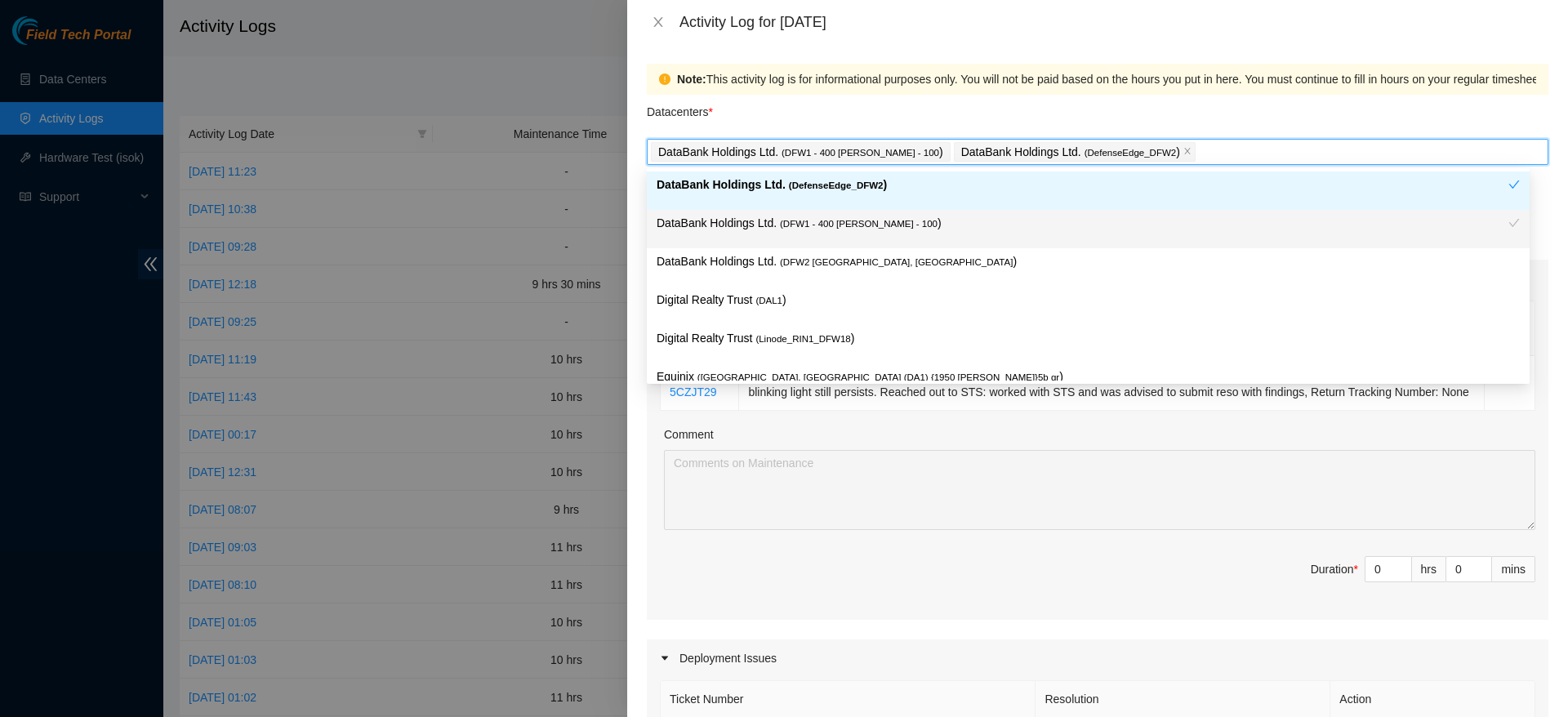
click at [879, 152] on span "( DFW1 - 400 S. Akard - 100" at bounding box center [860, 152] width 158 height 9
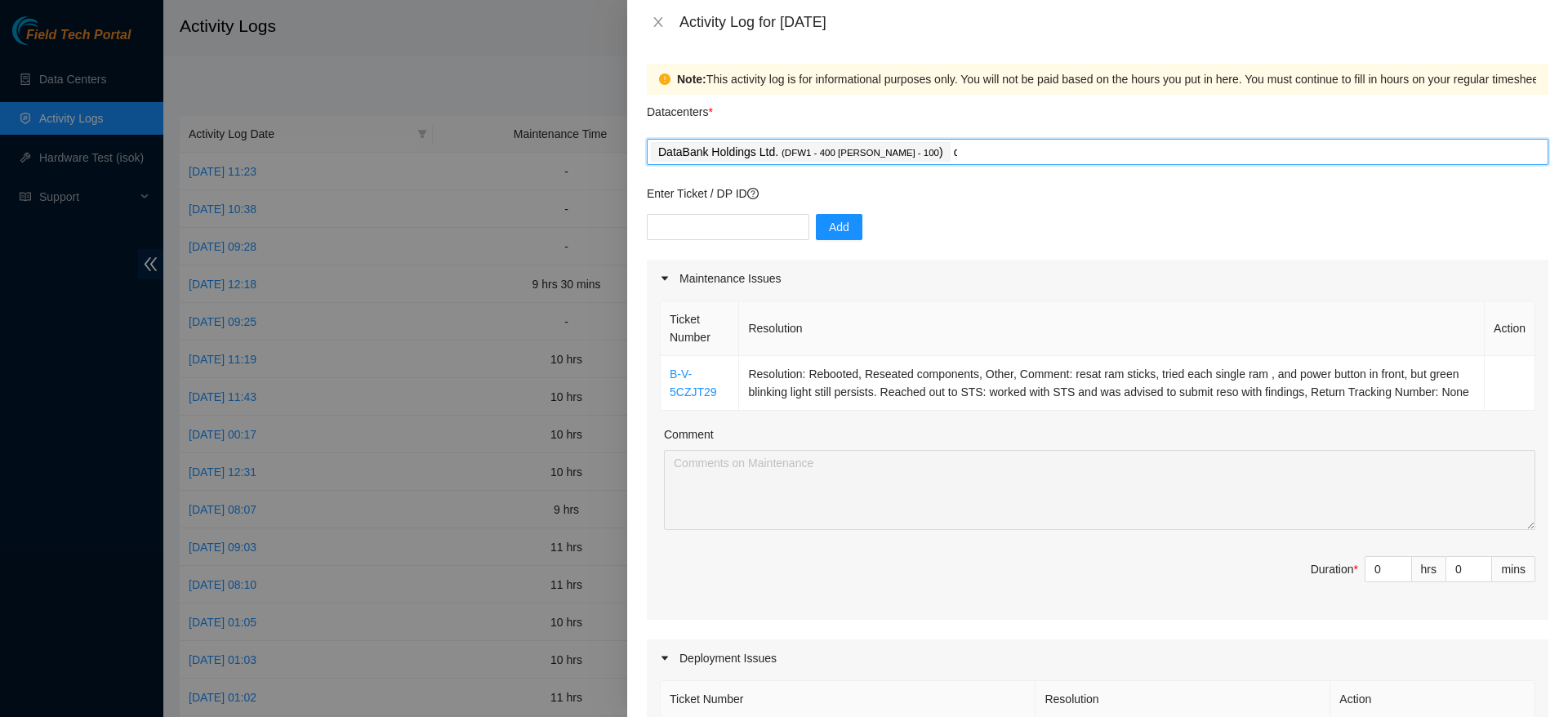
click at [982, 152] on div "DataBank Holdings Ltd. ( DFW1 - 400 S. Akard - 100 ) d" at bounding box center [1097, 151] width 894 height 22
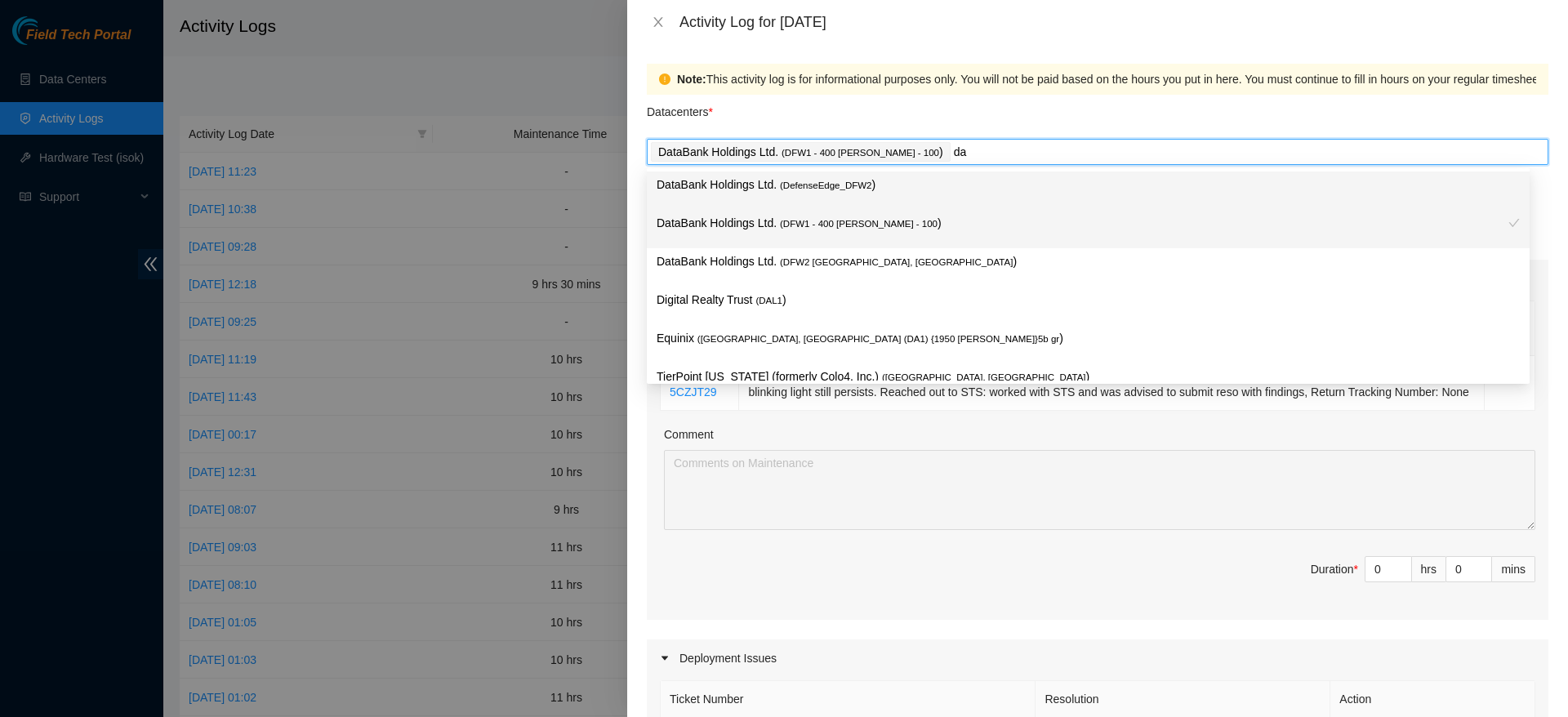
click at [976, 232] on p "DataBank Holdings Ltd. ( DFW1 - 400 S. Akard - 100 )" at bounding box center [1082, 223] width 852 height 19
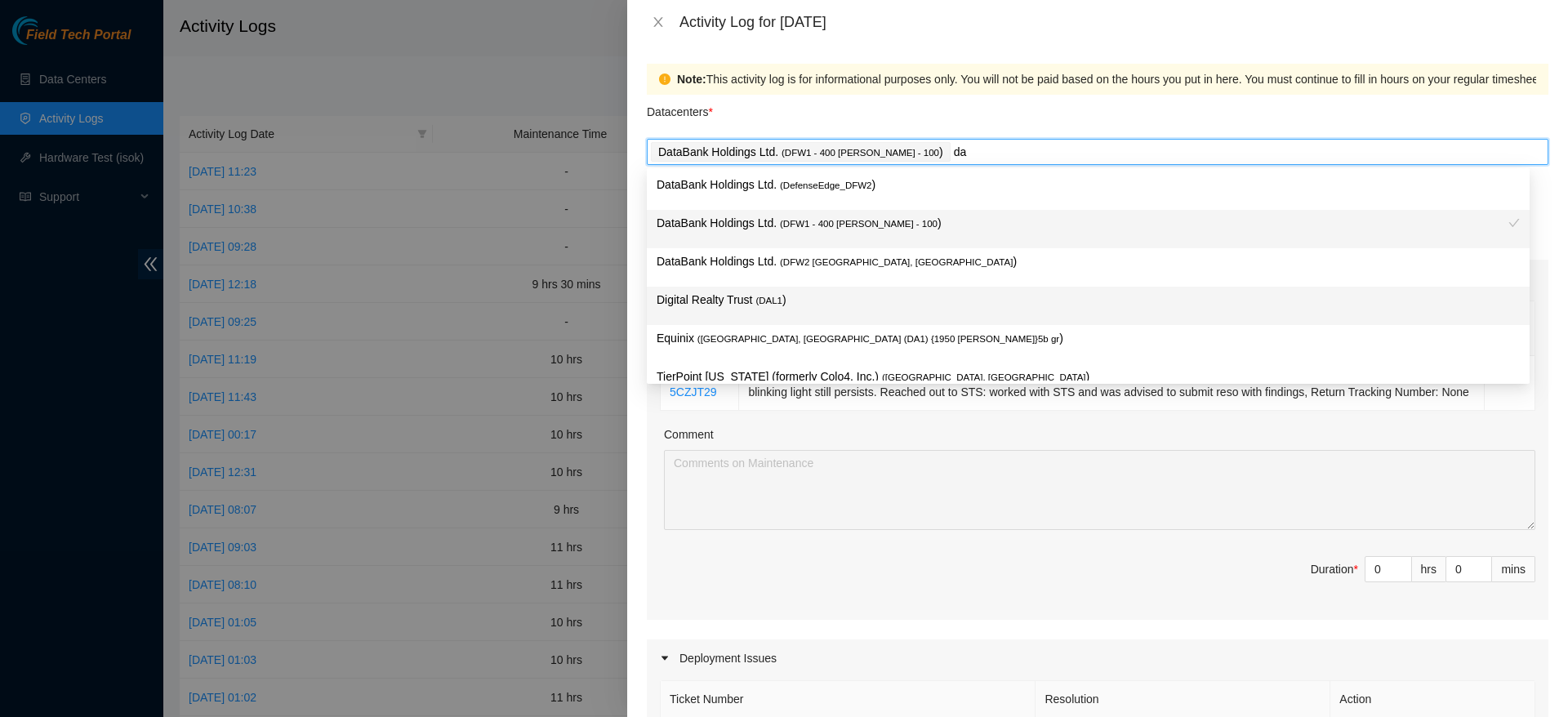
type input "da"
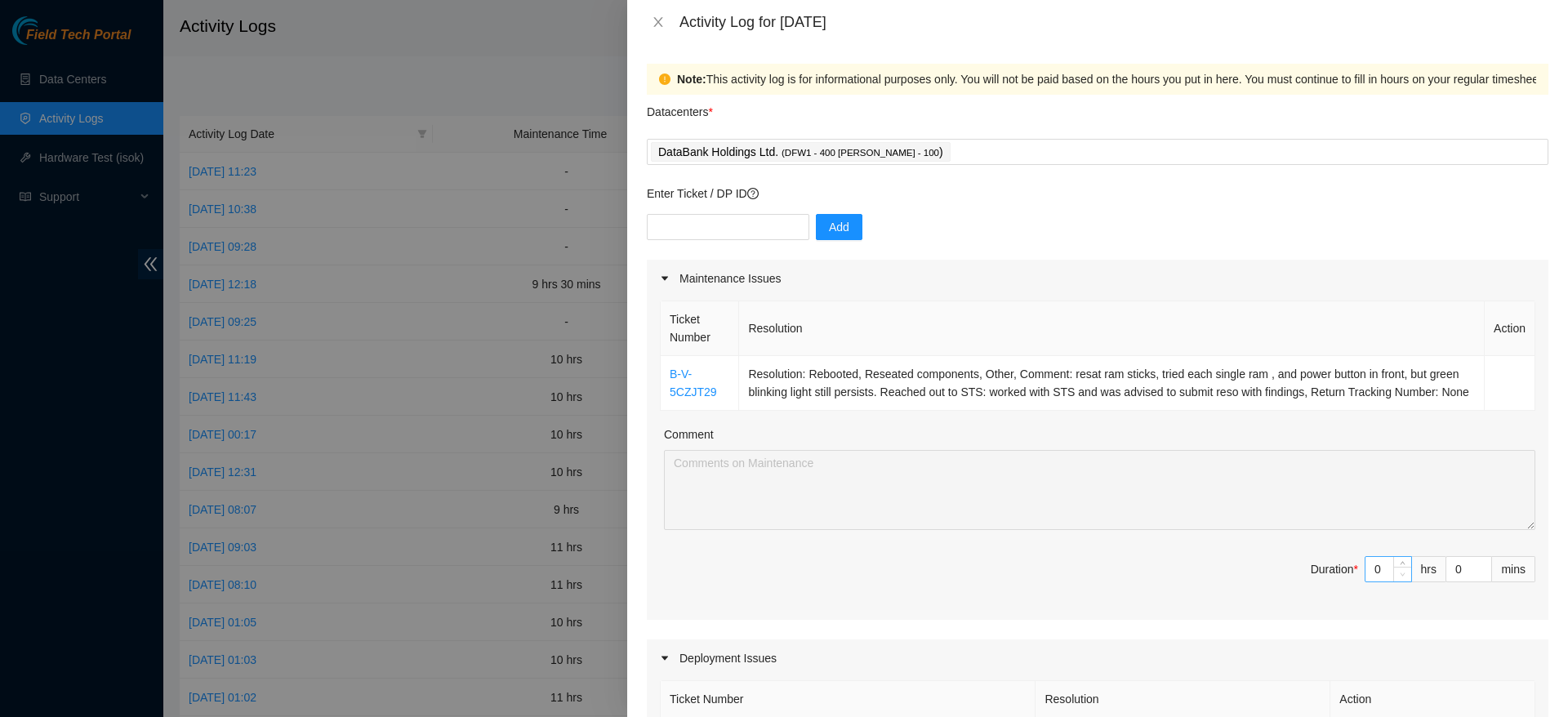
click at [1393, 582] on span "Decrease Value" at bounding box center [1402, 574] width 18 height 15
click at [1369, 582] on input "0" at bounding box center [1388, 569] width 46 height 24
type input "1"
type input "11"
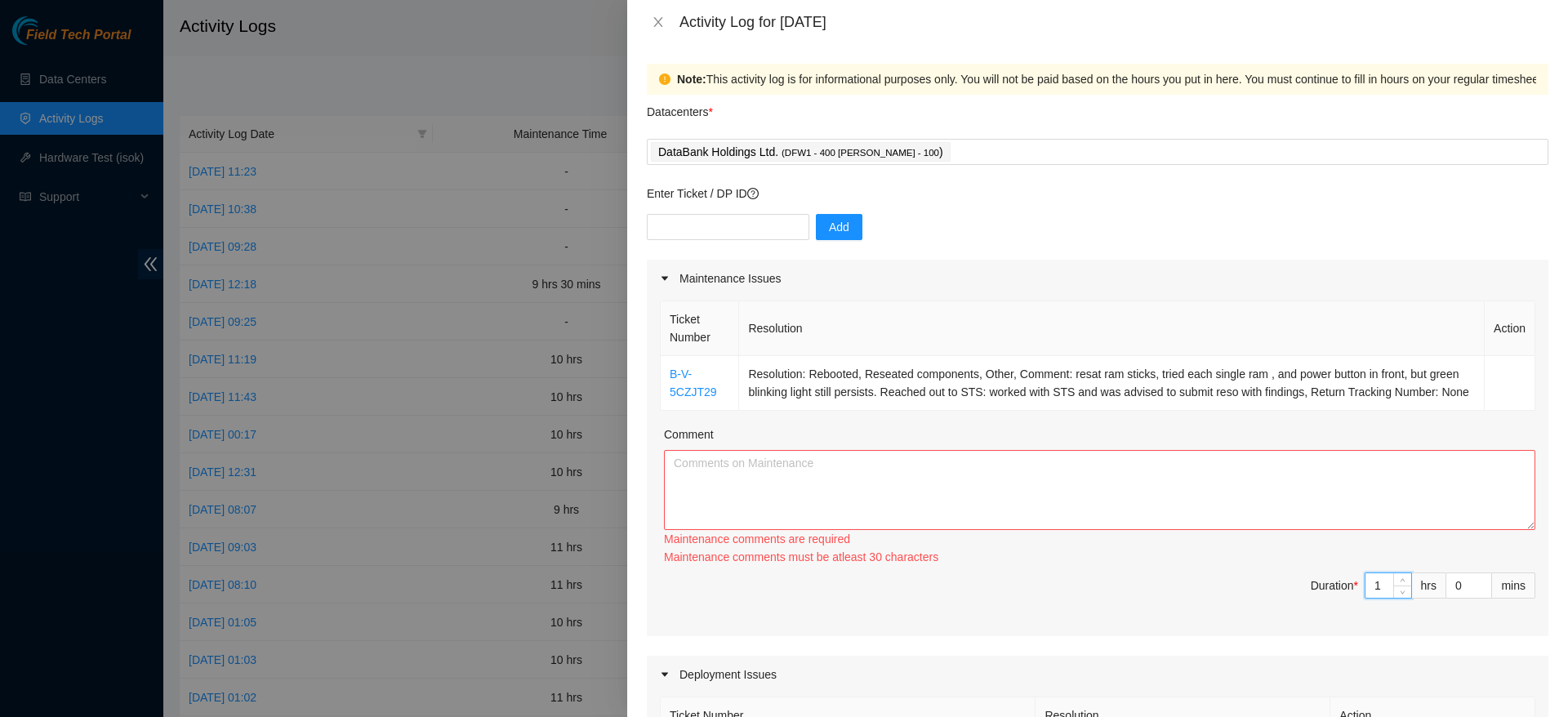
type input "1"
drag, startPoint x: 1374, startPoint y: 550, endPoint x: 1381, endPoint y: 523, distance: 27.9
click at [1381, 523] on div "Maintenance comments are required Maintenance comments must be atleast 30 chara…" at bounding box center [1099, 508] width 871 height 116
click at [1381, 523] on textarea "Comment" at bounding box center [1099, 490] width 871 height 80
paste textarea "had another maintenance window with Vural and Pablo, working through a corp tic…"
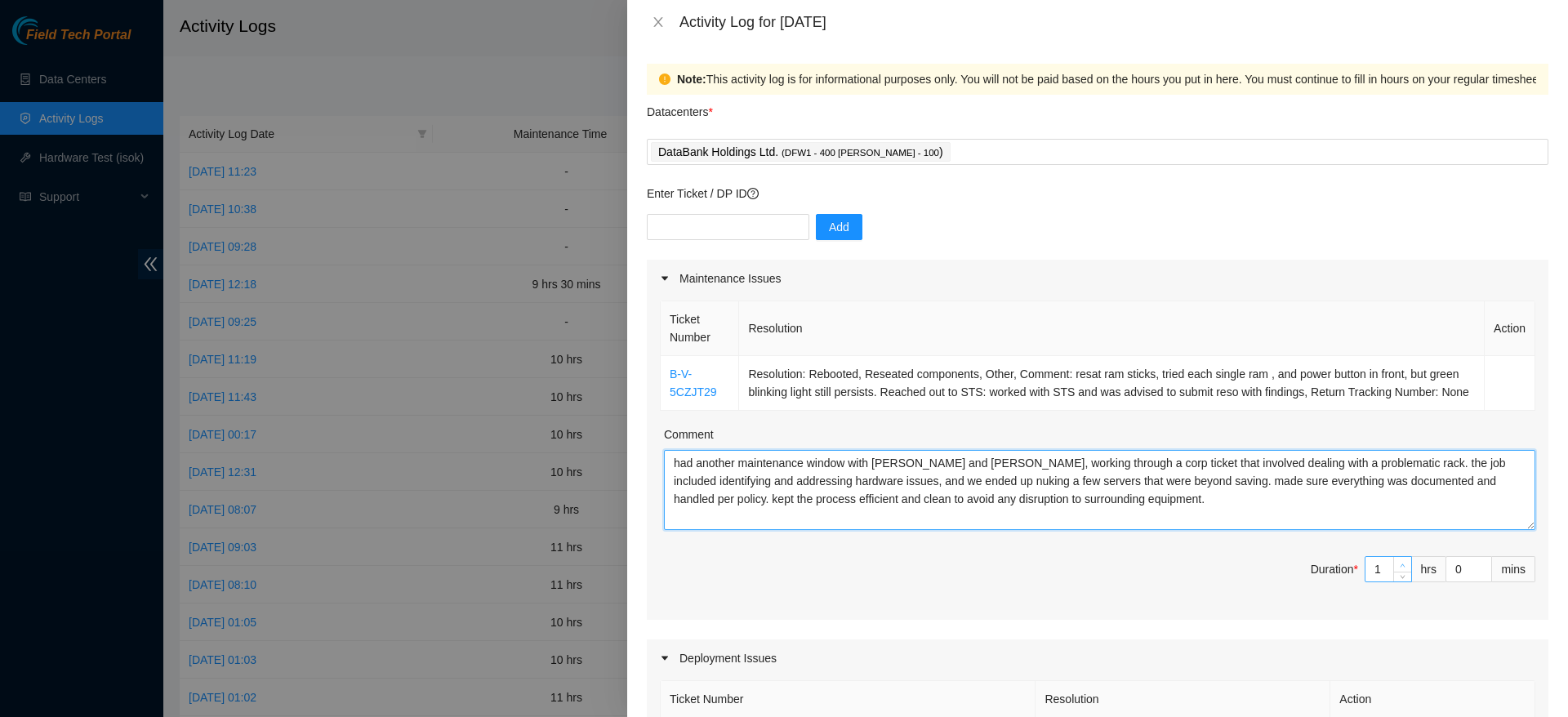
type textarea "had another maintenance window with Vural and Pablo, working through a corp tic…"
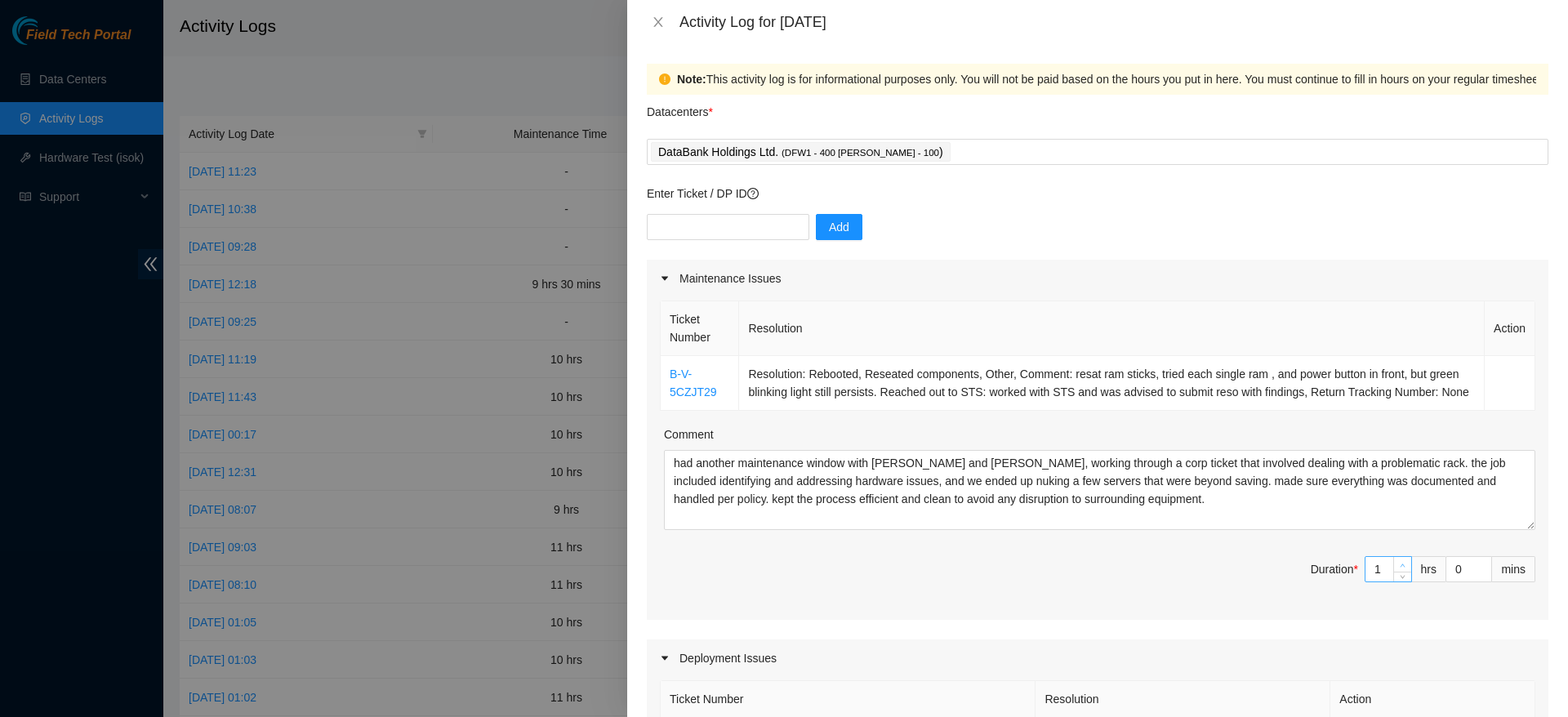
type input "2"
type input "12"
click at [1393, 571] on span "Increase Value" at bounding box center [1402, 564] width 18 height 15
type input "10"
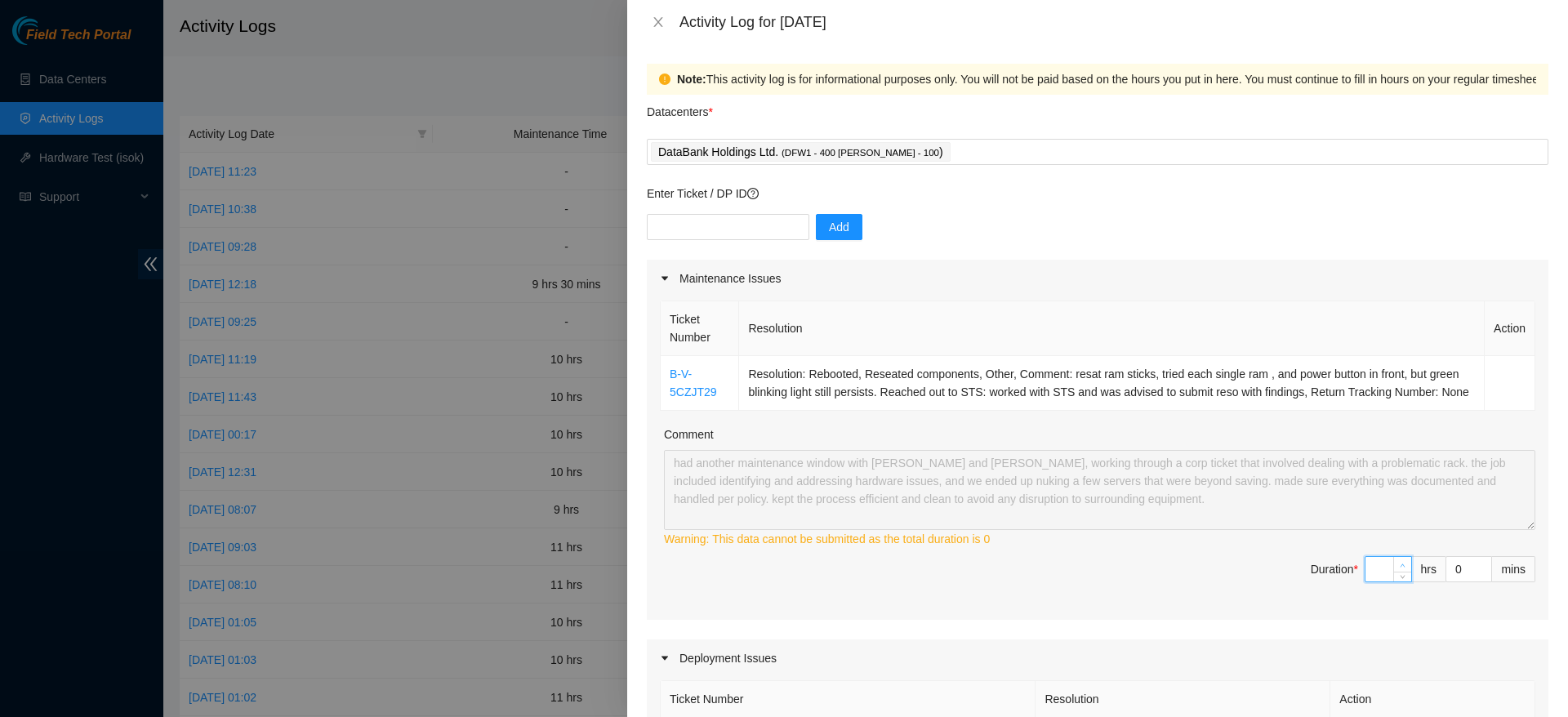
type input "1"
type input "11"
type input "10"
type input "20"
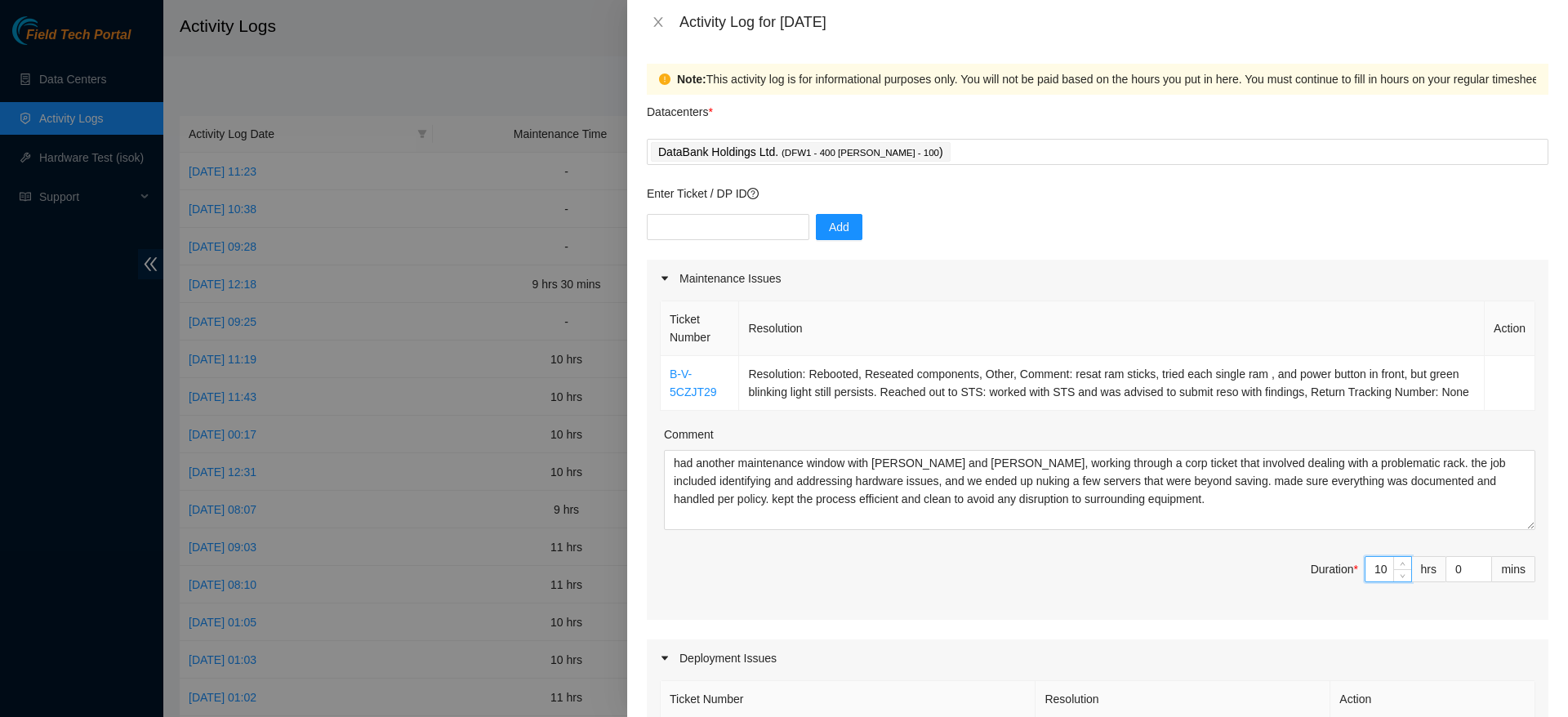
scroll to position [693, 0]
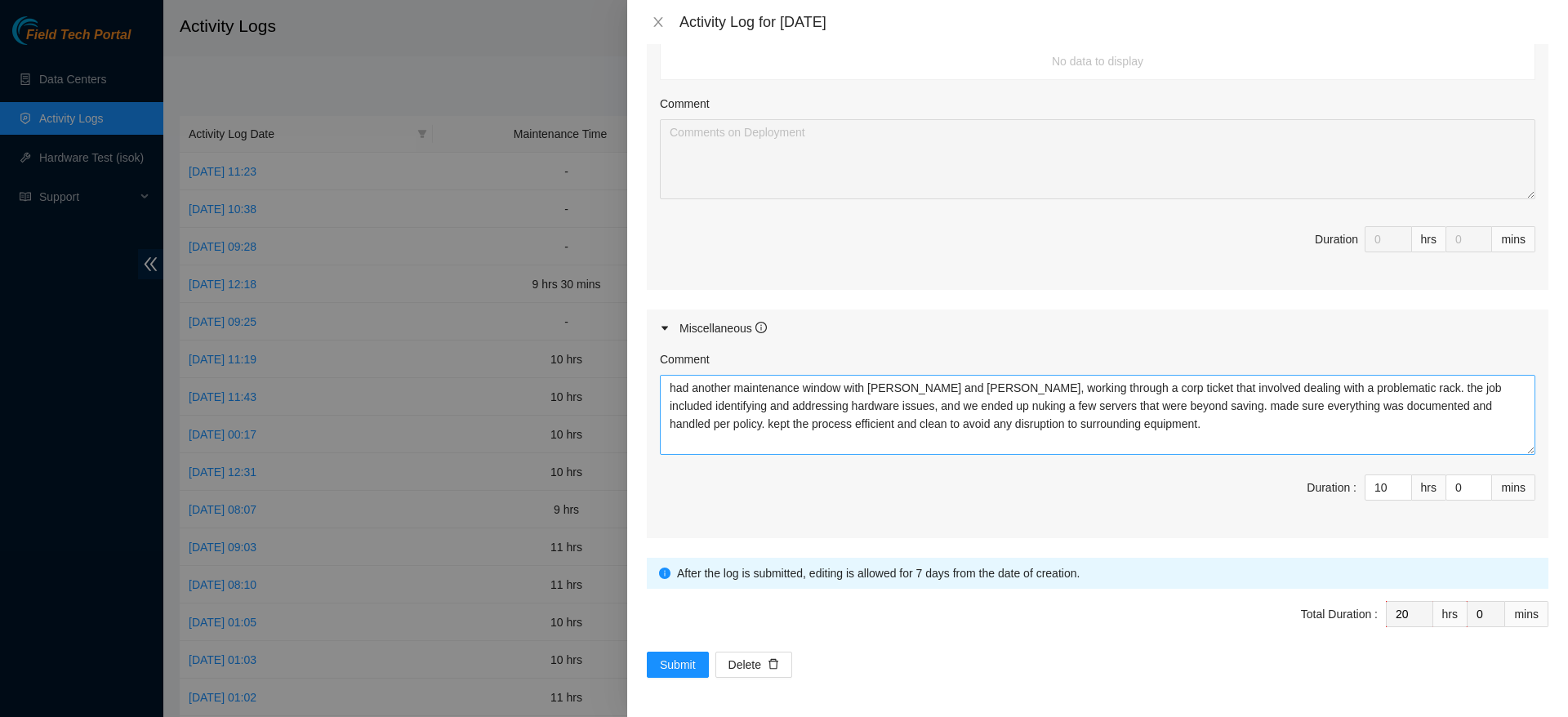
type input "10"
click at [1250, 416] on textarea "had another maintenance window with Vural and Pablo, working through a corp tic…" at bounding box center [1097, 415] width 875 height 80
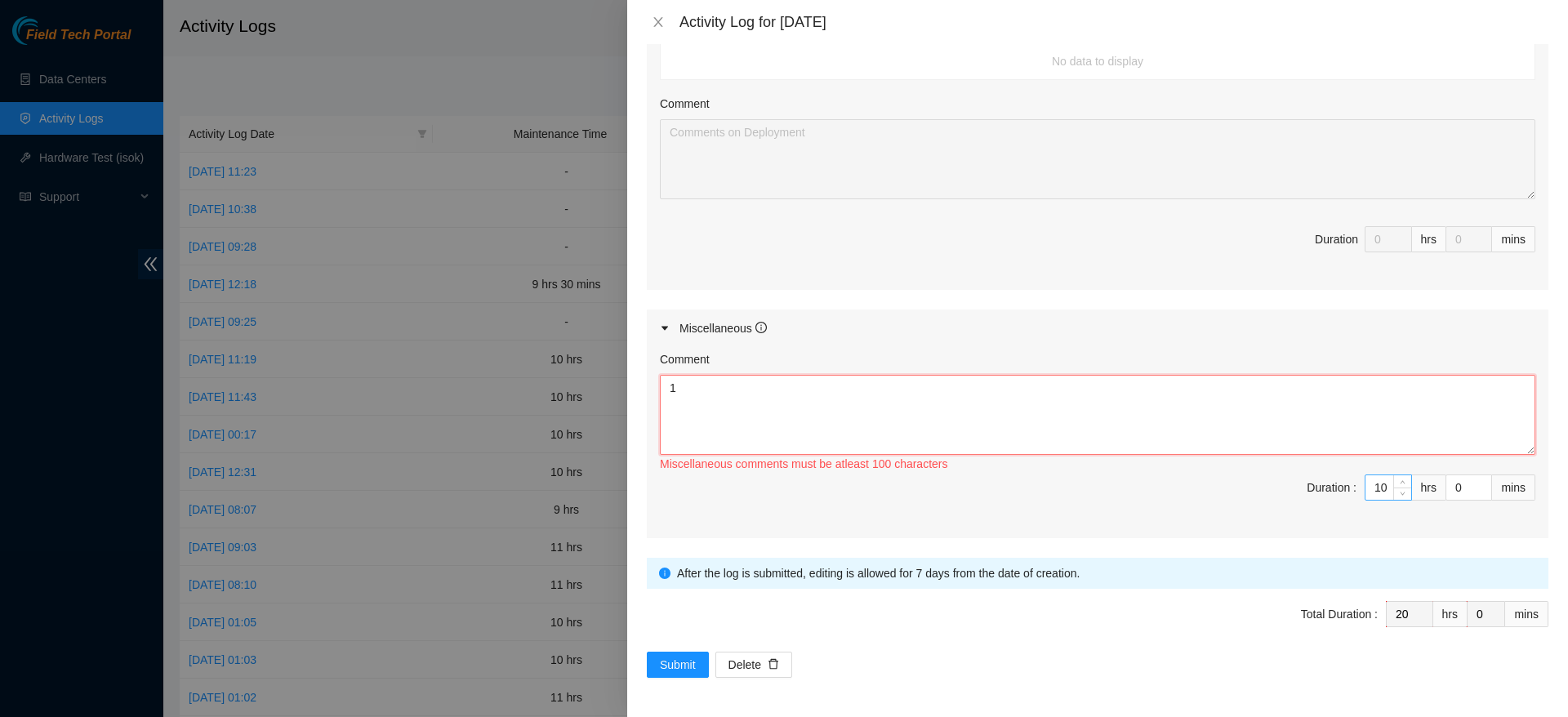
type textarea "1"
click at [1372, 489] on input "10" at bounding box center [1388, 487] width 46 height 24
type input "1"
type input "11"
type input "10"
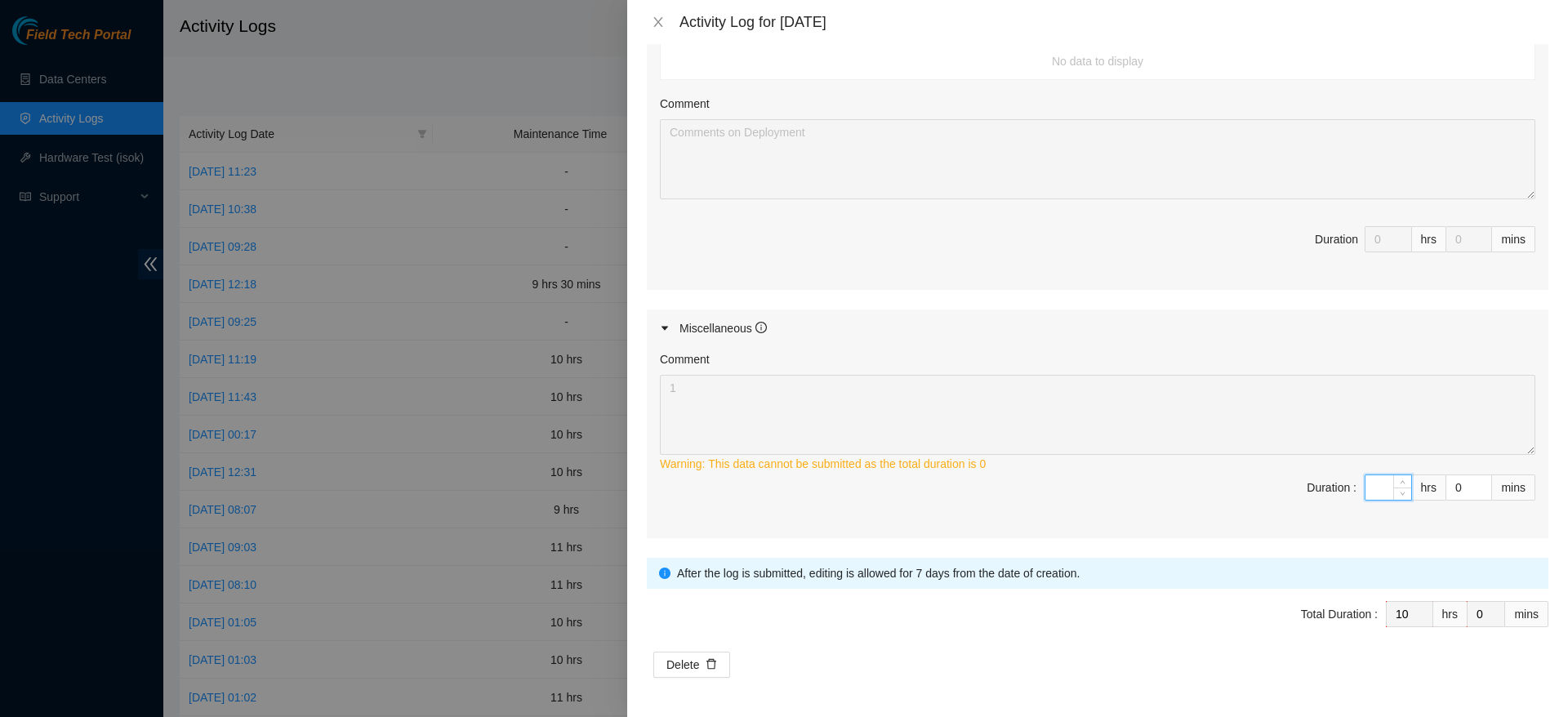
type input "1"
type input "11"
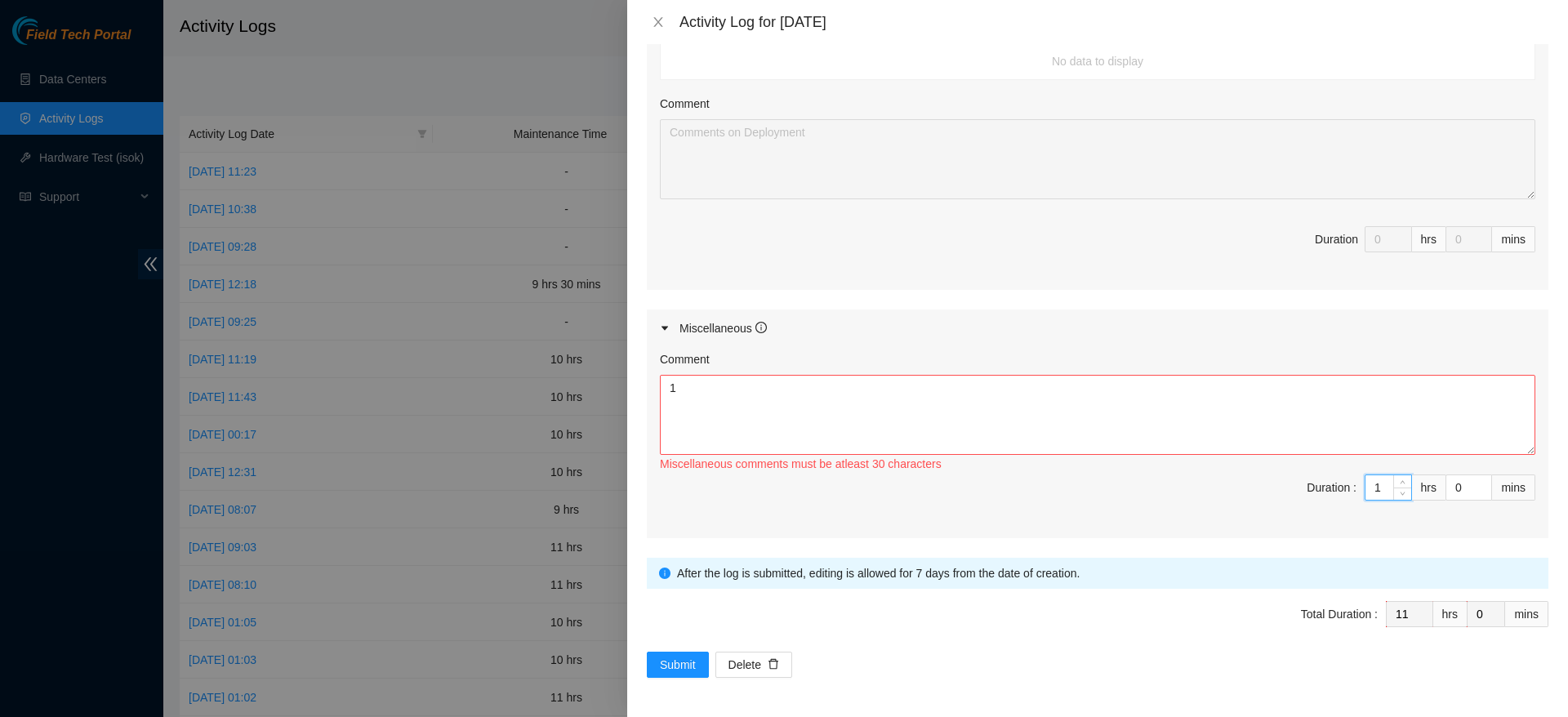
scroll to position [0, 0]
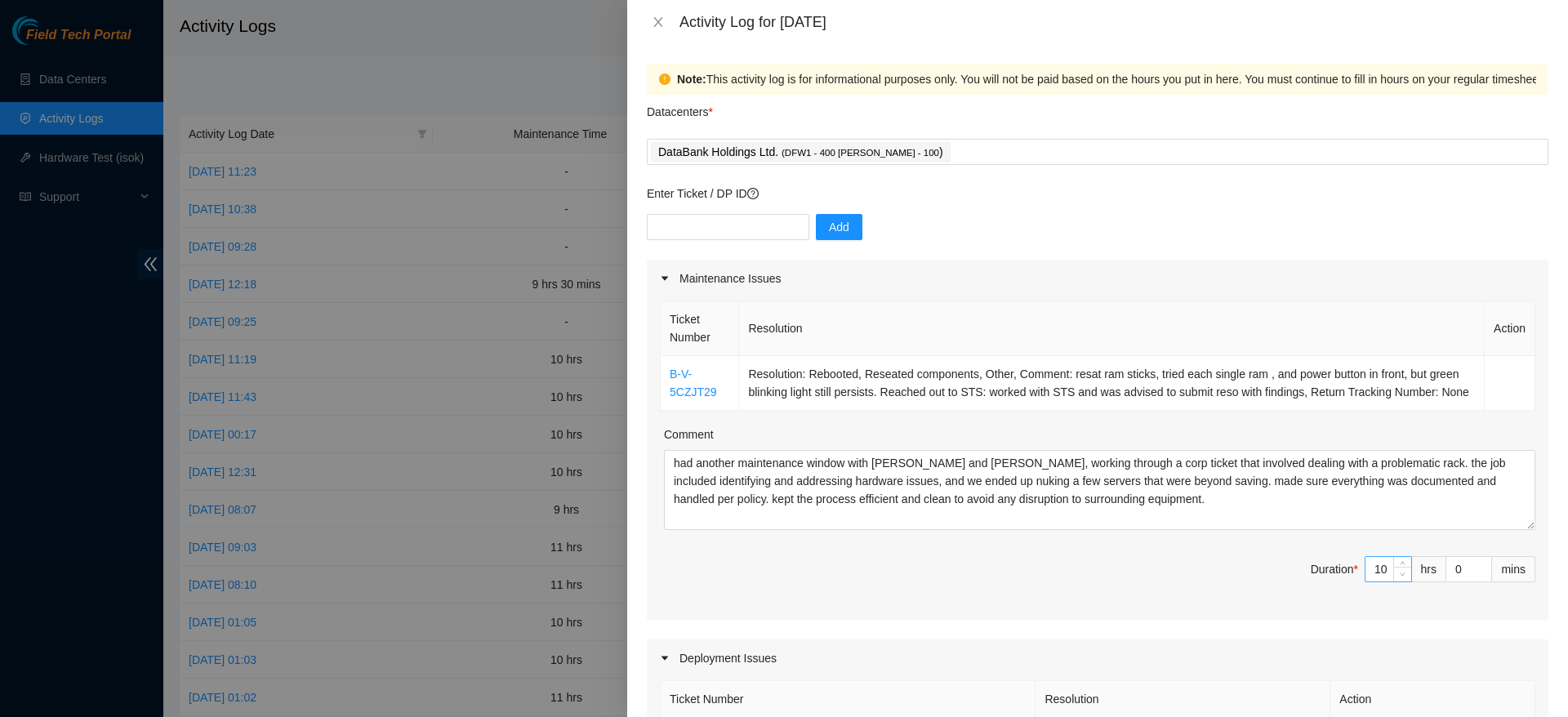
type input "1"
type input "9"
type input "10"
click at [1393, 582] on span "Decrease Value" at bounding box center [1402, 574] width 18 height 15
click at [1192, 598] on span "Duration * 9 hrs 0 mins" at bounding box center [1097, 578] width 875 height 46
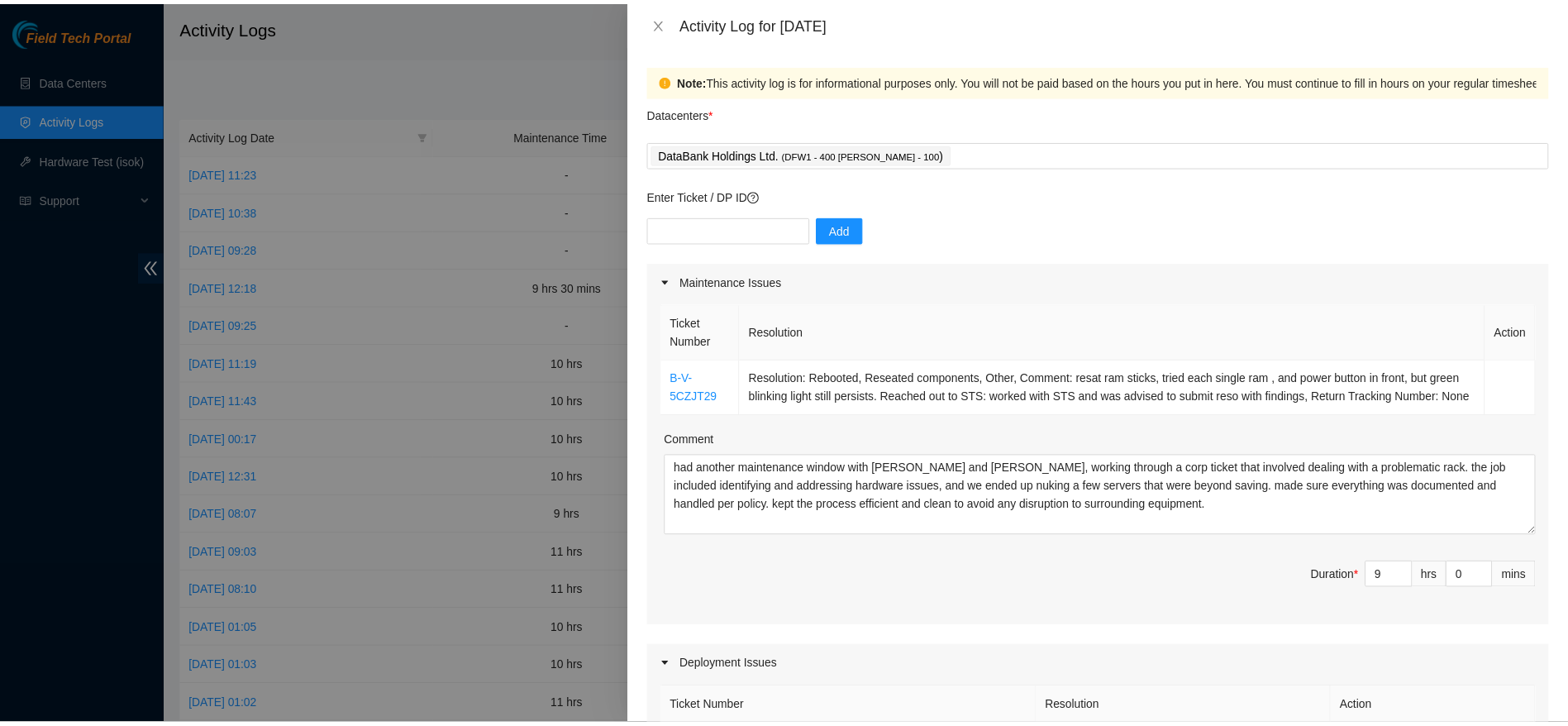
scroll to position [701, 0]
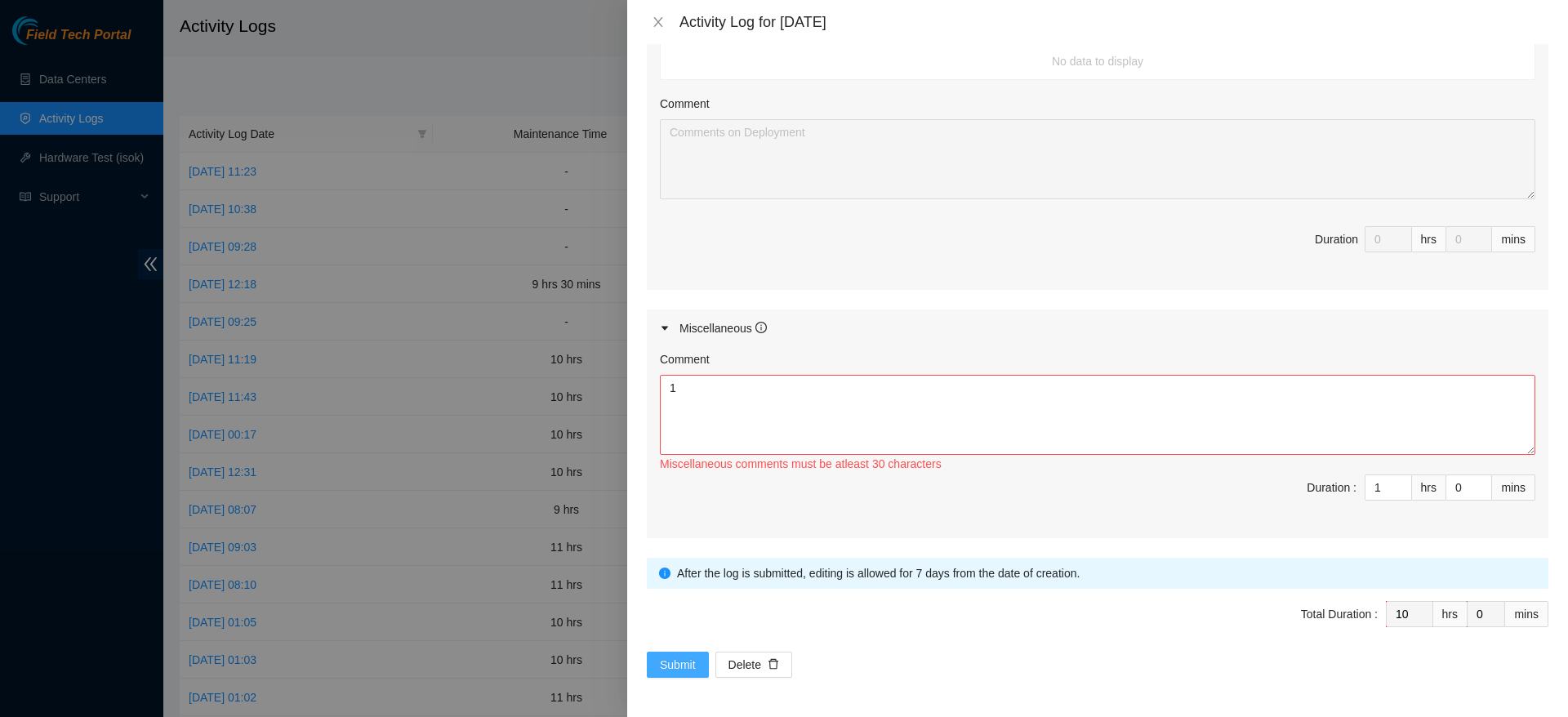
click at [664, 669] on span "Submit" at bounding box center [678, 664] width 35 height 18
click at [687, 654] on button "Submit" at bounding box center [678, 665] width 62 height 26
drag, startPoint x: 687, startPoint y: 654, endPoint x: 984, endPoint y: 415, distance: 381.2
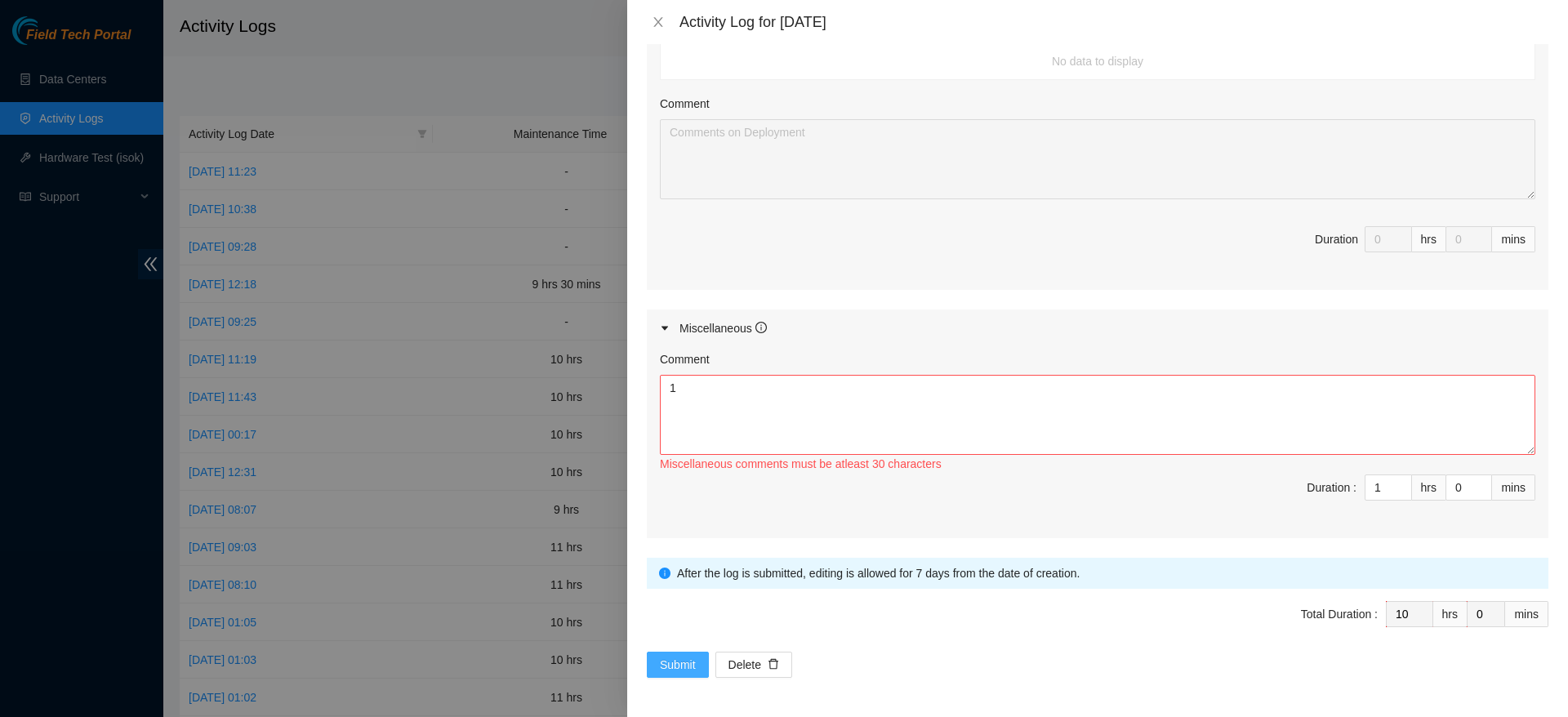
click at [984, 415] on form "Datacenters * DataBank Holdings Ltd. ( DFW1 - 400 S. Akard - 100 ) Enter Ticket…" at bounding box center [1097, 49] width 901 height 1258
click at [984, 415] on textarea "1" at bounding box center [1097, 415] width 875 height 80
paste textarea "had another maintenance window with Vural and Pablo, working through a corp tic…"
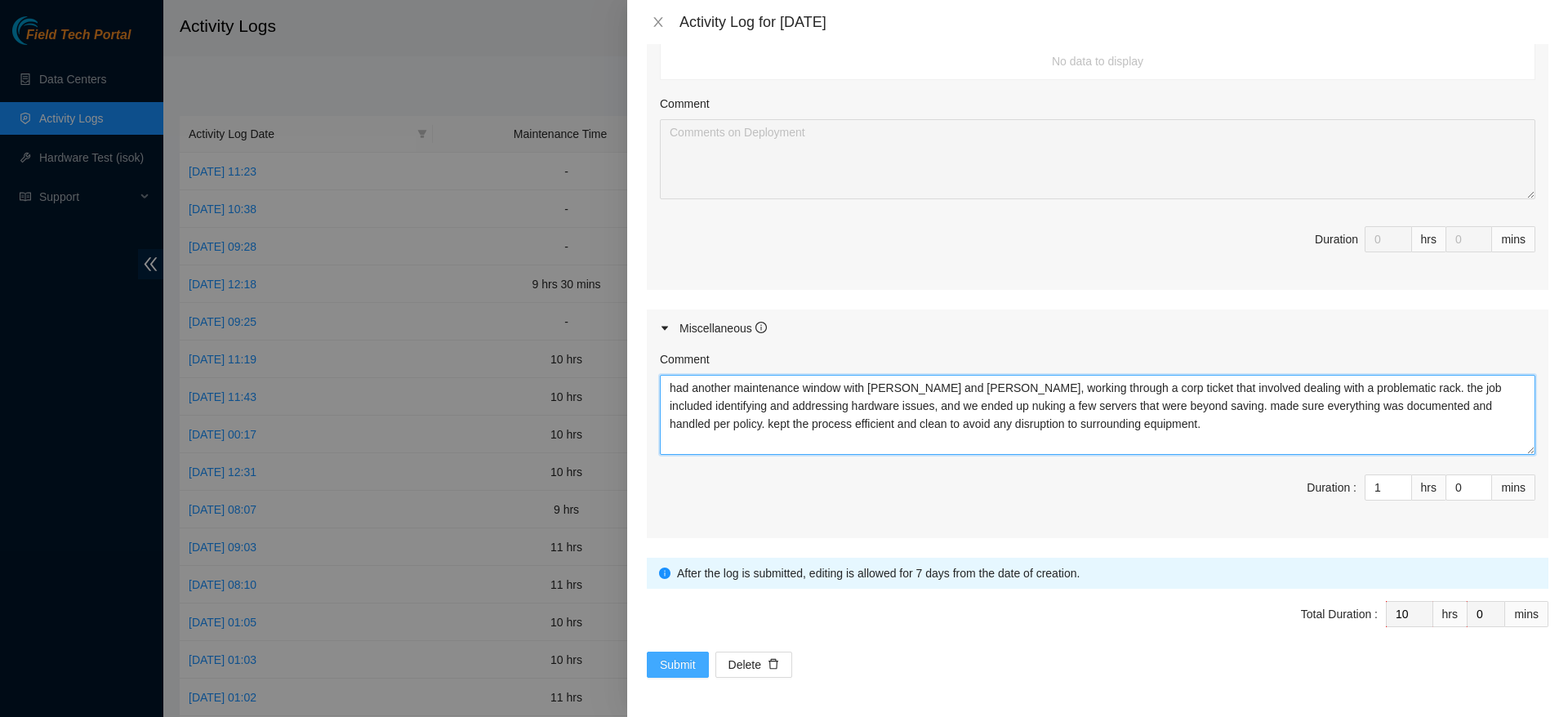
type textarea "had another maintenance window with Vural and Pablo, working through a corp tic…"
click at [691, 667] on span "Submit" at bounding box center [678, 664] width 35 height 18
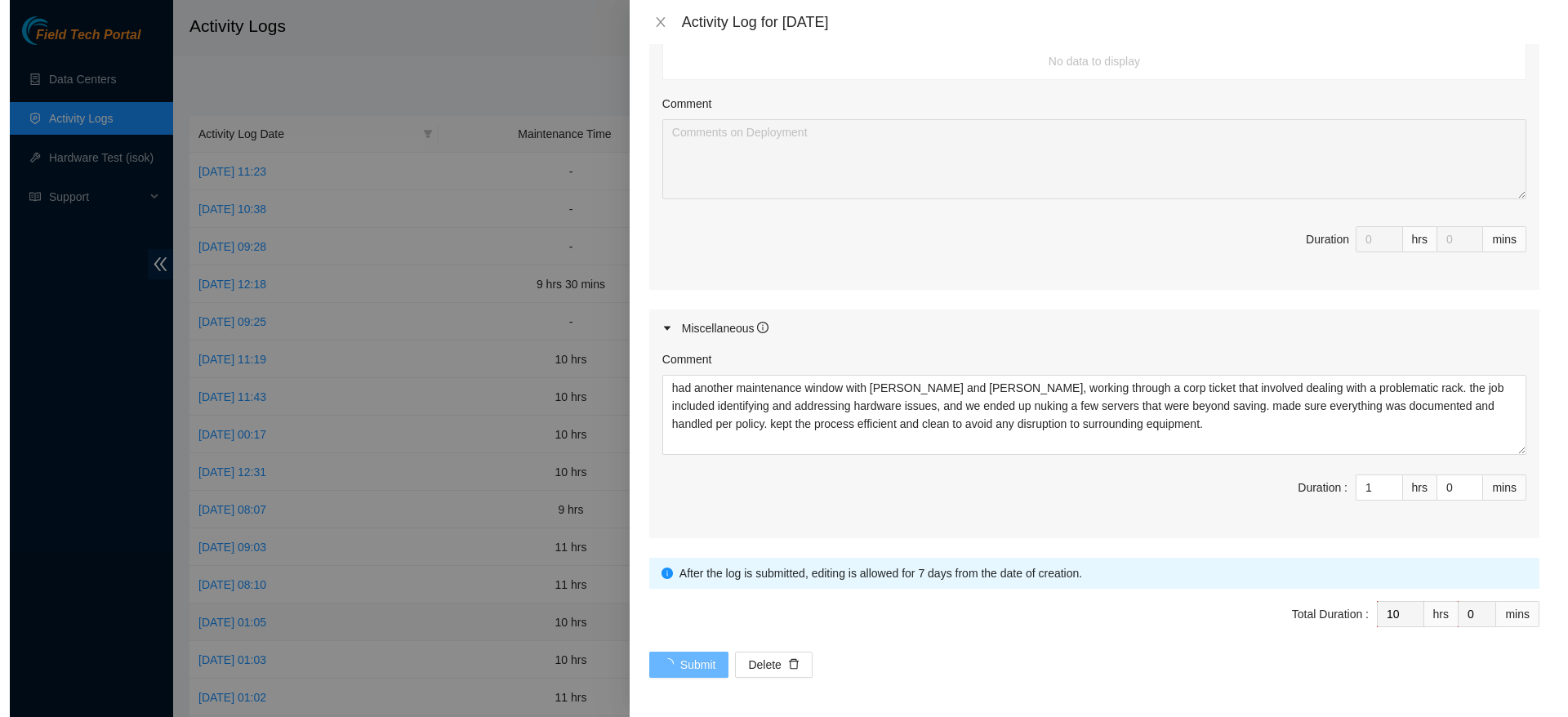
scroll to position [0, 0]
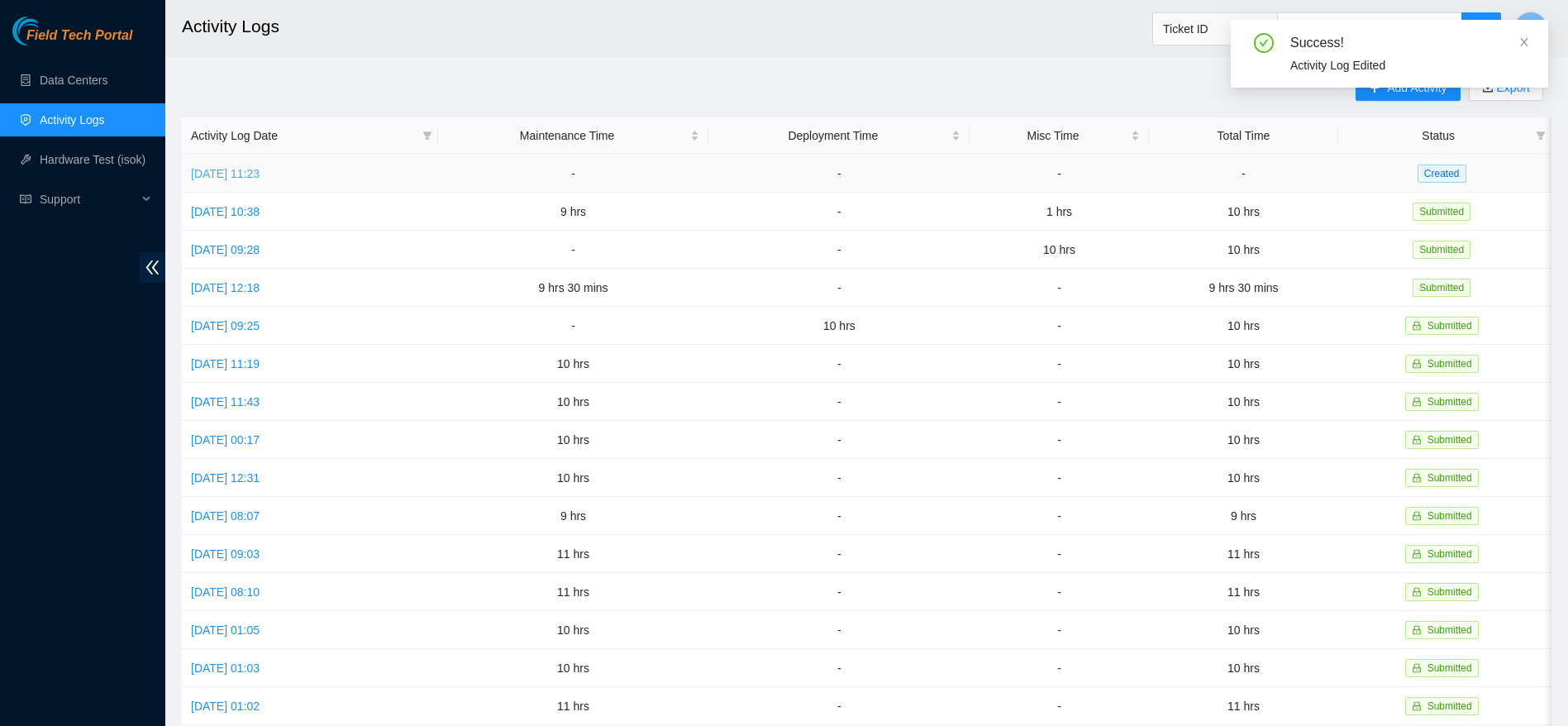
click at [247, 176] on link "Fri, 22 Aug 2025 11:23" at bounding box center [225, 174] width 69 height 13
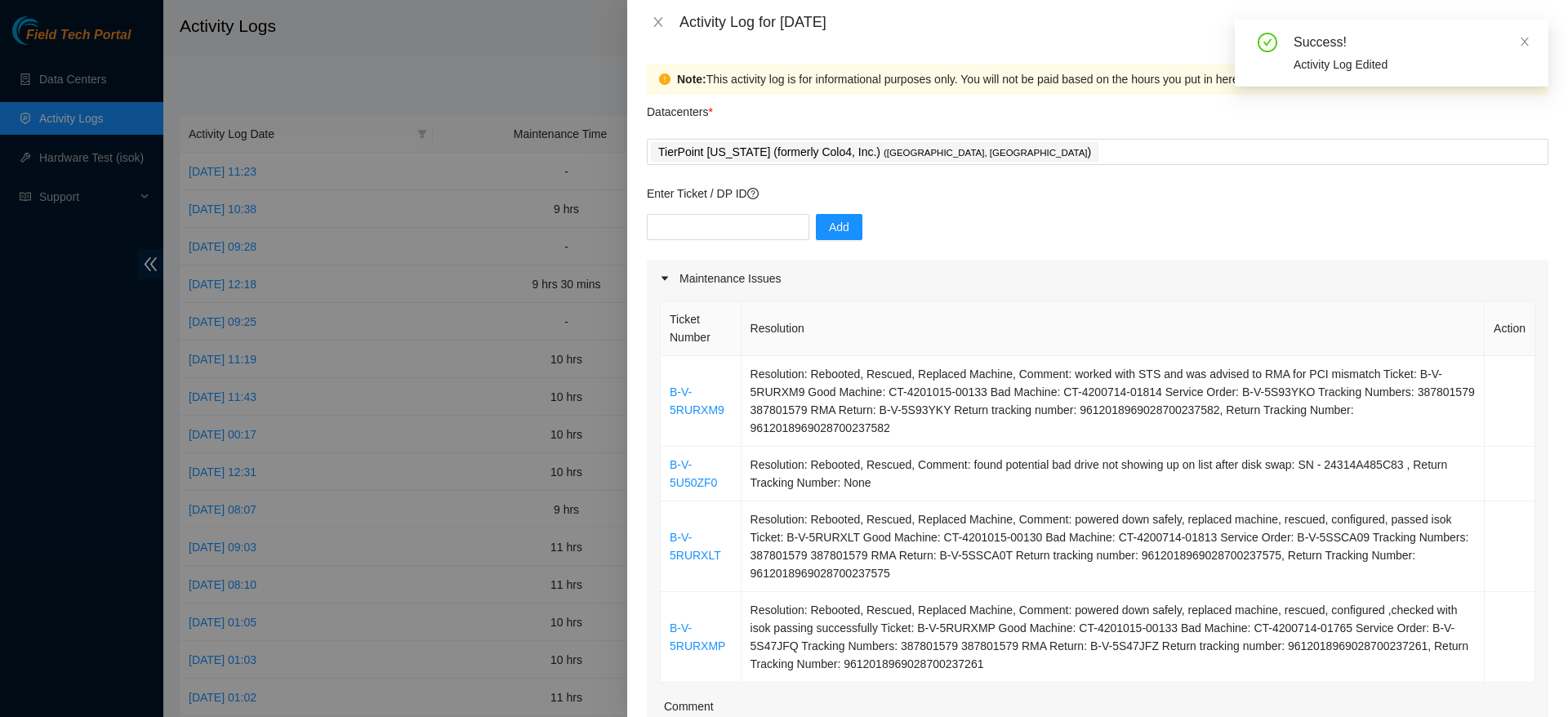
scroll to position [946, 0]
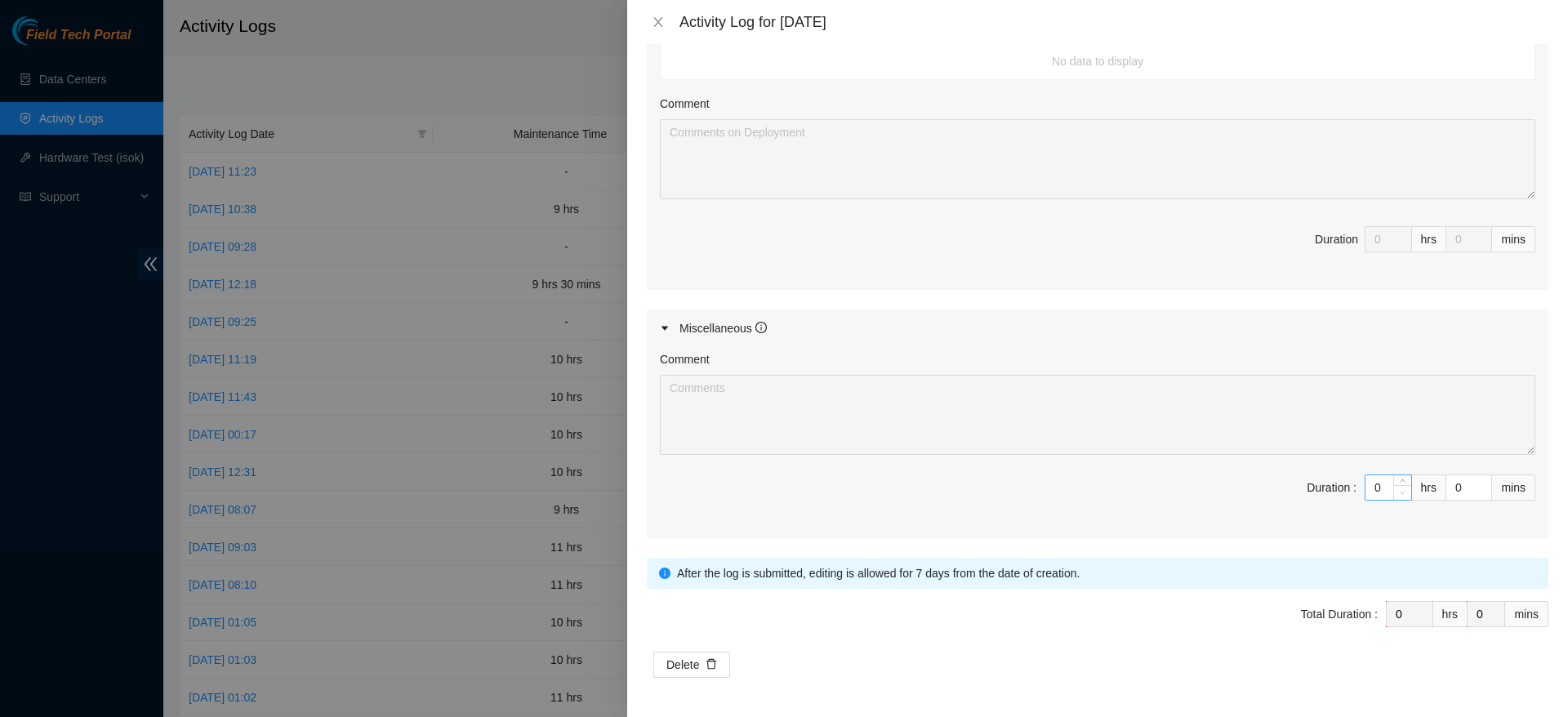
click at [1393, 487] on span "Decrease Value" at bounding box center [1402, 492] width 18 height 15
click at [1369, 492] on input "0" at bounding box center [1388, 487] width 46 height 24
type input "1"
type input "10"
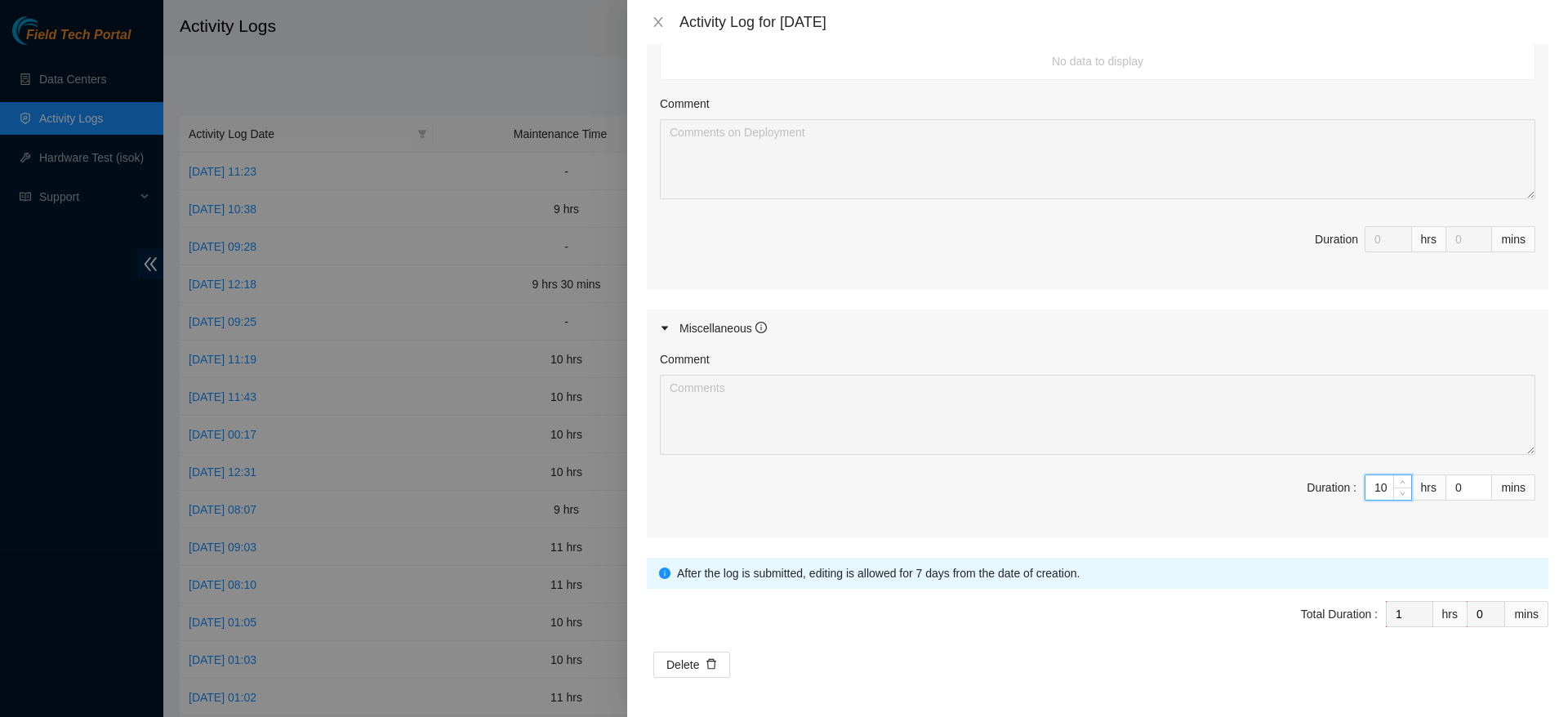
type input "10"
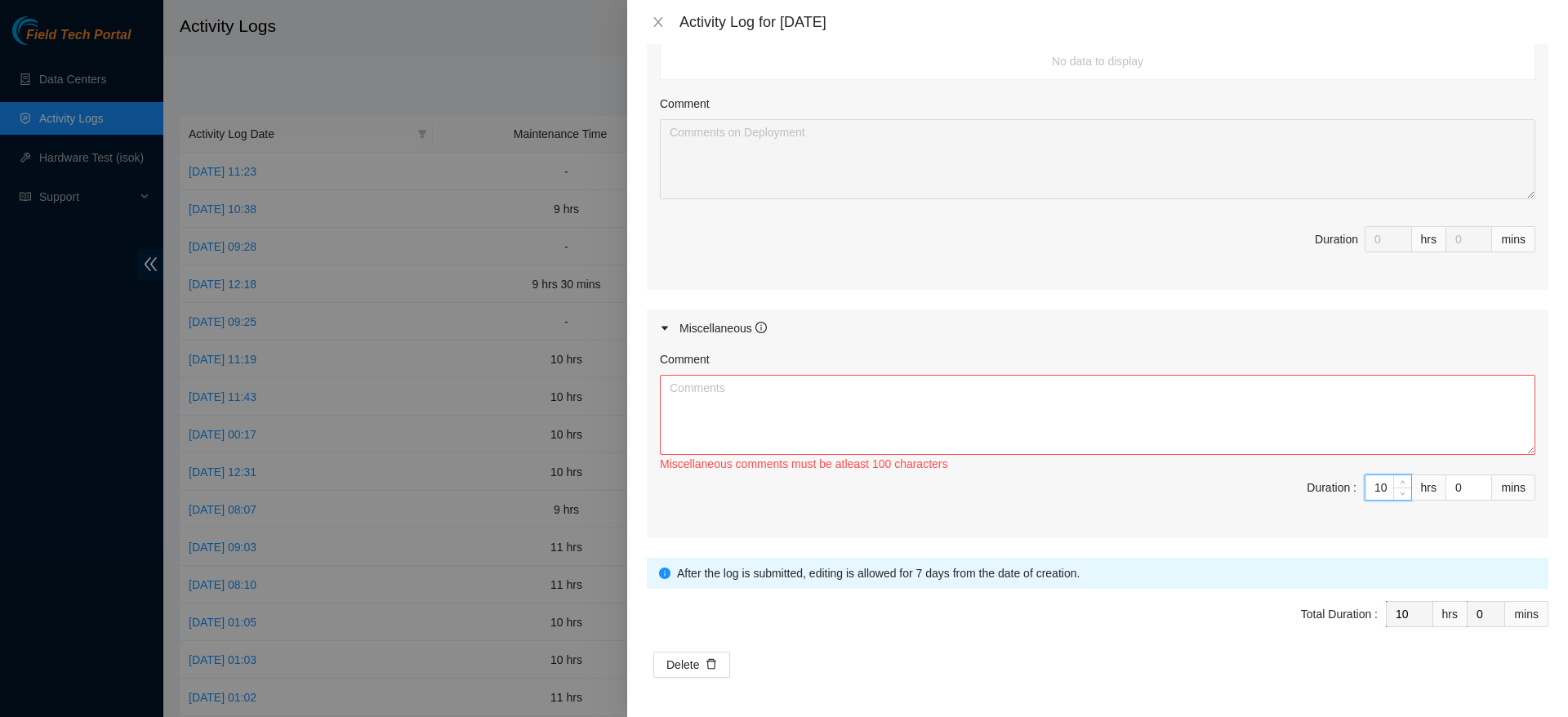
type input "10"
click at [1316, 441] on textarea "Comment" at bounding box center [1097, 415] width 875 height 80
paste textarea "friday: headed to tierpoint to take care of a few server replacement tickets. s…"
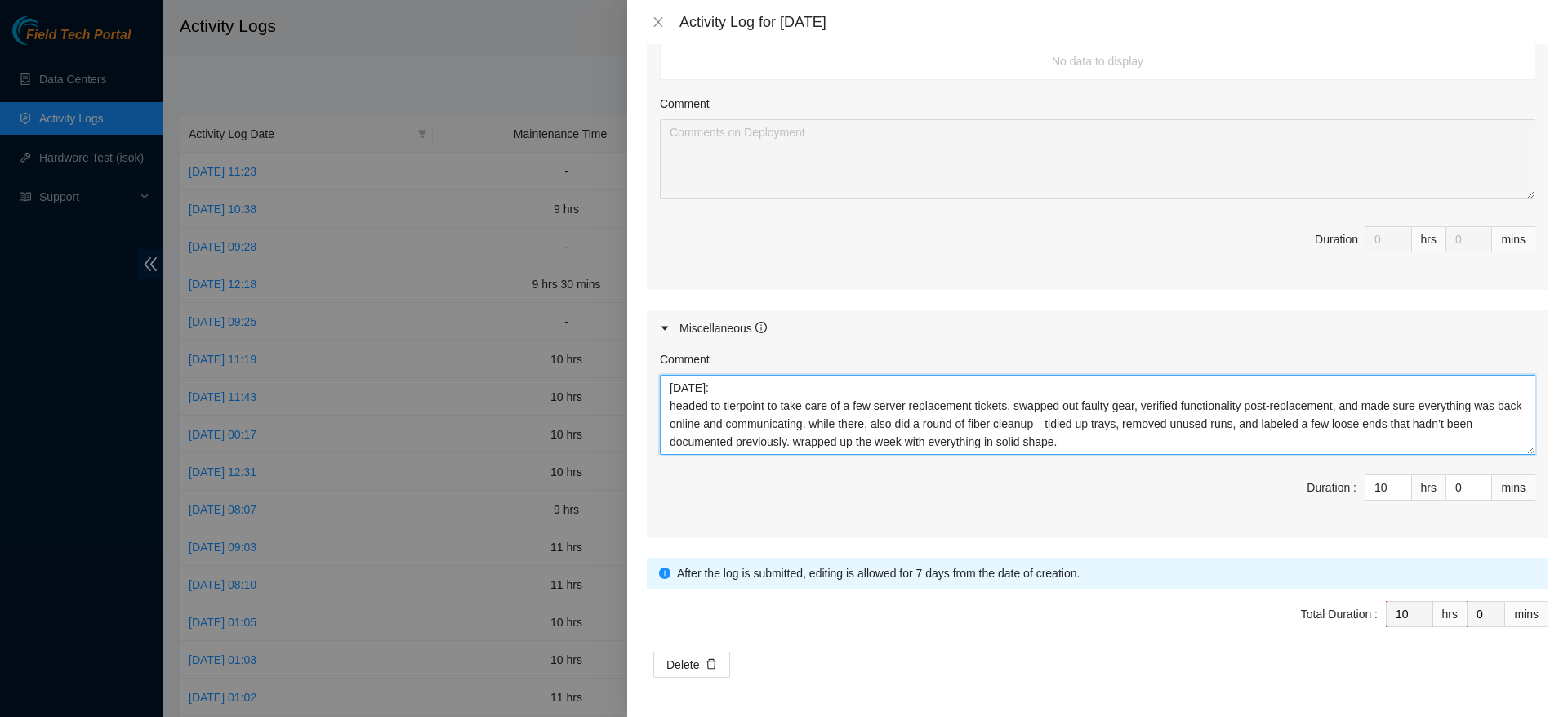
click at [808, 380] on textarea "friday: headed to tierpoint to take care of a few server replacement tickets. s…" at bounding box center [1097, 415] width 875 height 80
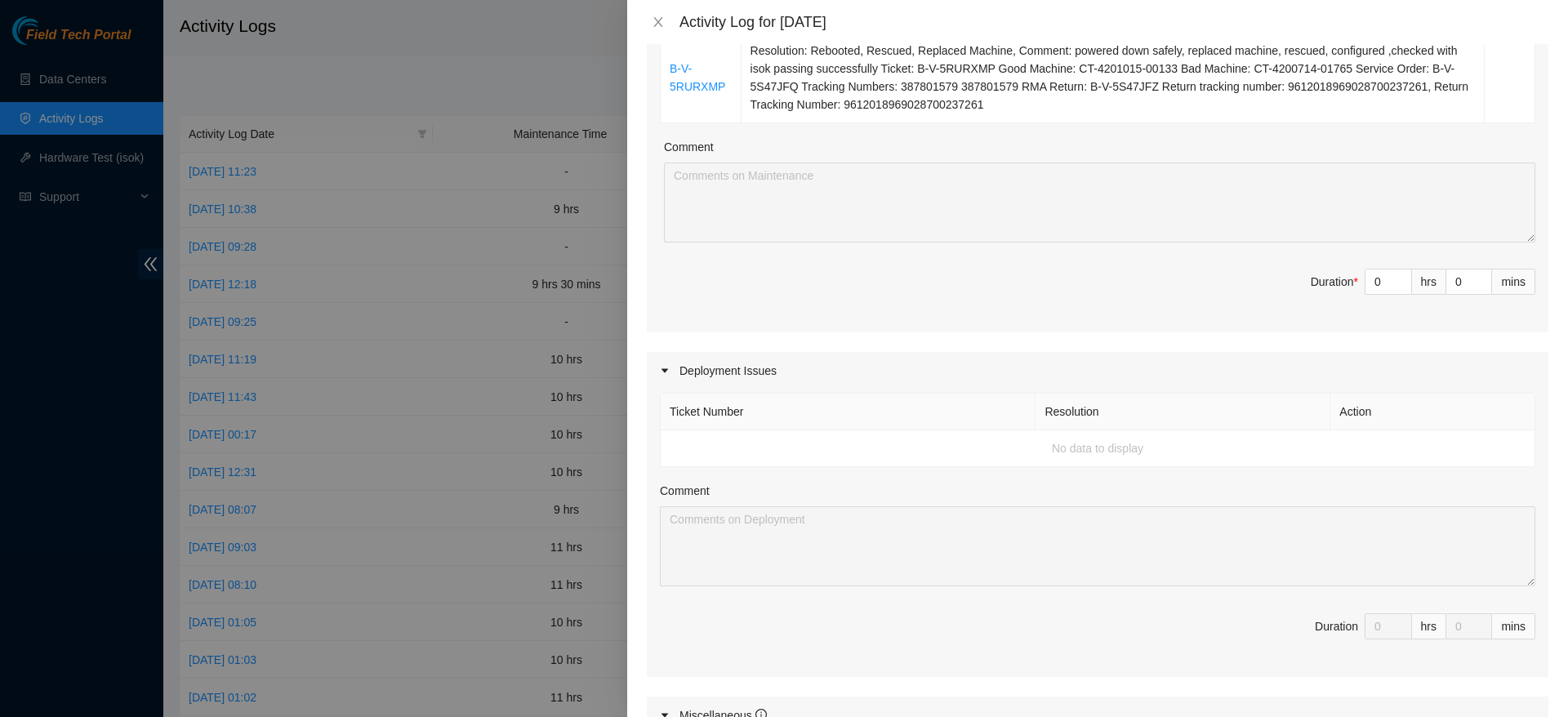
scroll to position [383, 0]
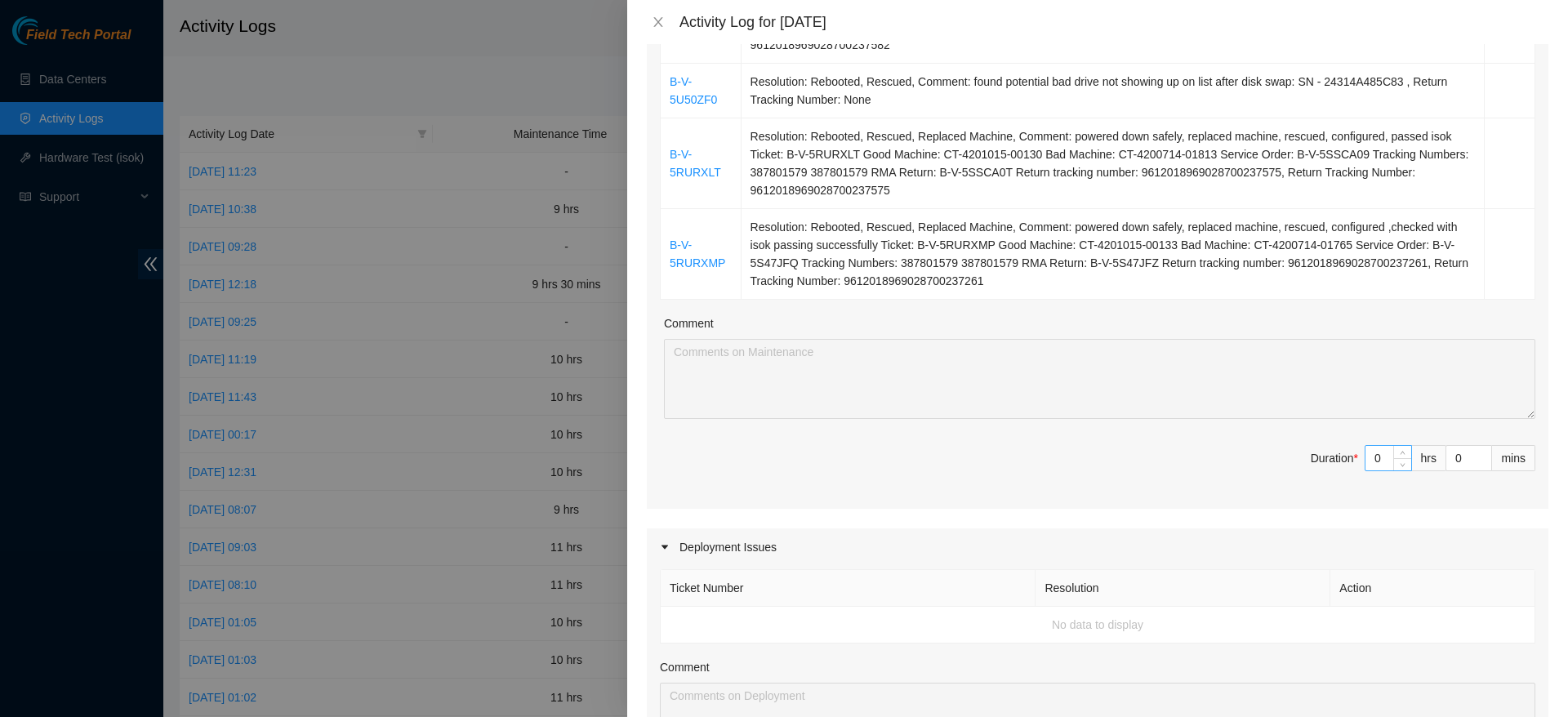
type textarea "headed to tierpoint to take care of a few server replacement tickets. swapped o…"
click at [1373, 453] on input "0" at bounding box center [1388, 457] width 46 height 24
type input "1"
type input "11"
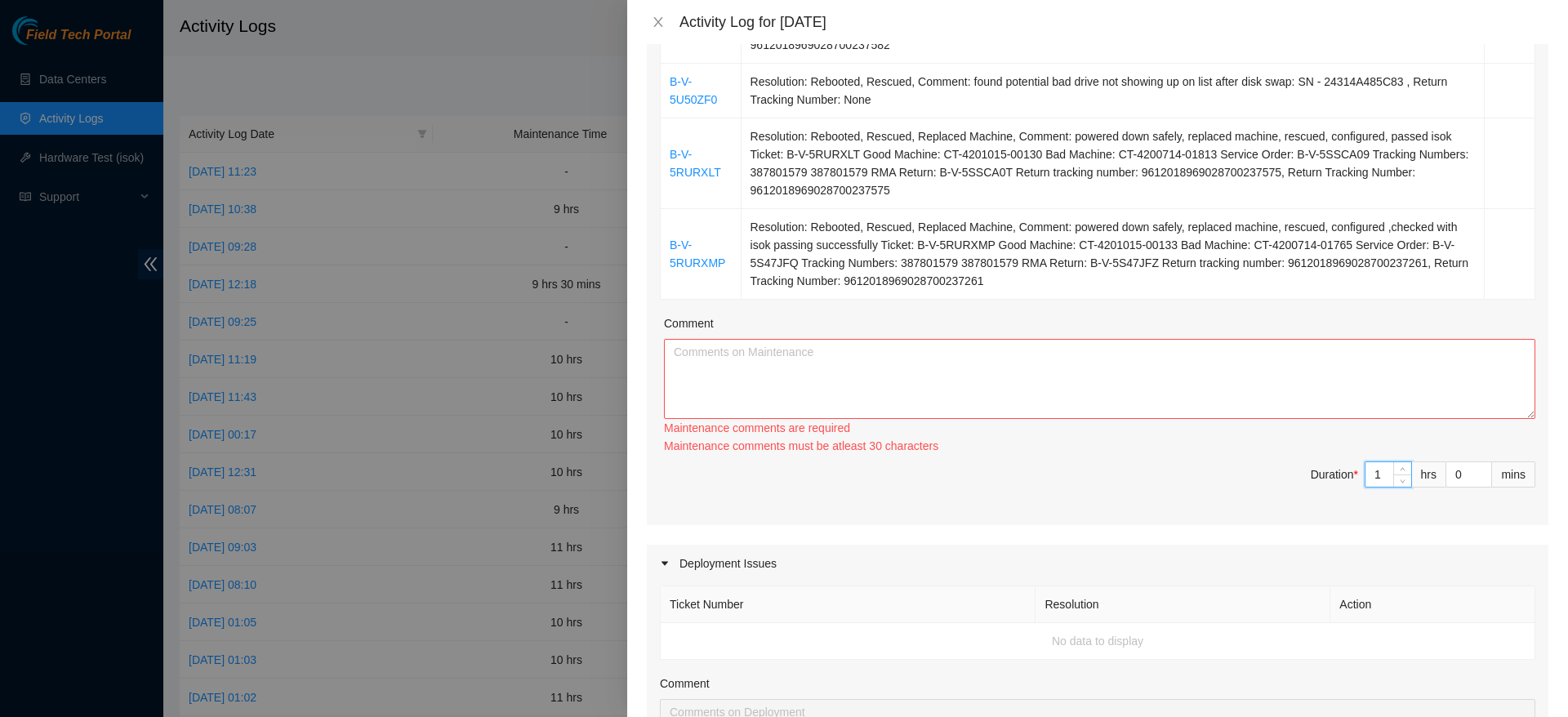
type input "1"
click at [1376, 410] on textarea "Comment" at bounding box center [1099, 379] width 871 height 80
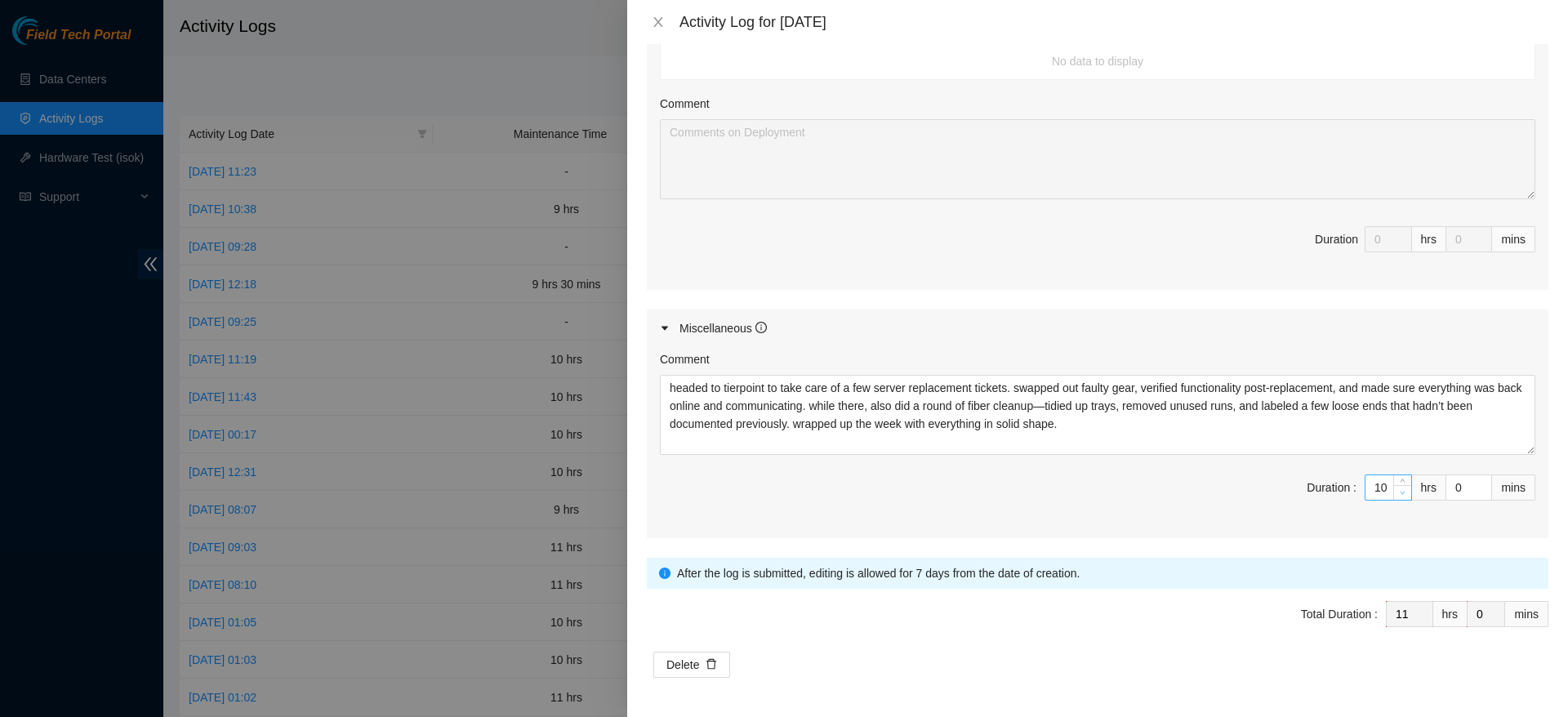
type input "9"
type input "10"
click at [1393, 491] on span "Decrease Value" at bounding box center [1402, 492] width 18 height 15
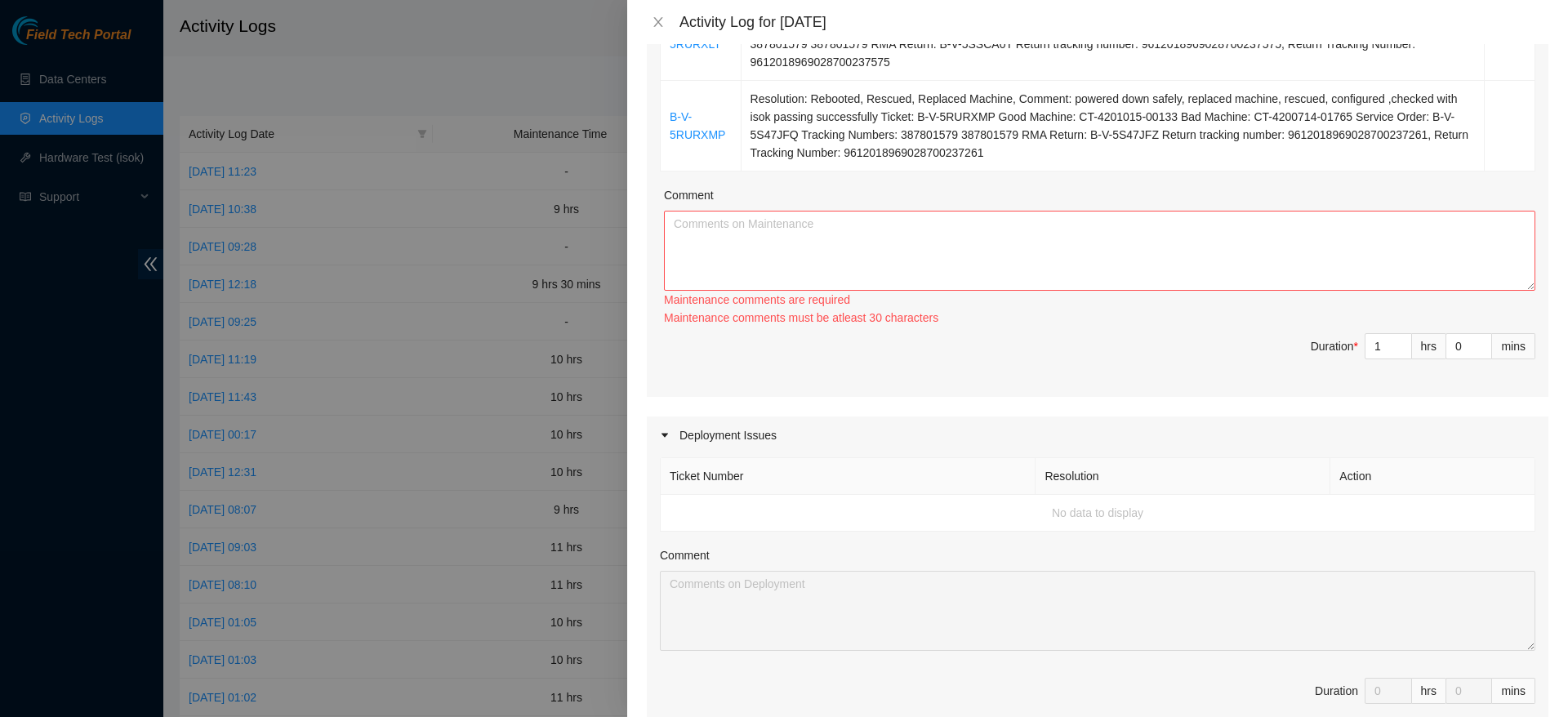
scroll to position [499, 0]
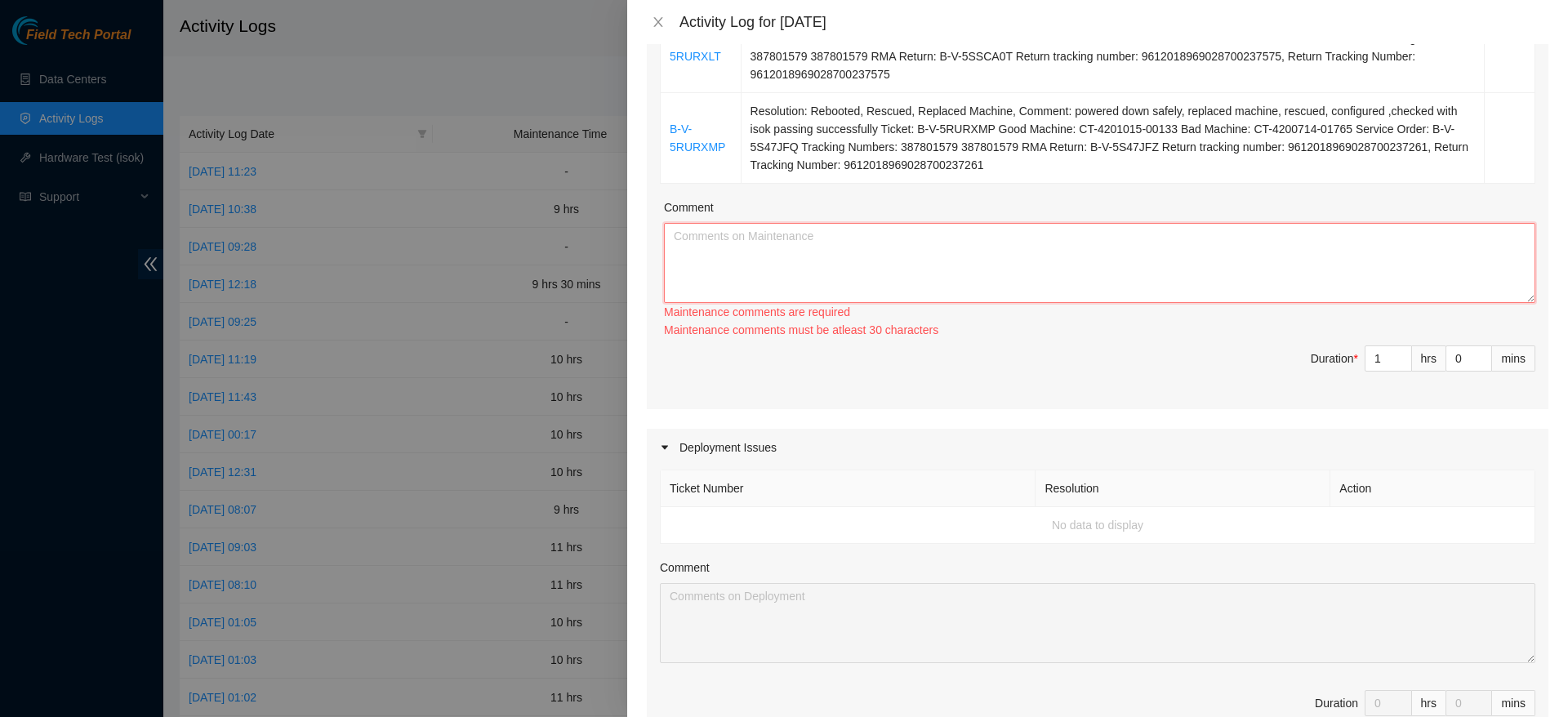
click at [945, 284] on textarea "Comment" at bounding box center [1099, 263] width 871 height 80
paste textarea "friday: headed to tierpoint to take care of a few server replacement tickets. s…"
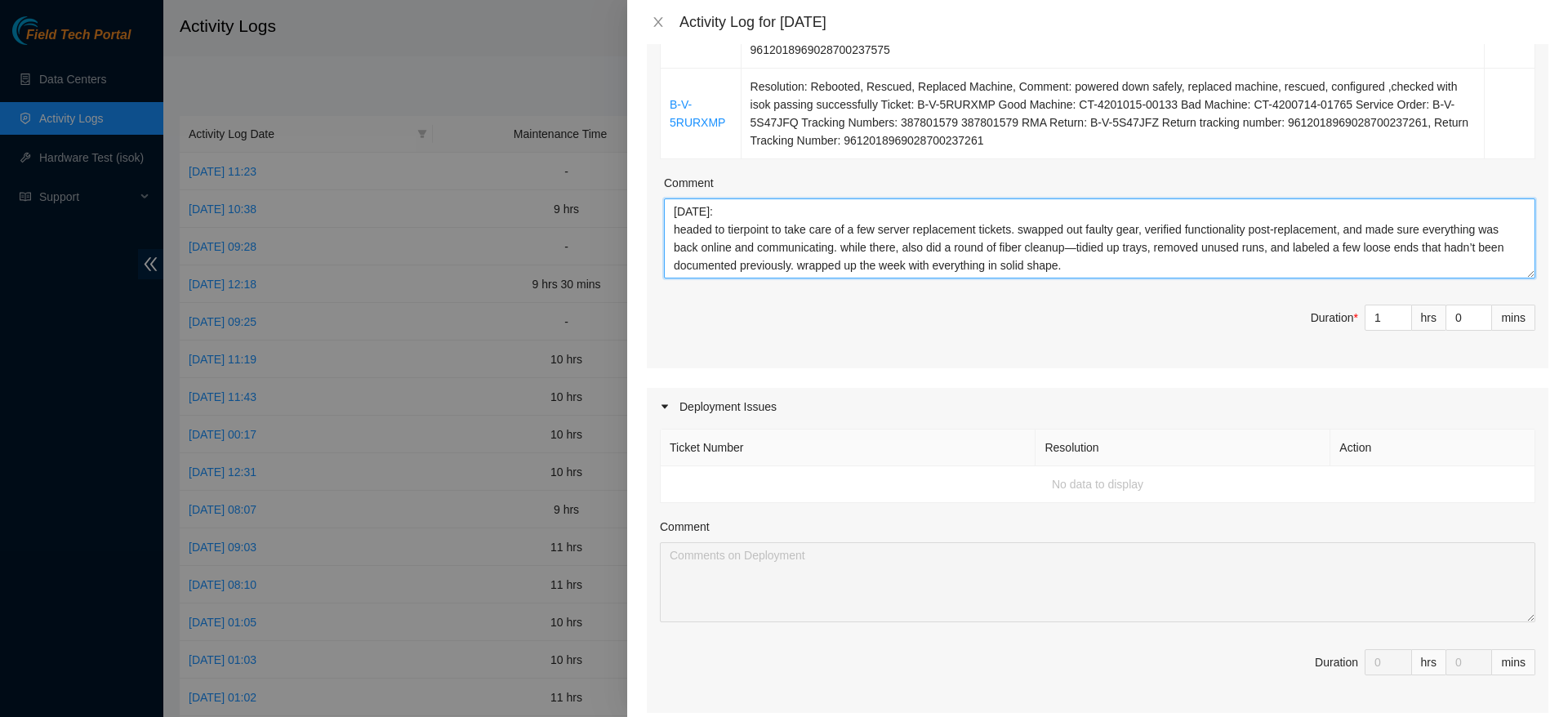
scroll to position [513, 0]
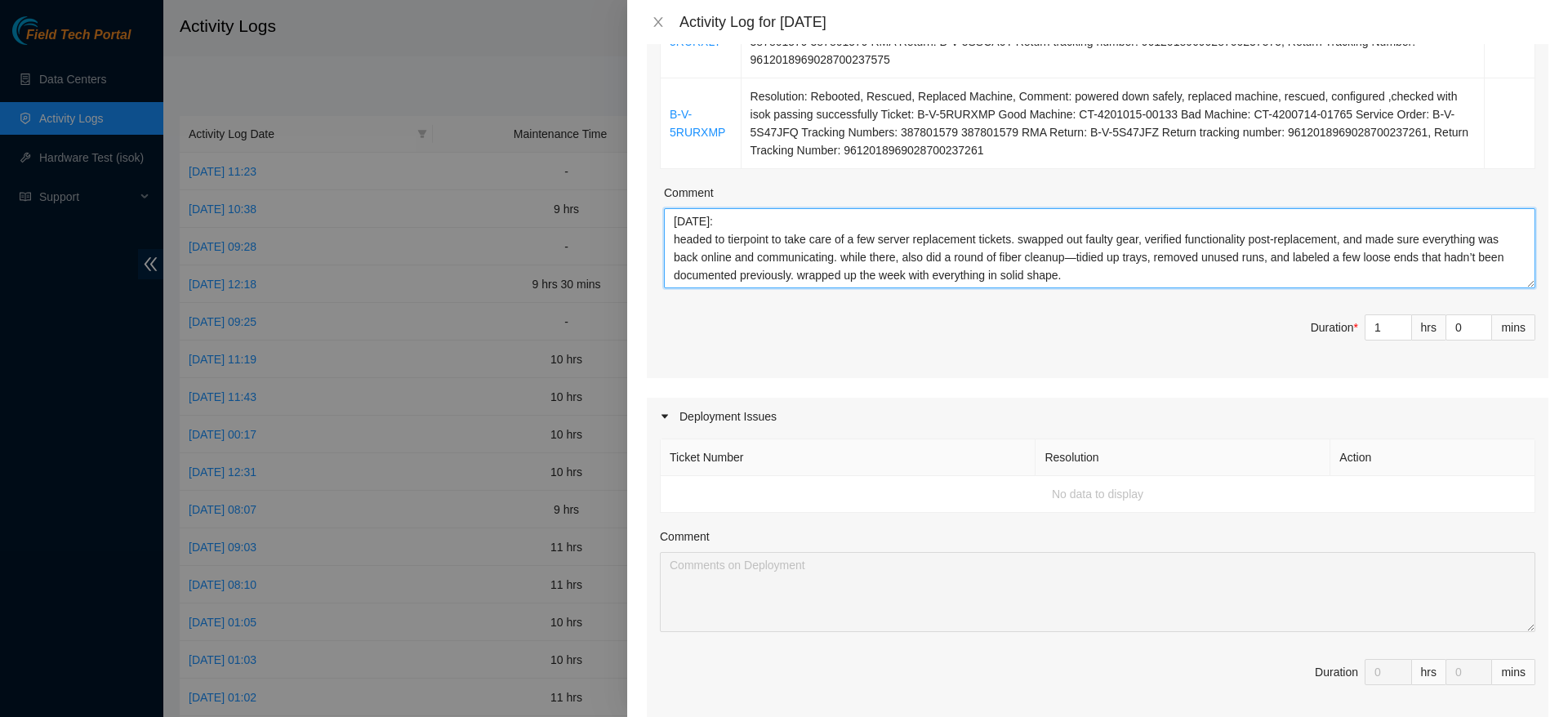
click at [722, 224] on textarea "friday: headed to tierpoint to take care of a few server replacement tickets. s…" at bounding box center [1099, 248] width 871 height 80
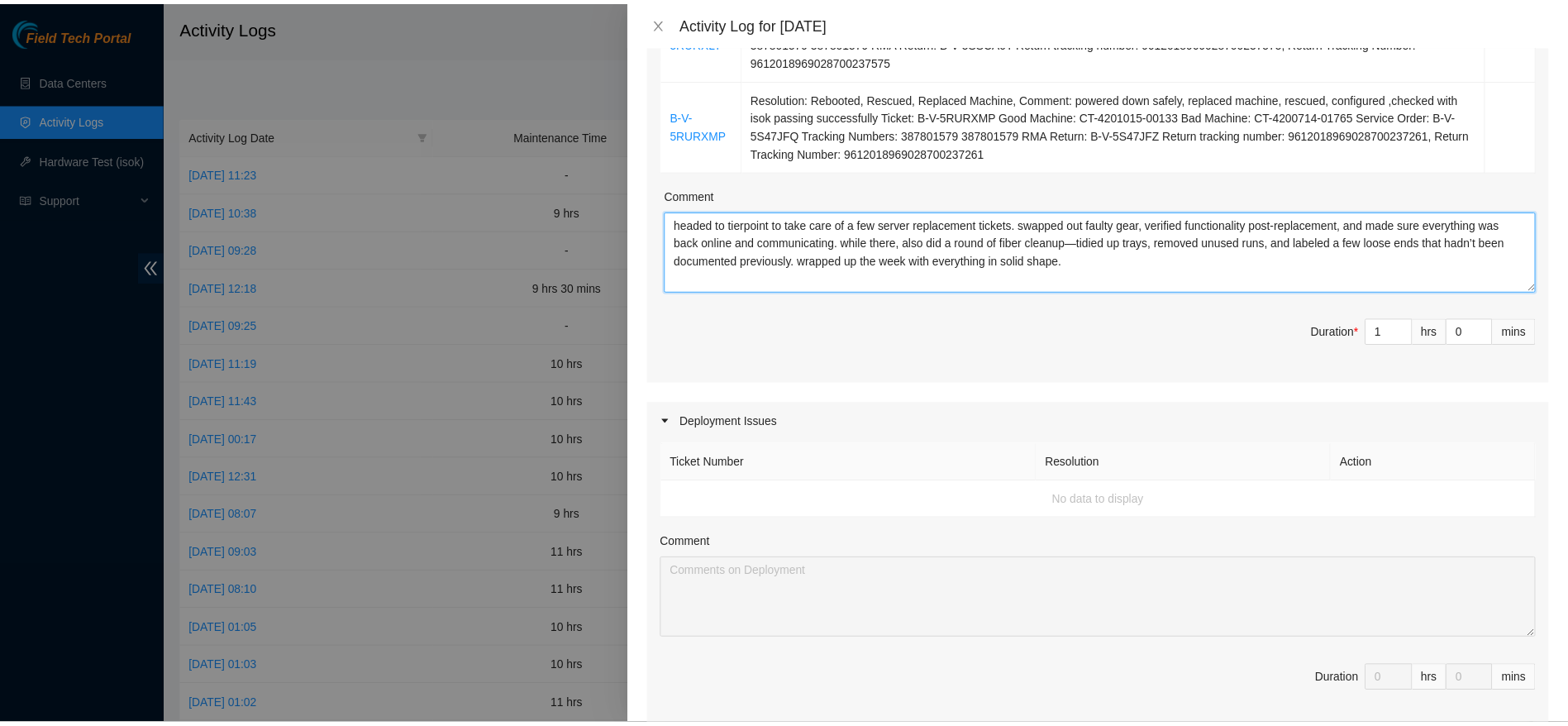
scroll to position [958, 0]
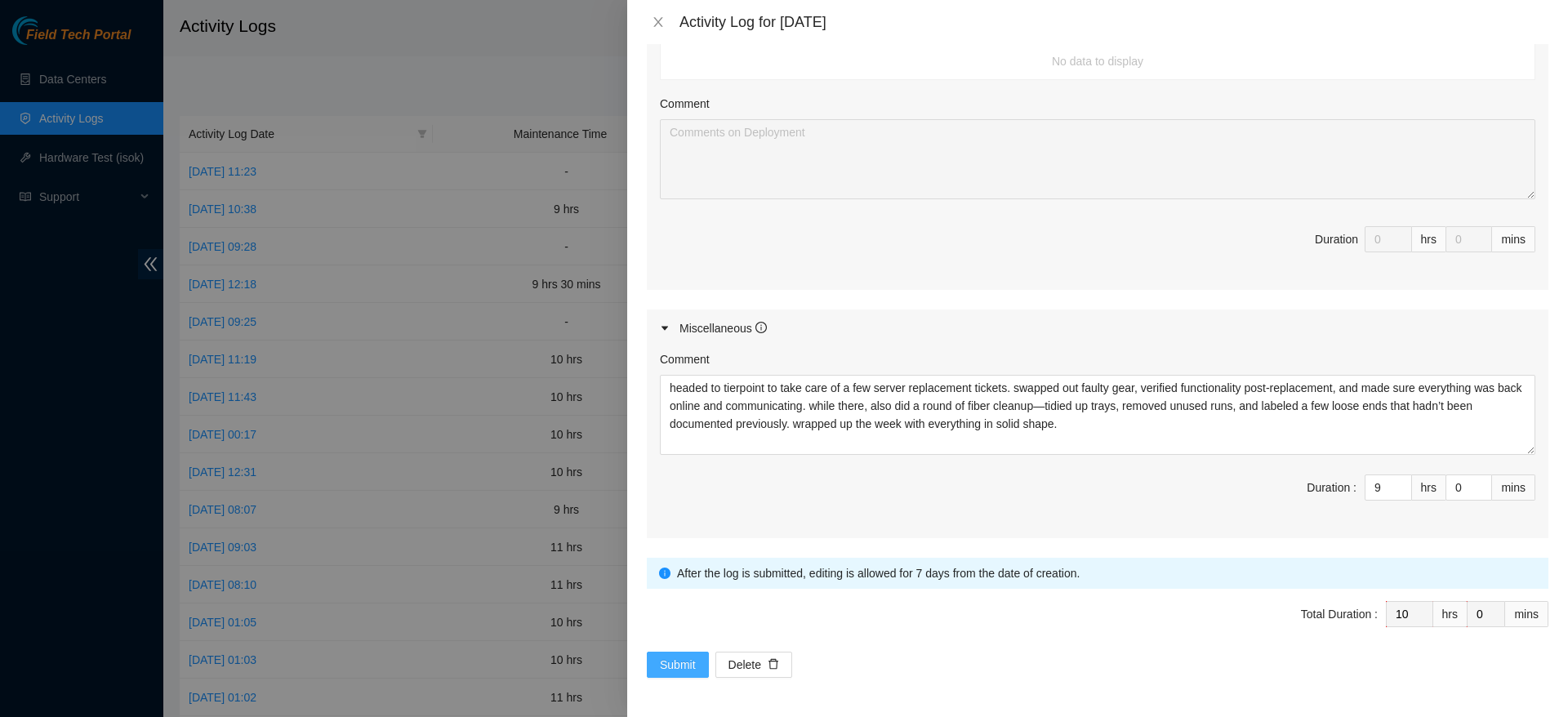
type textarea "headed to tierpoint to take care of a few server replacement tickets. swapped o…"
click at [682, 665] on span "Submit" at bounding box center [678, 664] width 35 height 18
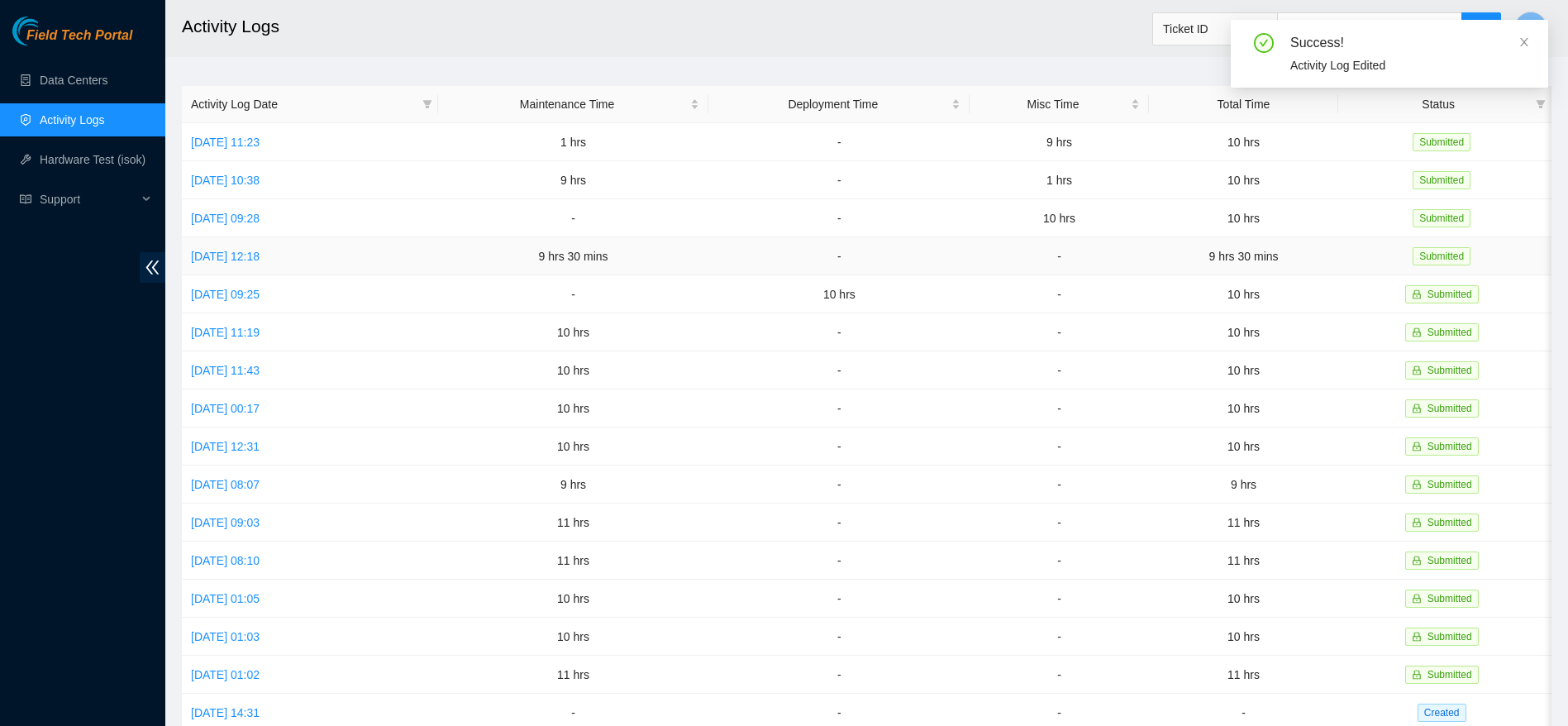
scroll to position [0, 0]
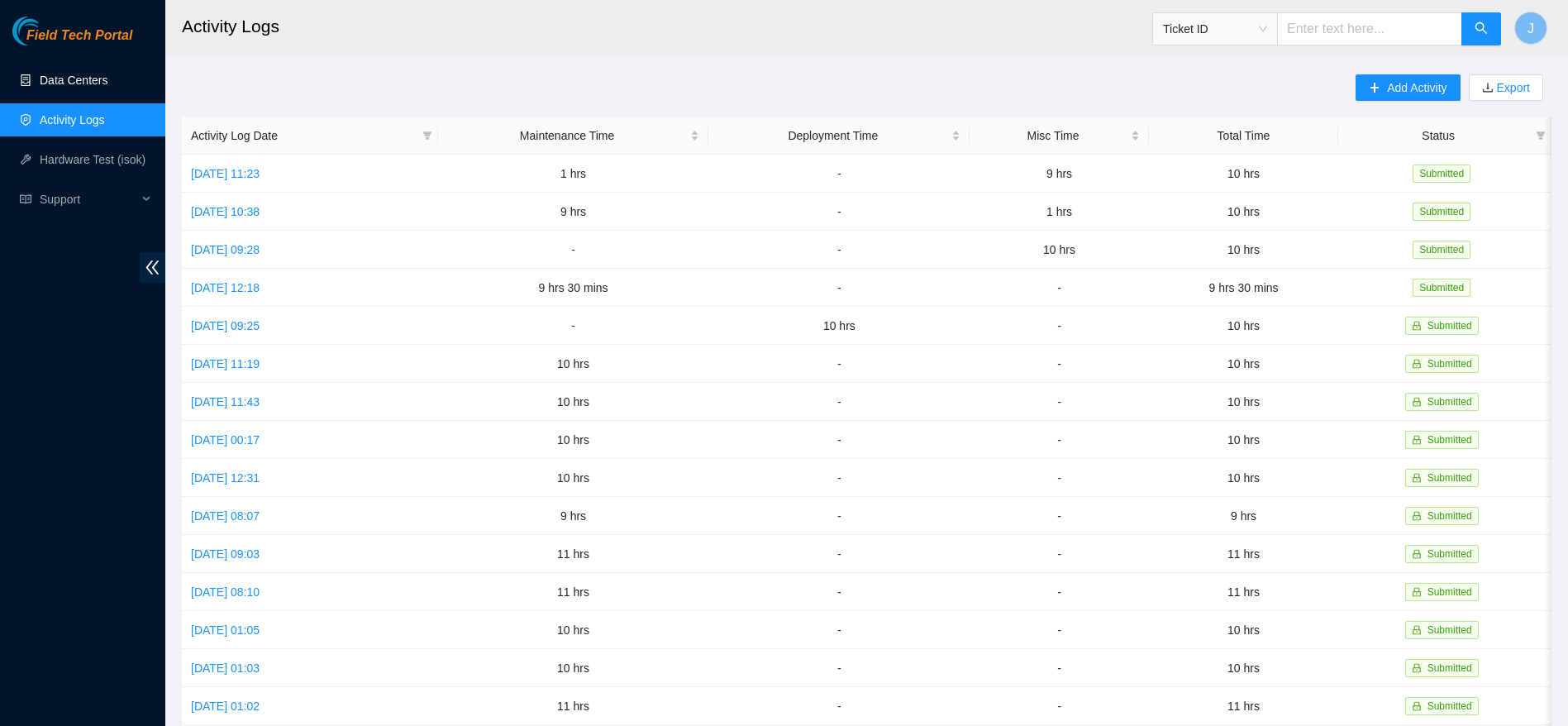
click at [101, 77] on link "Data Centers" at bounding box center [74, 80] width 68 height 13
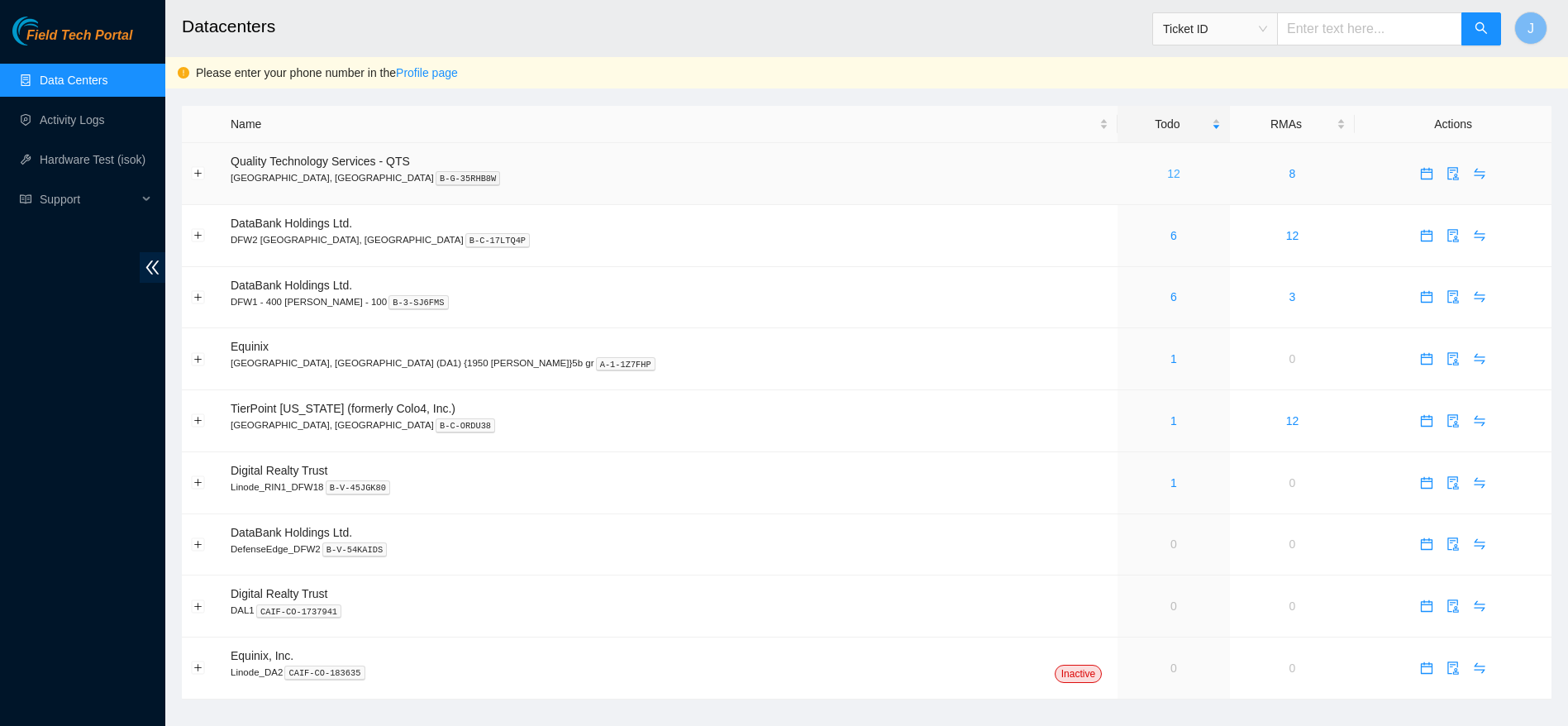
click at [1167, 168] on link "12" at bounding box center [1174, 174] width 13 height 13
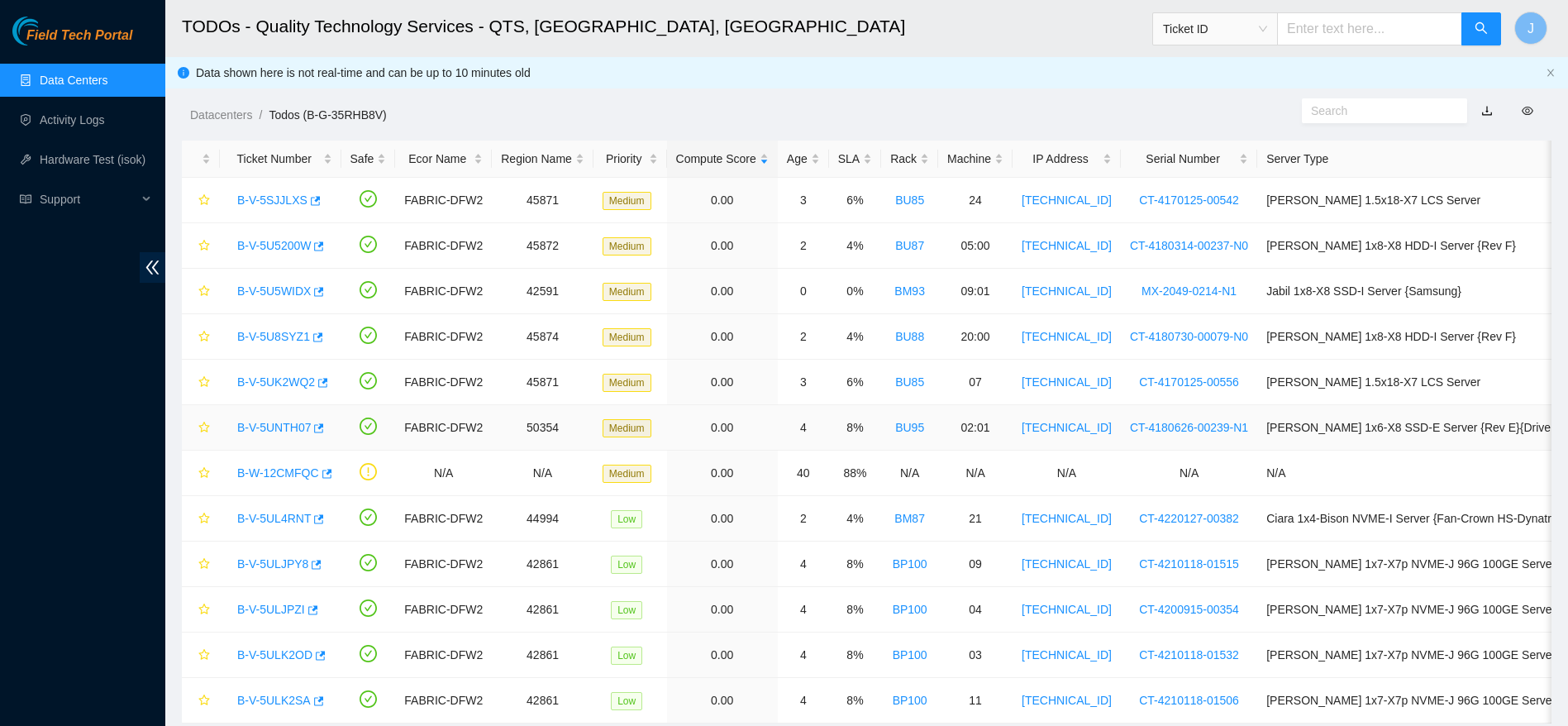
click at [266, 425] on link "B-V-5UNTH07" at bounding box center [274, 427] width 74 height 13
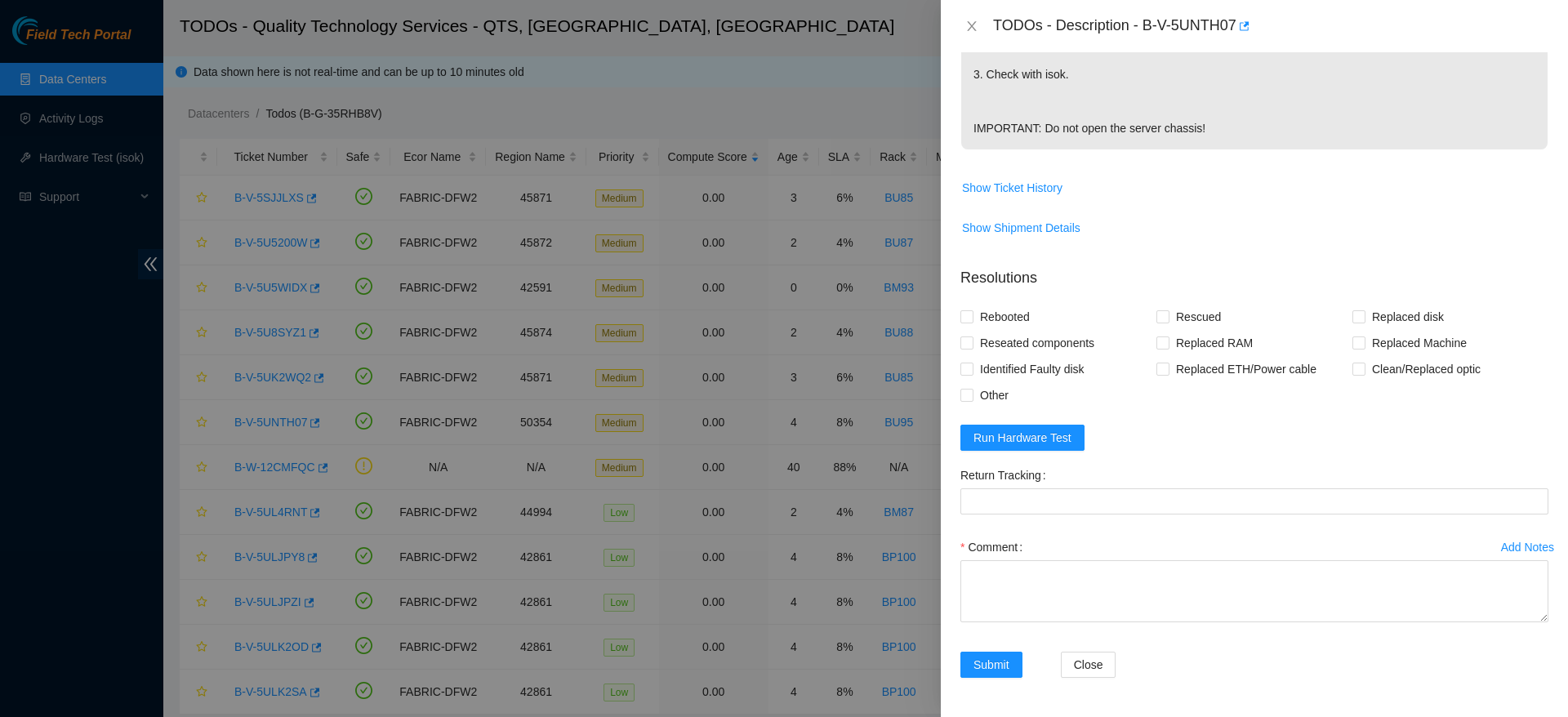
scroll to position [727, 0]
click at [1210, 453] on form "Resolutions Rebooted Rescued Replaced disk Reseated components Replaced RAM Rep…" at bounding box center [1254, 475] width 588 height 443
click at [1046, 442] on span "Run Hardware Test" at bounding box center [1022, 437] width 98 height 18
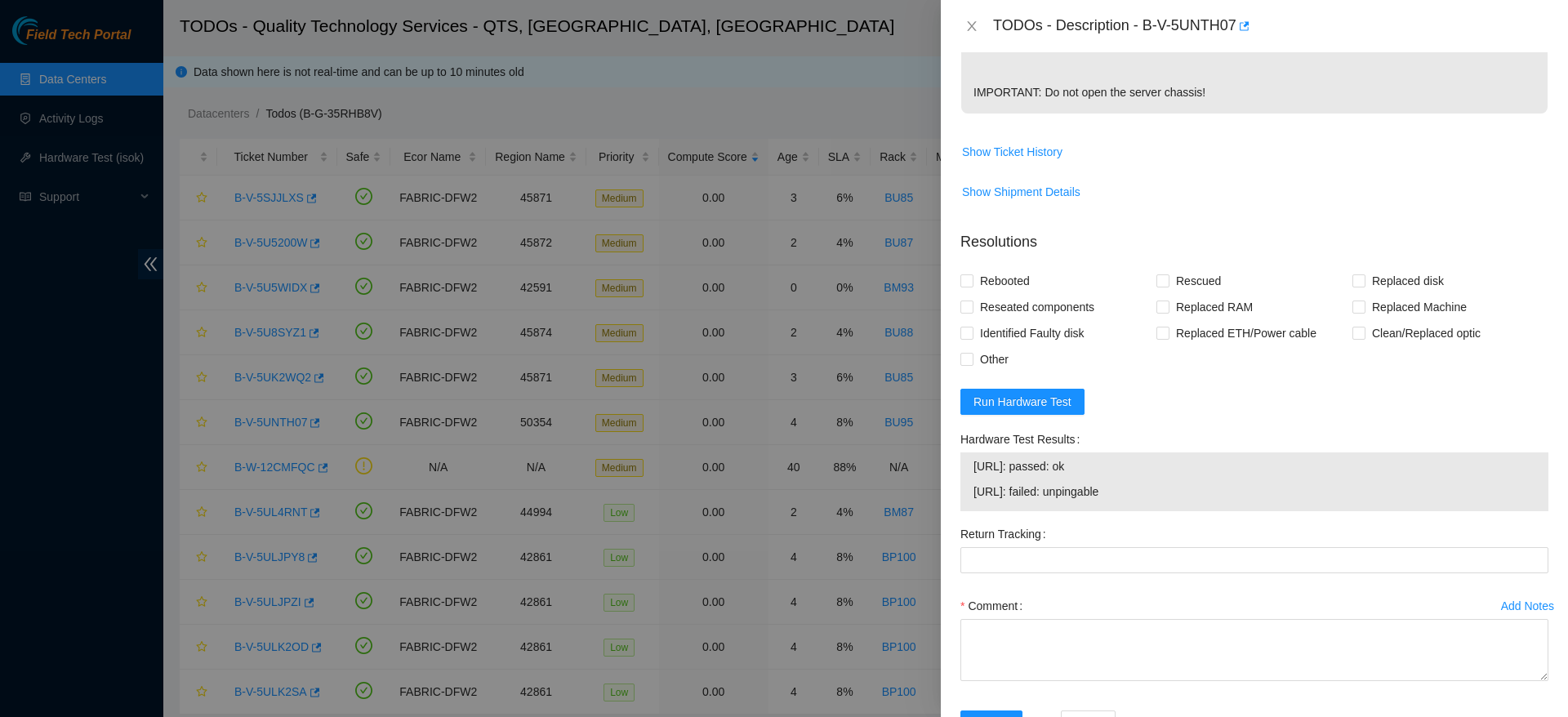
click at [1307, 204] on span "Show Shipment Details" at bounding box center [1254, 192] width 586 height 26
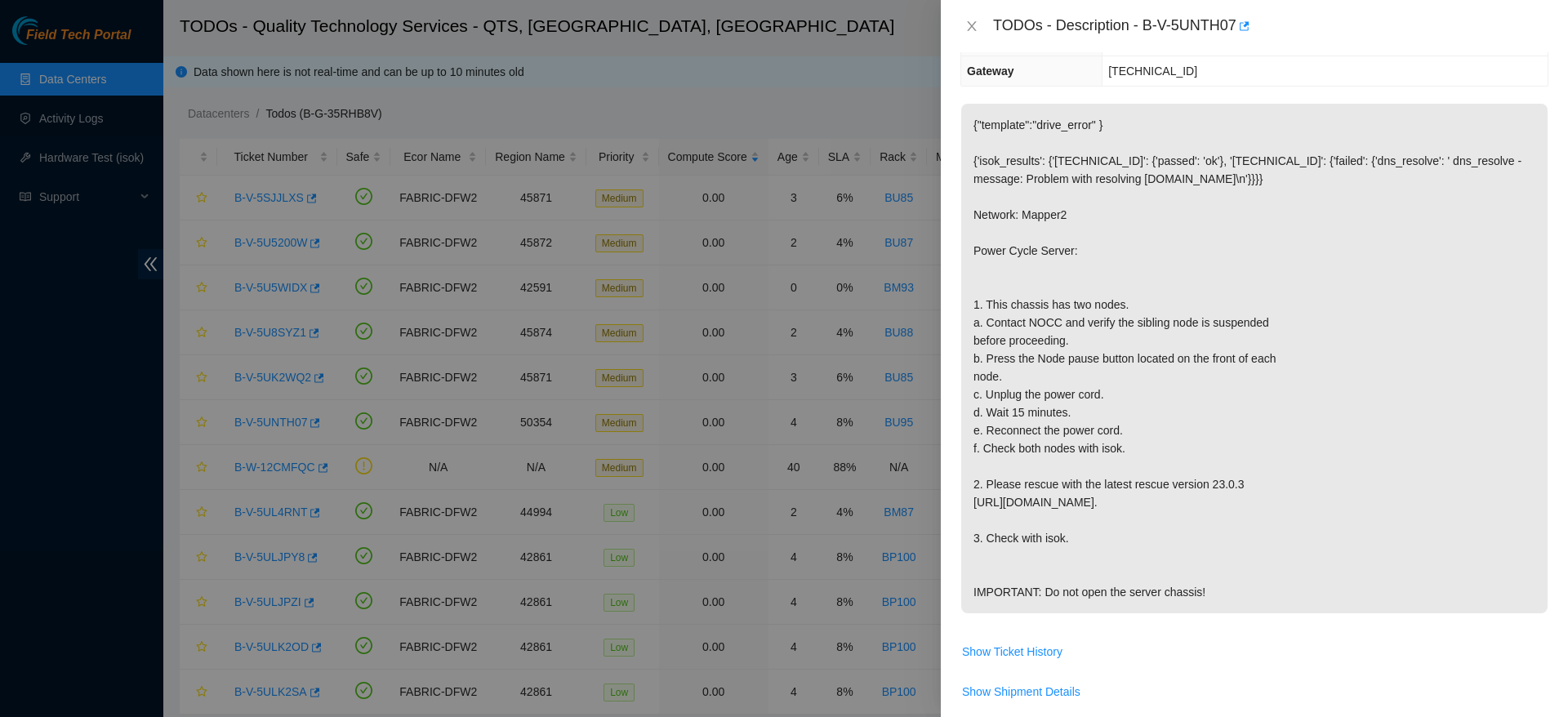
scroll to position [227, 0]
click at [1362, 257] on p "{"template":"drive_error" } {'isok_results': {'[TECHNICAL_ID]': {'passed': 'ok'…" at bounding box center [1254, 359] width 586 height 510
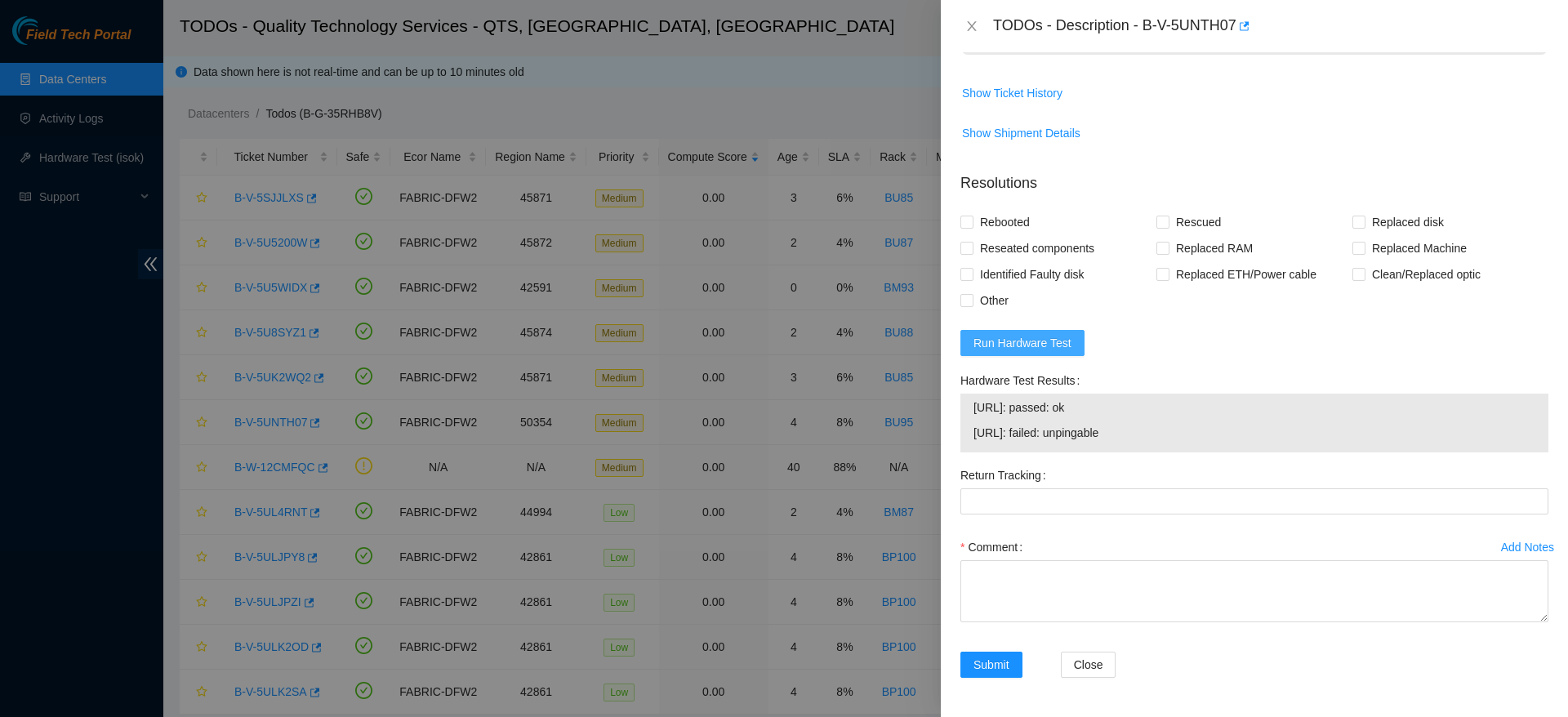
click at [1052, 351] on span "Run Hardware Test" at bounding box center [1022, 343] width 98 height 18
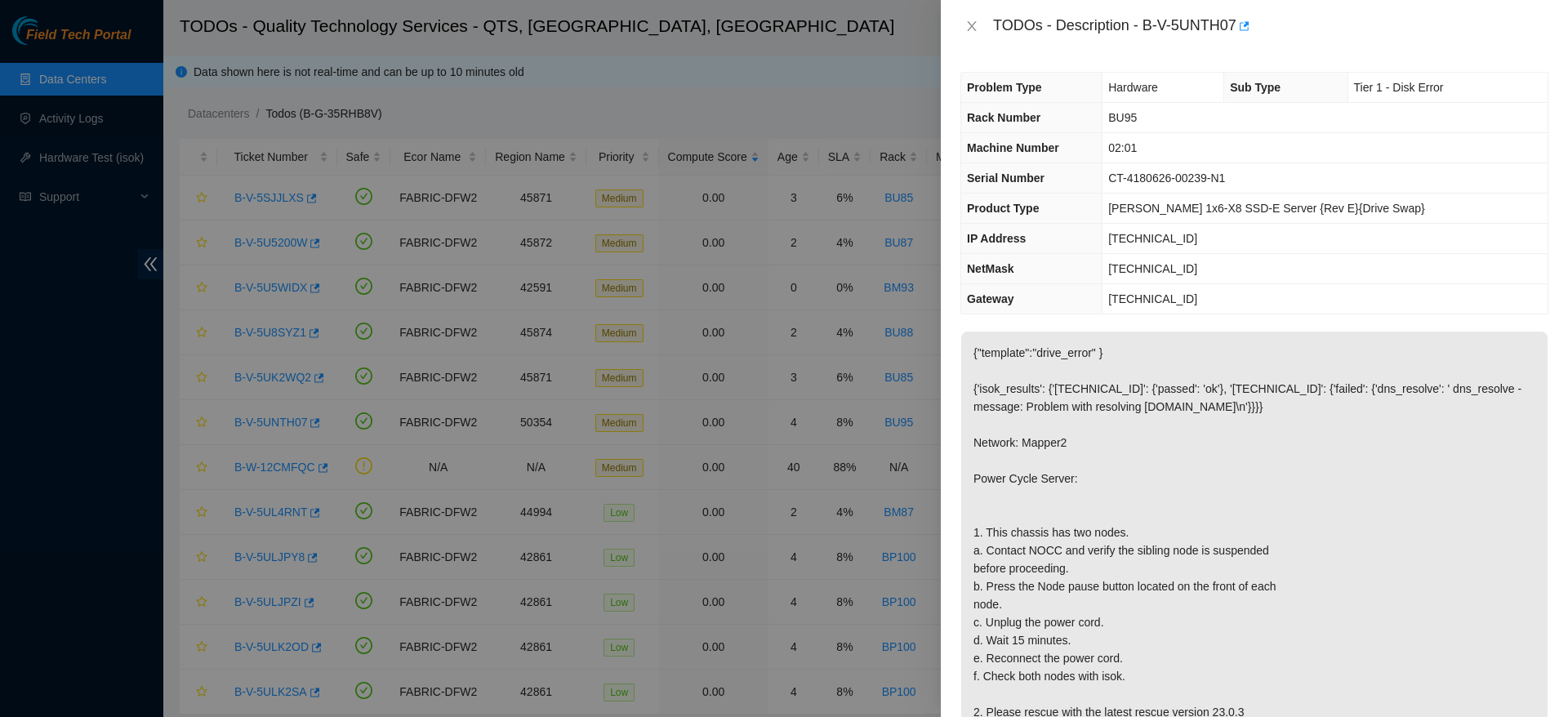
scroll to position [727, 0]
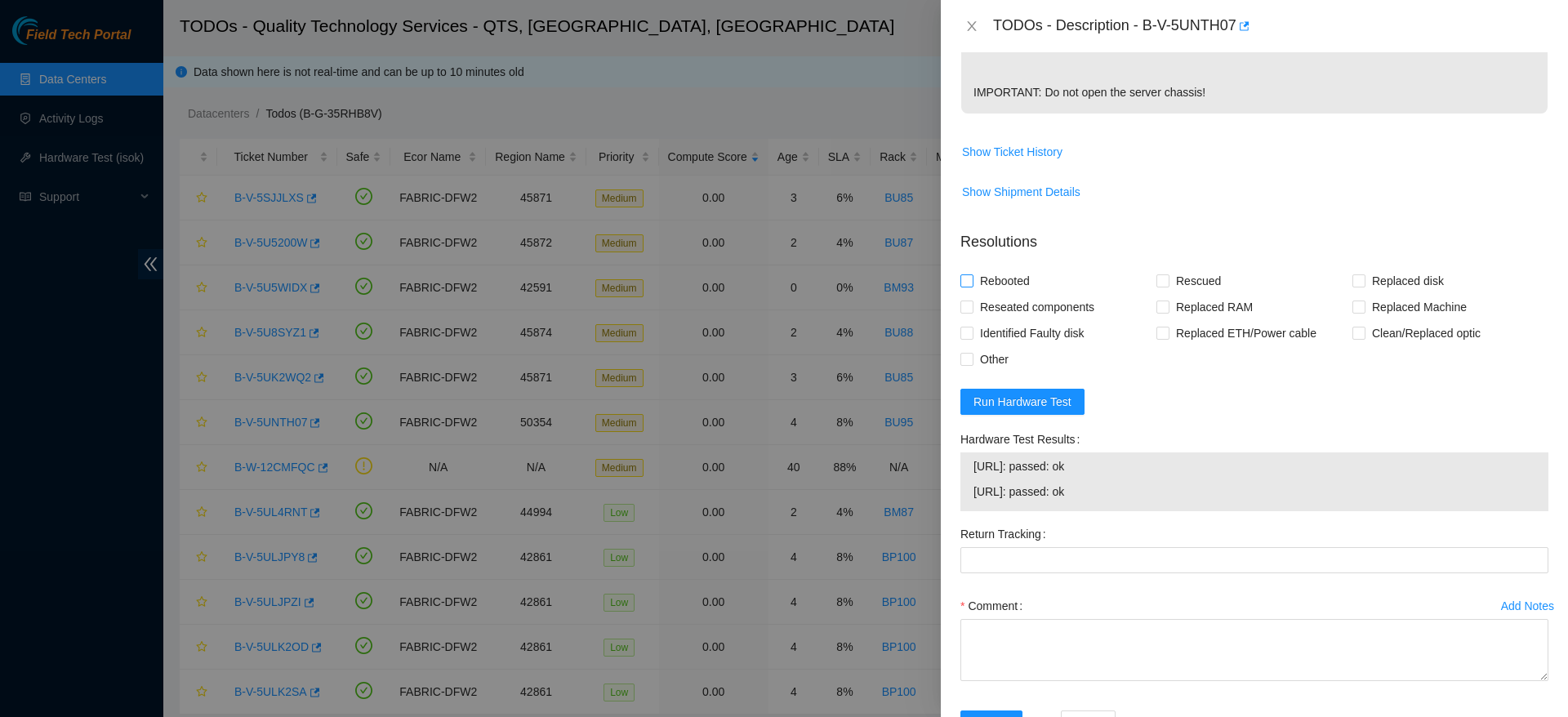
click at [1031, 294] on span "Rebooted" at bounding box center [1004, 281] width 63 height 26
click at [972, 286] on input "Rebooted" at bounding box center [966, 280] width 11 height 11
checkbox input "true"
click at [1194, 294] on span "Rescued" at bounding box center [1198, 281] width 58 height 26
click at [1167, 286] on input "Rescued" at bounding box center [1162, 280] width 11 height 11
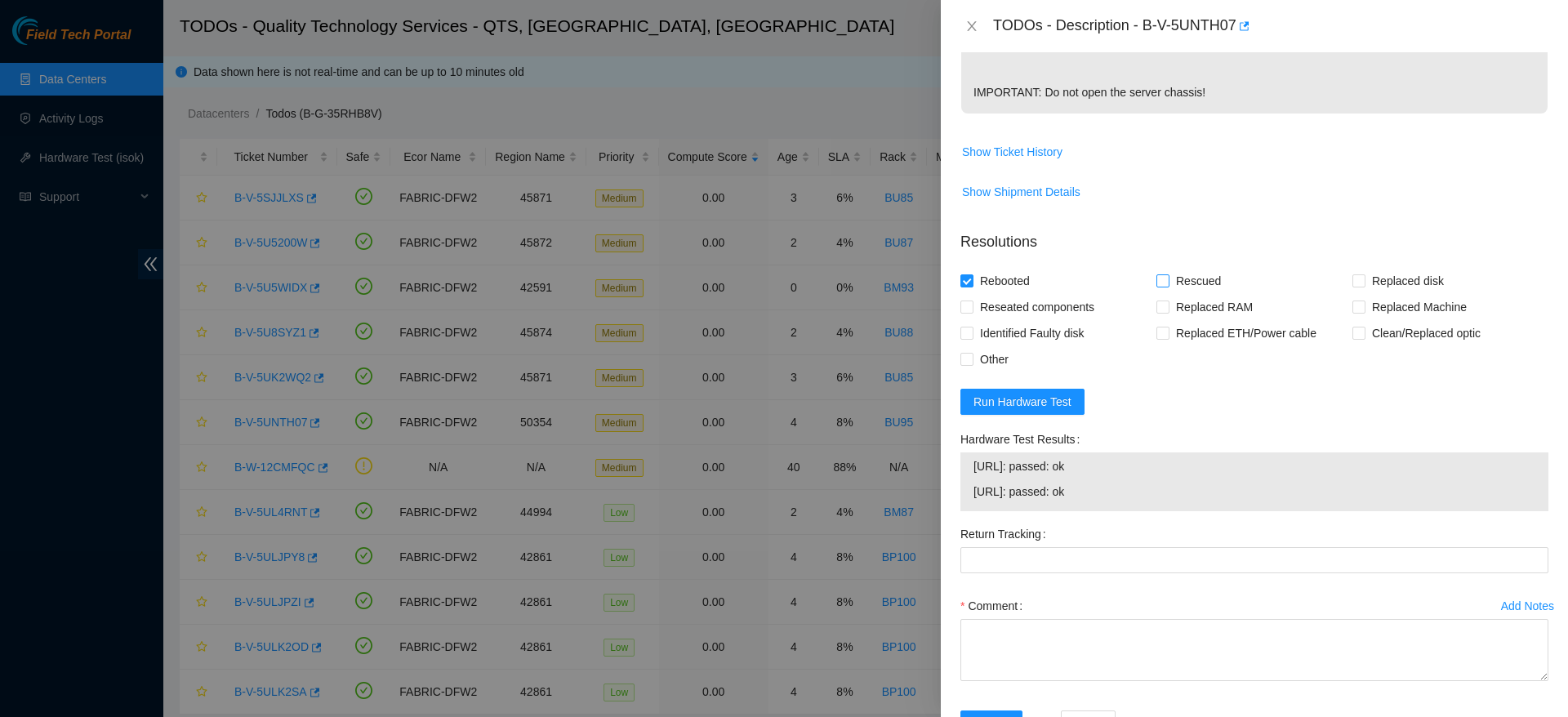
checkbox input "true"
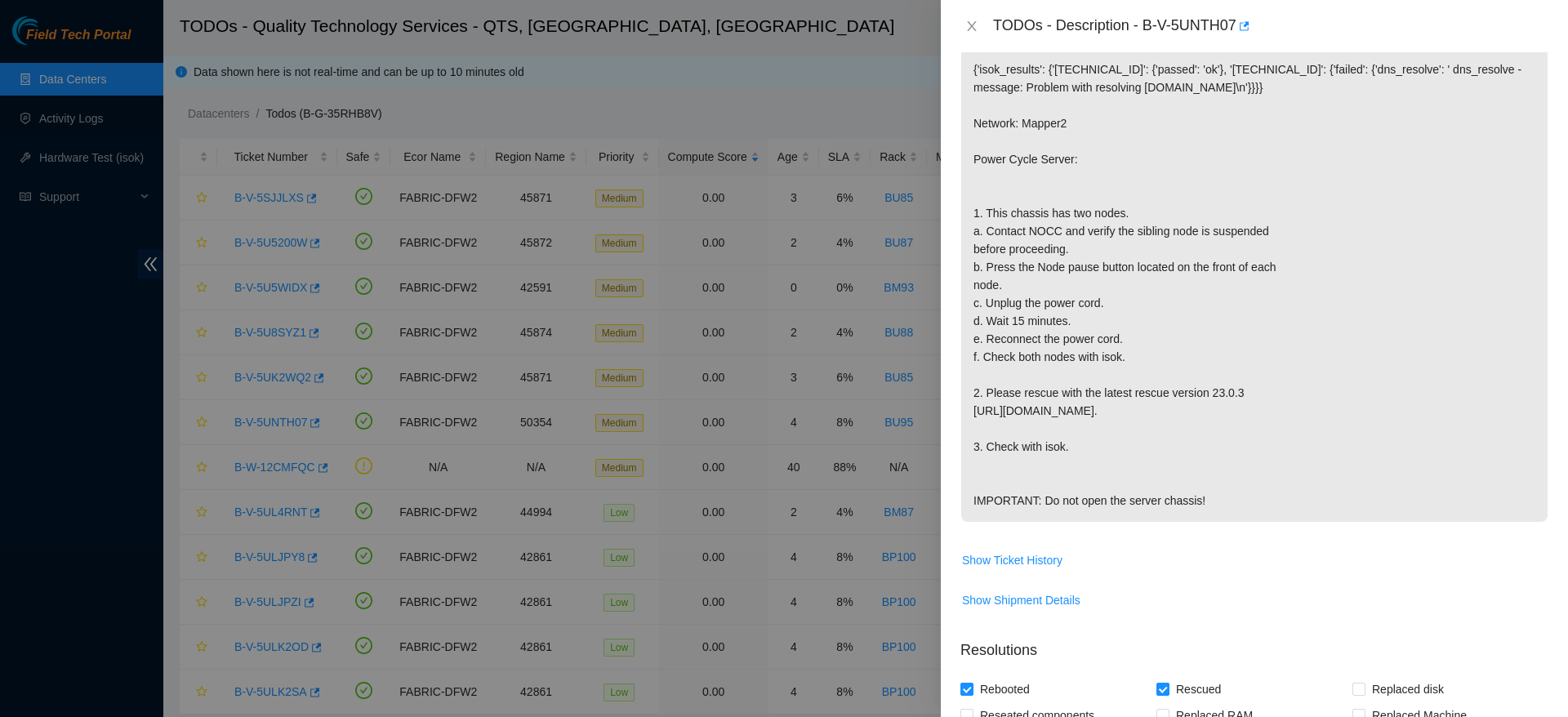
scroll to position [822, 0]
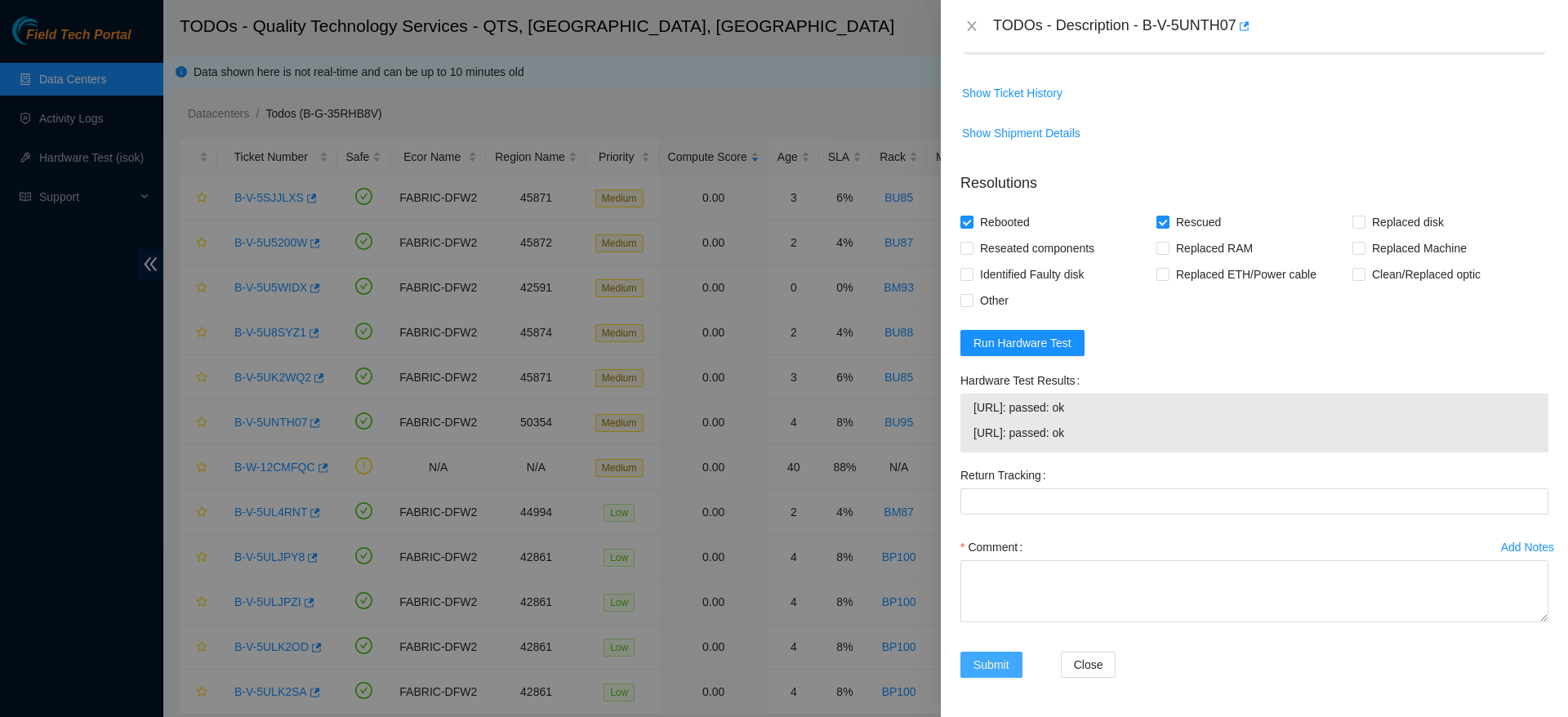
click at [999, 667] on span "Submit" at bounding box center [991, 664] width 35 height 18
click at [1057, 597] on textarea "Comment" at bounding box center [1254, 591] width 588 height 62
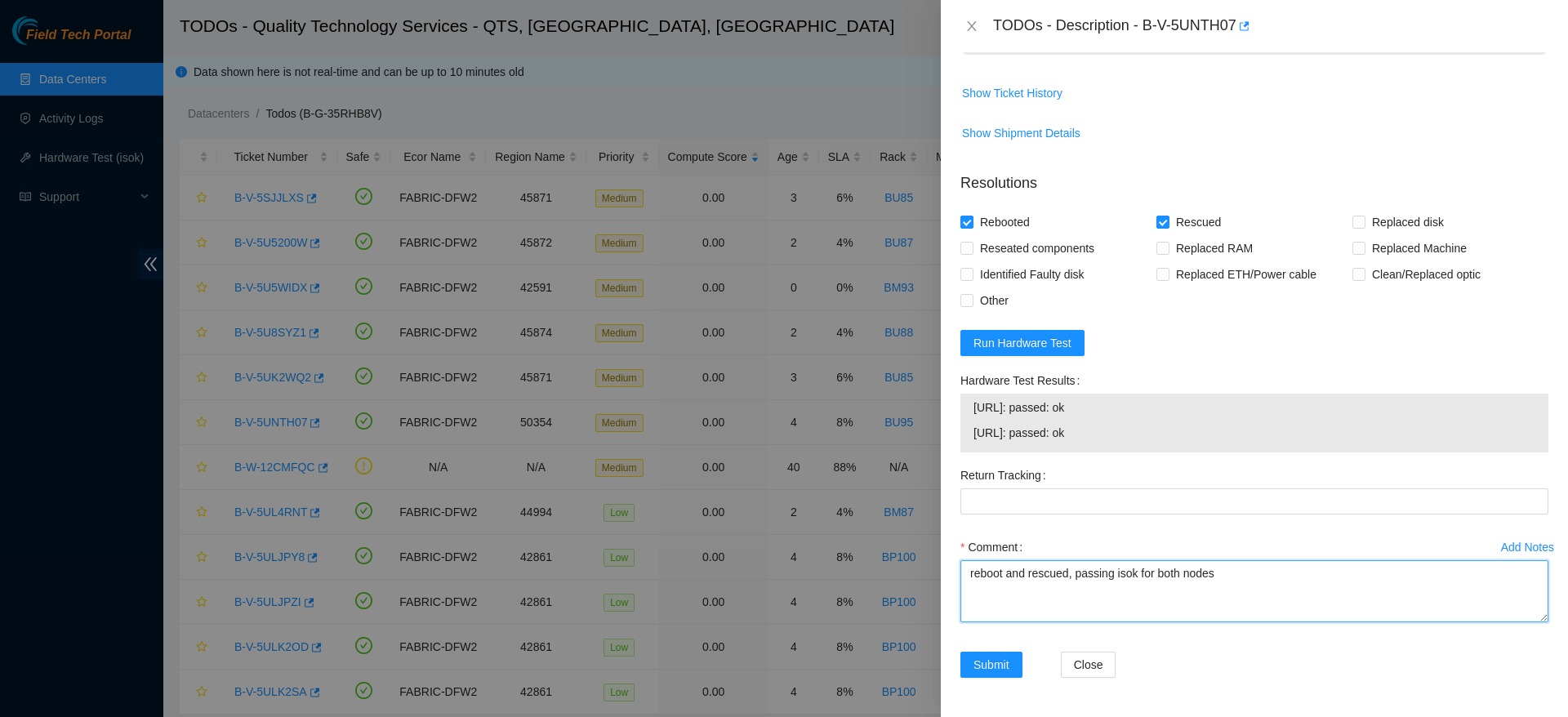
click at [1076, 573] on textarea "reboot and rescued, passing isok for both nodes" at bounding box center [1254, 591] width 588 height 62
click at [1282, 560] on textarea "reboot and rescued, configured, checked and passing isok for both nodes" at bounding box center [1254, 591] width 588 height 62
type textarea "reboot and rescued, configured, checked and passing isok from both nodes"
click at [980, 659] on span "Submit" at bounding box center [991, 664] width 35 height 18
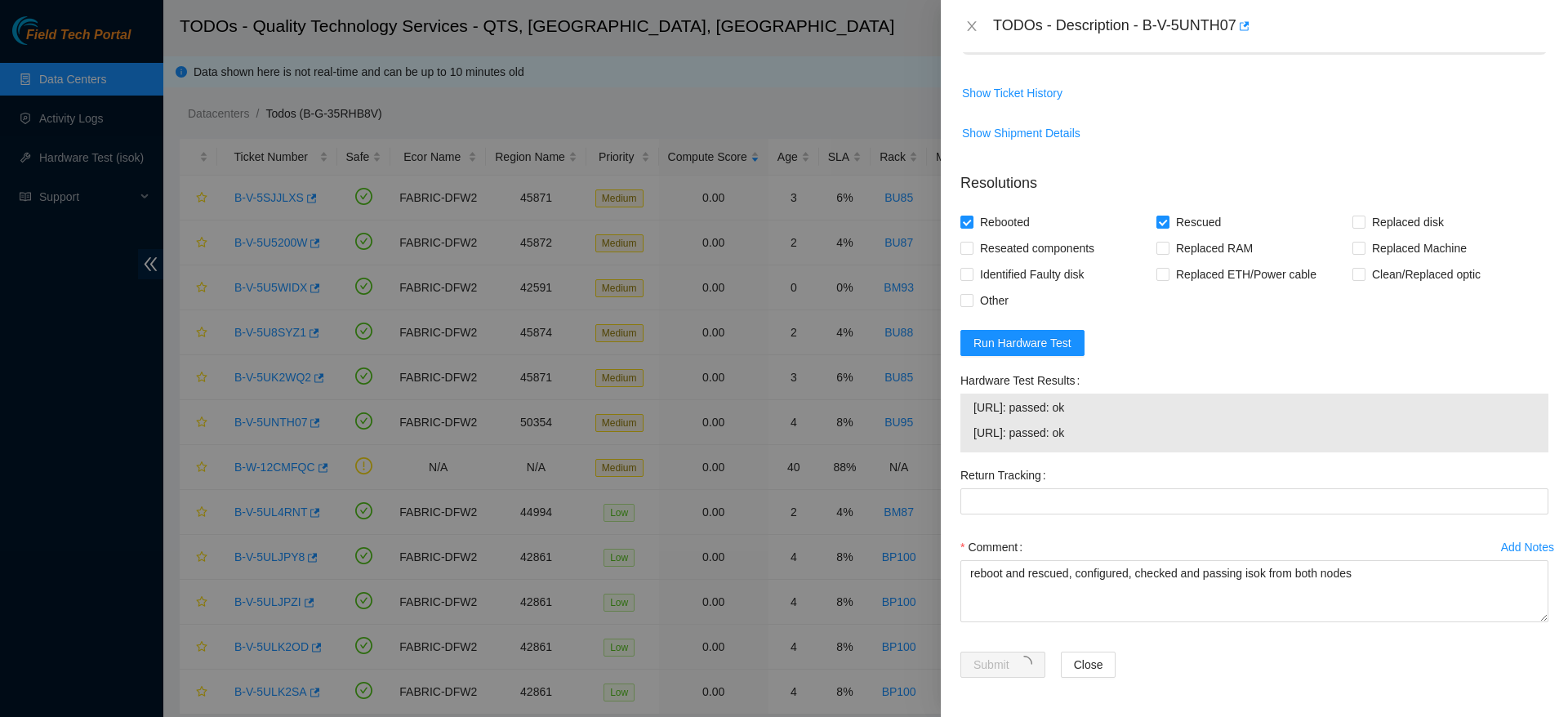
scroll to position [0, 0]
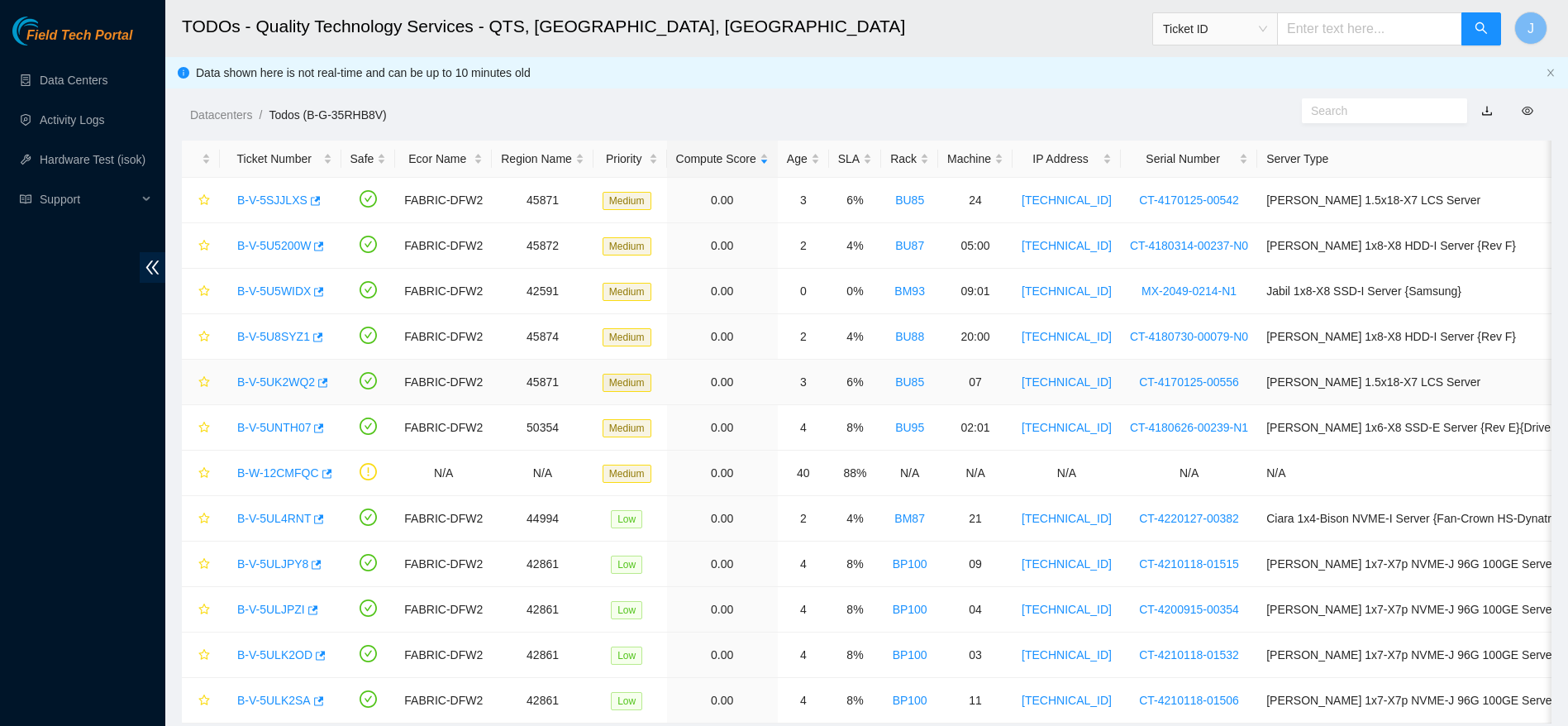
click at [278, 378] on link "B-V-5UK2WQ2" at bounding box center [276, 382] width 78 height 13
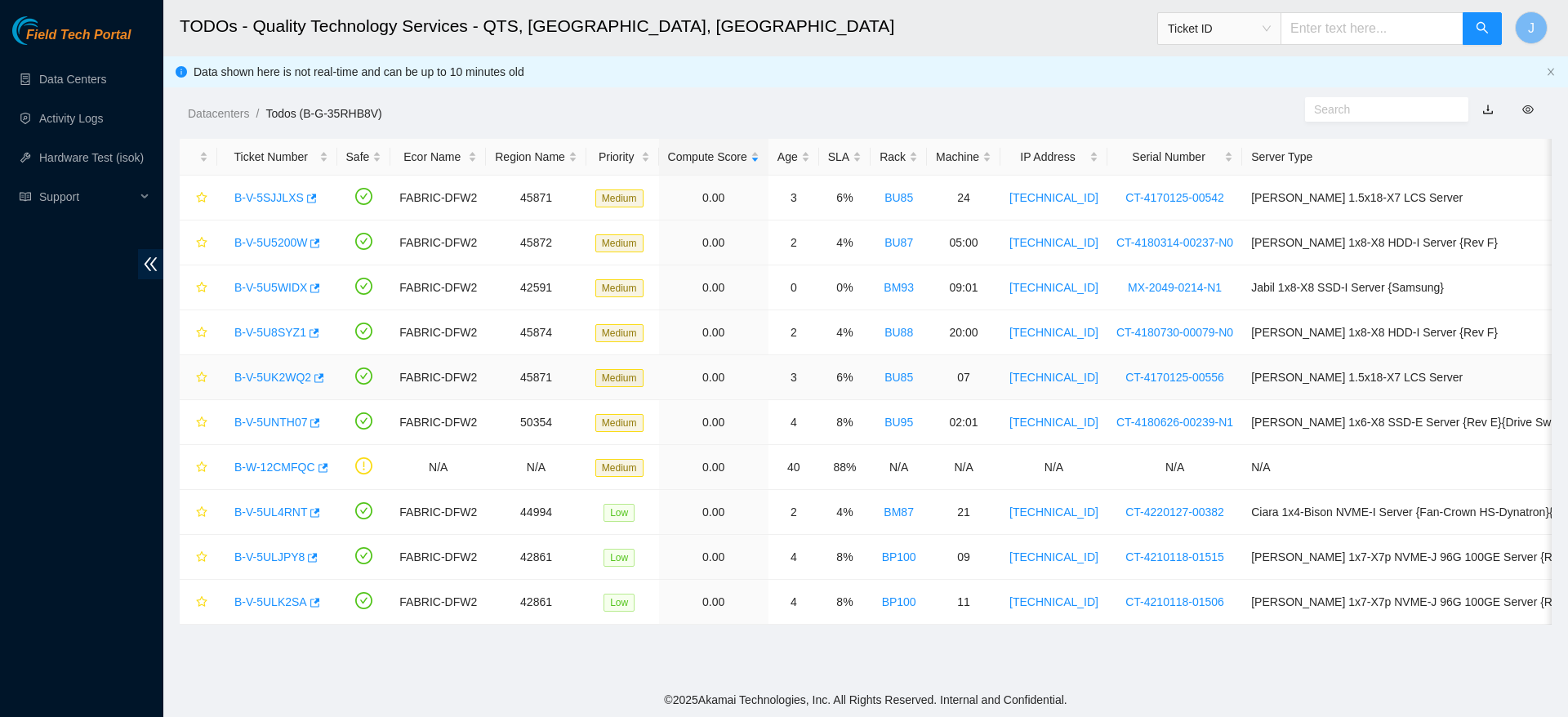
click at [257, 371] on link "B-V-5UK2WQ2" at bounding box center [273, 377] width 77 height 13
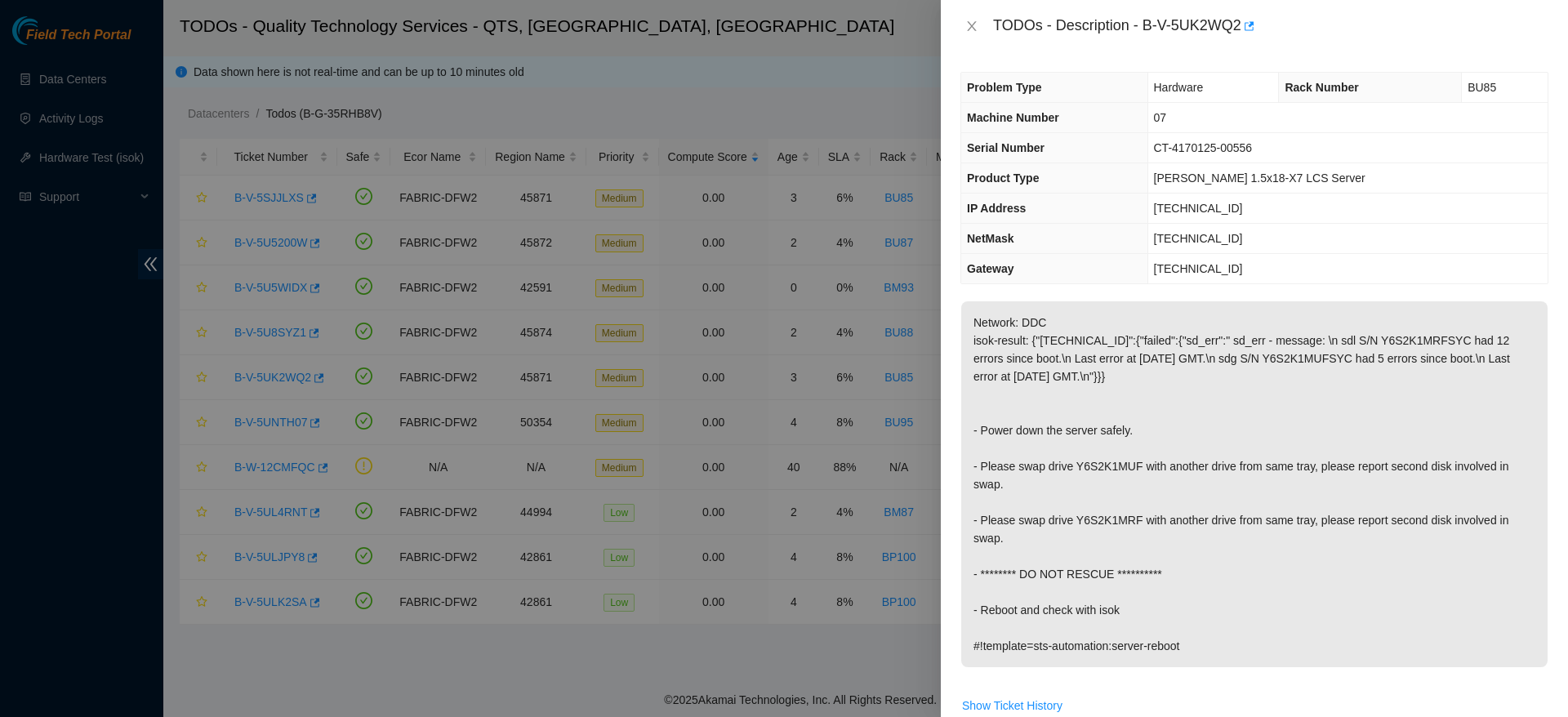
scroll to position [517, 0]
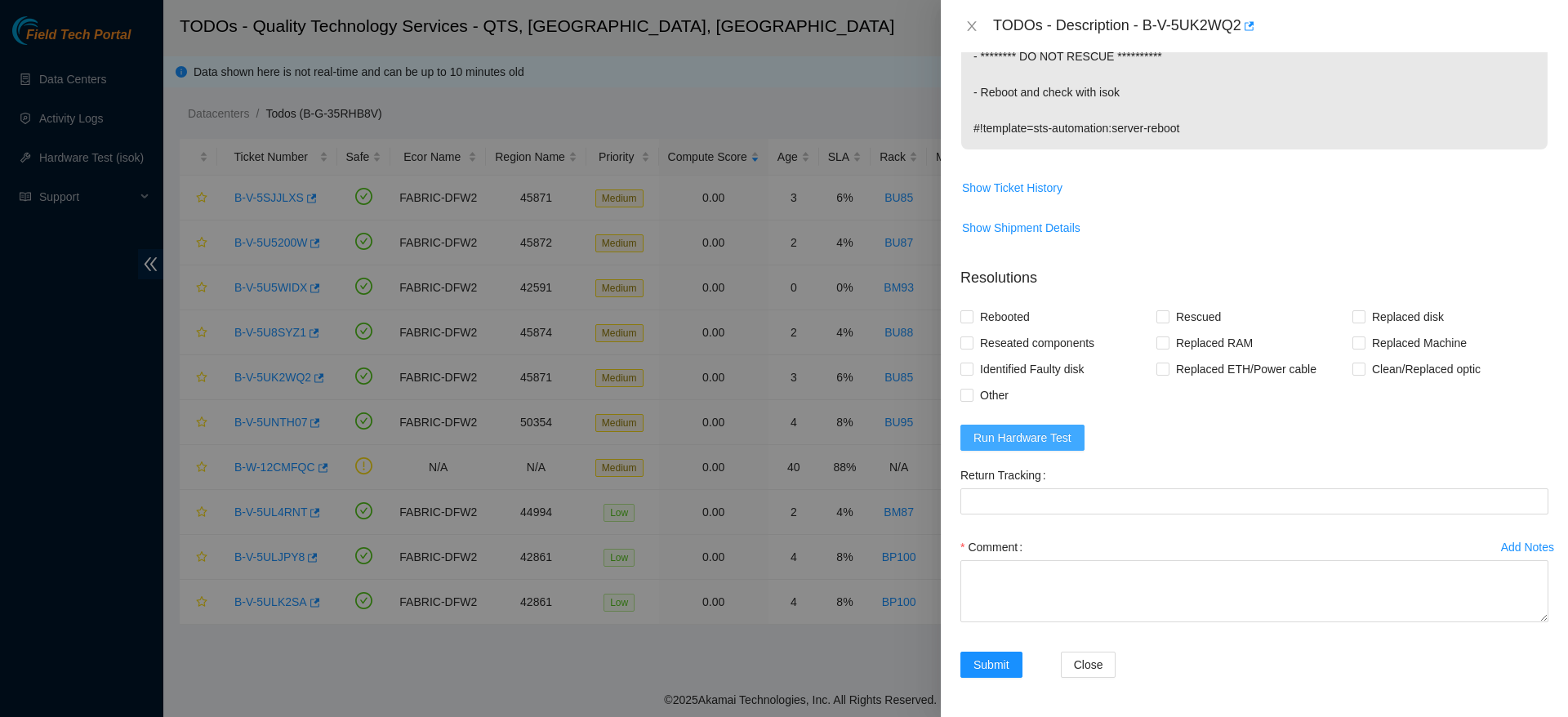
click at [1054, 438] on span "Run Hardware Test" at bounding box center [1022, 437] width 98 height 18
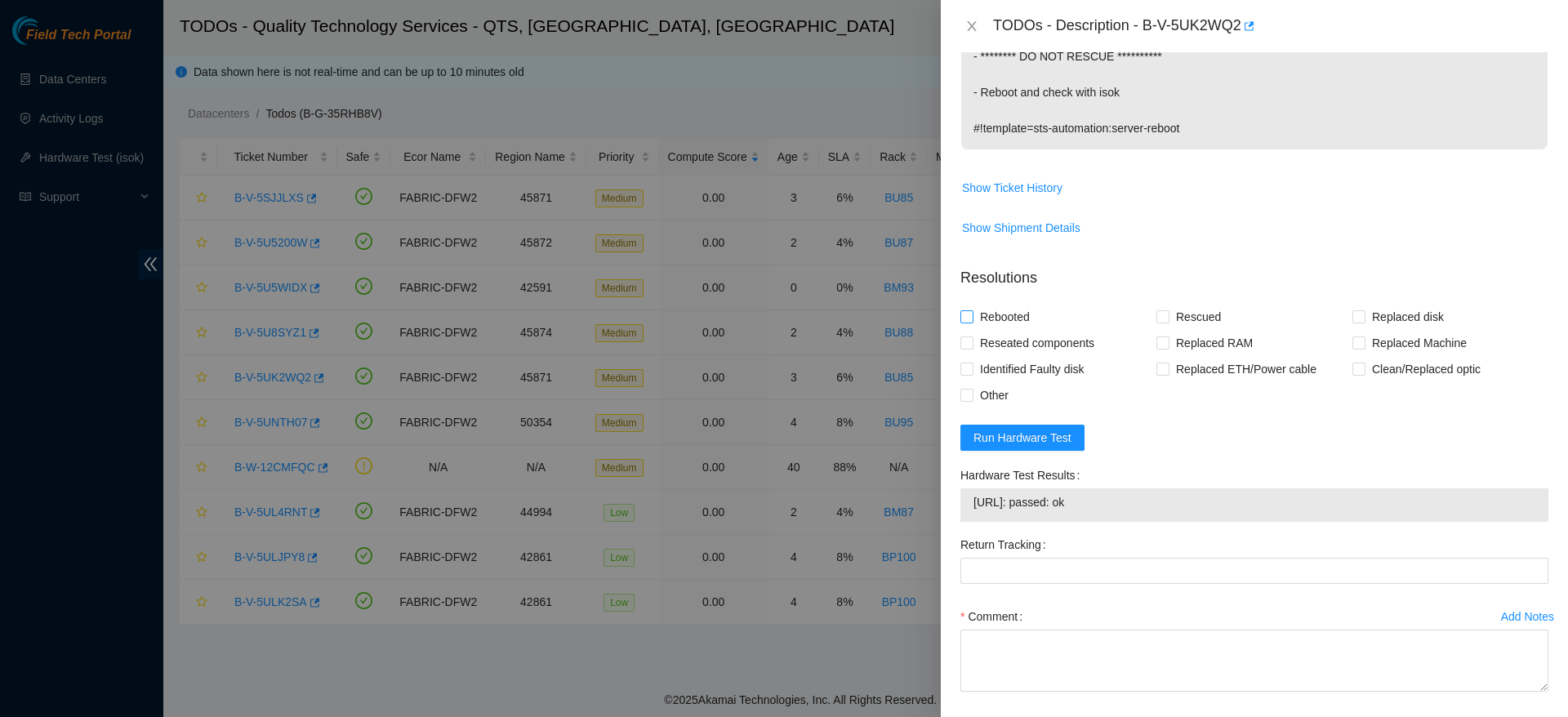
click at [991, 309] on span "Rebooted" at bounding box center [1004, 316] width 63 height 26
click at [972, 310] on input "Rebooted" at bounding box center [966, 316] width 11 height 11
checkbox input "true"
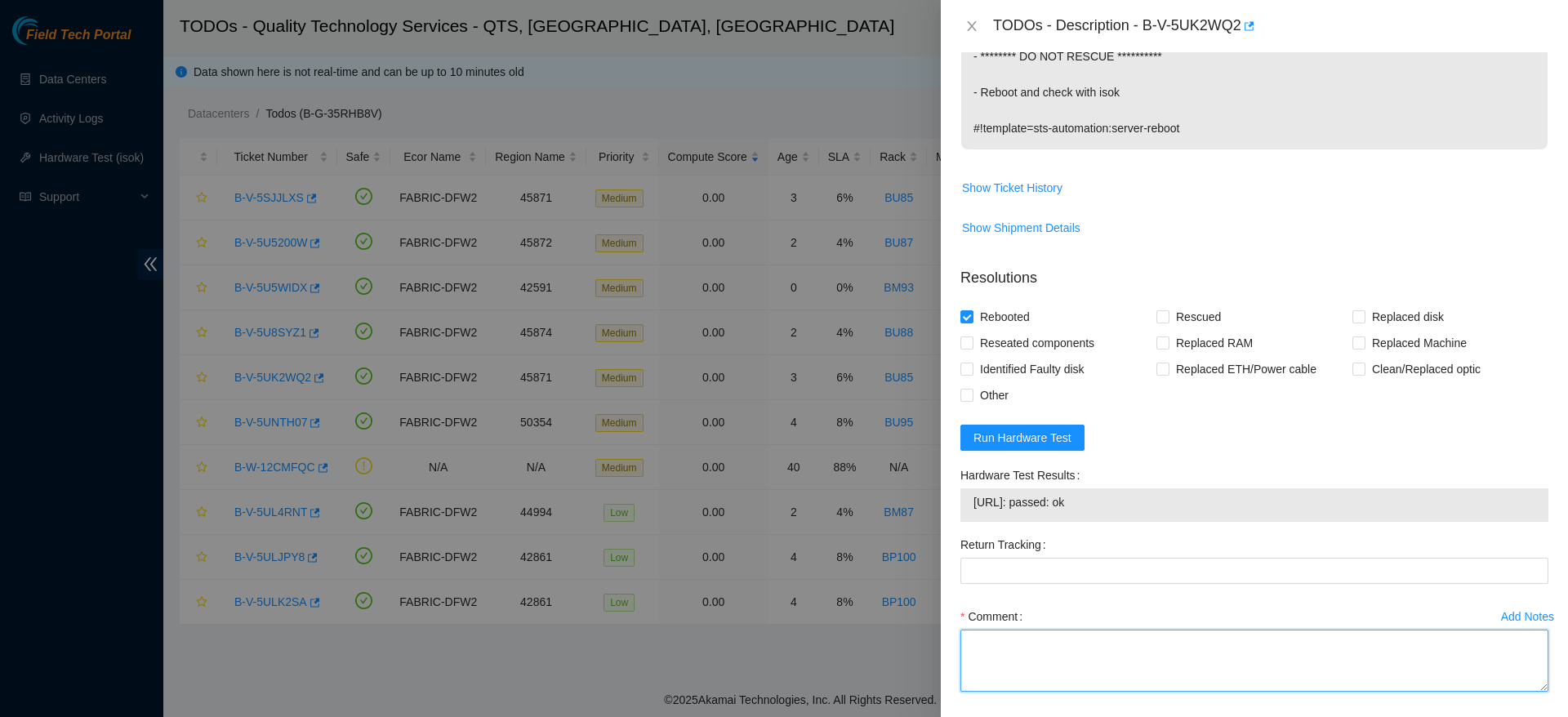
click at [1136, 675] on textarea "Comment" at bounding box center [1254, 660] width 588 height 62
type textarea "w"
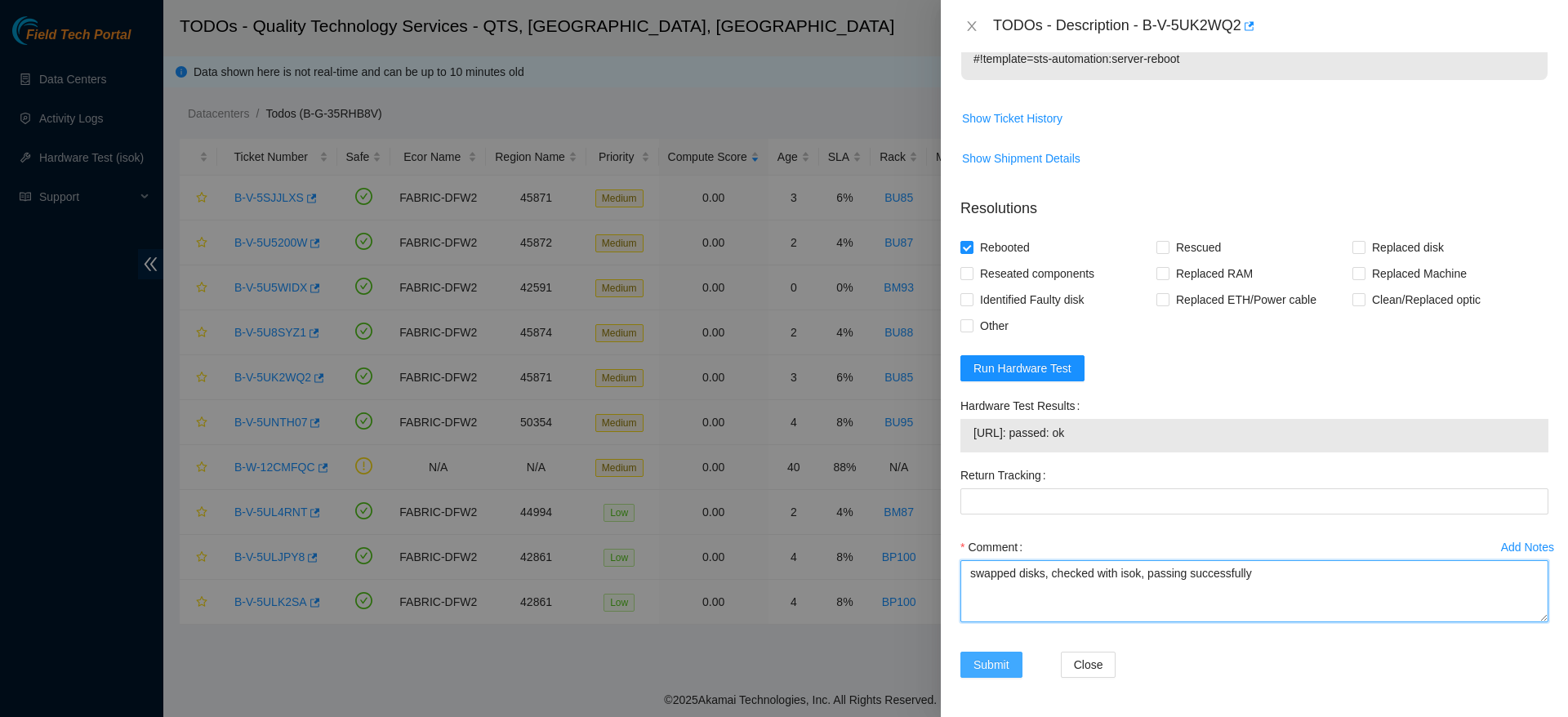
type textarea "swapped disks, checked with isok, passing successfully"
click at [1012, 659] on button "Submit" at bounding box center [991, 665] width 62 height 26
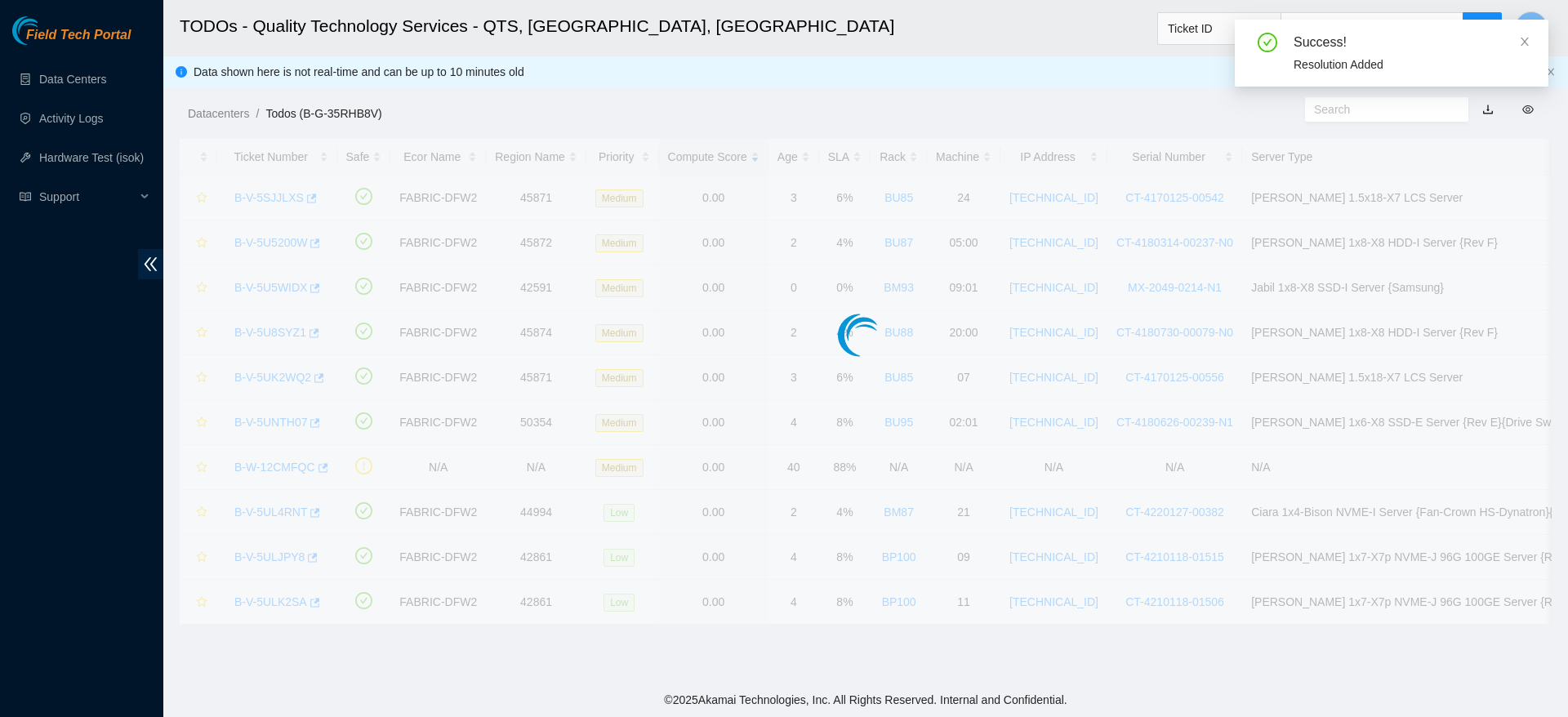
scroll to position [392, 0]
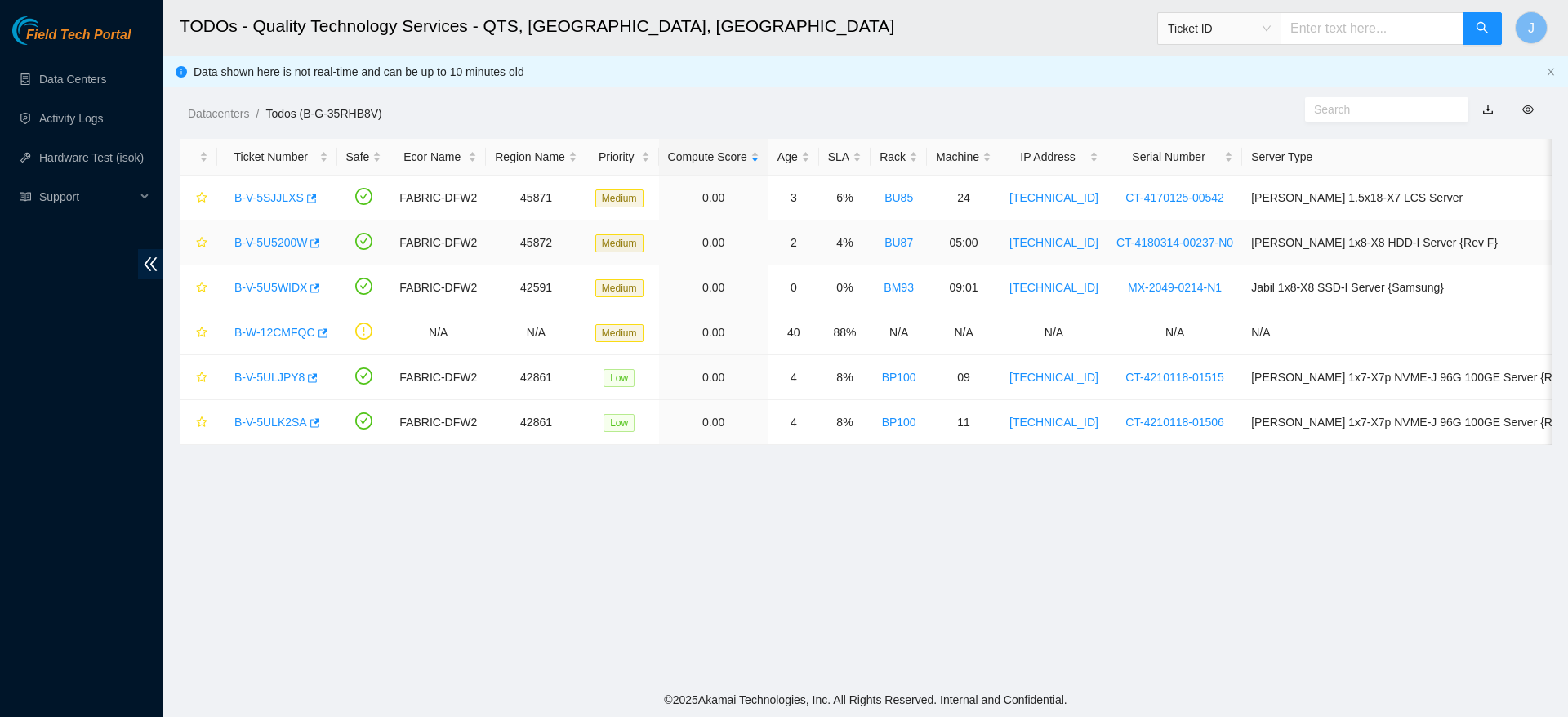
click at [267, 238] on link "B-V-5U5200W" at bounding box center [271, 243] width 73 height 13
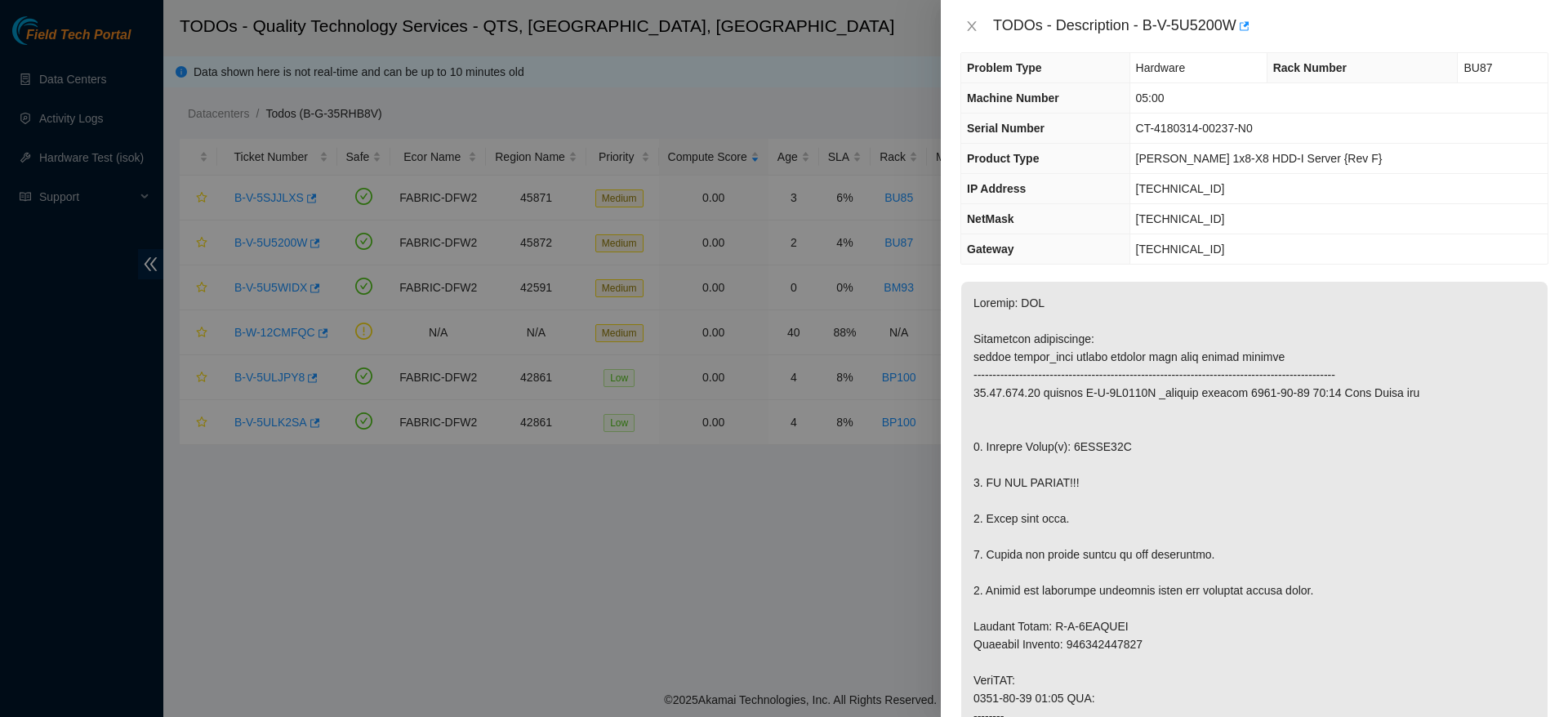
scroll to position [0, 0]
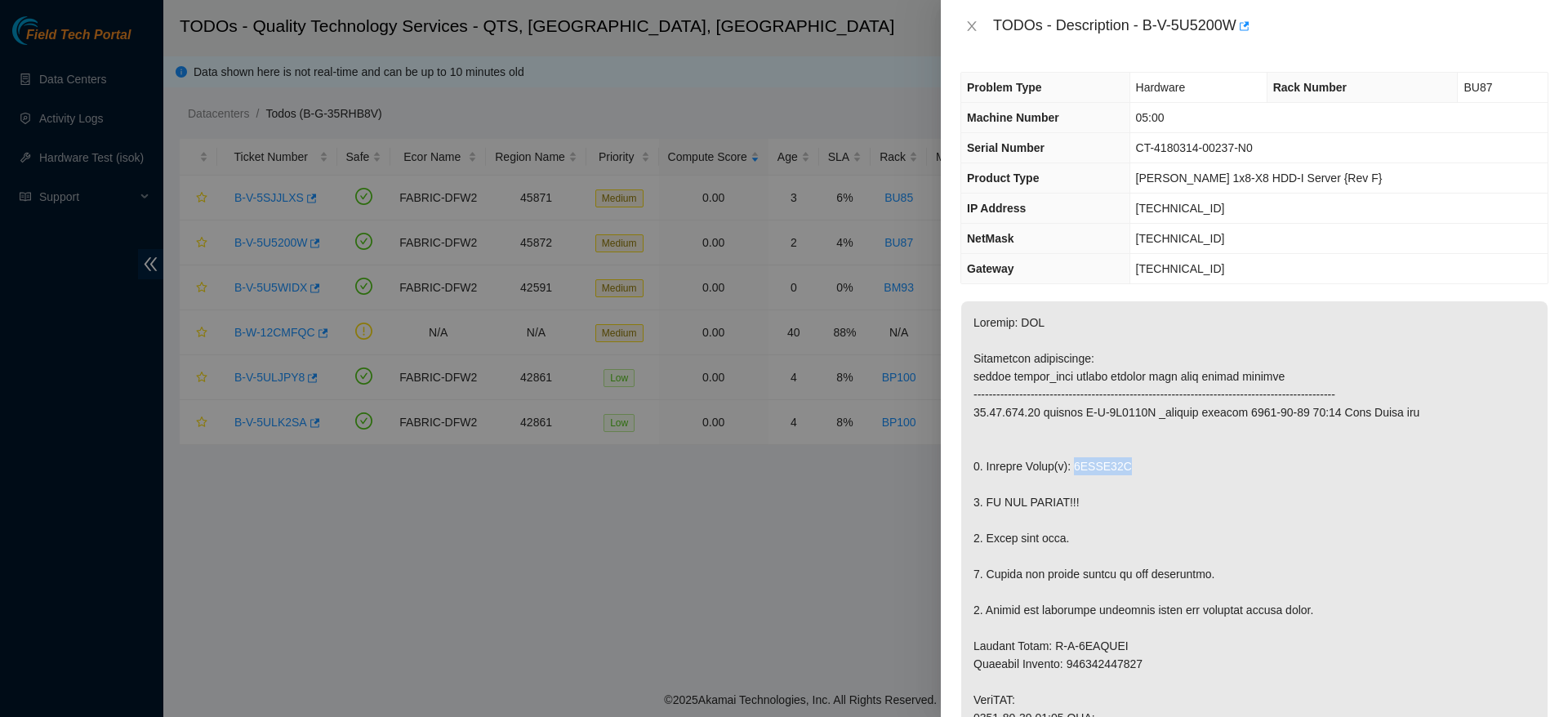
drag, startPoint x: 1165, startPoint y: 471, endPoint x: 1070, endPoint y: 473, distance: 95.0
click at [1070, 473] on p at bounding box center [1254, 726] width 586 height 851
copy p "0DGDV89F"
drag, startPoint x: 1525, startPoint y: 362, endPoint x: 1252, endPoint y: 172, distance: 332.6
click at [1252, 172] on div "Problem Type Hardware Rack Number BU87 Machine Number 05:00 Serial Number CT-41…" at bounding box center [1254, 385] width 628 height 665
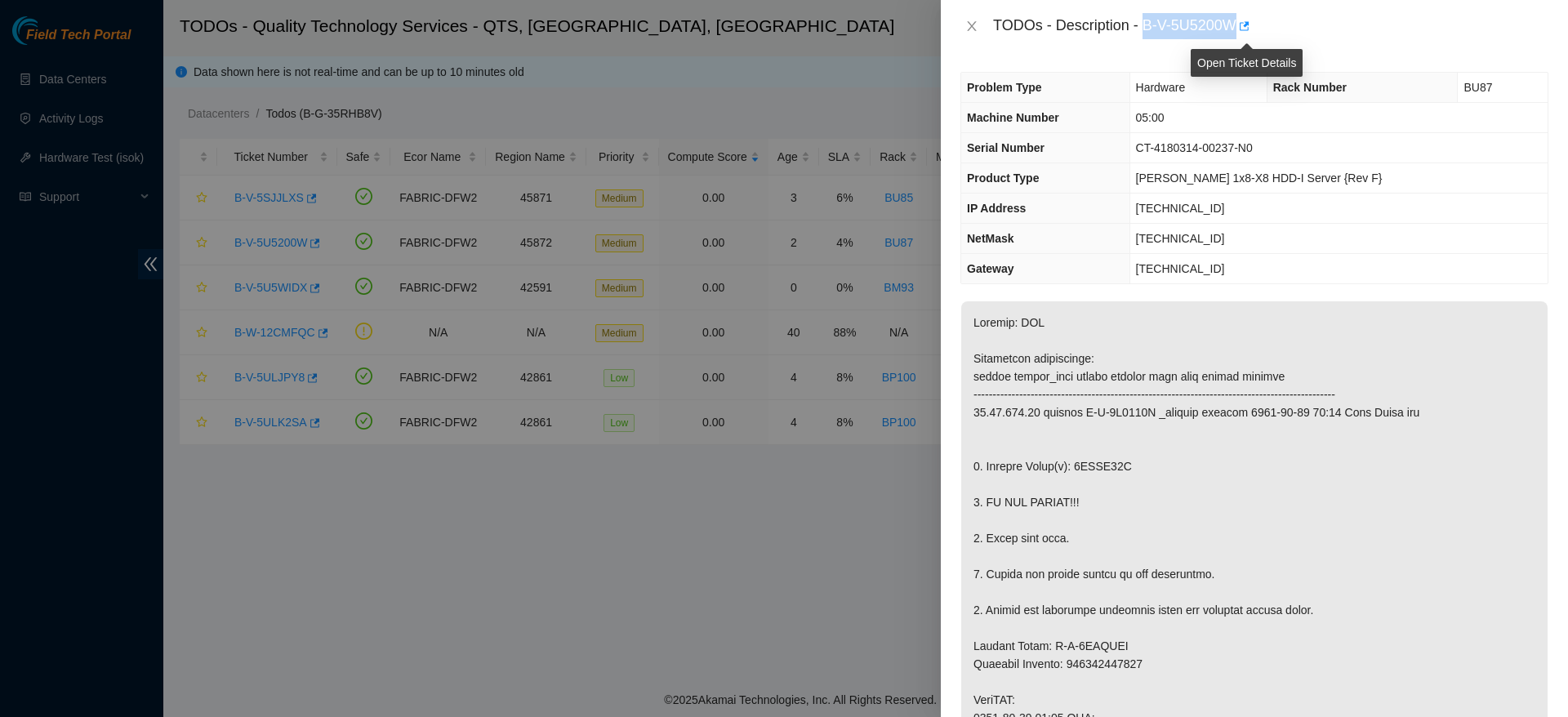
drag, startPoint x: 1144, startPoint y: 17, endPoint x: 1238, endPoint y: 16, distance: 94.0
click at [1238, 16] on div "TODOs - Description - B-V-5U5200W" at bounding box center [1270, 26] width 556 height 26
copy div "B-V-5U5200W"
click at [1442, 454] on p at bounding box center [1254, 726] width 586 height 851
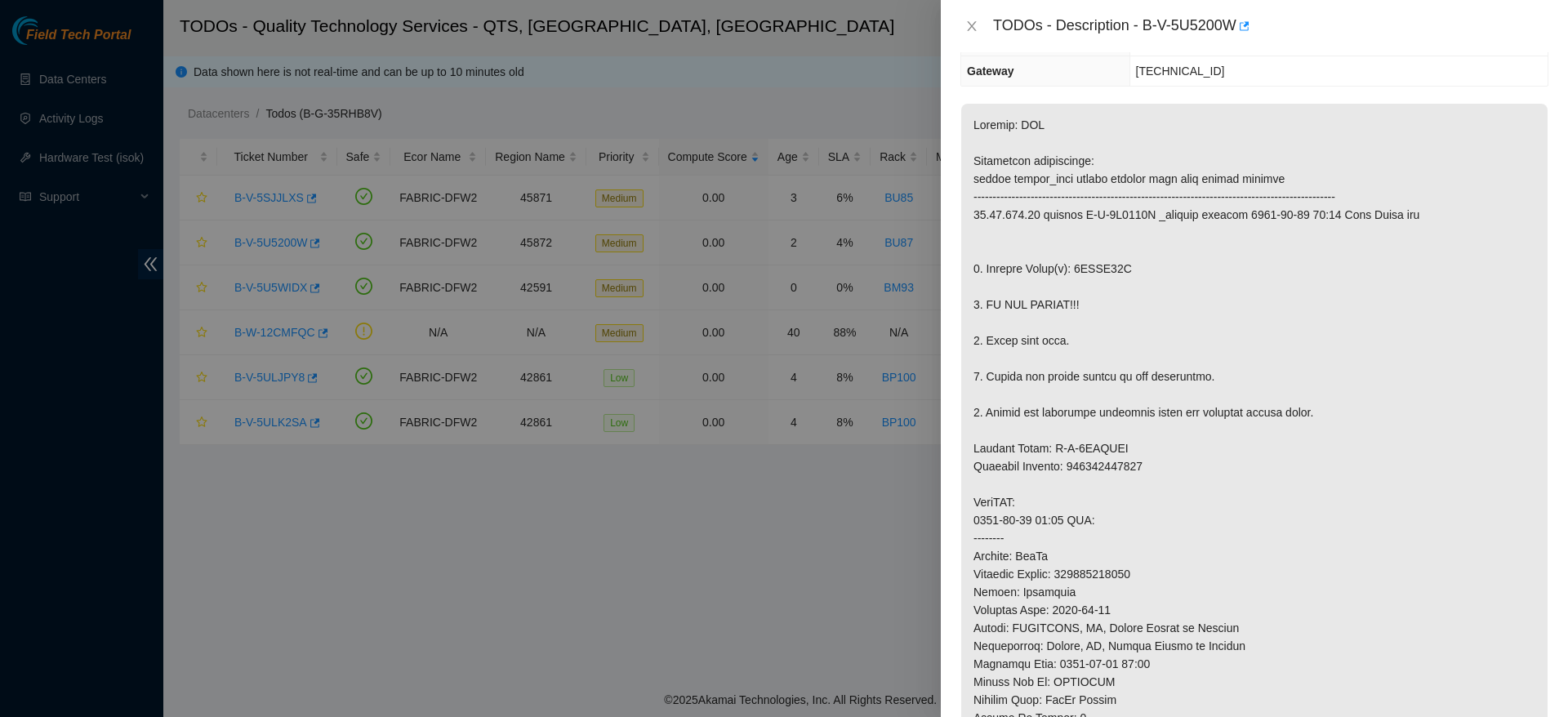
scroll to position [231, 0]
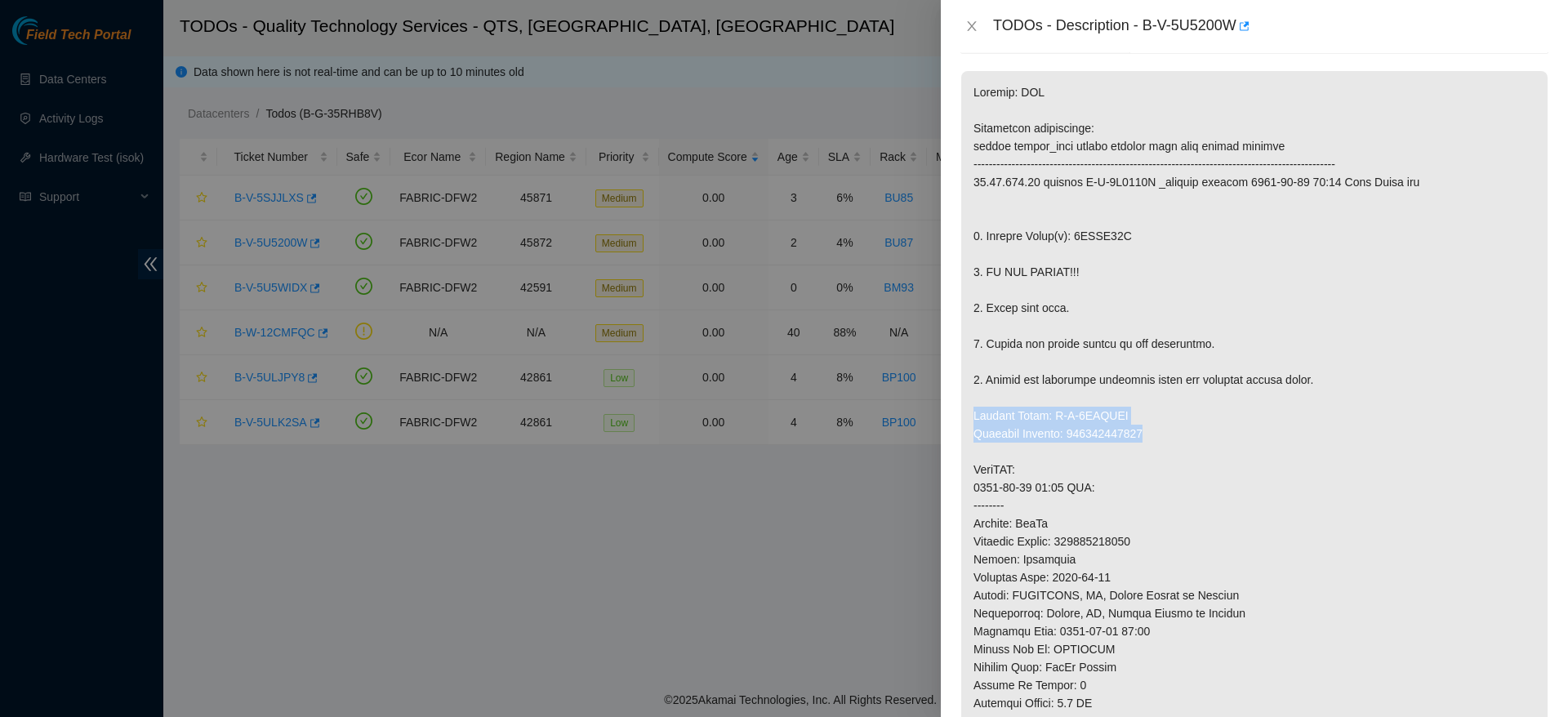
drag, startPoint x: 969, startPoint y: 415, endPoint x: 1193, endPoint y: 433, distance: 224.7
click at [1193, 433] on p at bounding box center [1254, 496] width 586 height 851
copy p "Service Order: B-V-5UCUNQY Tracking Numbers: 450826213654"
click at [1193, 433] on p at bounding box center [1254, 496] width 586 height 851
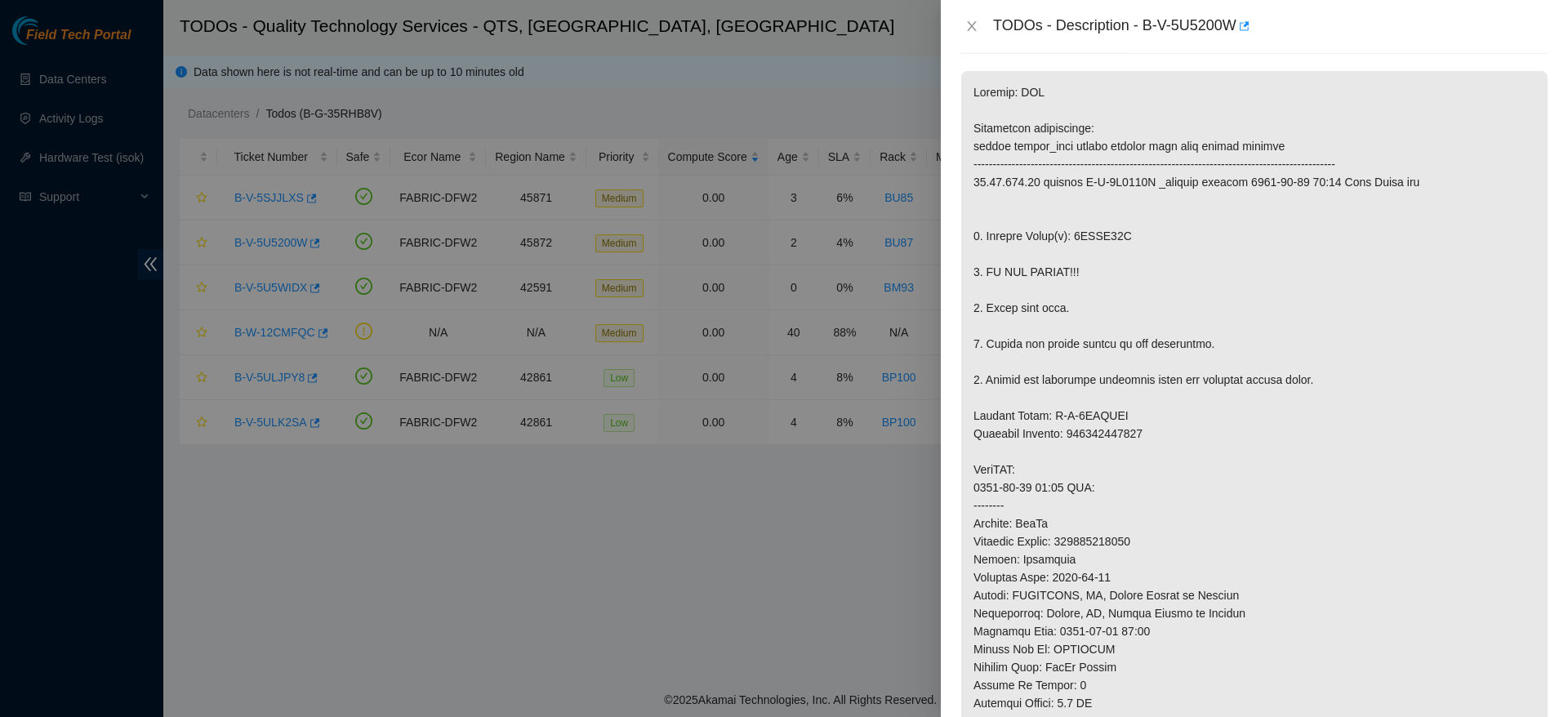
click at [1498, 493] on p at bounding box center [1254, 496] width 586 height 851
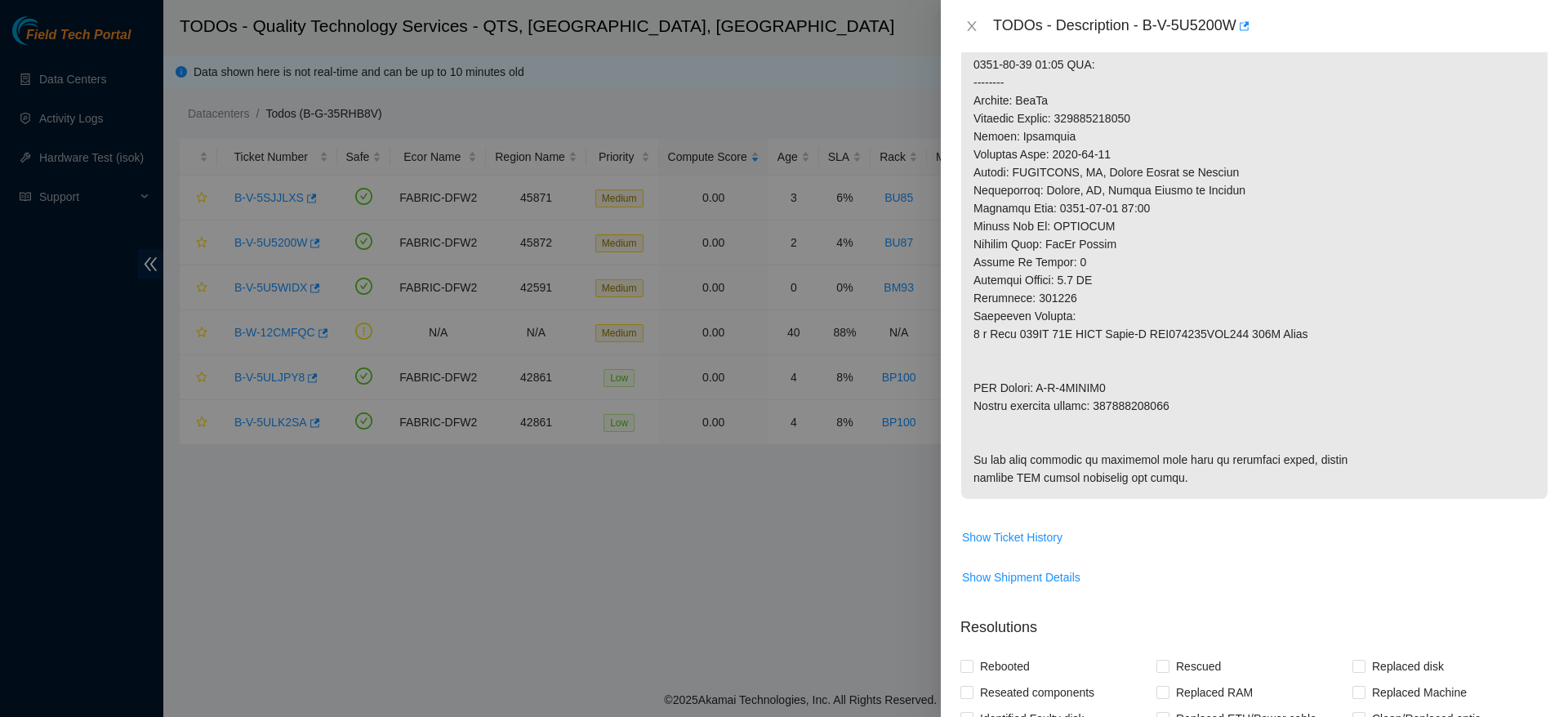
scroll to position [655, 0]
drag, startPoint x: 977, startPoint y: 387, endPoint x: 1232, endPoint y: 417, distance: 256.8
click at [1232, 417] on p at bounding box center [1254, 70] width 586 height 851
copy p "RMA Return: B-V-5UCUNR7 Return tracking number: 450826213665"
click at [1365, 342] on p at bounding box center [1254, 70] width 586 height 851
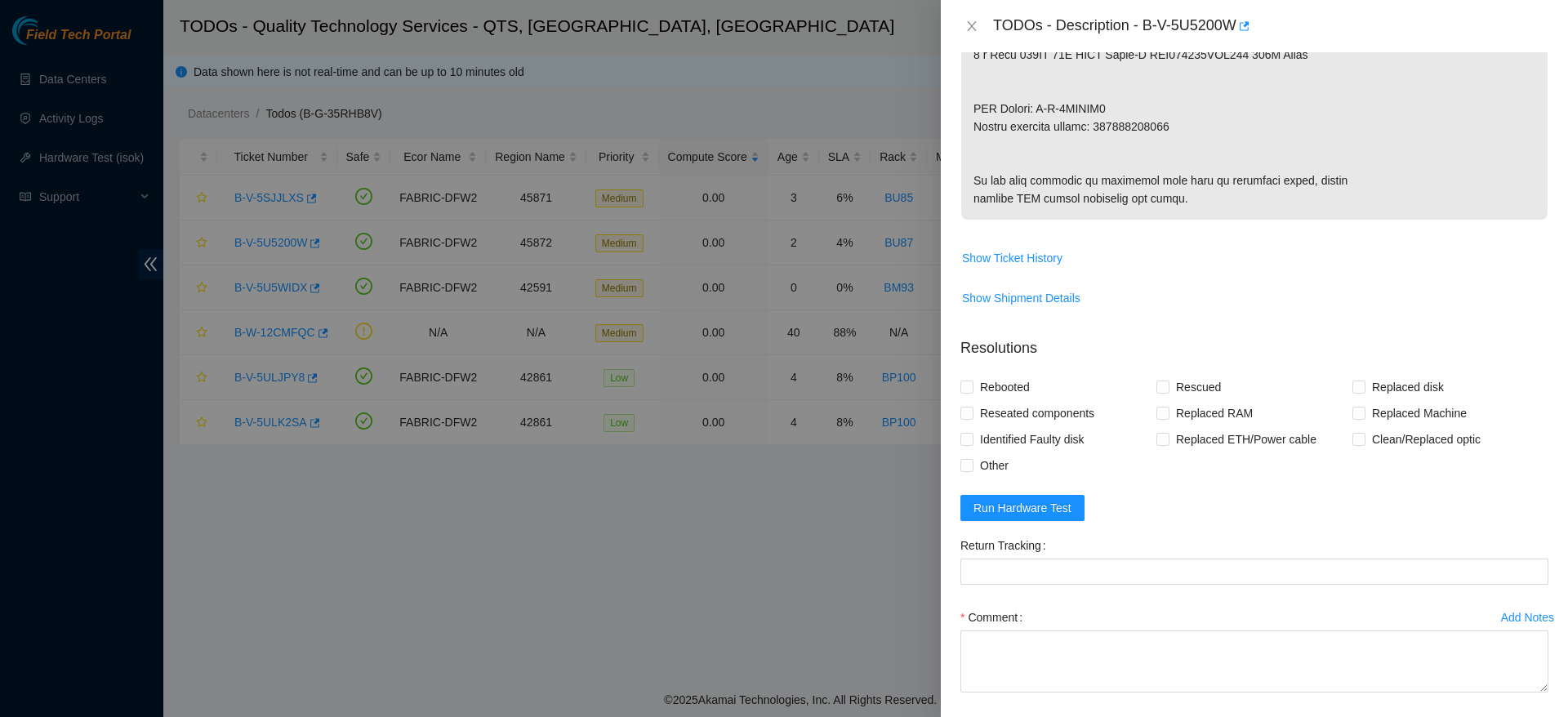
scroll to position [1075, 0]
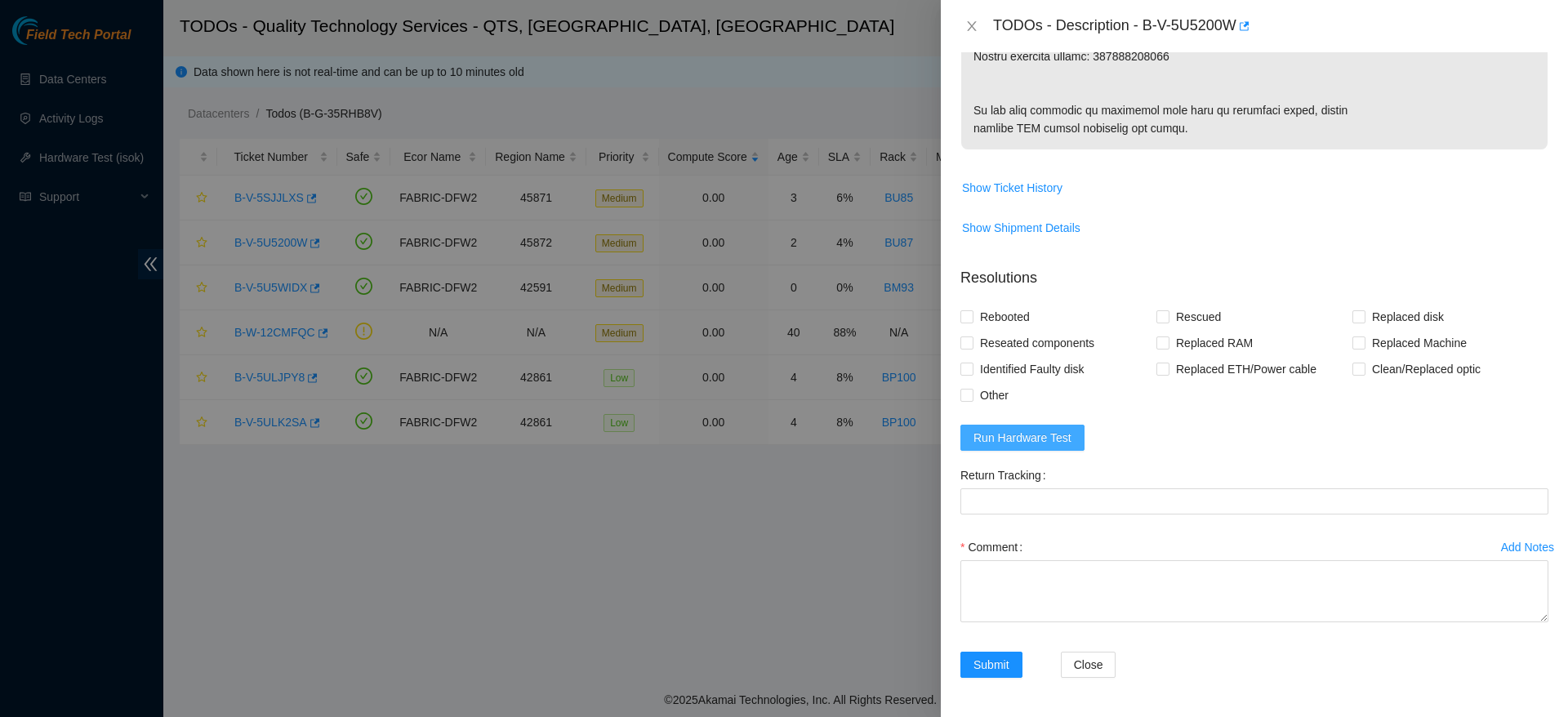
click at [996, 445] on span "Run Hardware Test" at bounding box center [1022, 437] width 98 height 18
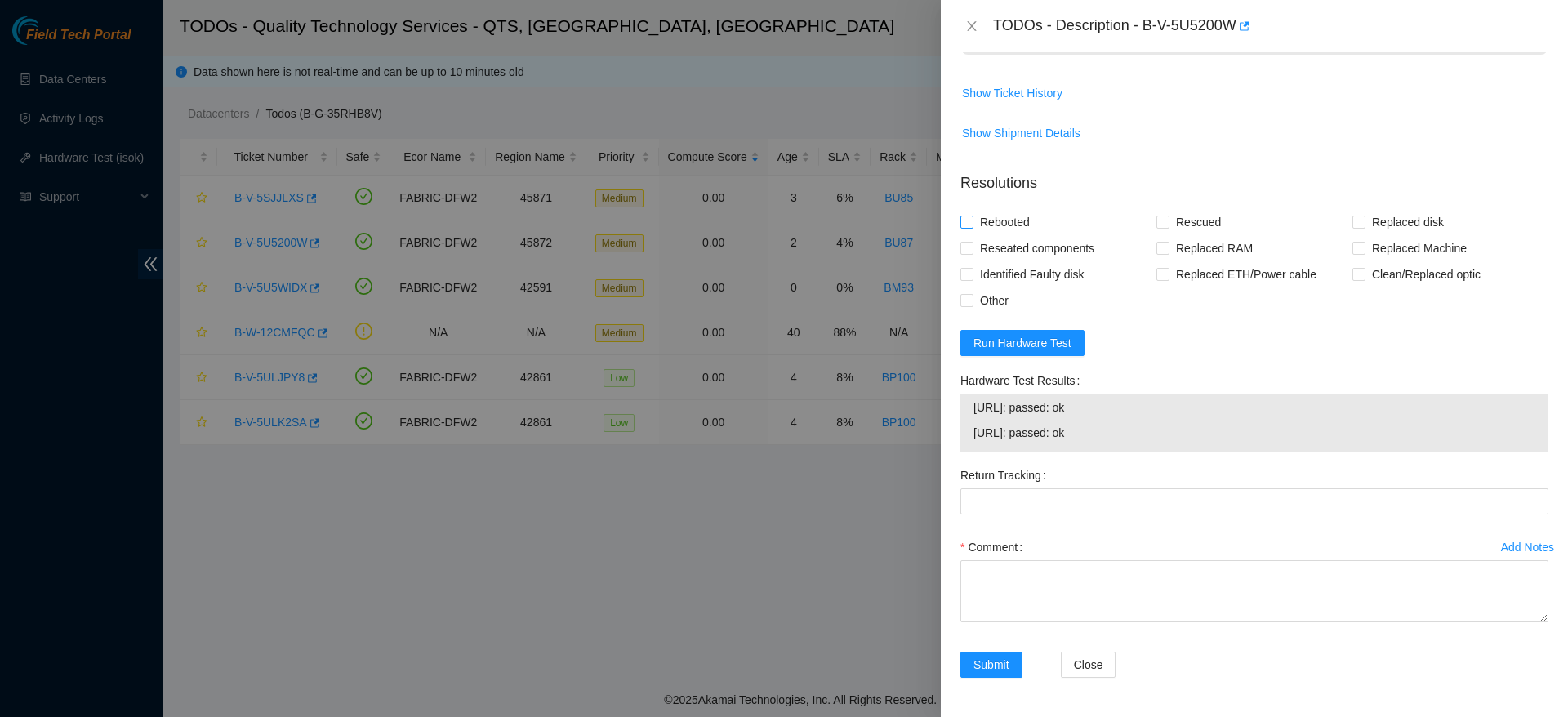
scroll to position [1169, 0]
click at [1010, 342] on span "Run Hardware Test" at bounding box center [1022, 343] width 98 height 18
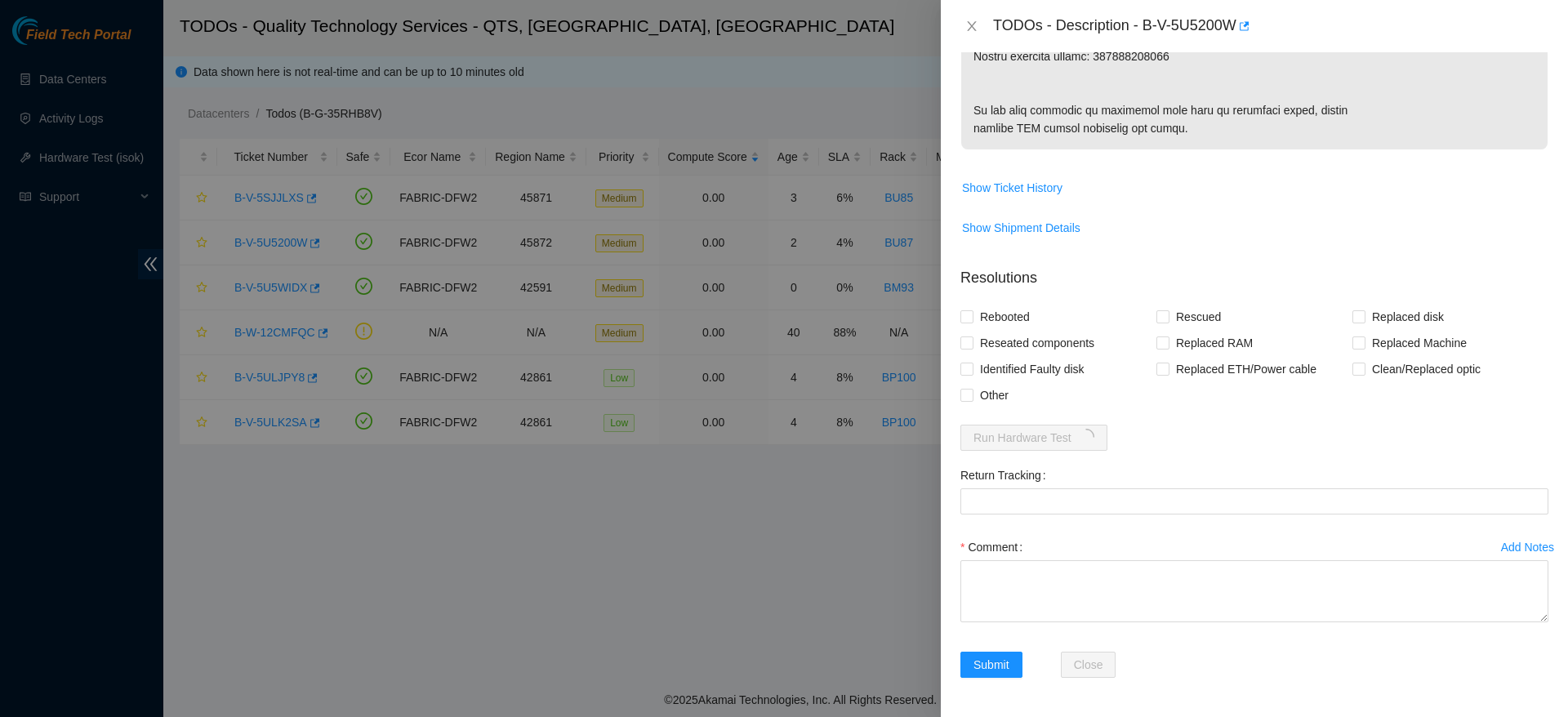
scroll to position [1075, 0]
click at [1080, 569] on textarea "Comment" at bounding box center [1254, 591] width 588 height 62
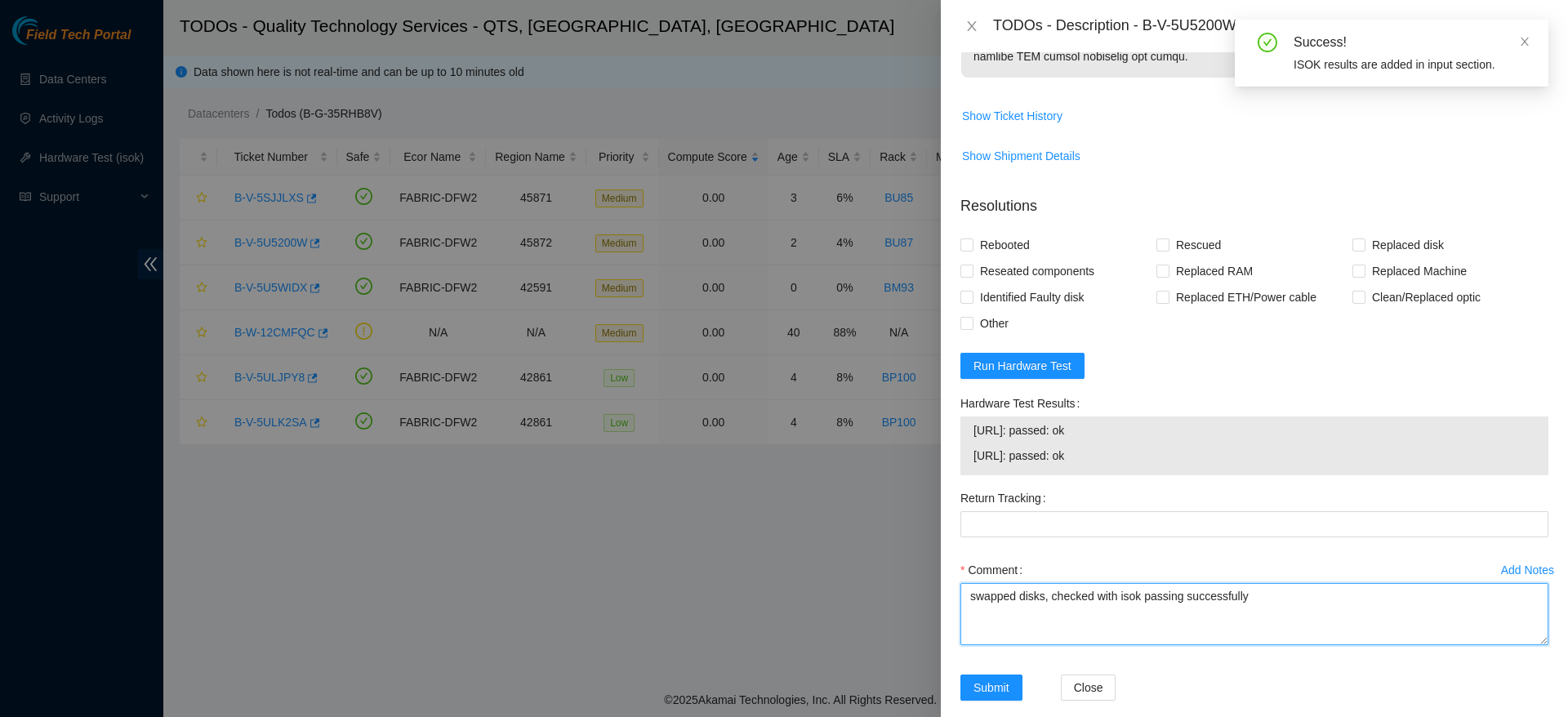
scroll to position [1169, 0]
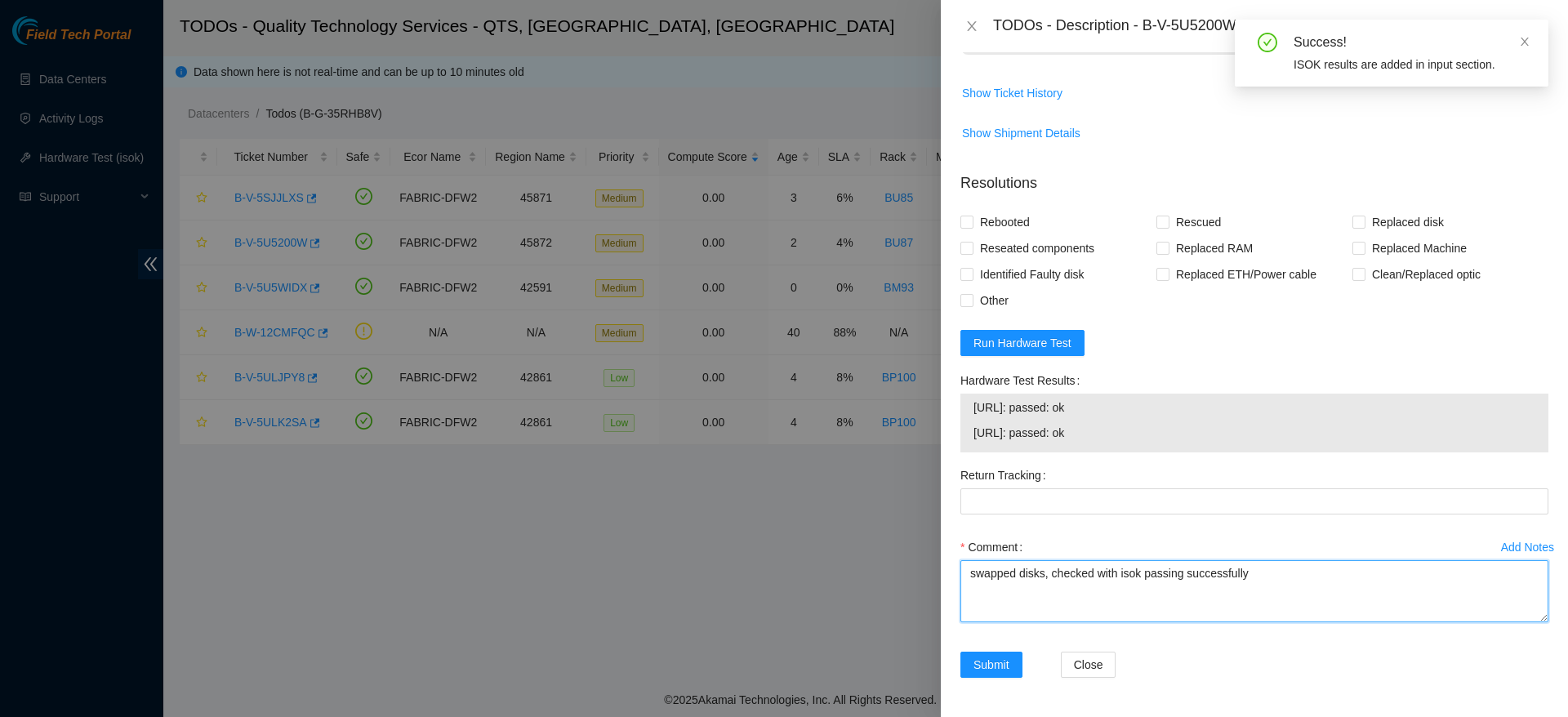
paste textarea "Ticket: B-V-5U5200W Good Disk: 0DGTTVHH Bad Disk: 0DGDV89F Service Order: B-V-5…"
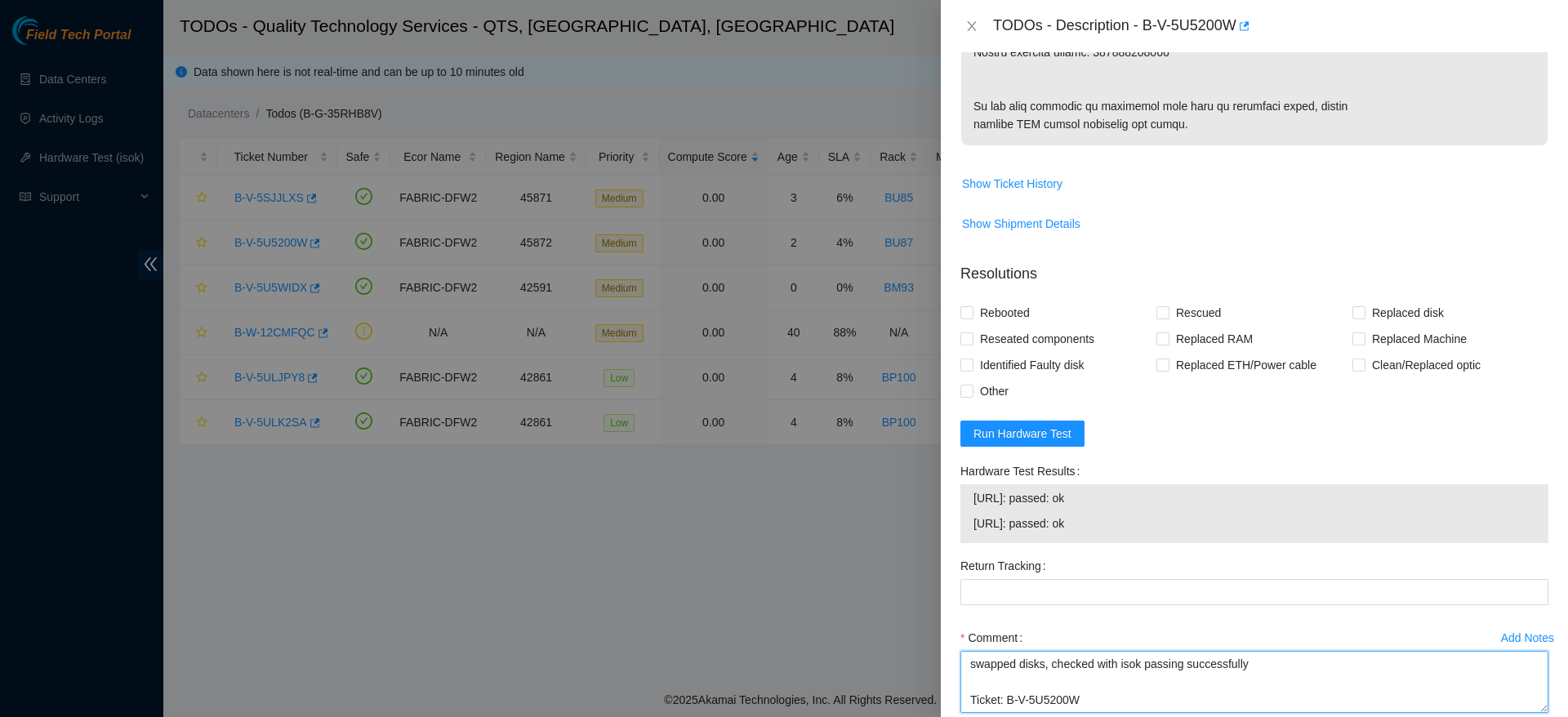
scroll to position [1005, 0]
type textarea "swapped disks, checked with isok passing successfully Ticket: B-V-5U5200W Good …"
click at [1427, 328] on span "Replaced disk" at bounding box center [1407, 315] width 85 height 26
click at [1363, 319] on input "Replaced disk" at bounding box center [1358, 314] width 11 height 11
checkbox input "true"
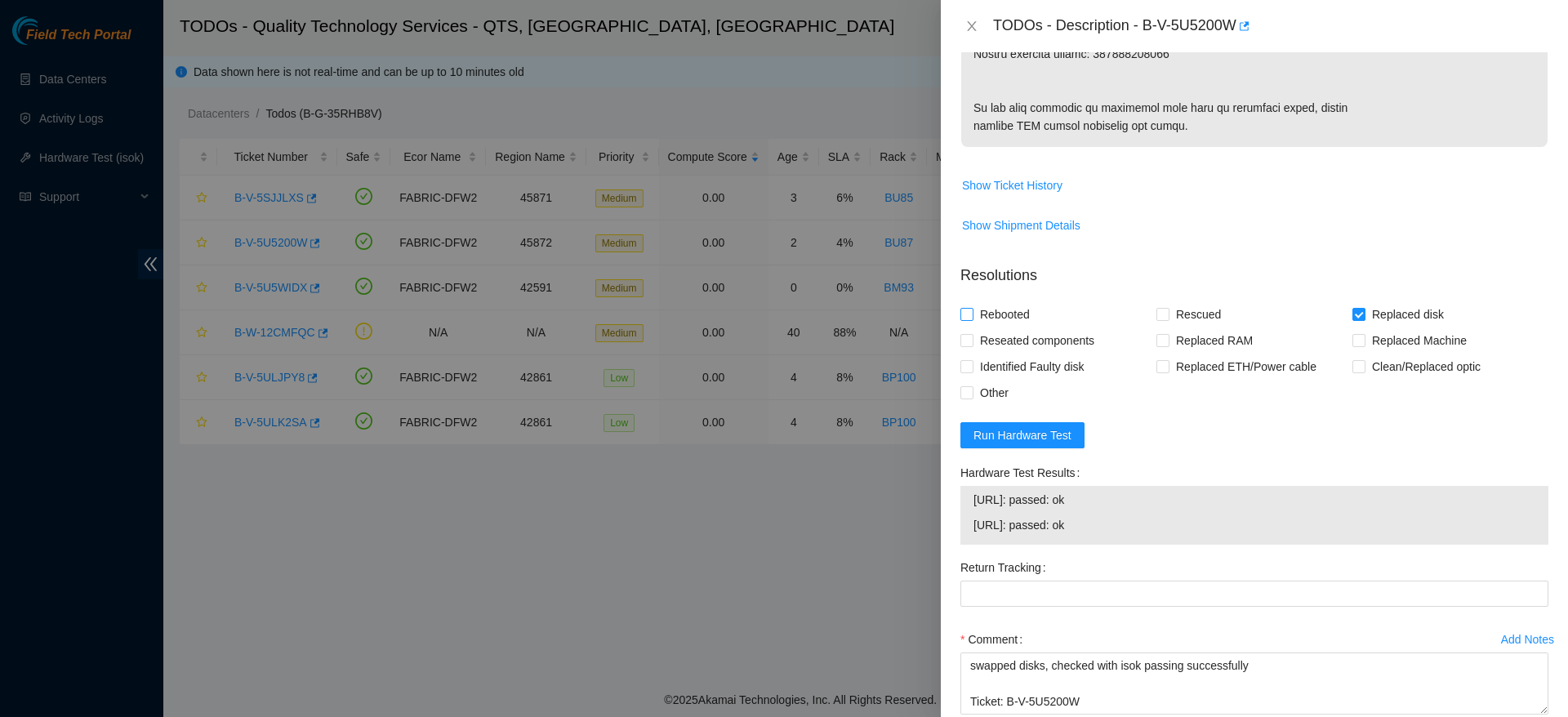
click at [1024, 328] on span "Rebooted" at bounding box center [1004, 315] width 63 height 26
click at [972, 319] on input "Rebooted" at bounding box center [966, 314] width 11 height 11
checkbox input "true"
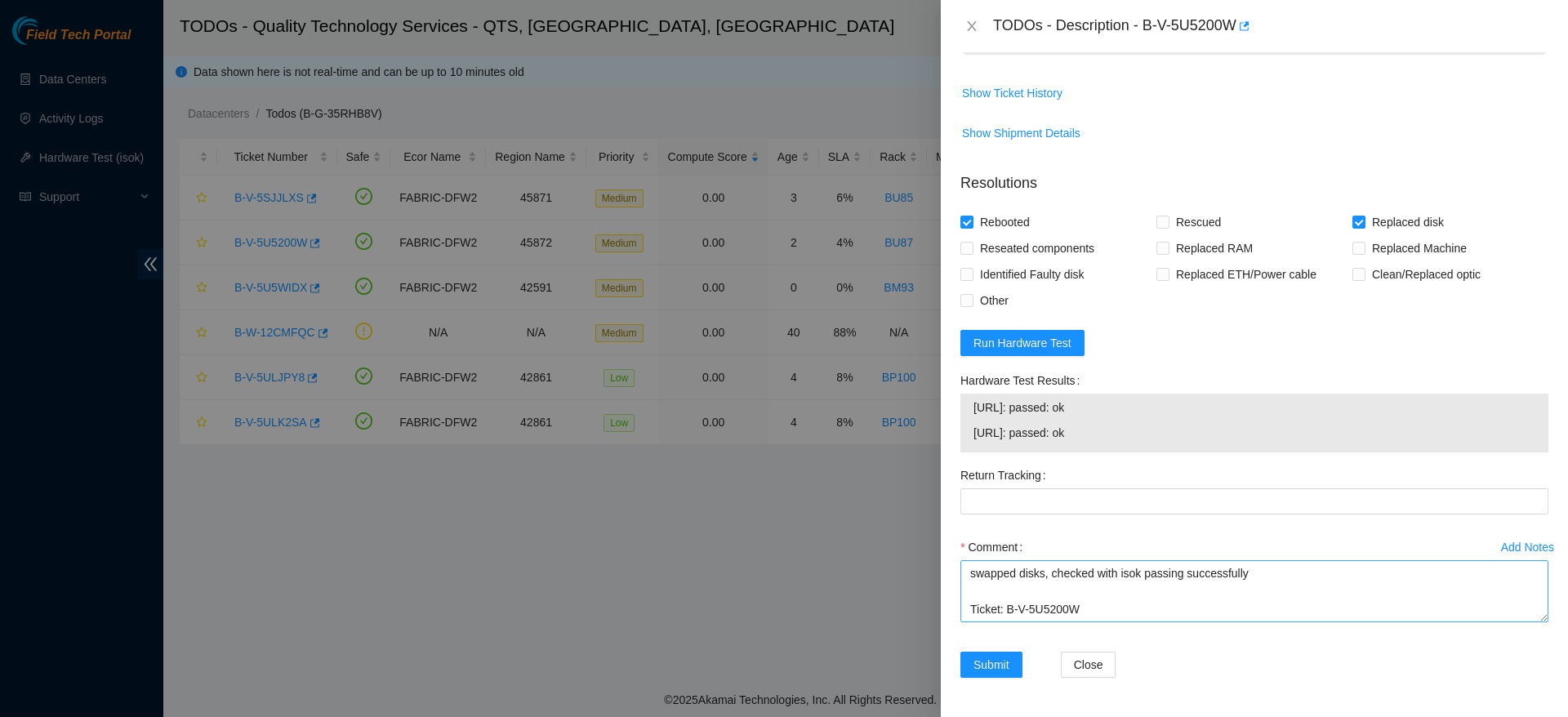
scroll to position [107, 0]
drag, startPoint x: 1206, startPoint y: 614, endPoint x: 1096, endPoint y: 605, distance: 110.4
click at [1096, 605] on textarea "swapped disks, checked with isok passing successfully Ticket: B-V-5U5200W Good …" at bounding box center [1254, 591] width 588 height 62
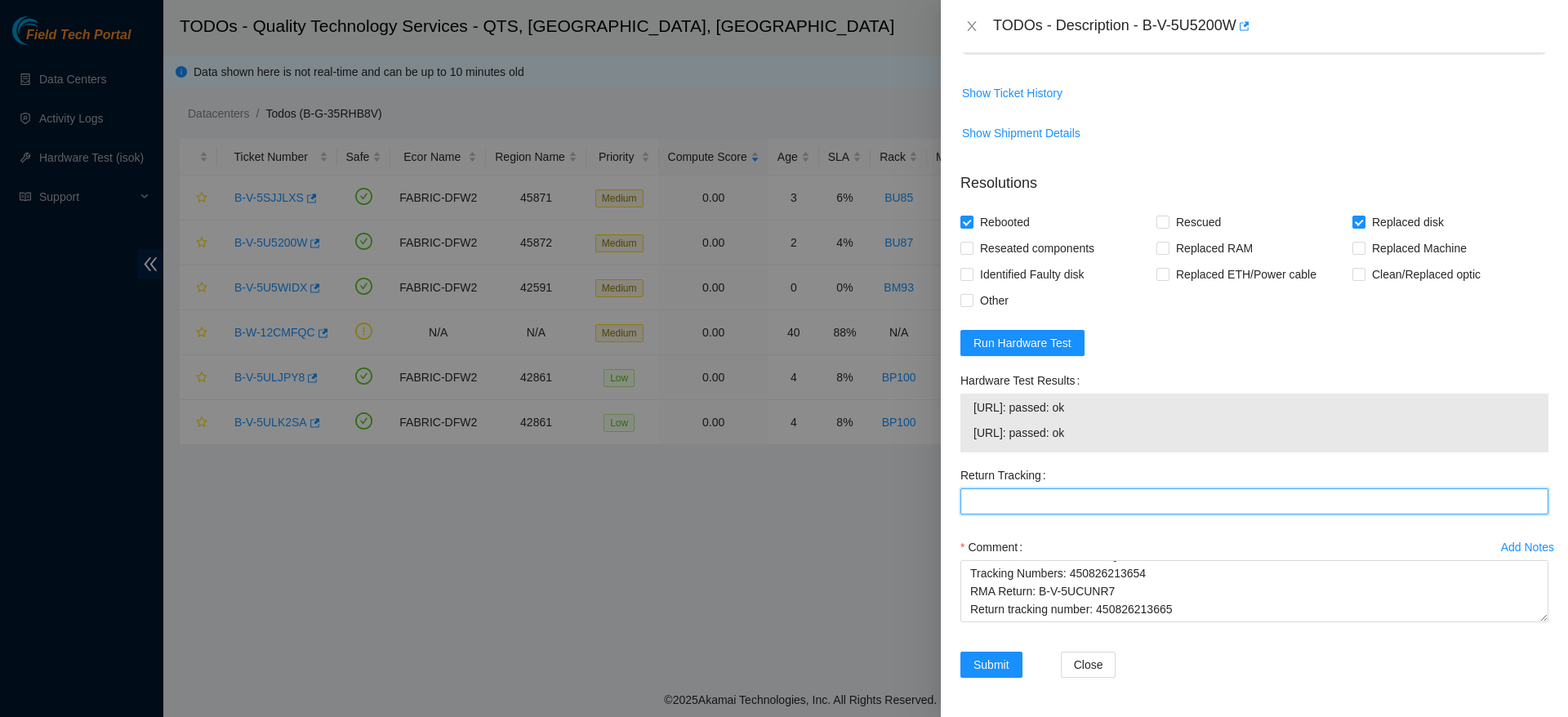
paste Tracking "450826213665"
click at [1128, 488] on Tracking "Return Tracking" at bounding box center [1254, 501] width 588 height 26
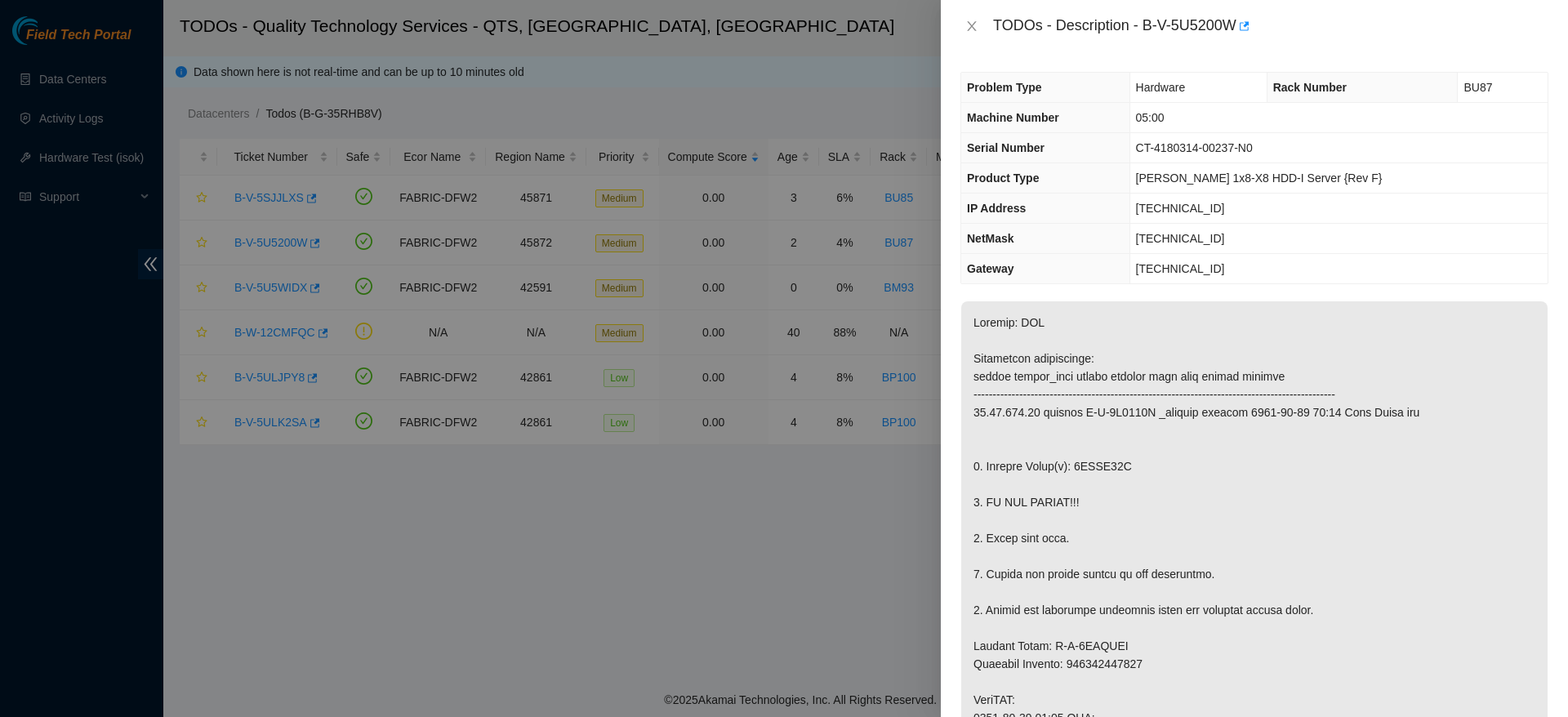
scroll to position [1169, 0]
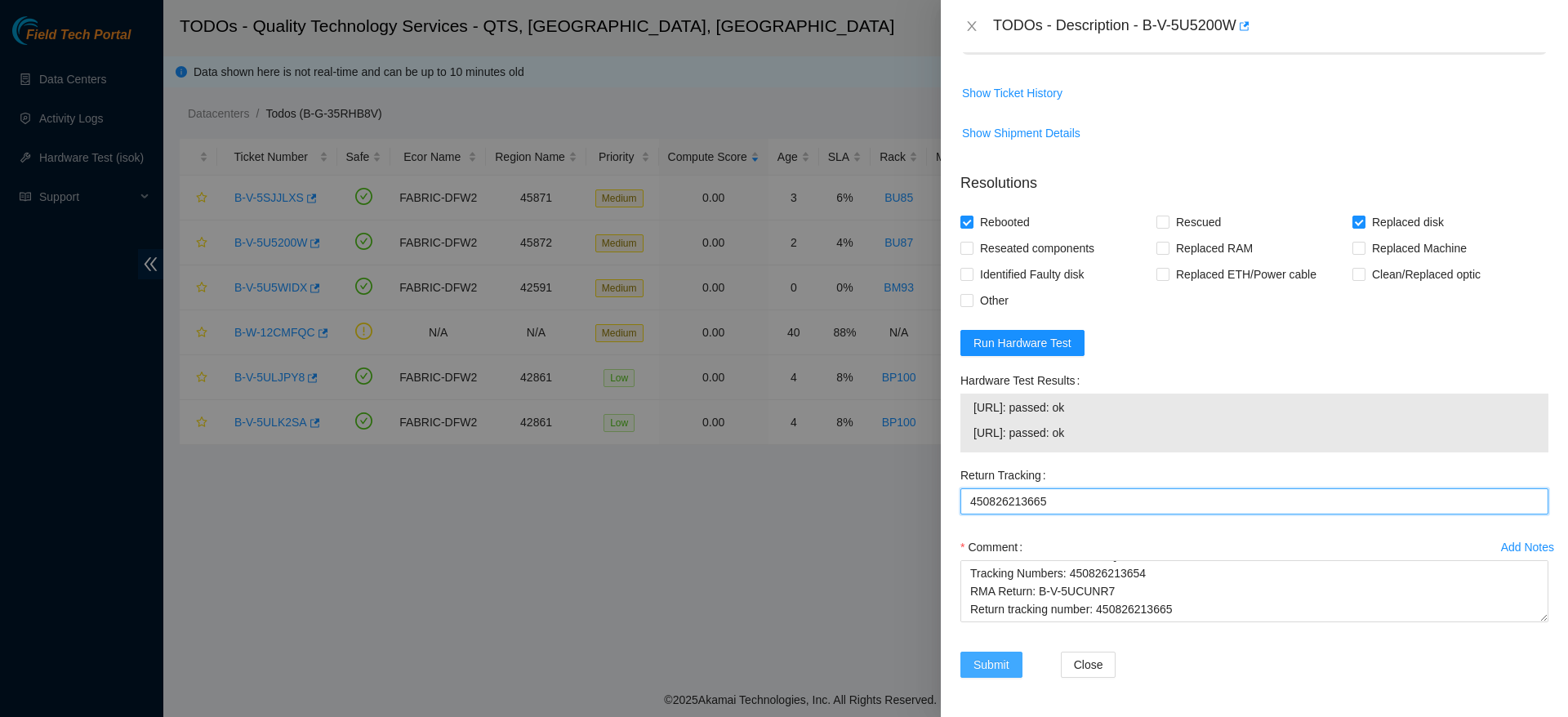
type Tracking "450826213665"
click at [998, 669] on span "Submit" at bounding box center [991, 664] width 35 height 18
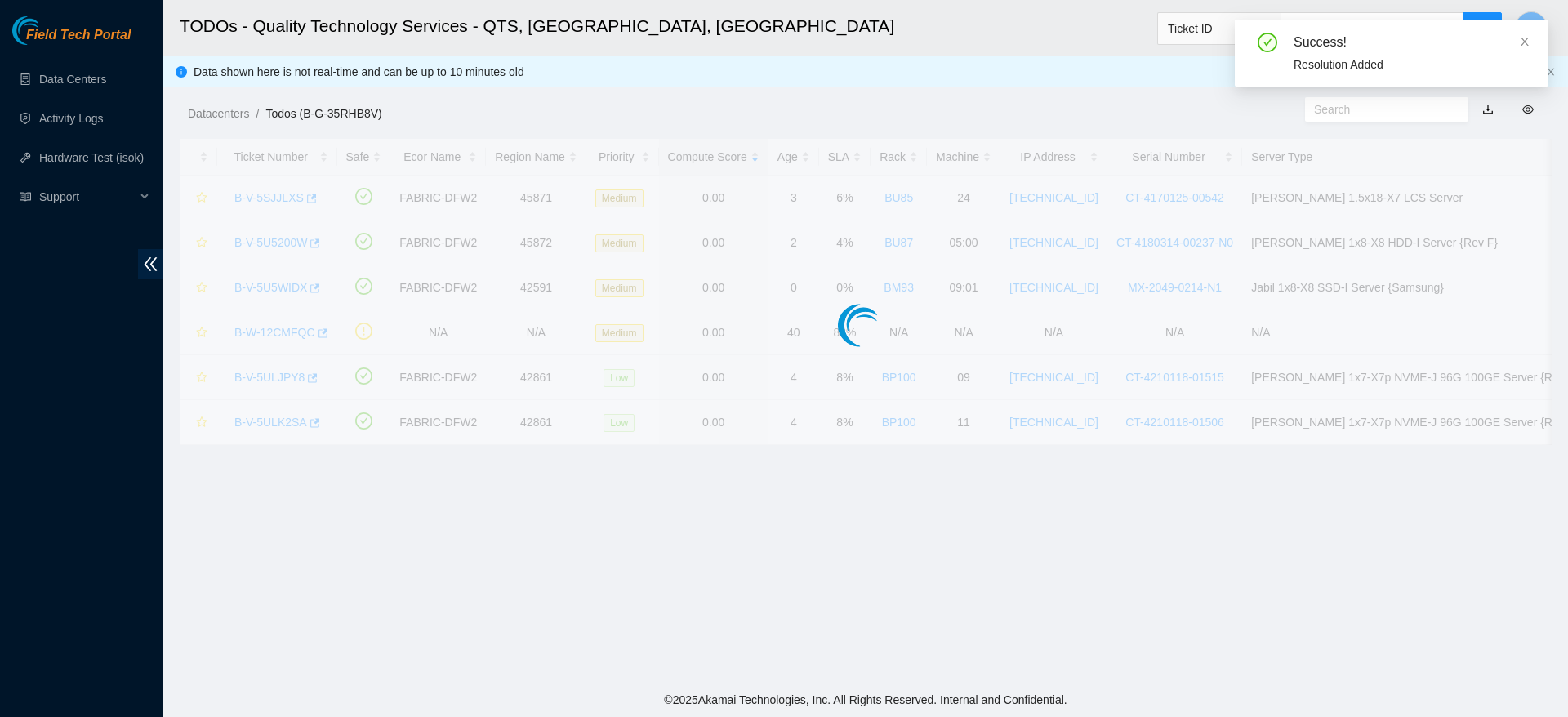
scroll to position [392, 0]
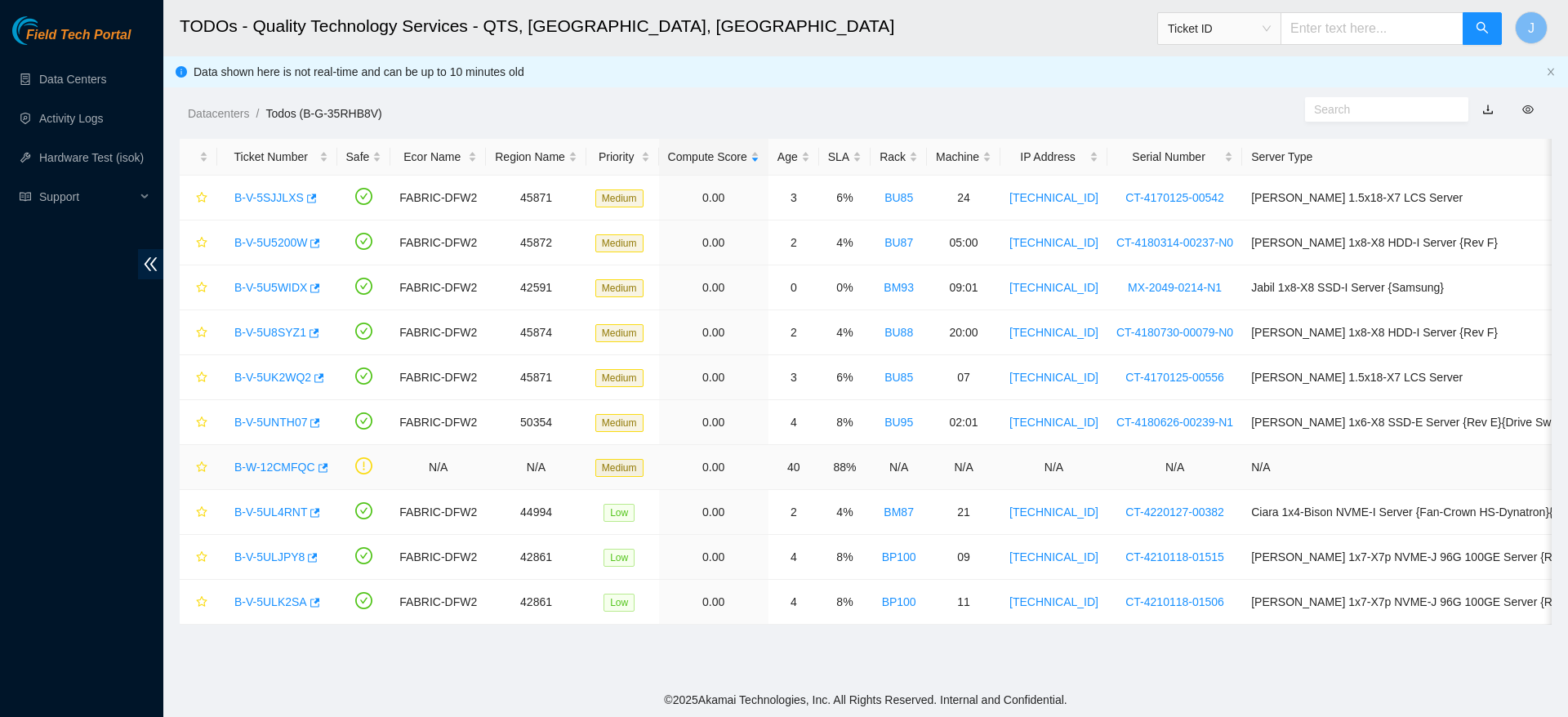
click at [265, 460] on link "B-W-12CMFQC" at bounding box center [275, 467] width 81 height 13
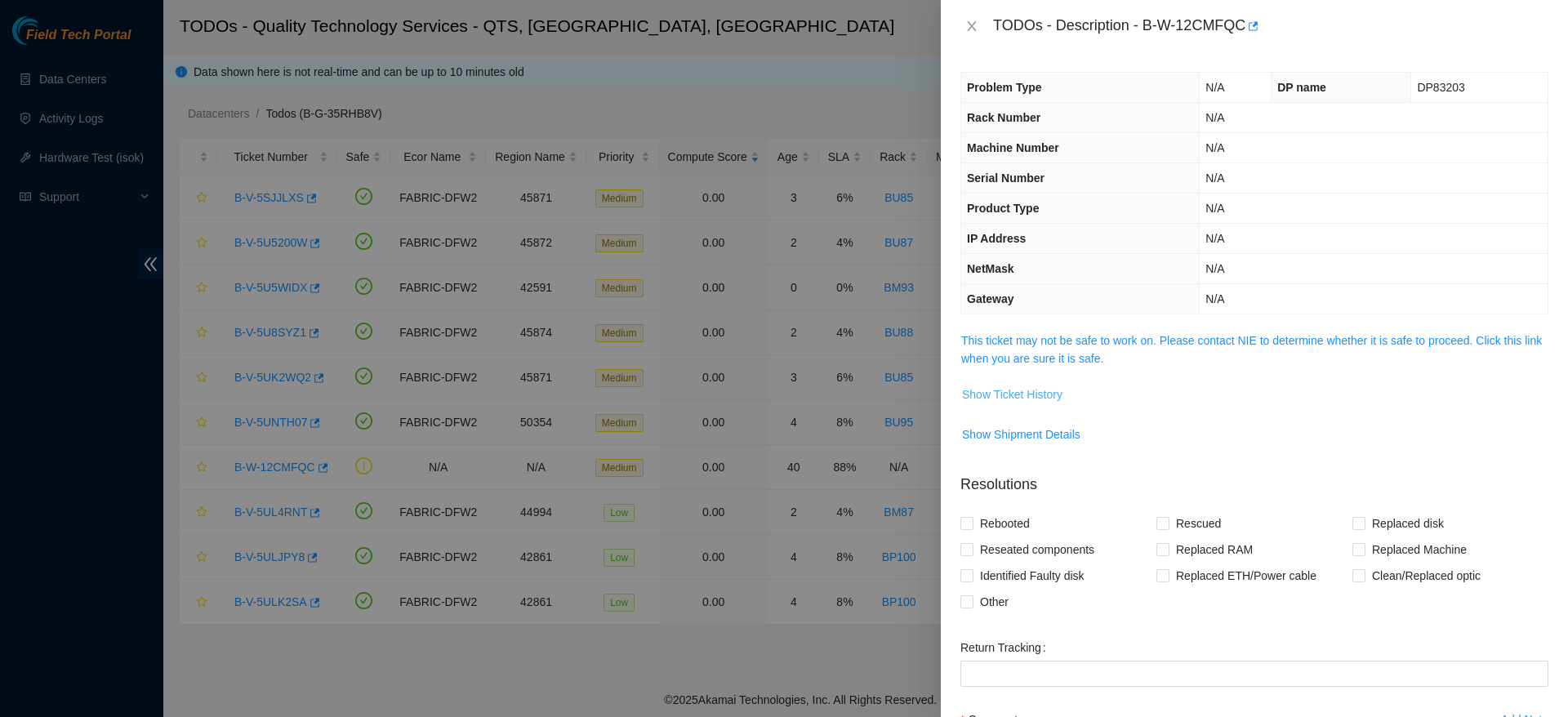
click at [1039, 387] on span "Show Ticket History" at bounding box center [1012, 394] width 101 height 18
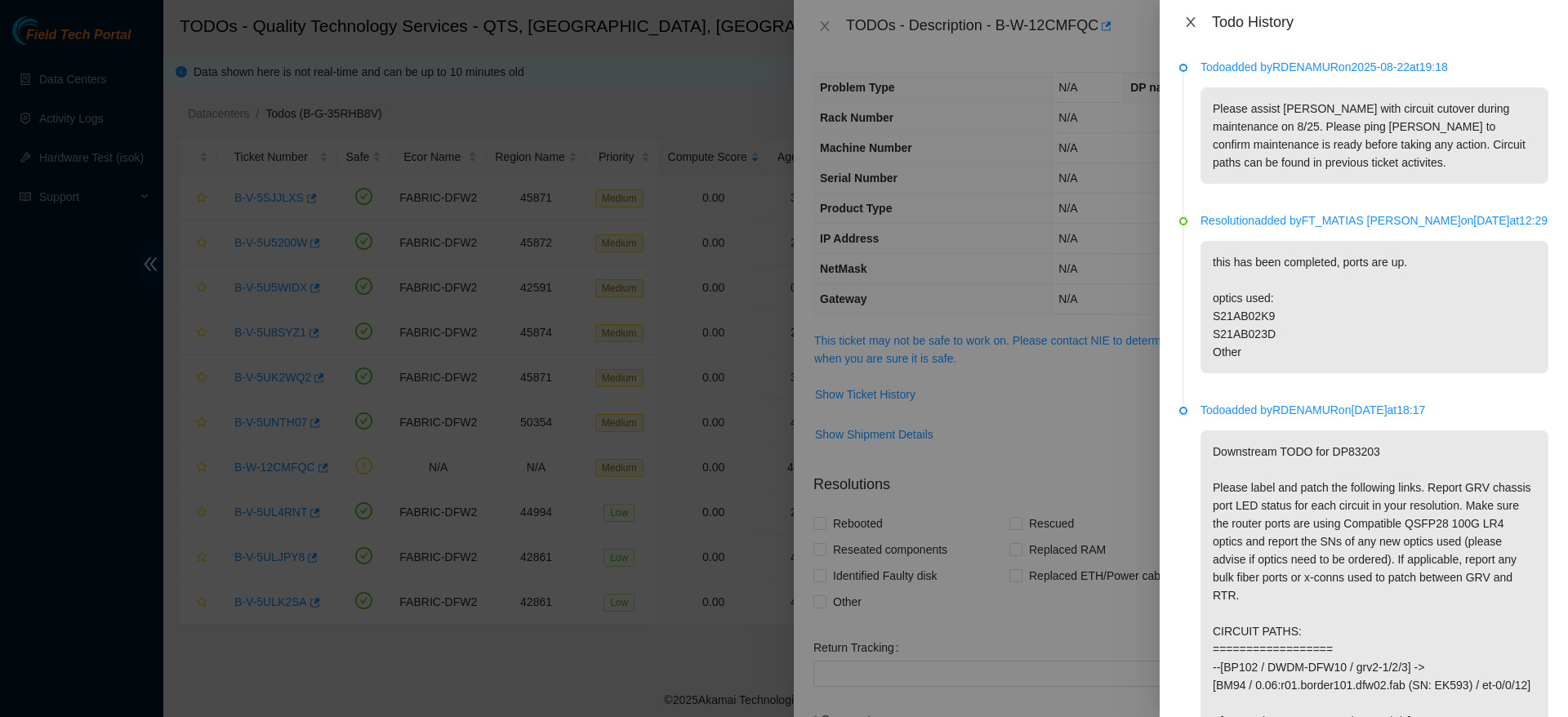
click at [1183, 22] on button "Close" at bounding box center [1191, 22] width 22 height 16
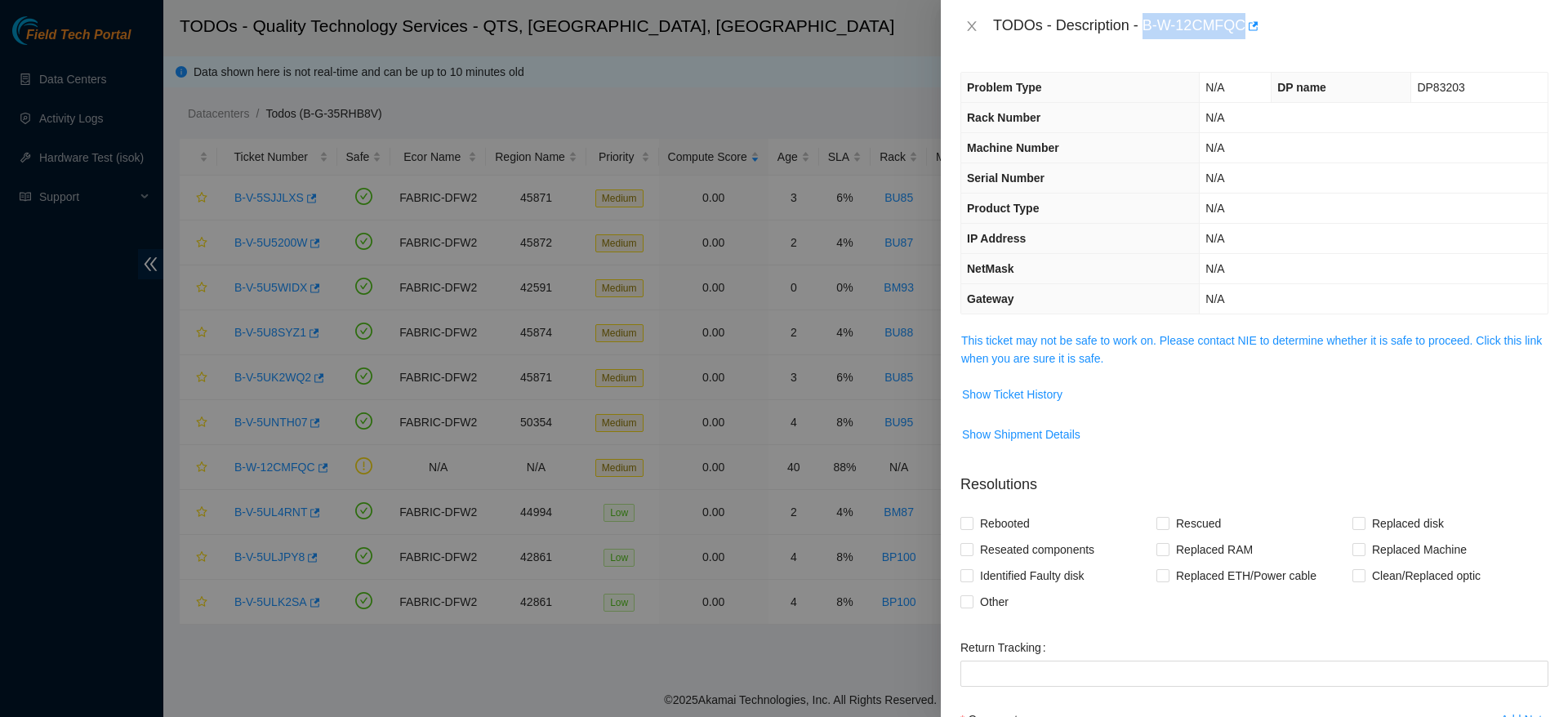
drag, startPoint x: 1144, startPoint y: 27, endPoint x: 1245, endPoint y: 31, distance: 101.1
click at [1245, 31] on div "TODOs - Description - B-W-12CMFQC" at bounding box center [1270, 26] width 556 height 26
copy div "B-W-12CMFQC"
click at [1392, 302] on td "N/A" at bounding box center [1374, 299] width 348 height 30
click at [1042, 395] on span "Show Ticket History" at bounding box center [1012, 394] width 101 height 18
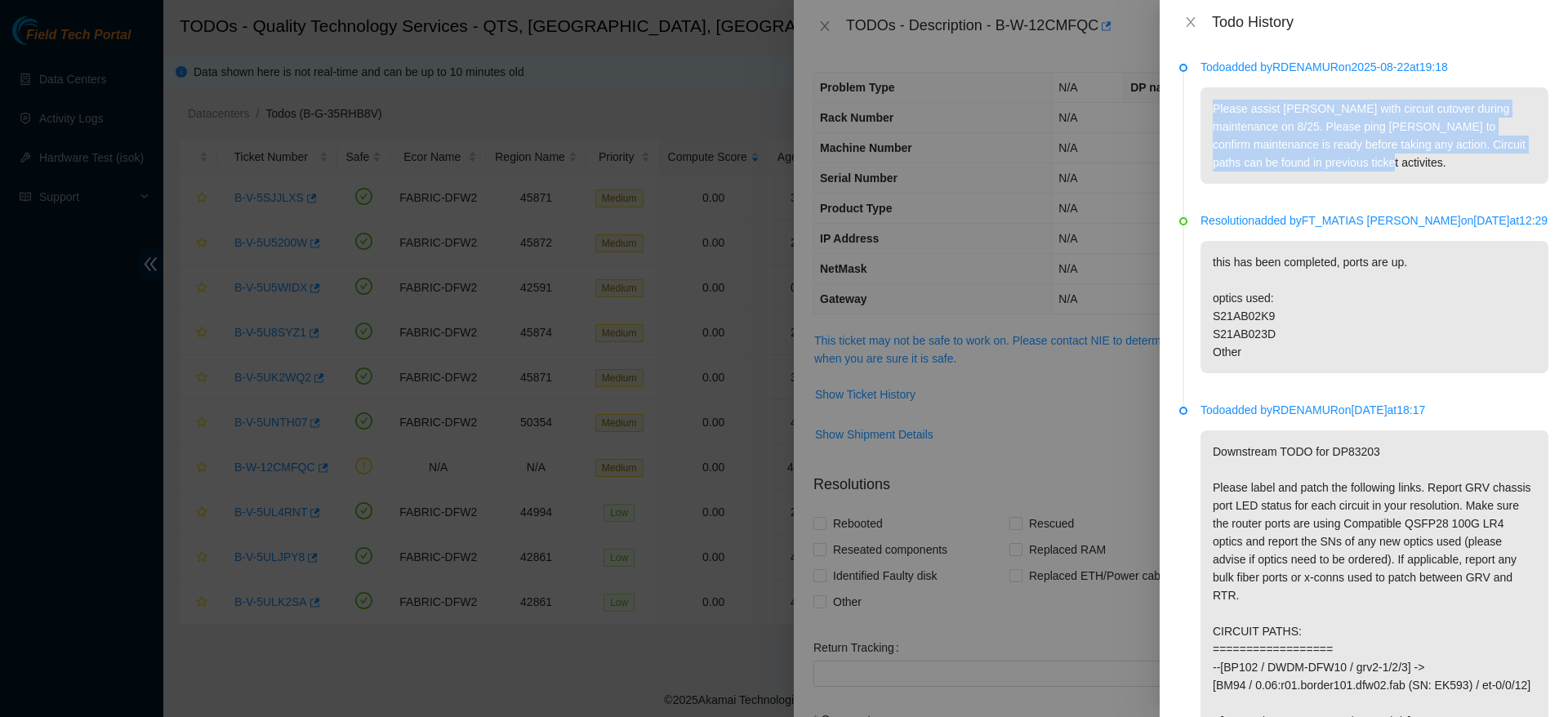
drag, startPoint x: 1419, startPoint y: 171, endPoint x: 1206, endPoint y: 103, distance: 223.6
click at [1206, 103] on p "Please assist Ryan D. with circuit cutover during maintenance on 8/25. Please p…" at bounding box center [1374, 135] width 348 height 96
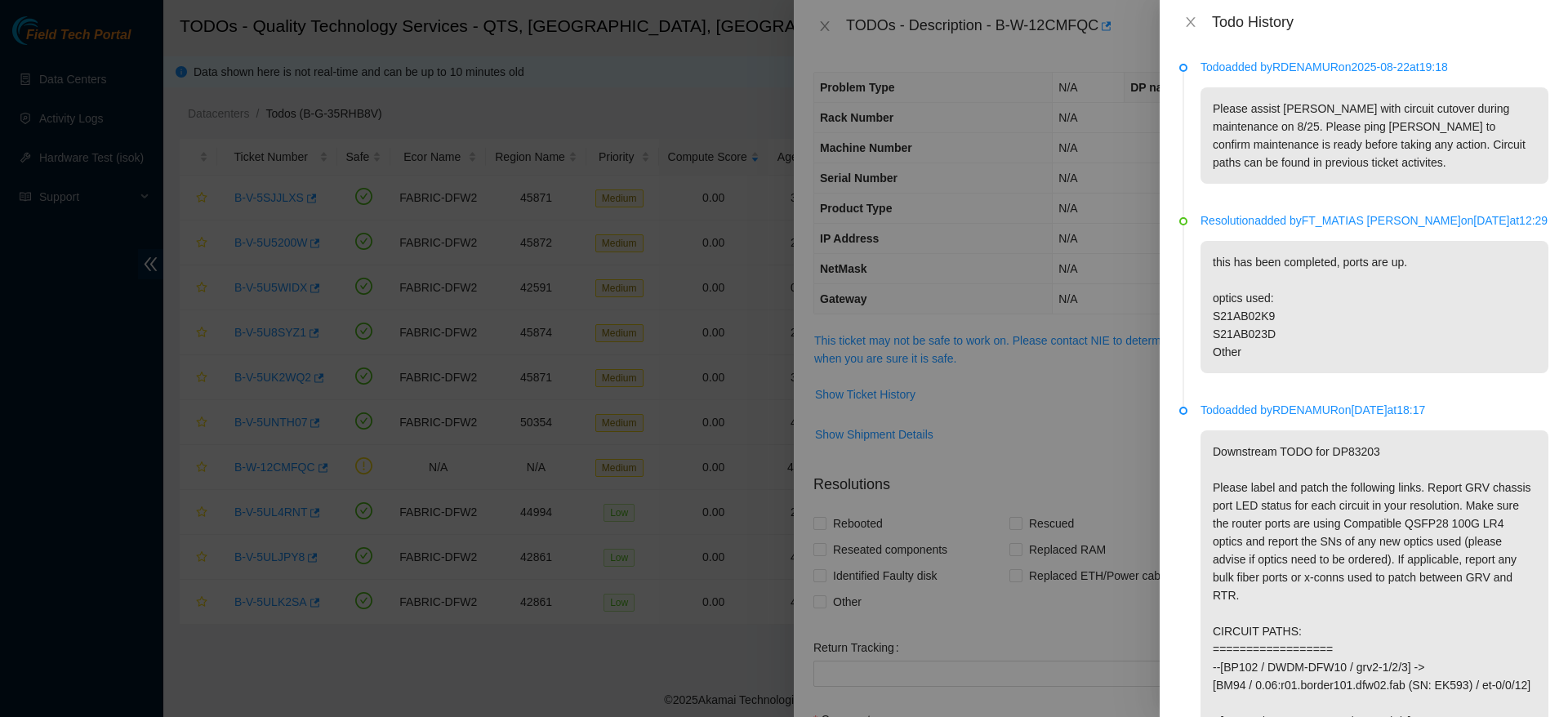
click at [1447, 299] on p "this has been completed, ports are up. optics used: S21AB02K9 S21AB023D Other" at bounding box center [1374, 307] width 348 height 133
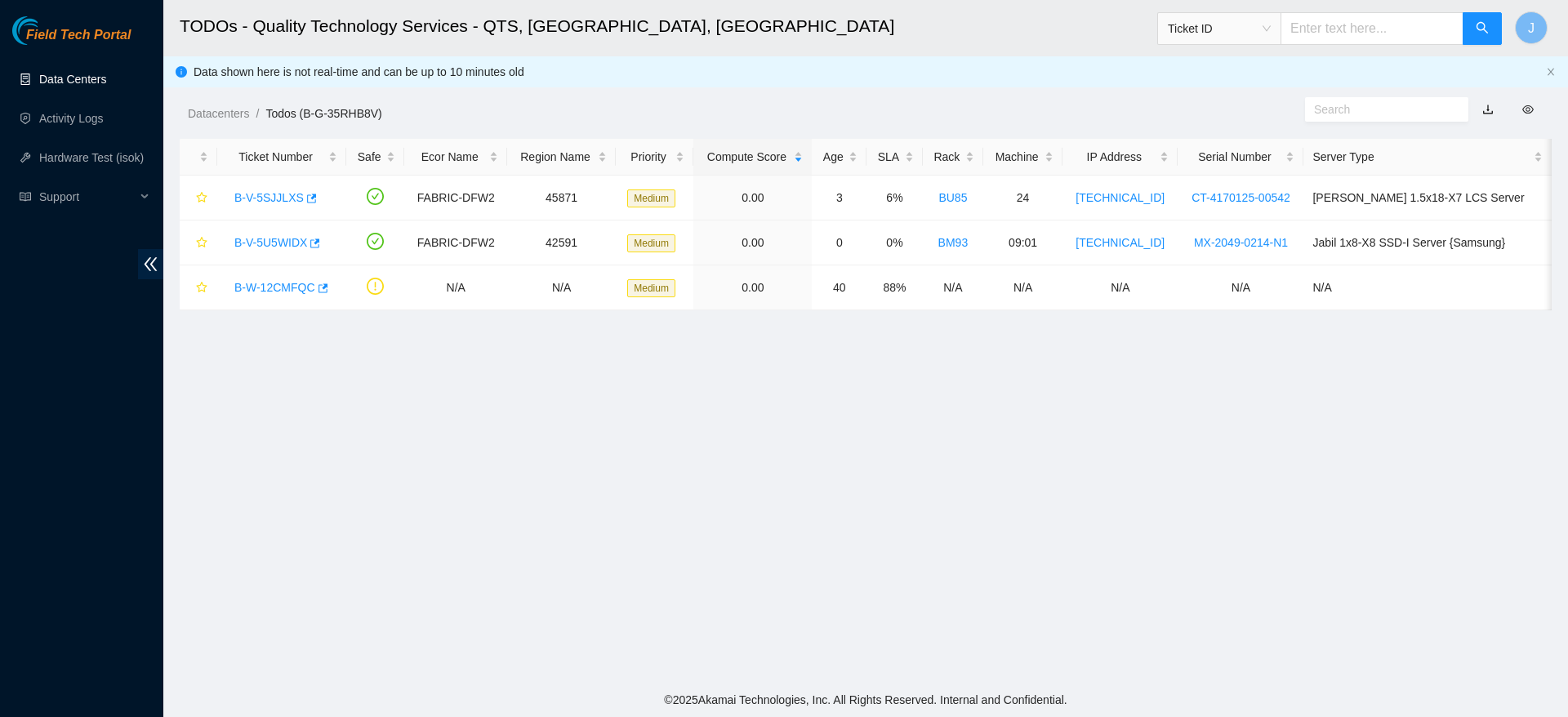
click at [73, 81] on link "Data Centers" at bounding box center [73, 79] width 67 height 13
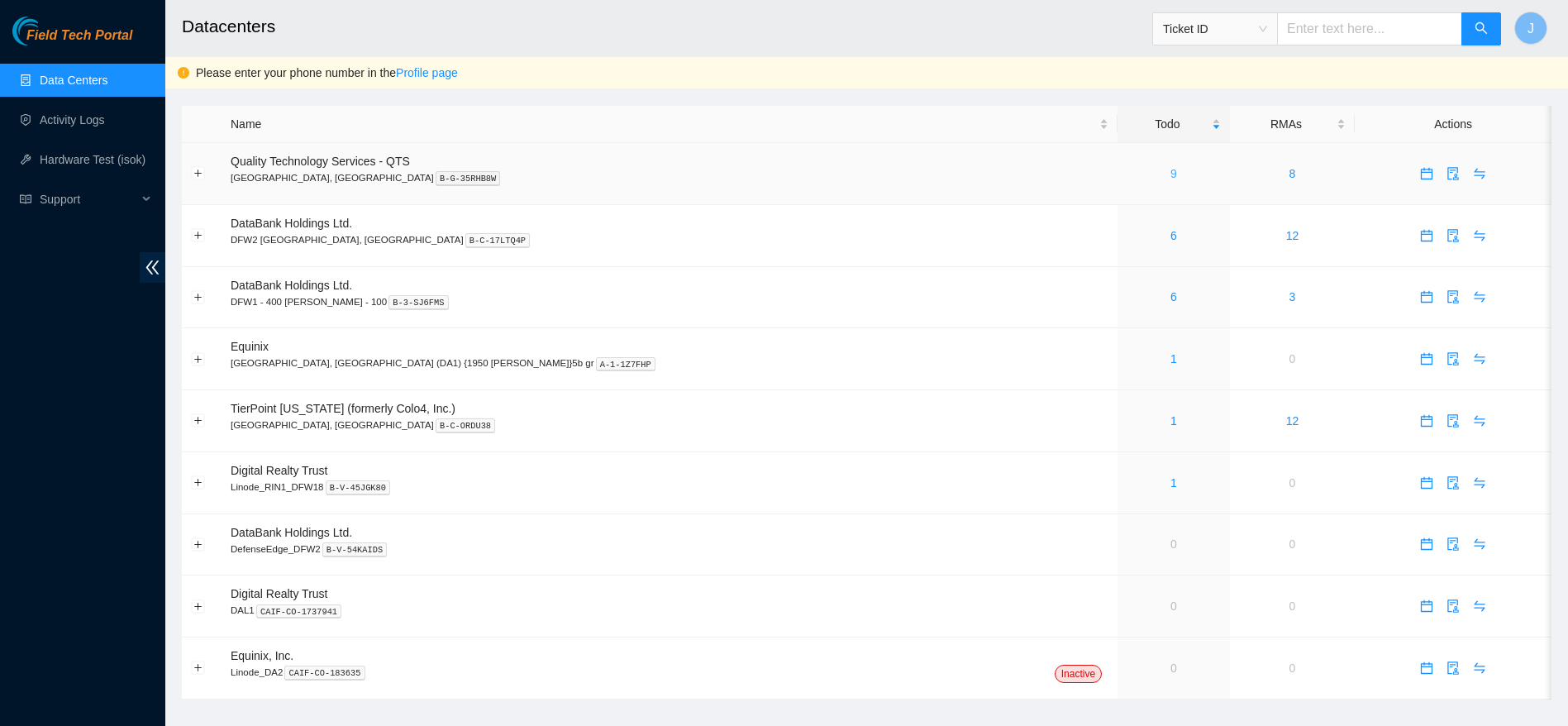
click at [1170, 175] on link "9" at bounding box center [1173, 174] width 7 height 13
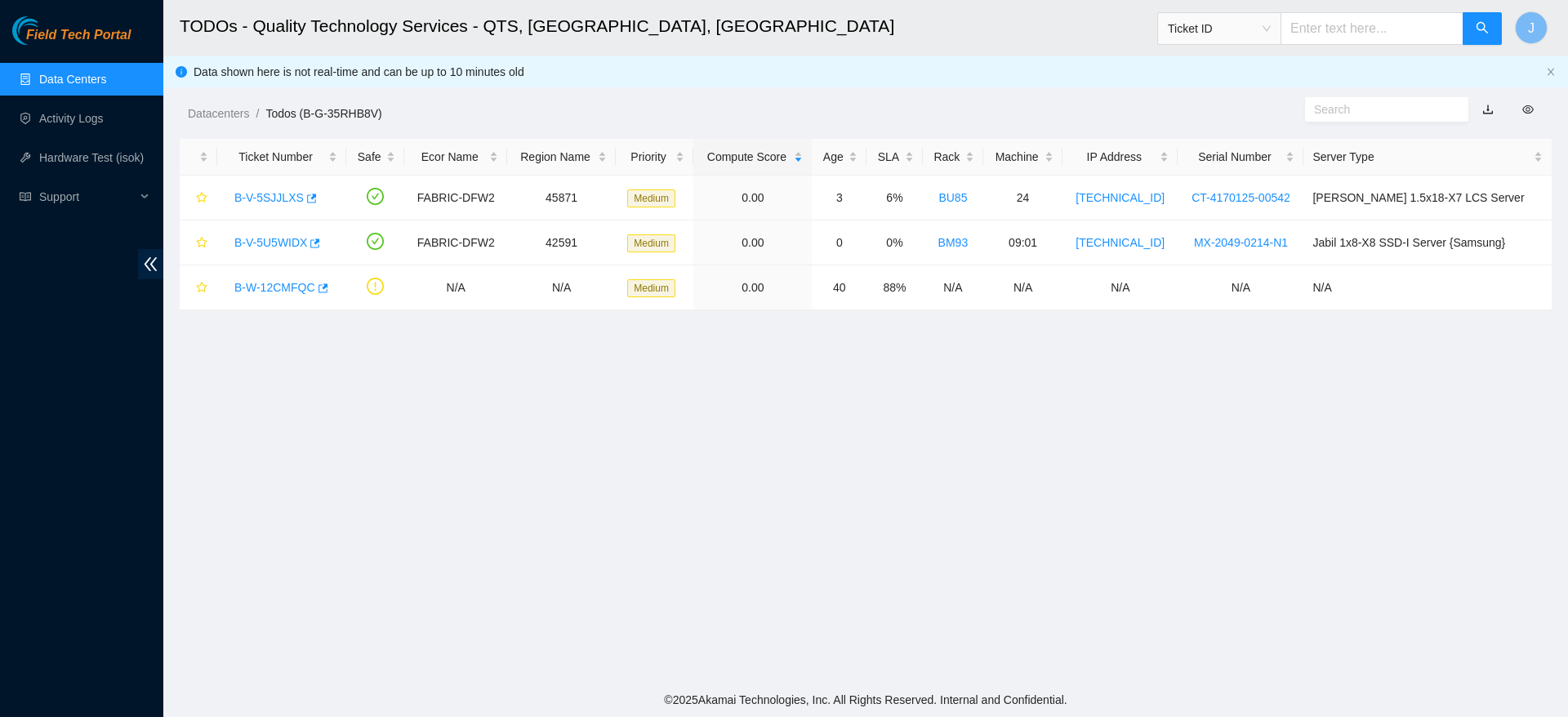
click at [1040, 636] on main "TODOs - Quality Technology Services - QTS, Irving, TX Ticket ID J Data shown he…" at bounding box center [866, 341] width 1405 height 682
click at [1201, 471] on main "TODOs - Quality Technology Services - QTS, Irving, TX Ticket ID J Data shown he…" at bounding box center [866, 341] width 1405 height 682
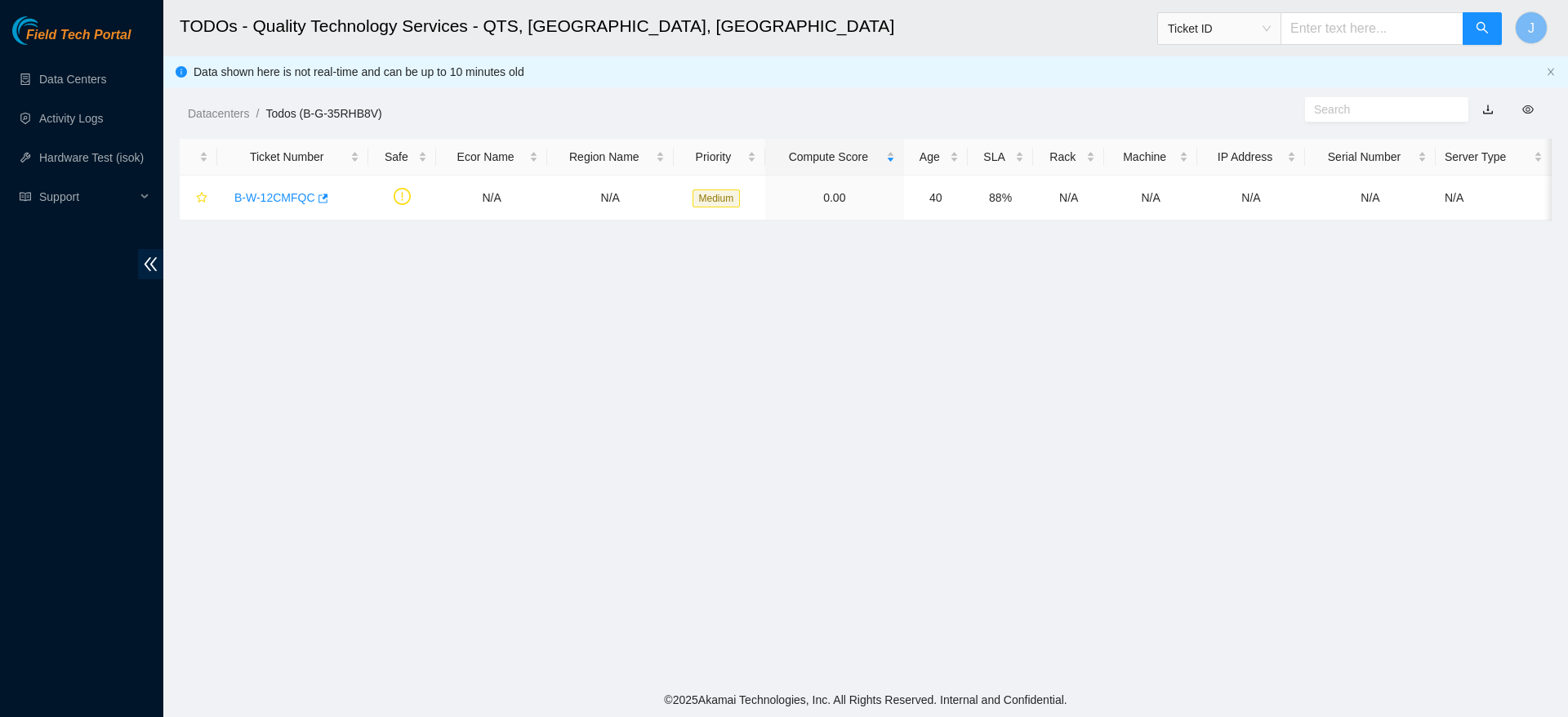
click at [732, 349] on main "TODOs - Quality Technology Services - QTS, [GEOGRAPHIC_DATA], [GEOGRAPHIC_DATA]…" at bounding box center [866, 341] width 1405 height 682
click at [95, 75] on link "Data Centers" at bounding box center [73, 79] width 67 height 13
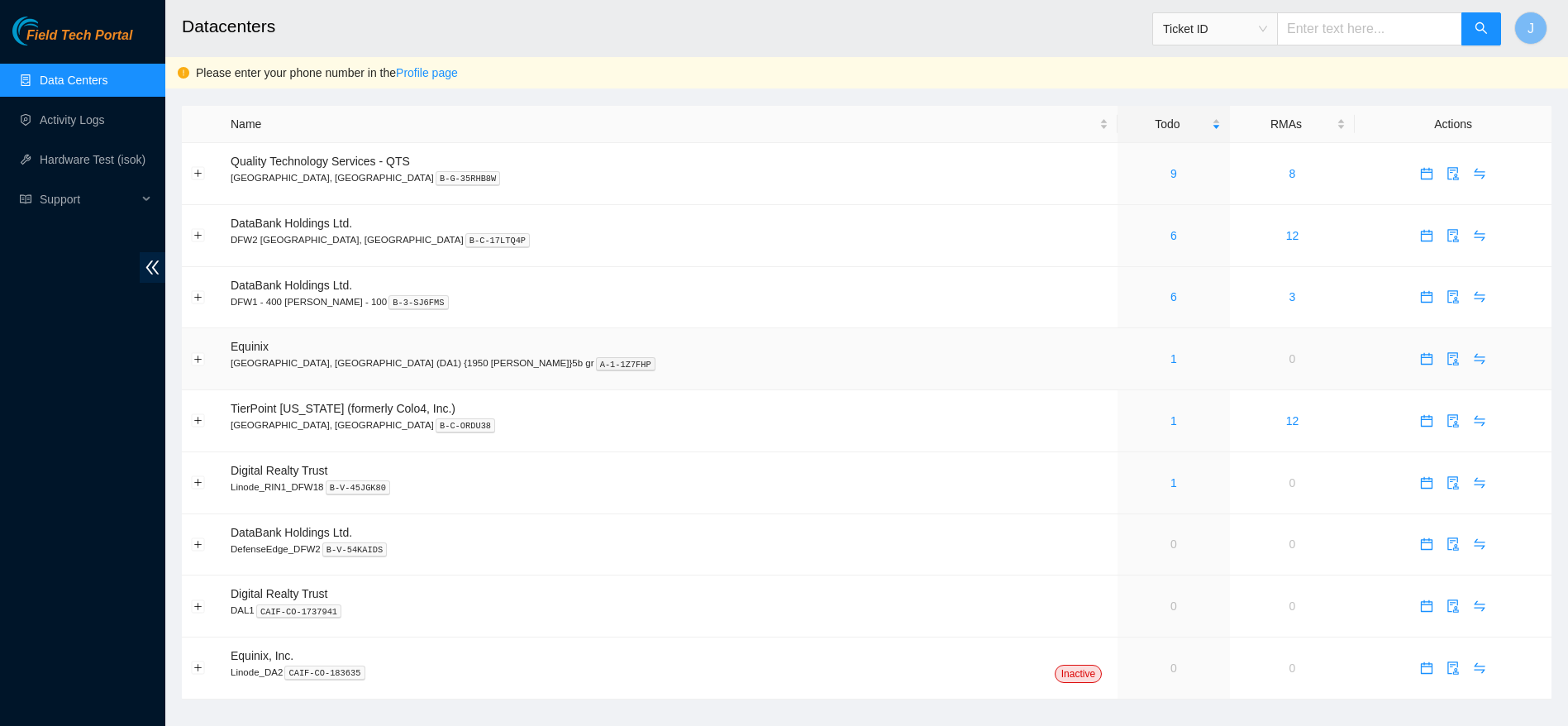
scroll to position [25, 0]
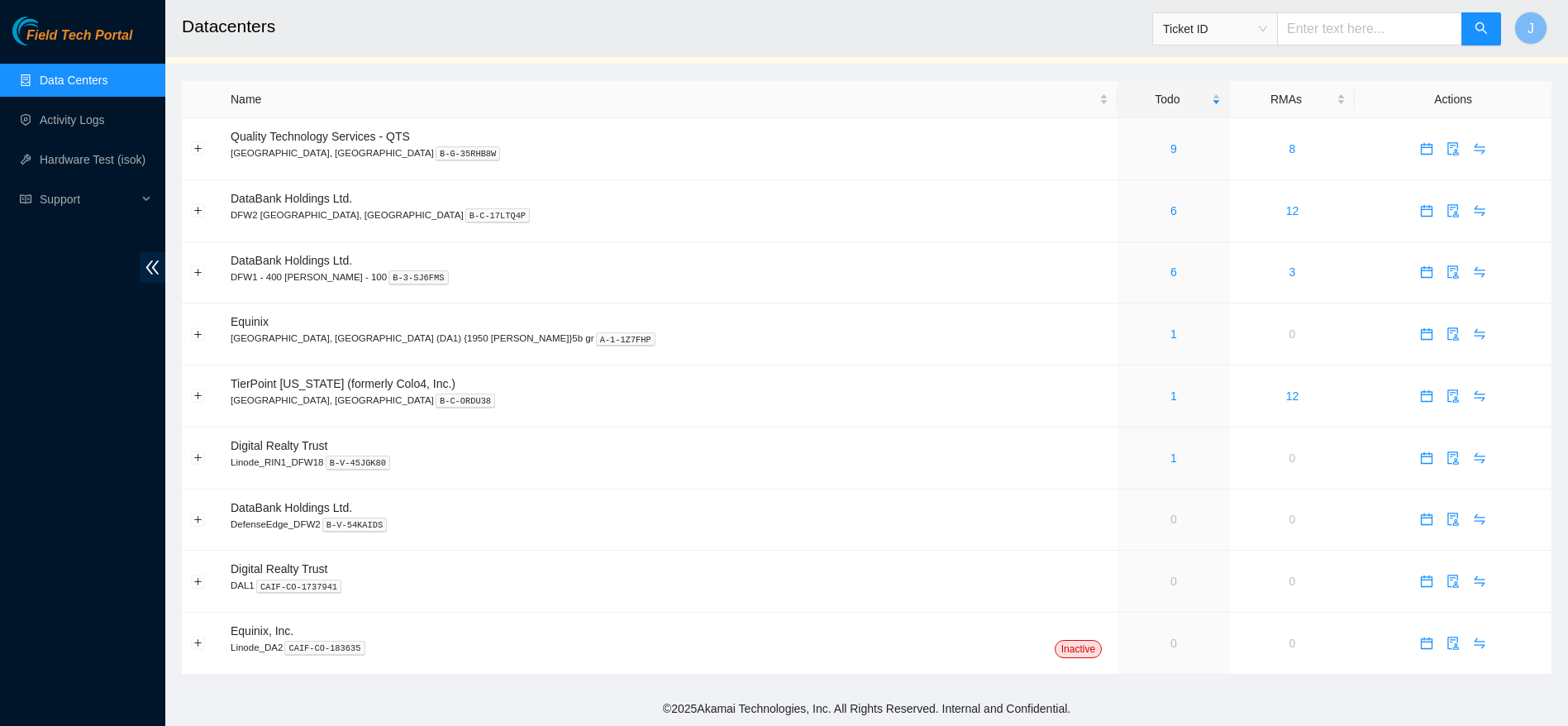
click at [828, 45] on h2 "Datacenters" at bounding box center [718, 26] width 1075 height 53
click at [207, 420] on td at bounding box center [201, 397] width 40 height 62
